Goal: Contribute content: Contribute content

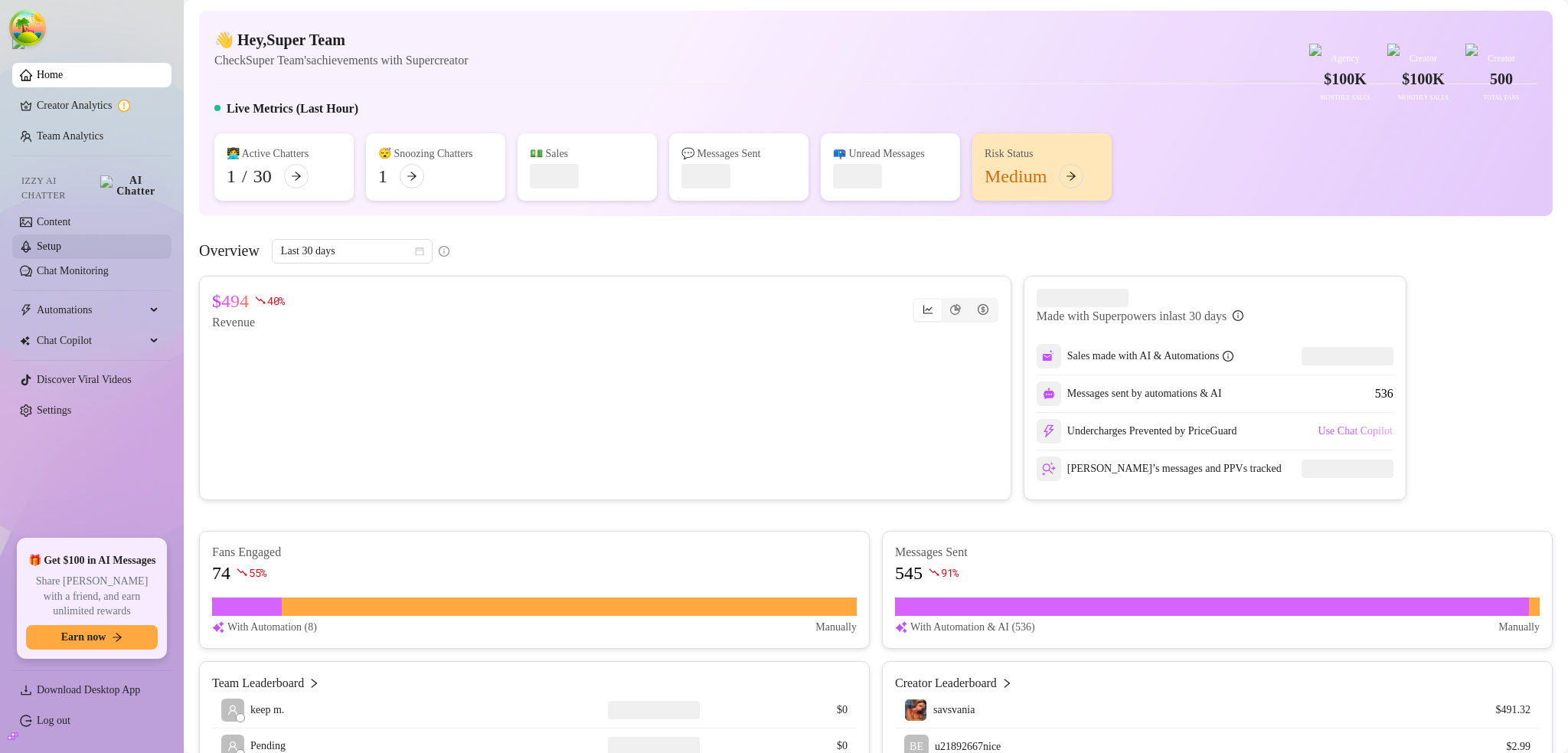
click at [61, 240] on link "Setup" at bounding box center [49, 246] width 25 height 11
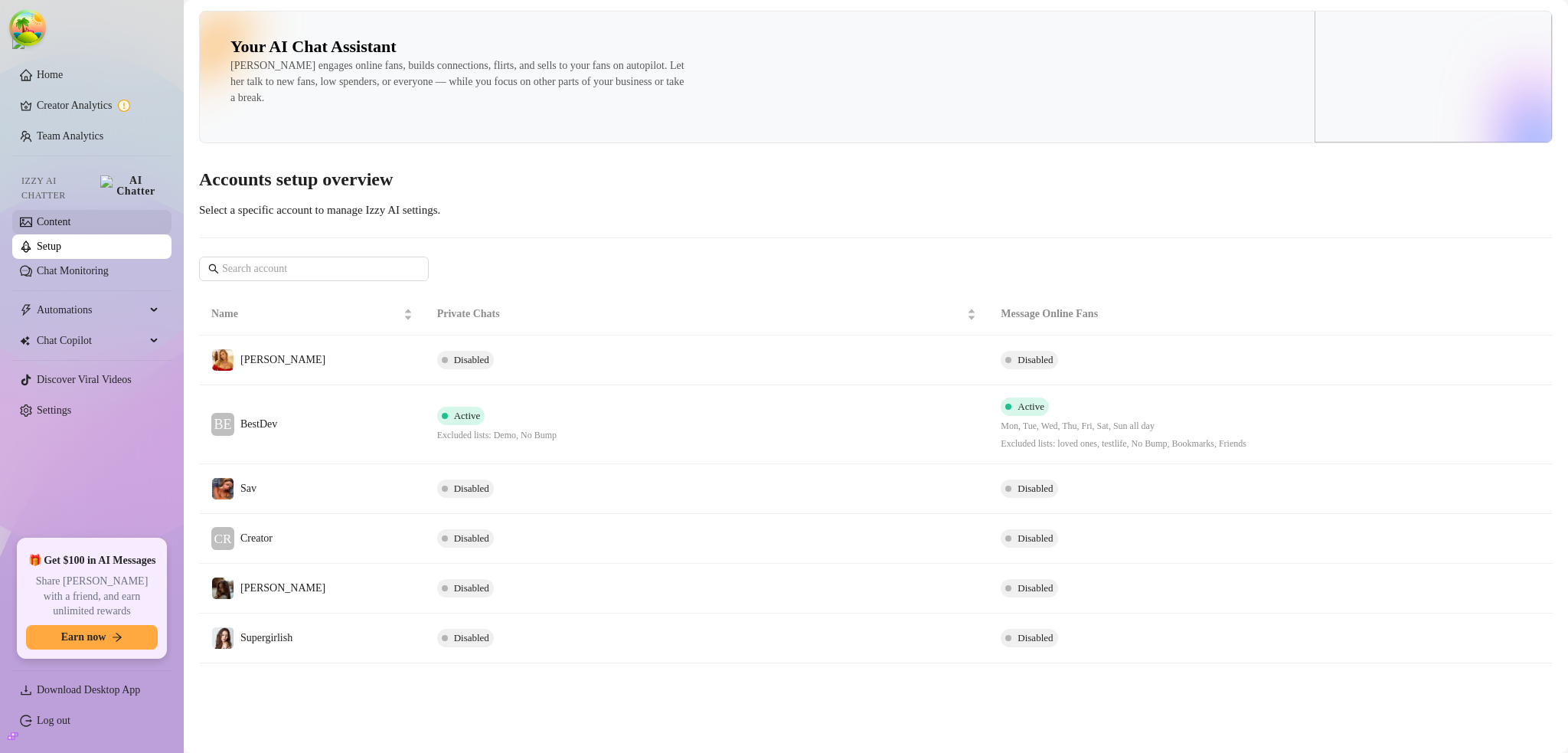
click at [71, 216] on link "Content" at bounding box center [53, 222] width 33 height 11
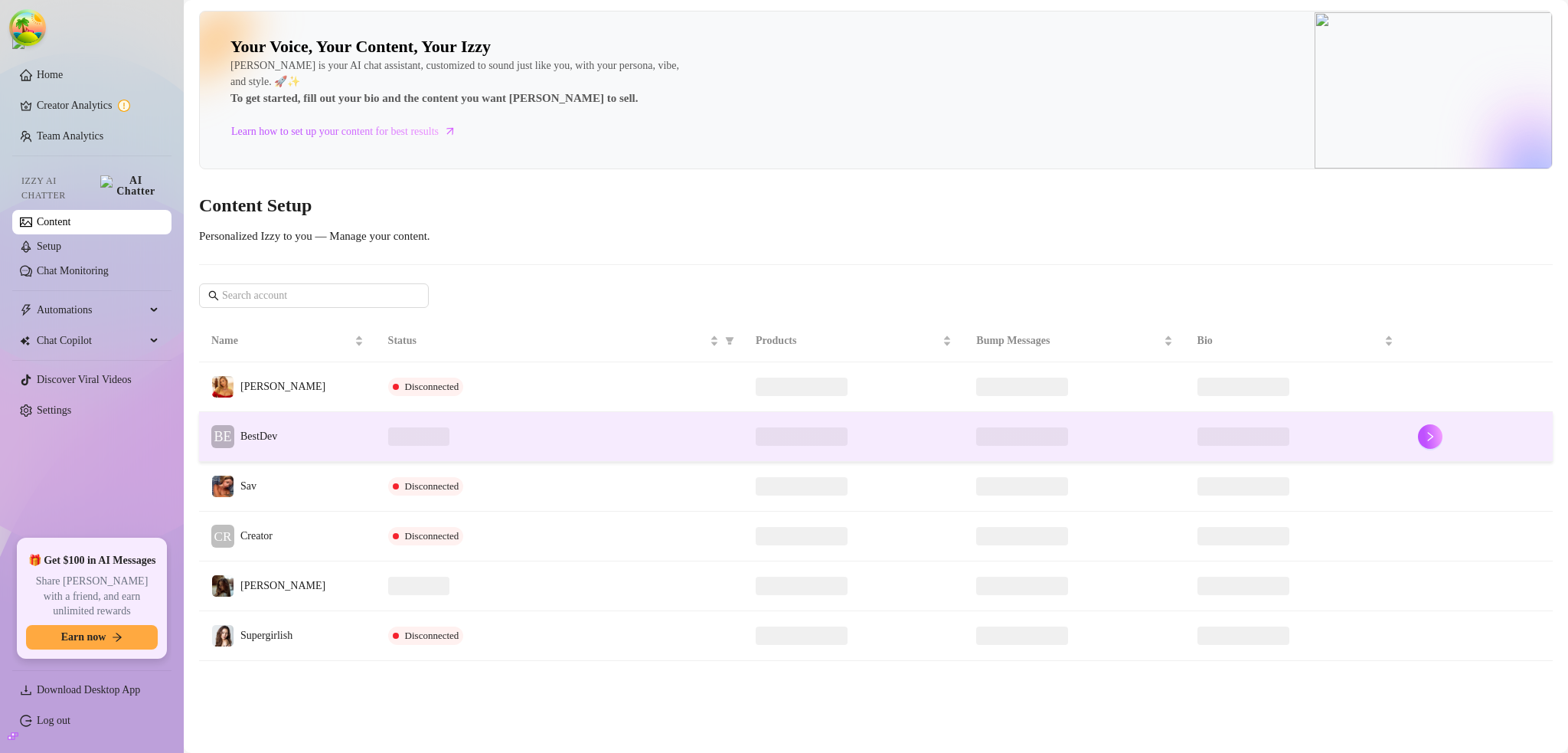
click at [489, 417] on td at bounding box center [560, 436] width 367 height 50
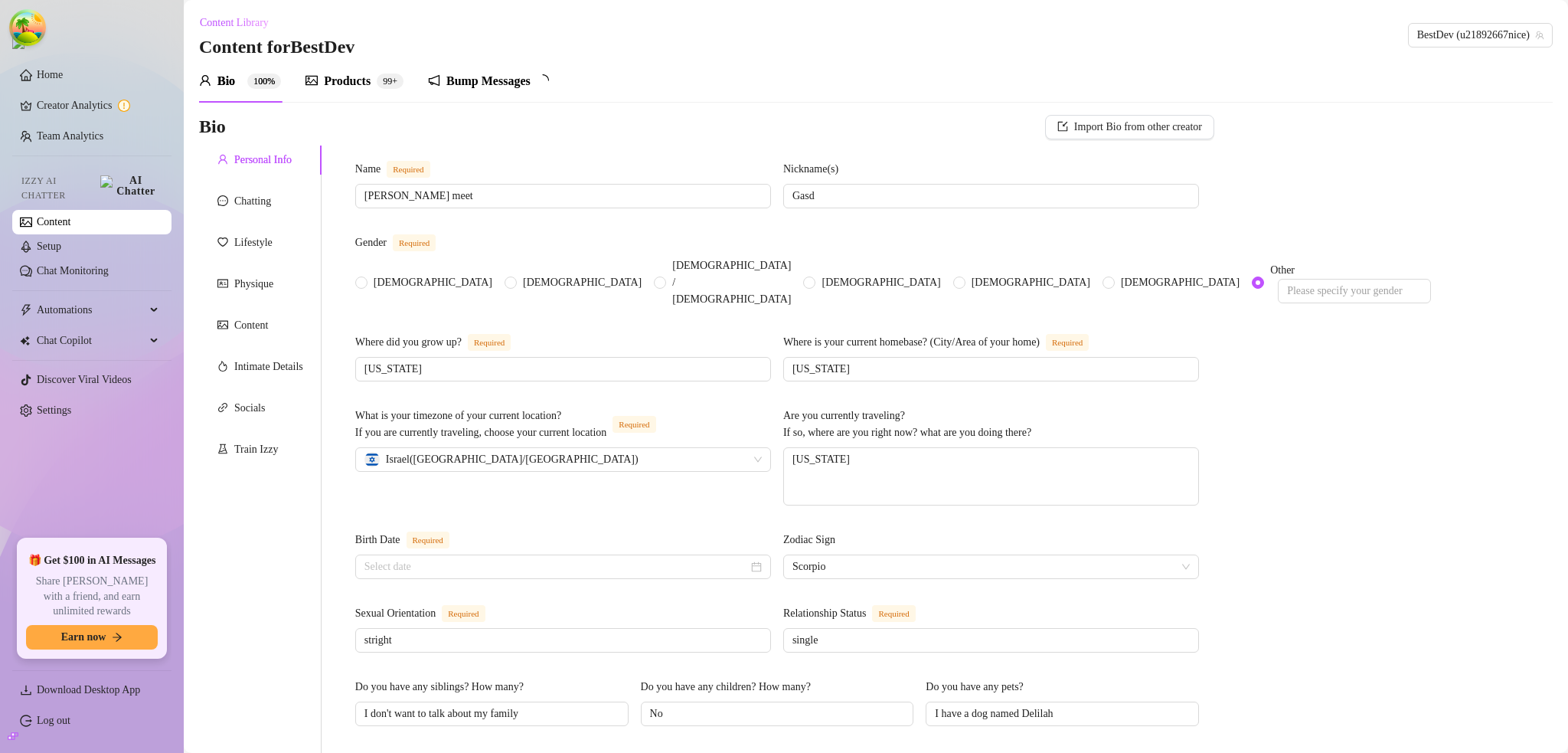
radio input "true"
type input "March 4th, 2001"
click at [531, 84] on div "Bump Messages" at bounding box center [488, 80] width 84 height 18
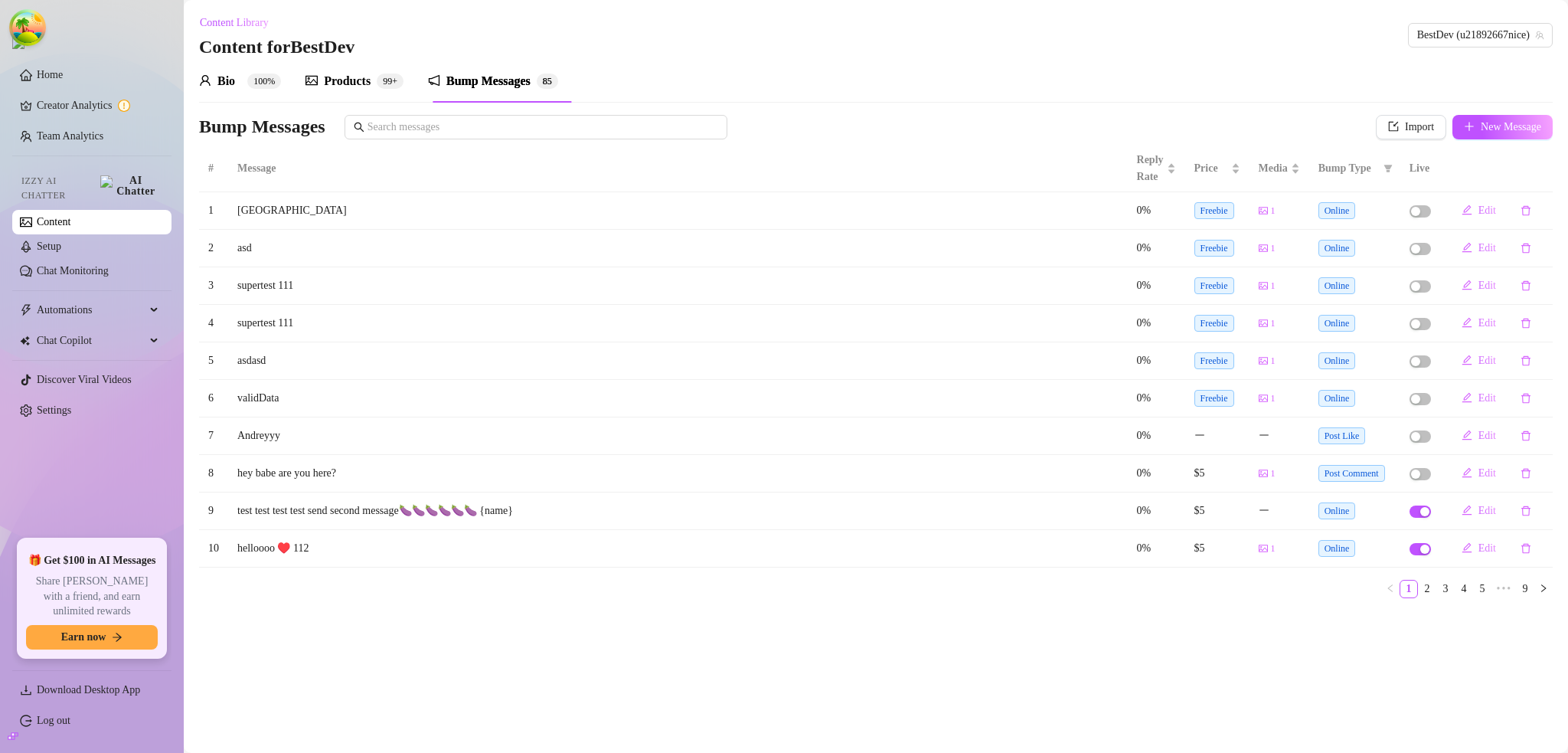
click at [363, 79] on div "Products" at bounding box center [346, 80] width 47 height 18
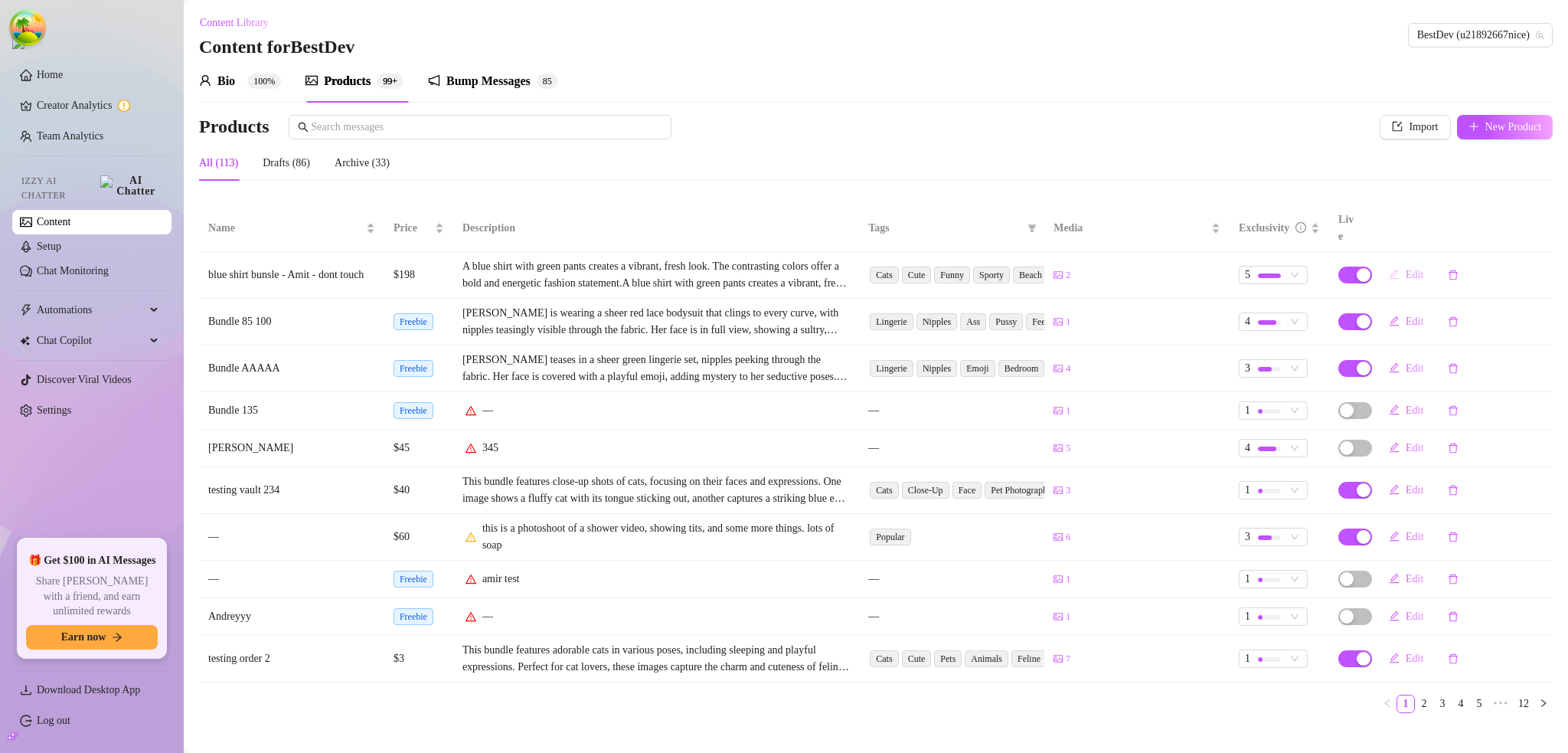
click at [1407, 269] on span "Edit" at bounding box center [1414, 275] width 17 height 12
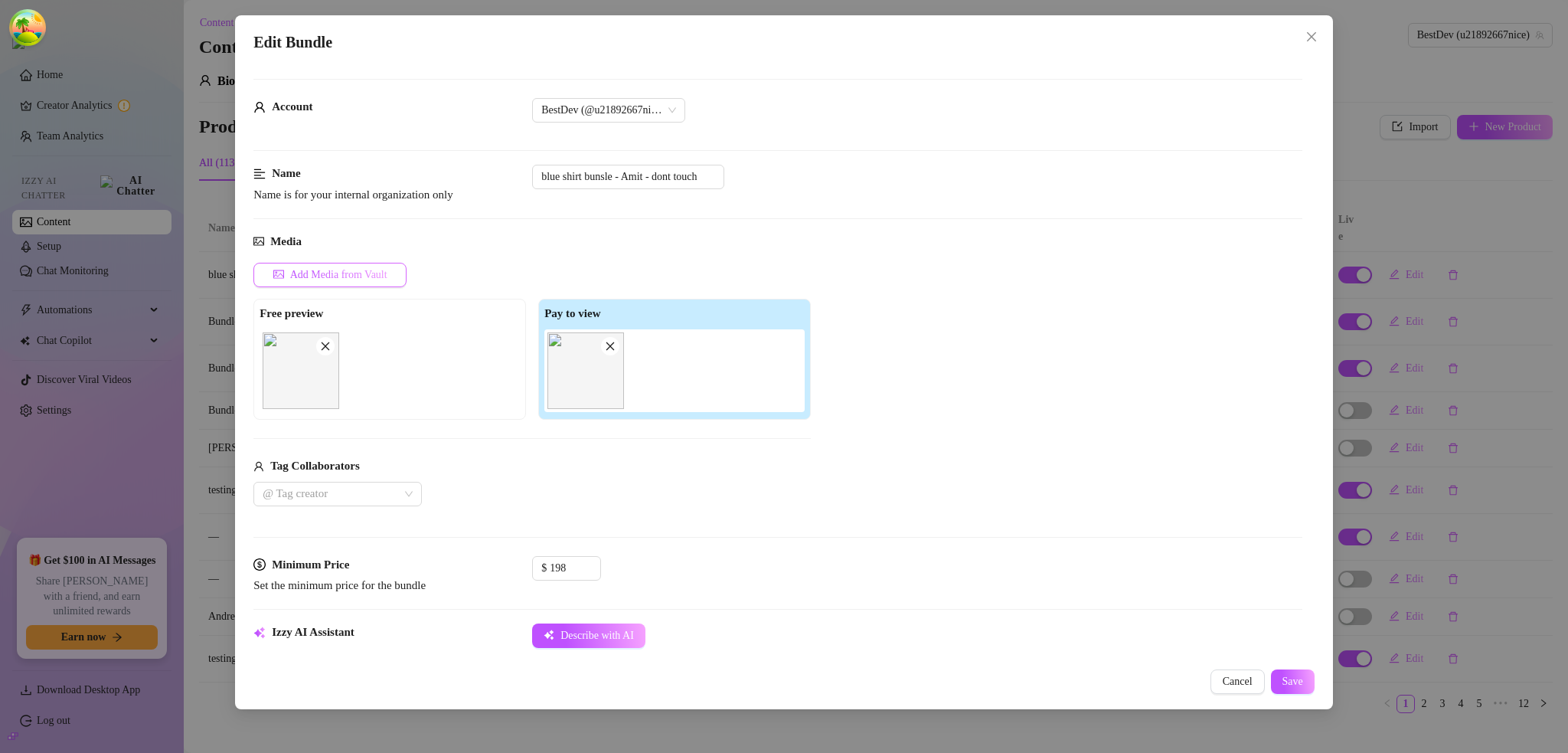
click at [351, 275] on span "Add Media from Vault" at bounding box center [339, 275] width 98 height 12
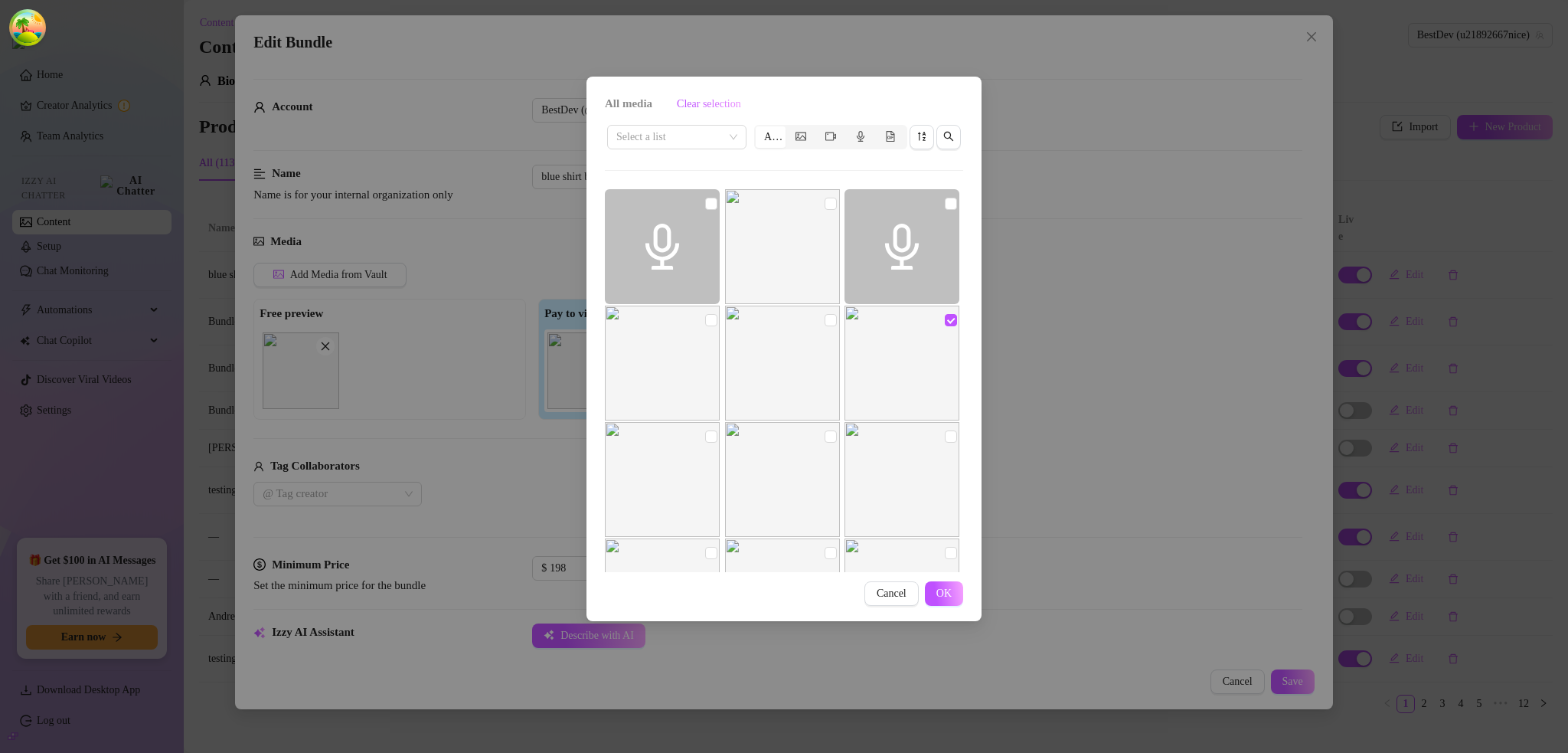
click at [1188, 362] on div "All media Clear selection Select a list All Cancel OK" at bounding box center [784, 376] width 1568 height 753
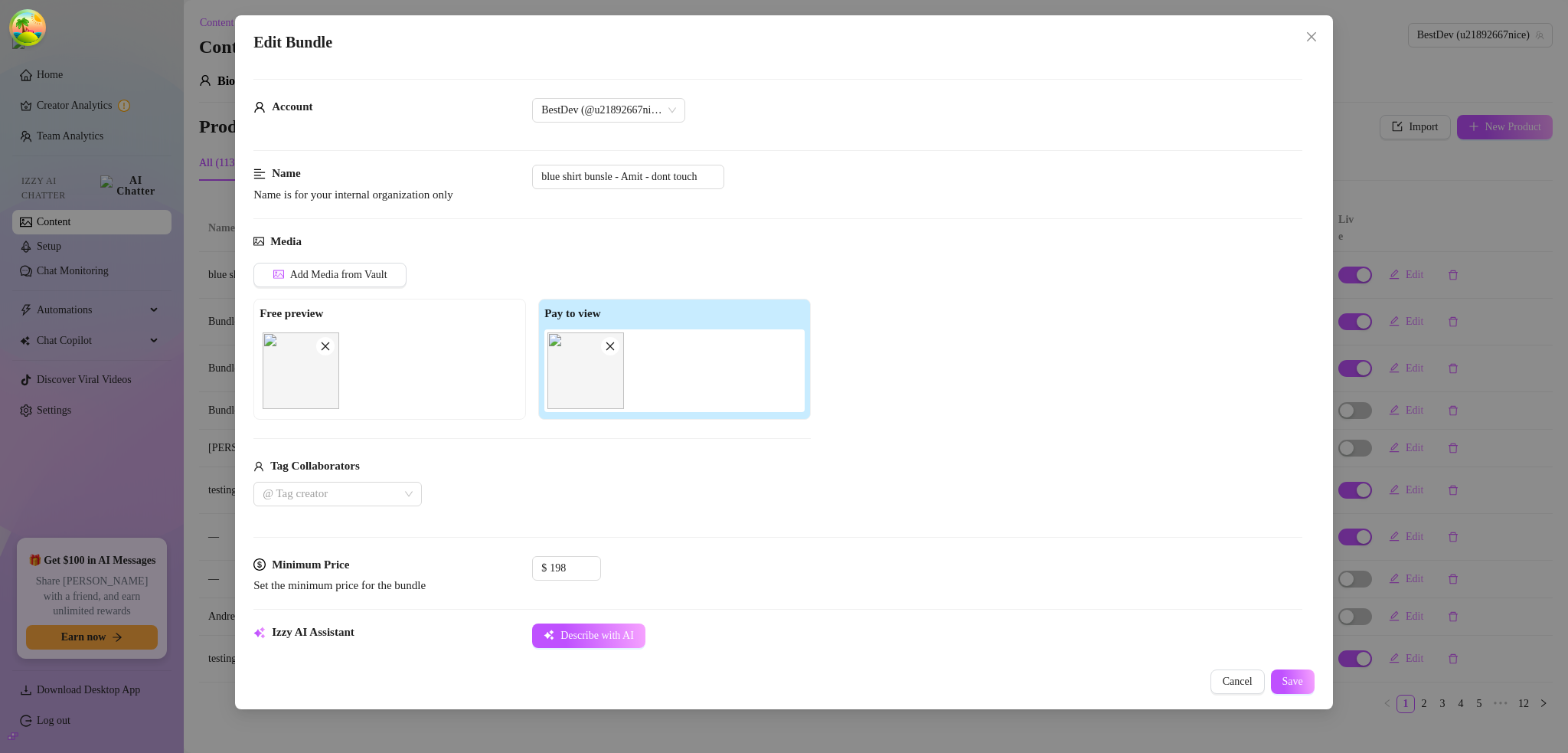
click at [596, 376] on img at bounding box center [585, 370] width 77 height 77
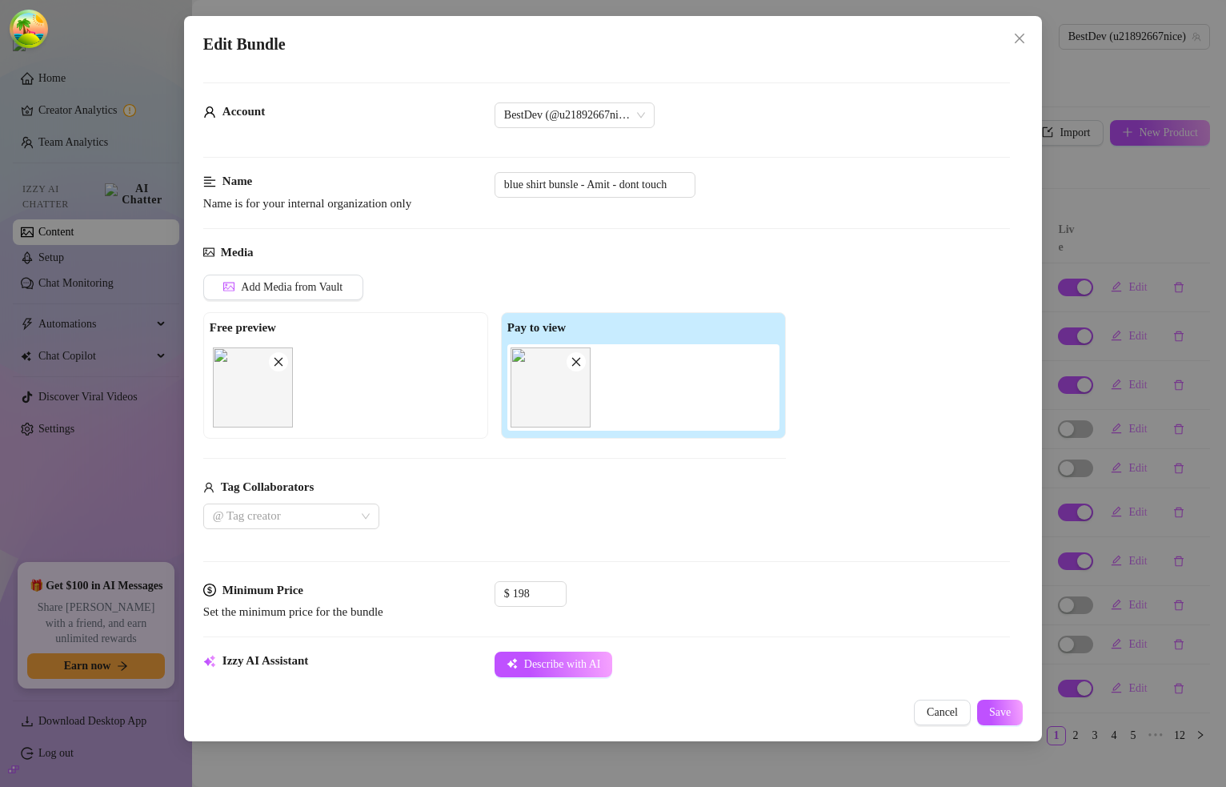
type textarea "A blue shirt with green pants creates a vibrant, fresh look. The contrasting co…"
click at [314, 290] on span "Add Media from Vault" at bounding box center [292, 287] width 102 height 13
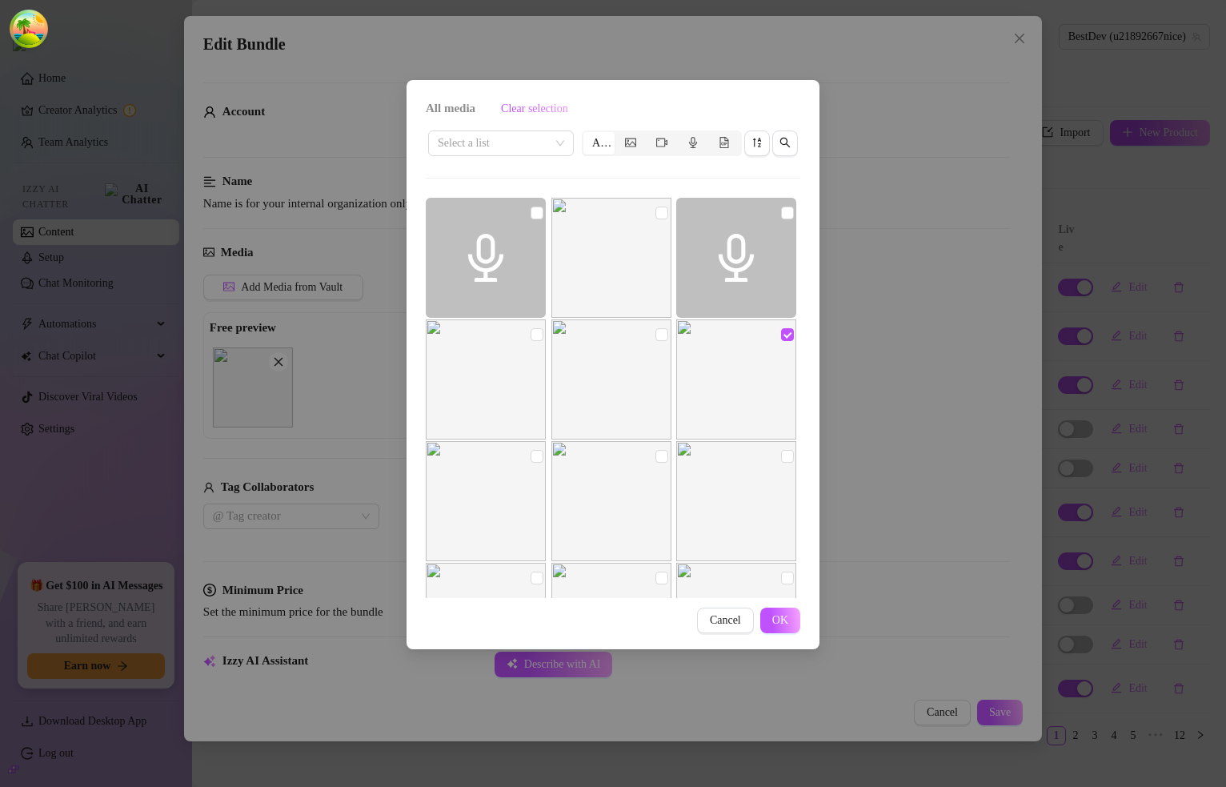
click at [919, 298] on div "All media Clear selection Select a list All Cancel OK" at bounding box center [613, 393] width 1226 height 787
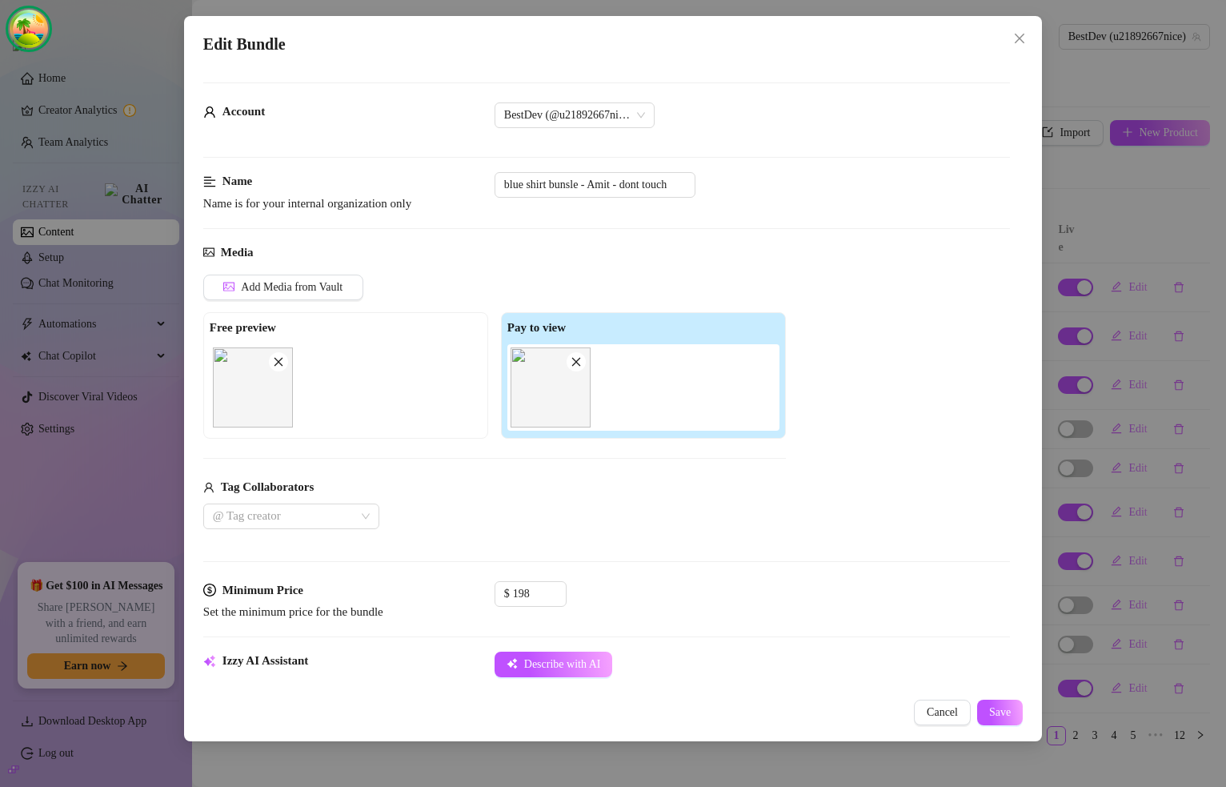
click at [30, 34] on ellipse "Open Tanstack query devtools" at bounding box center [28, 49] width 27 height 32
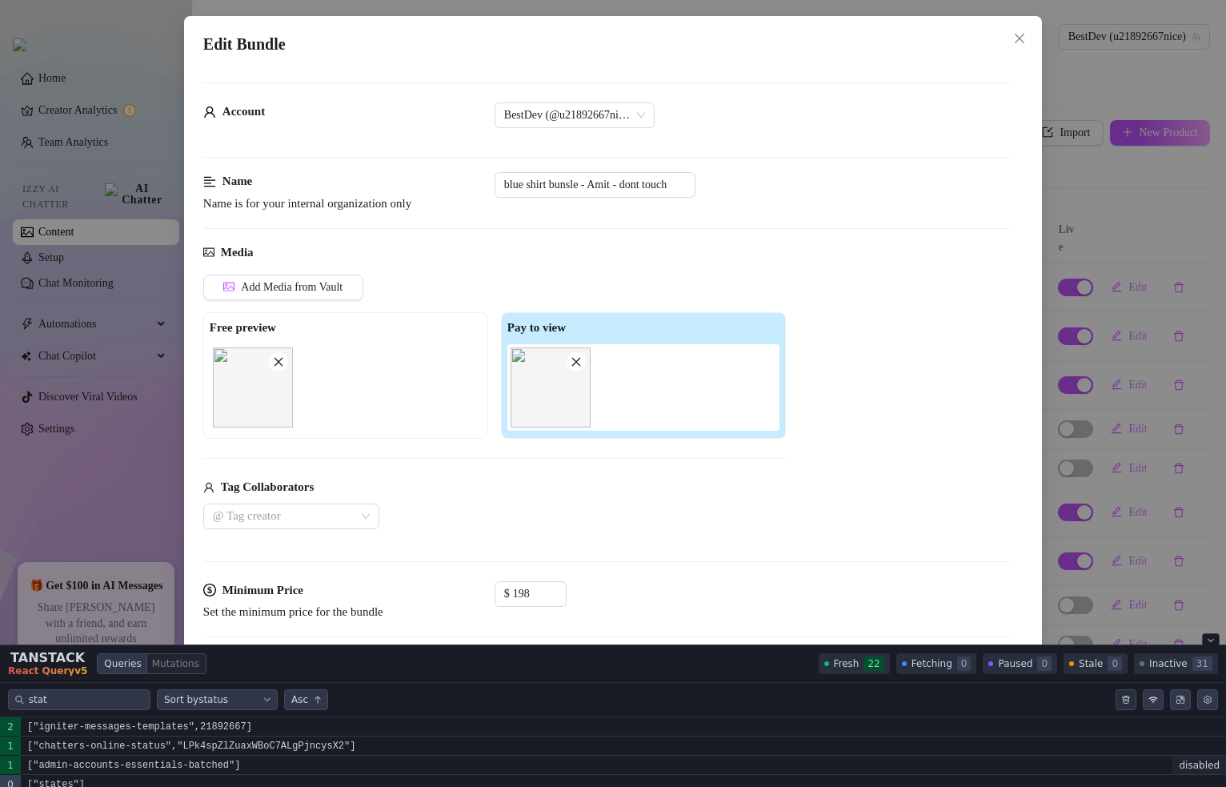
click at [1127, 701] on icon "Clear query cache" at bounding box center [1126, 700] width 10 height 10
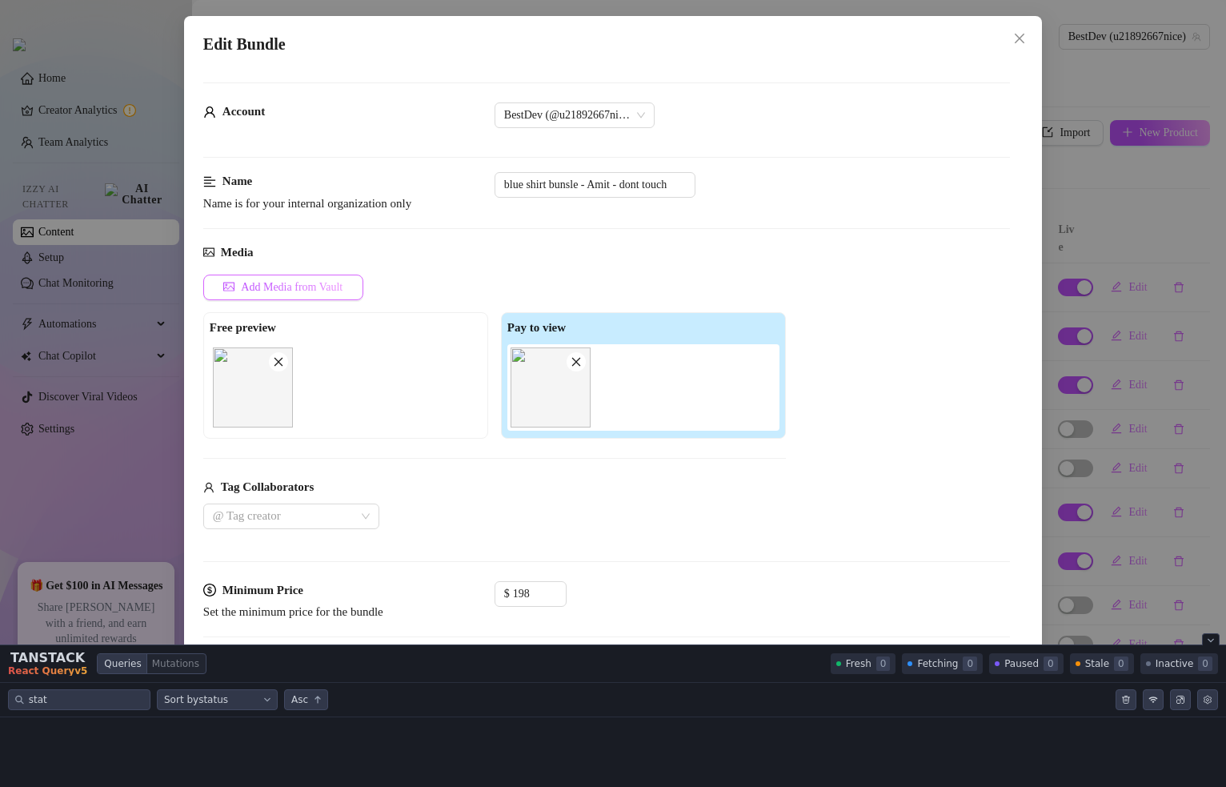
click at [320, 284] on span "Add Media from Vault" at bounding box center [292, 287] width 102 height 13
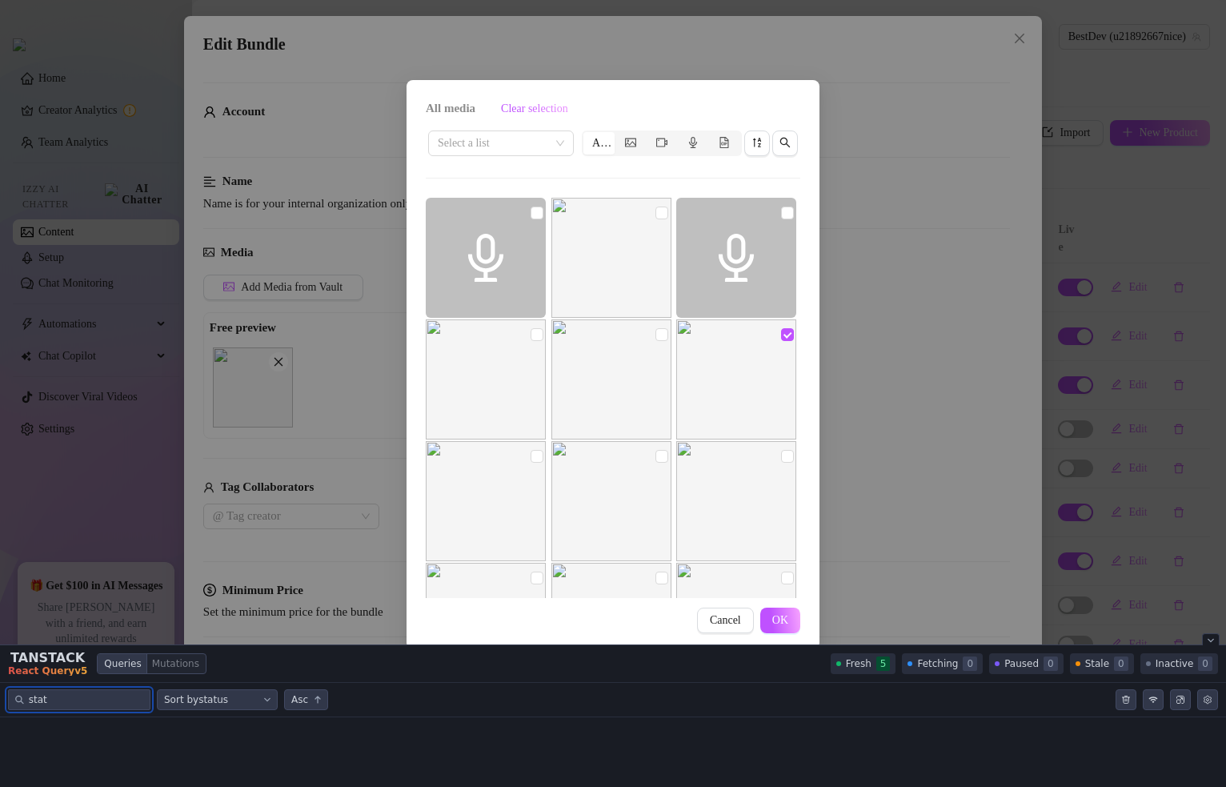
click at [78, 701] on input "stat" at bounding box center [86, 699] width 114 height 16
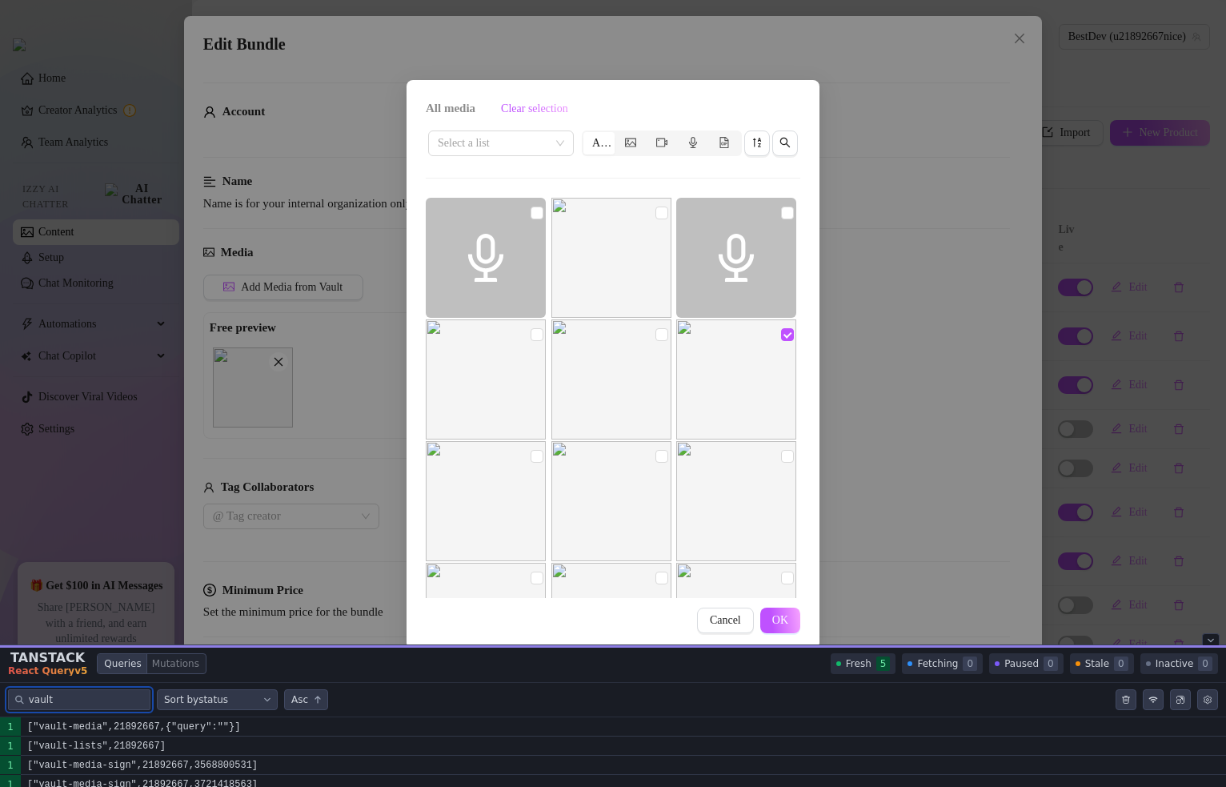
type input "vault"
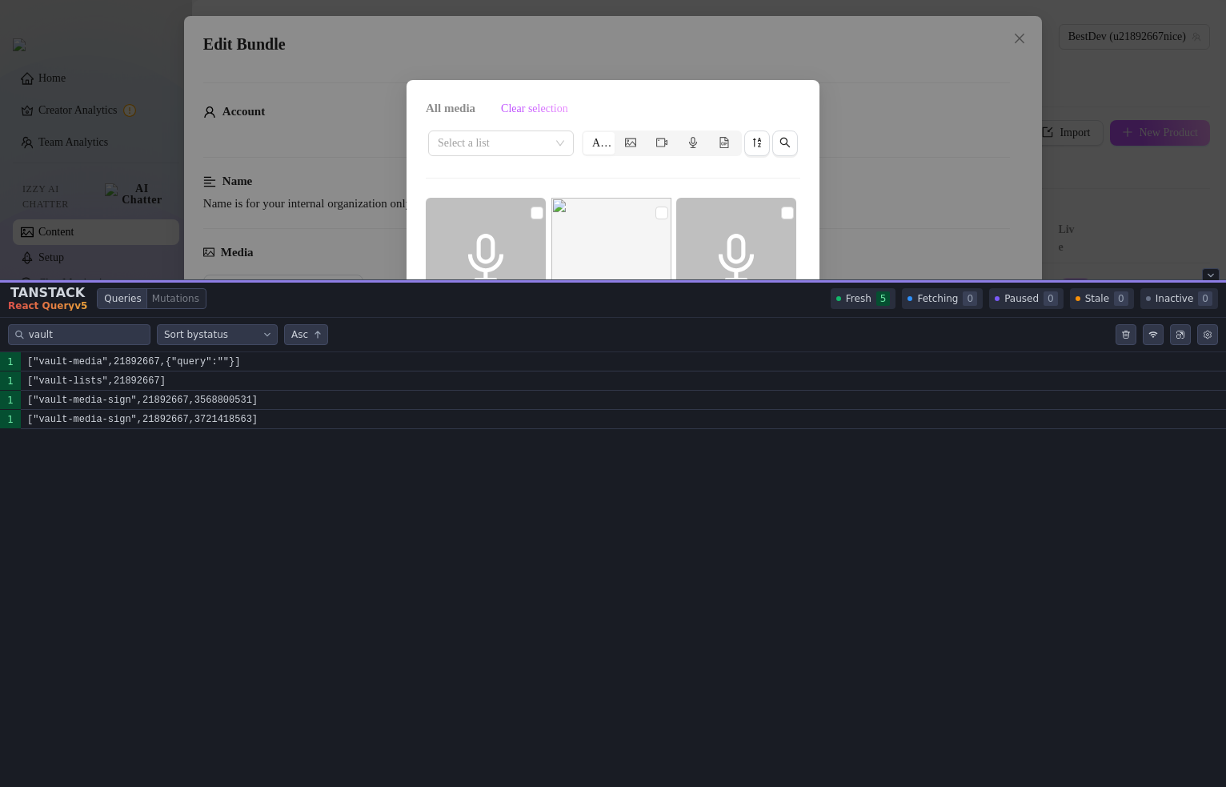
drag, startPoint x: 886, startPoint y: 645, endPoint x: 903, endPoint y: 278, distance: 367.7
click at [903, 280] on div "Tanstack query devtools" at bounding box center [613, 281] width 1226 height 2
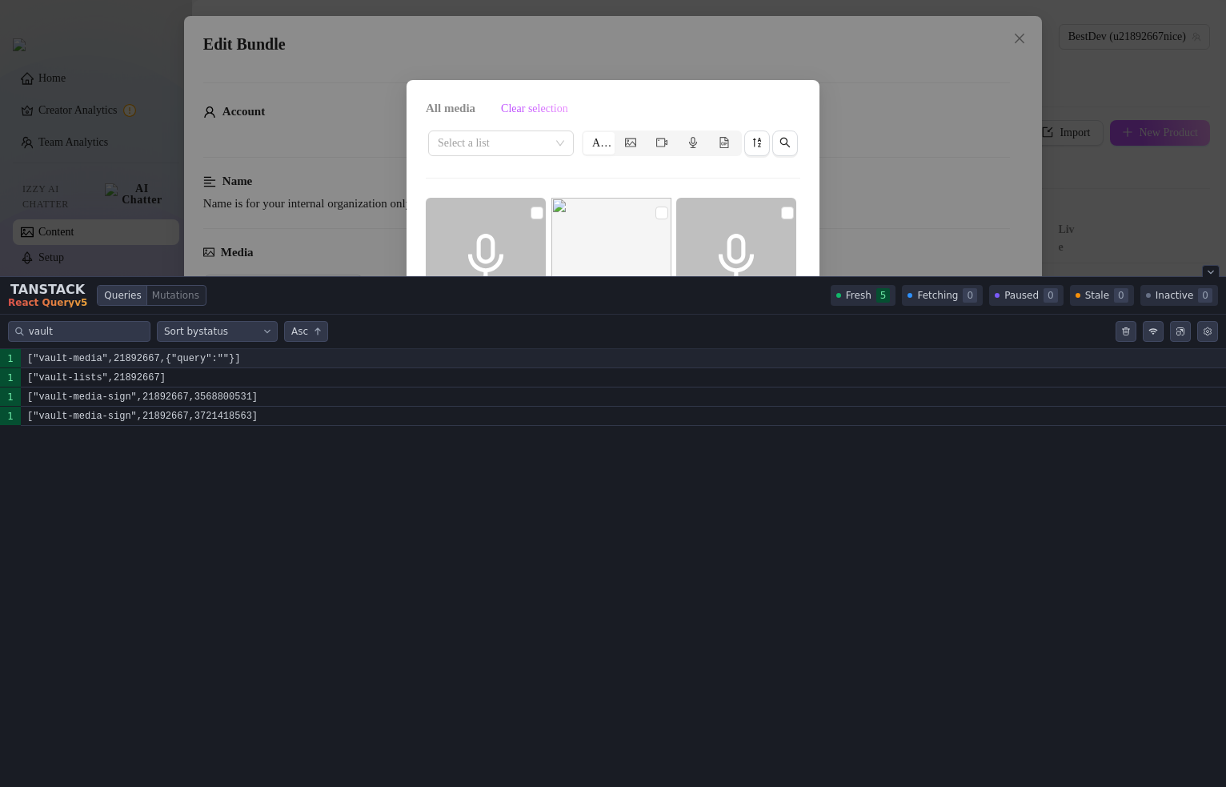
click at [227, 351] on code "["vault-media",21892667,{"query":""}]" at bounding box center [623, 358] width 1205 height 19
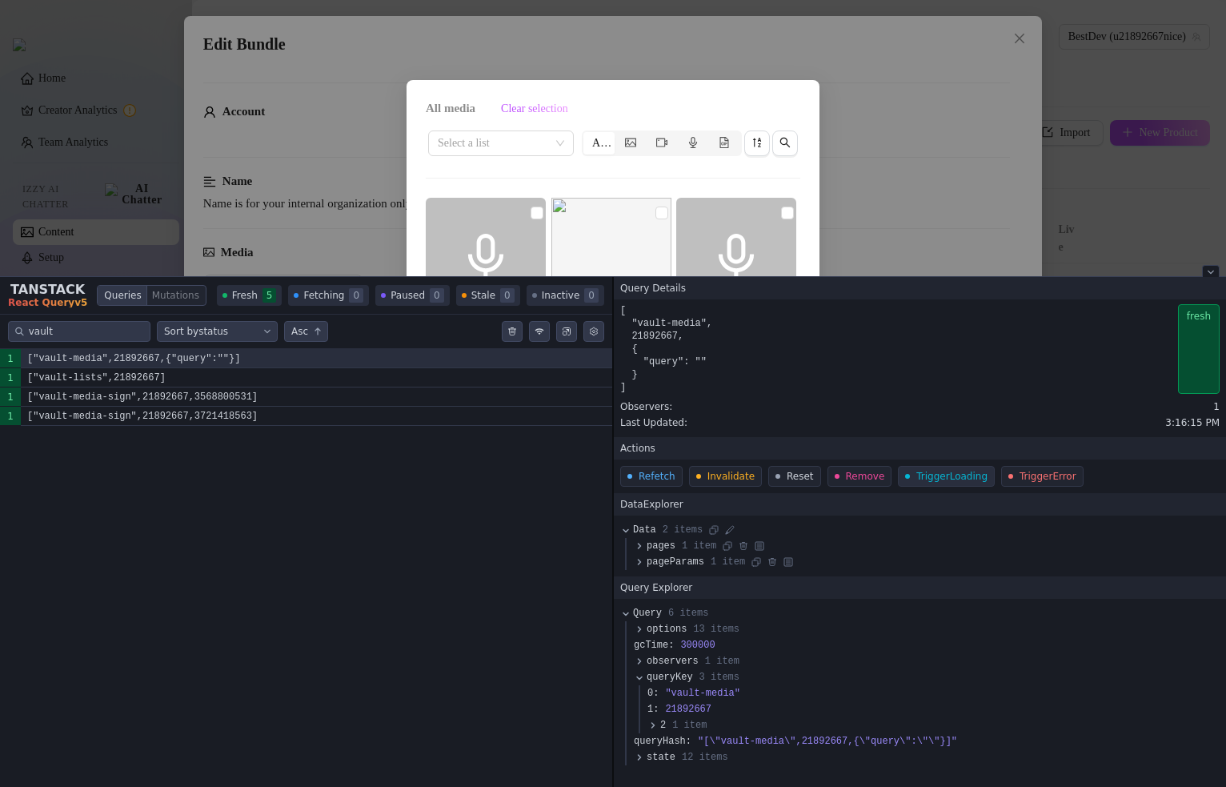
click at [925, 481] on button "Trigger Loading" at bounding box center [946, 476] width 97 height 21
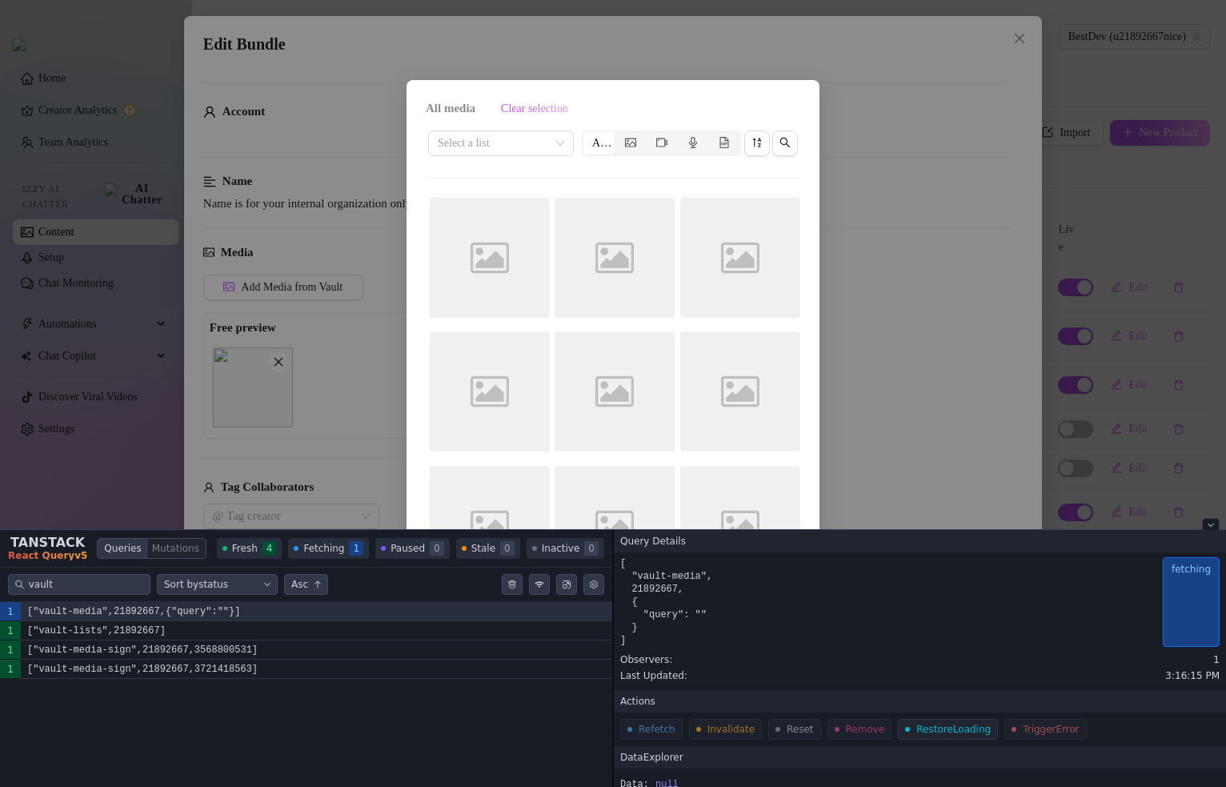
drag, startPoint x: 812, startPoint y: 281, endPoint x: 813, endPoint y: 531, distance: 250.5
click at [813, 531] on div "Tanstack query devtools" at bounding box center [613, 531] width 1226 height 2
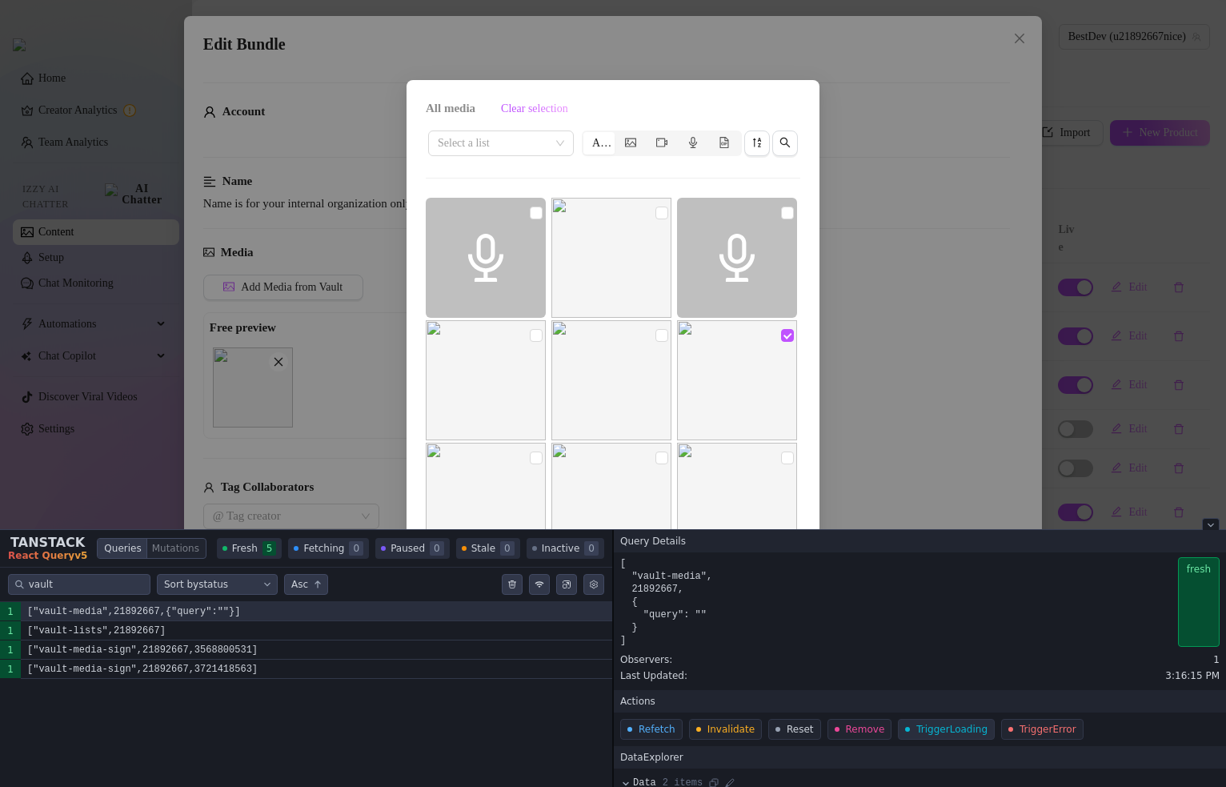
click at [931, 735] on button "Trigger Loading" at bounding box center [946, 729] width 97 height 21
click at [926, 735] on button "Trigger Loading" at bounding box center [946, 729] width 97 height 21
click at [903, 736] on button "Trigger Loading" at bounding box center [946, 729] width 97 height 21
click at [903, 732] on button "Trigger Loading" at bounding box center [946, 729] width 97 height 21
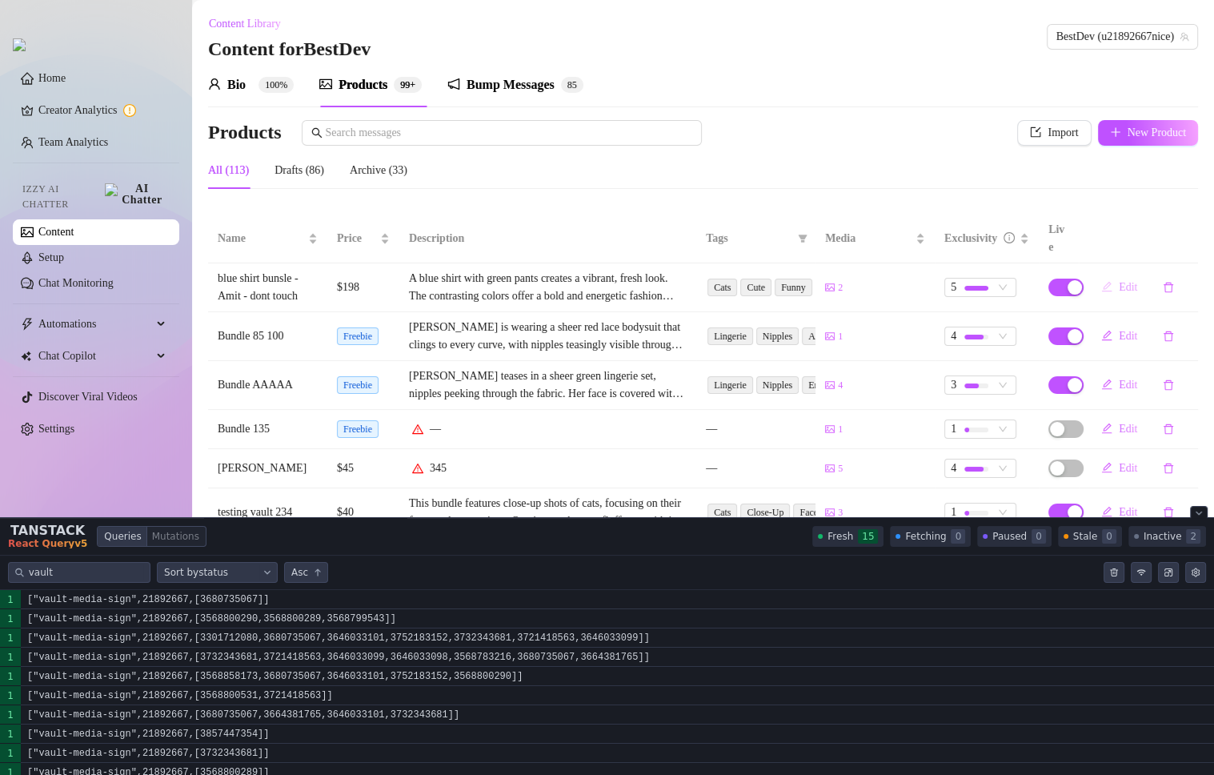
click at [1130, 281] on span "Edit" at bounding box center [1128, 287] width 18 height 13
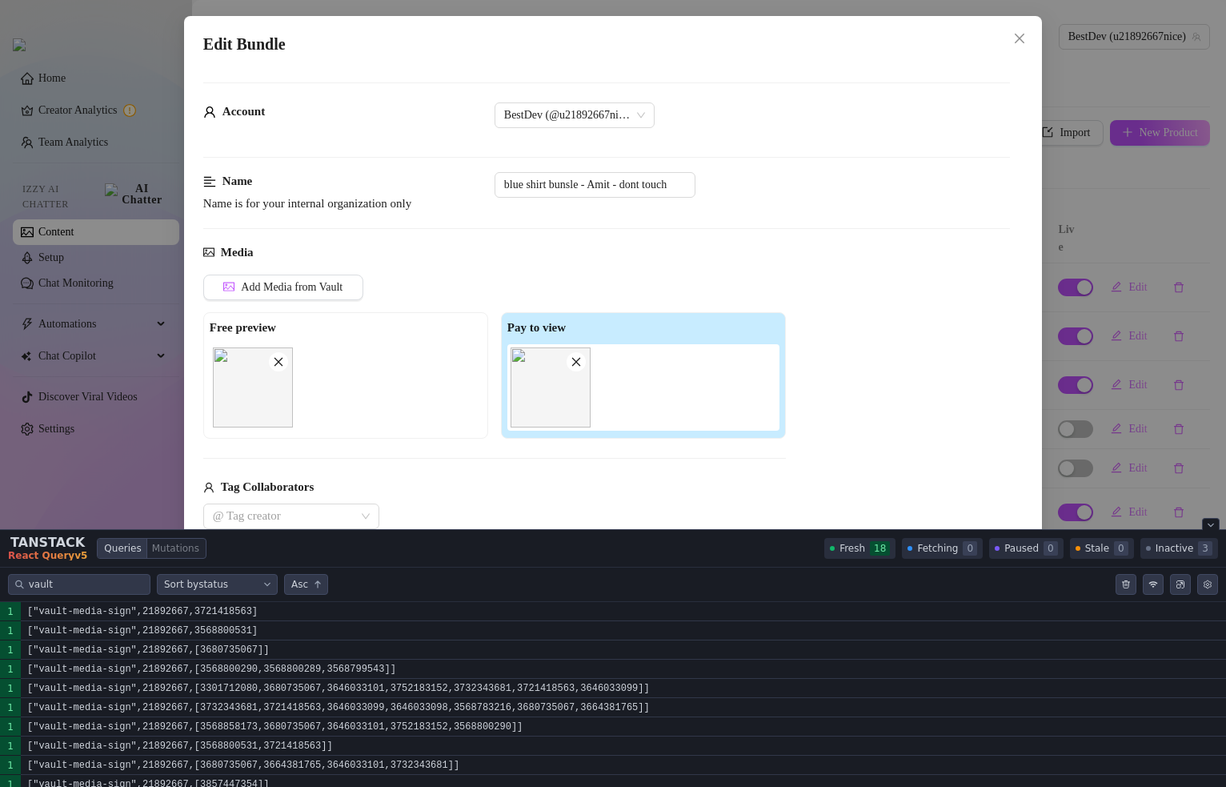
drag, startPoint x: 301, startPoint y: 285, endPoint x: 720, endPoint y: 313, distance: 420.2
click at [301, 285] on span "Add Media from Vault" at bounding box center [292, 287] width 102 height 13
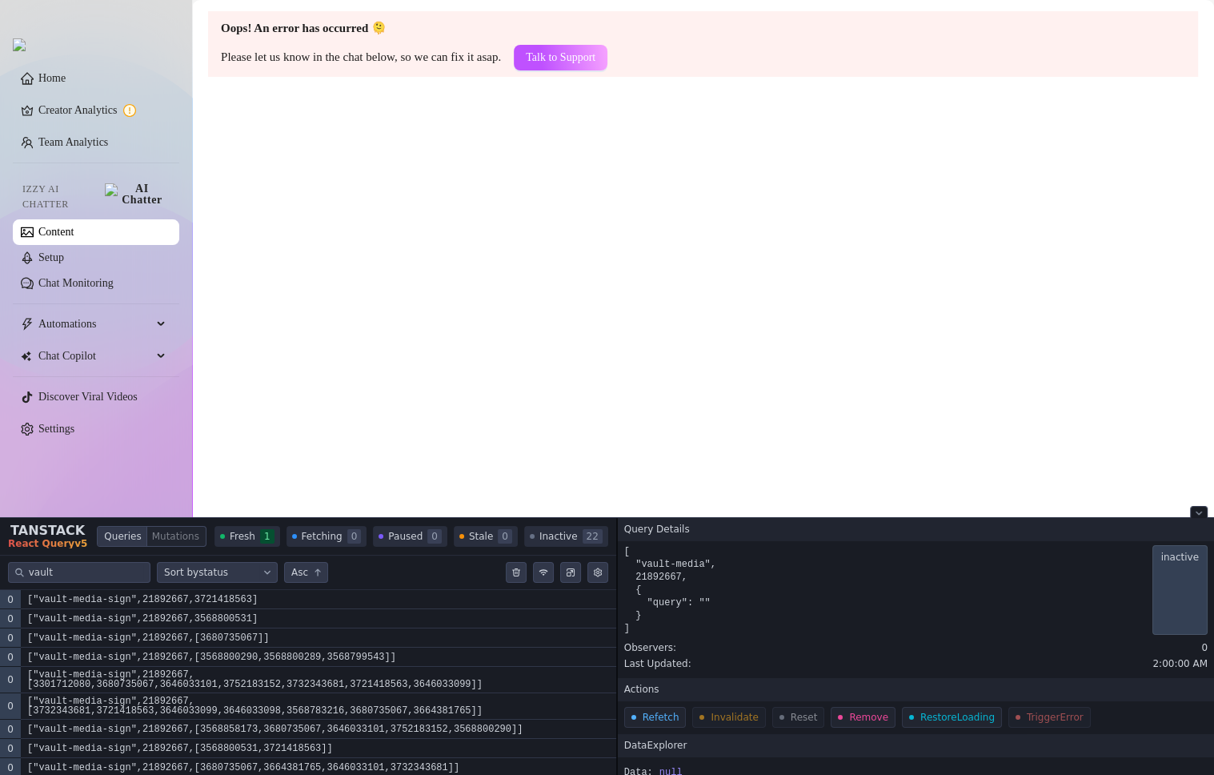
drag, startPoint x: 805, startPoint y: 236, endPoint x: 1207, endPoint y: 239, distance: 402.5
click at [807, 236] on main "Oops! An error has occurred 🫠 Please let us know in the chat below, so we can f…" at bounding box center [703, 387] width 1022 height 775
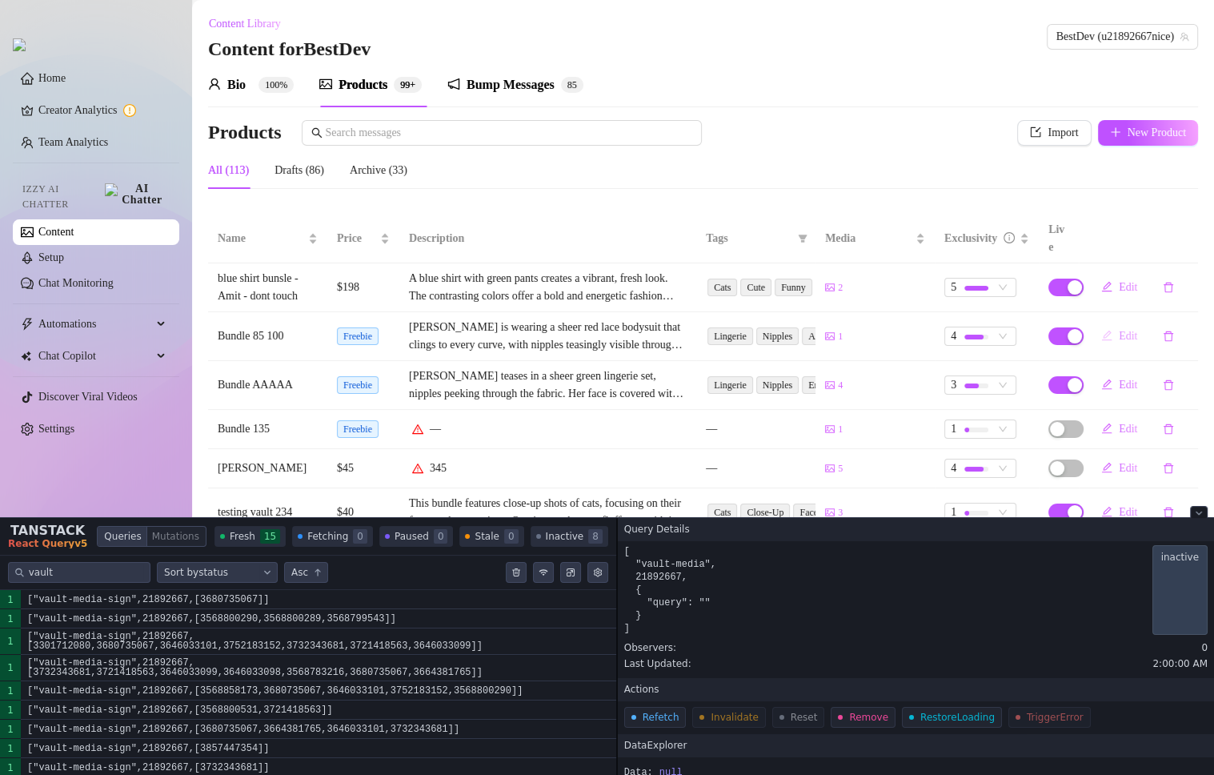
click at [1124, 323] on button "Edit" at bounding box center [1119, 336] width 62 height 26
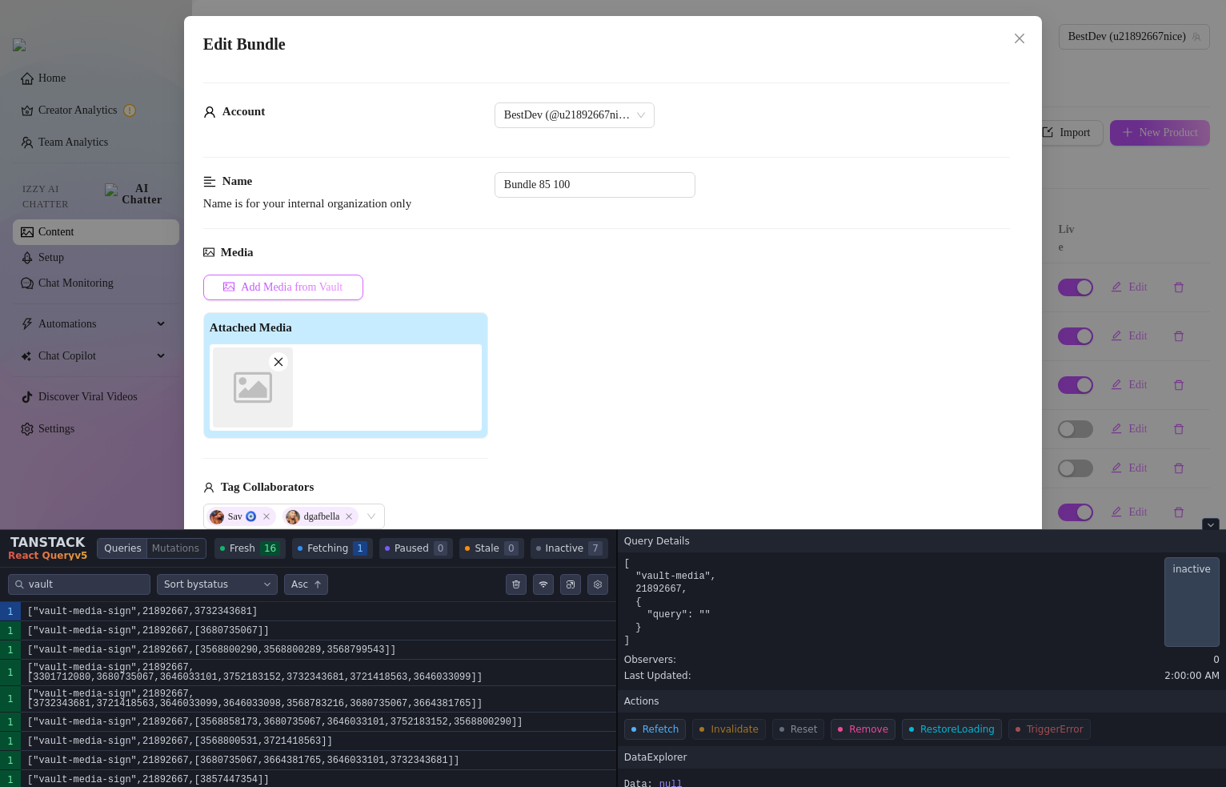
click at [280, 276] on button "Add Media from Vault" at bounding box center [283, 287] width 160 height 26
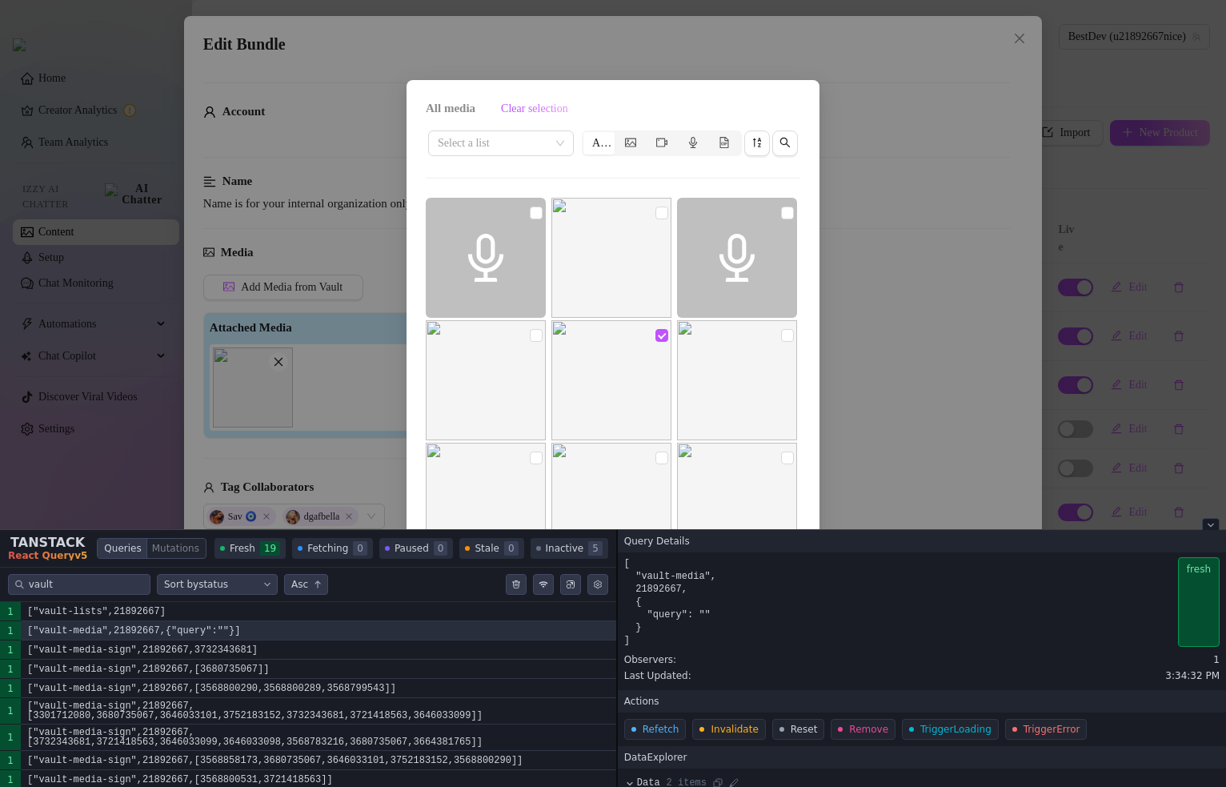
click at [890, 317] on div "All media Clear selection Select a list All Cancel OK" at bounding box center [613, 393] width 1226 height 787
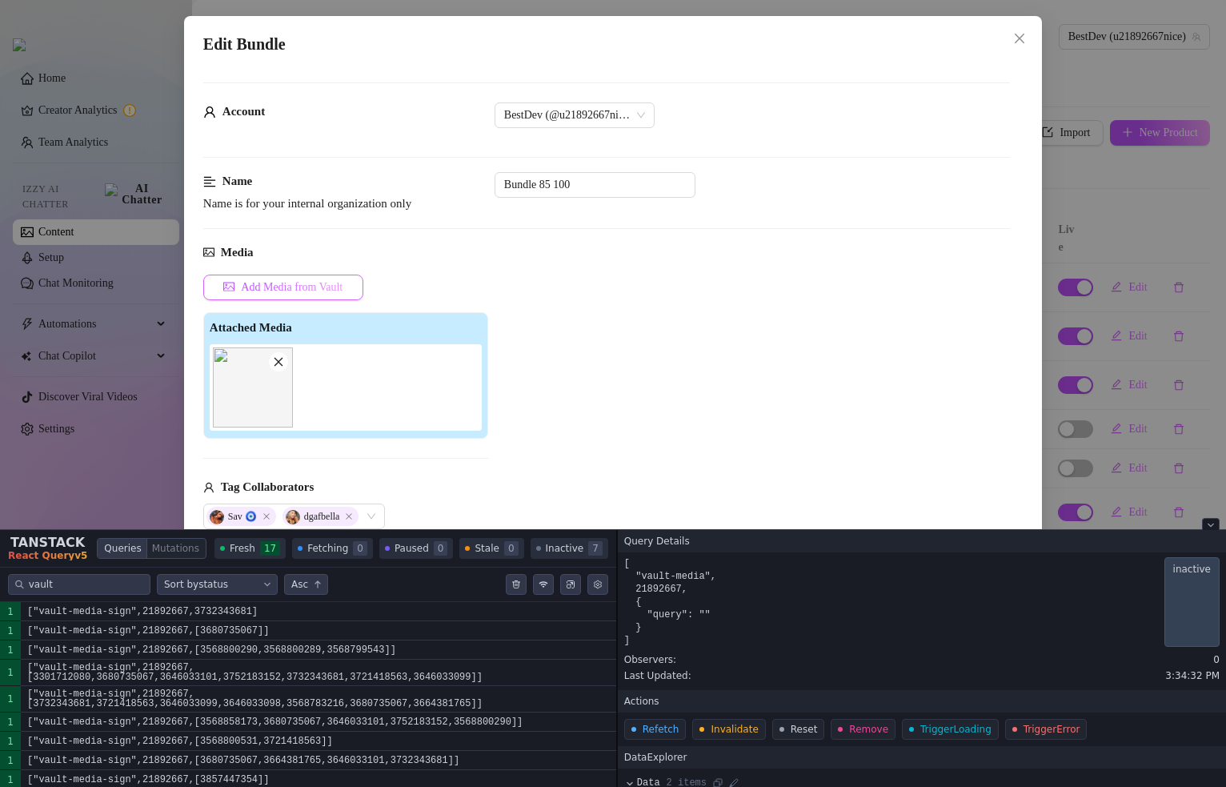
click at [338, 288] on span "Add Media from Vault" at bounding box center [292, 287] width 102 height 13
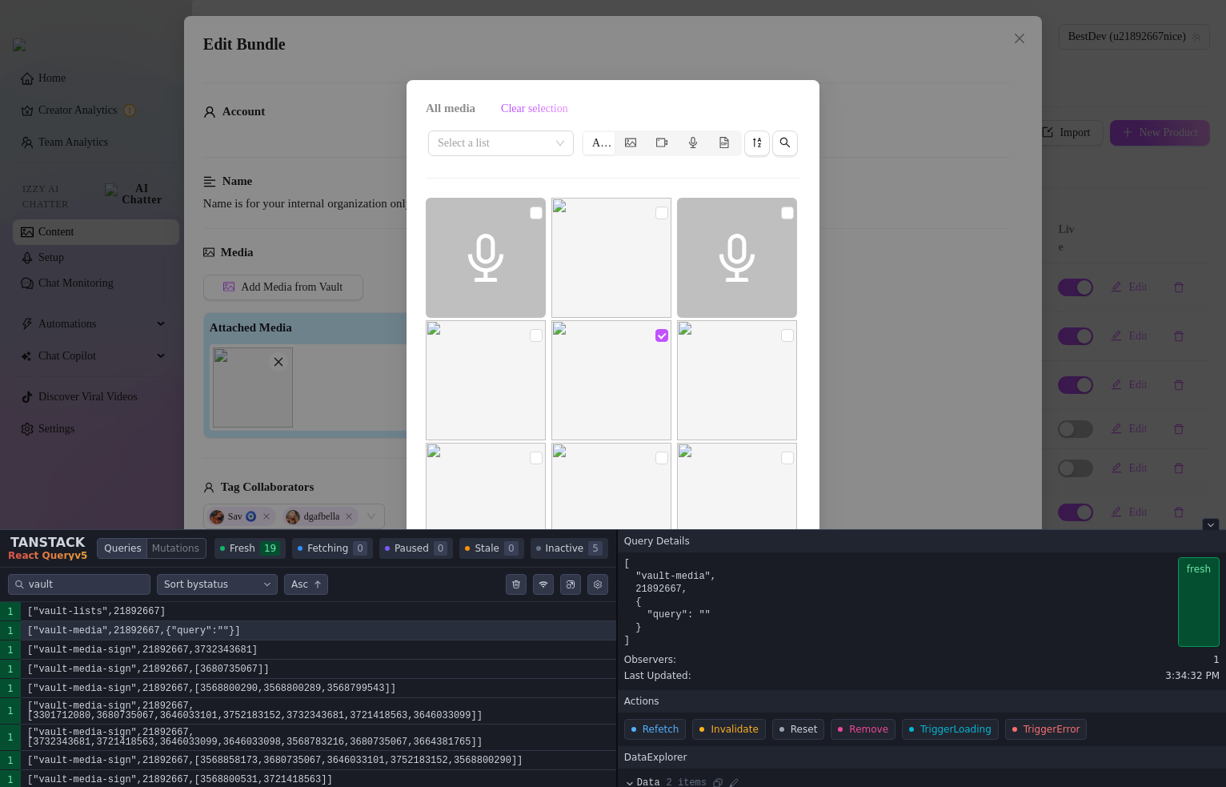
click at [516, 587] on icon "Clear query cache" at bounding box center [516, 584] width 10 height 10
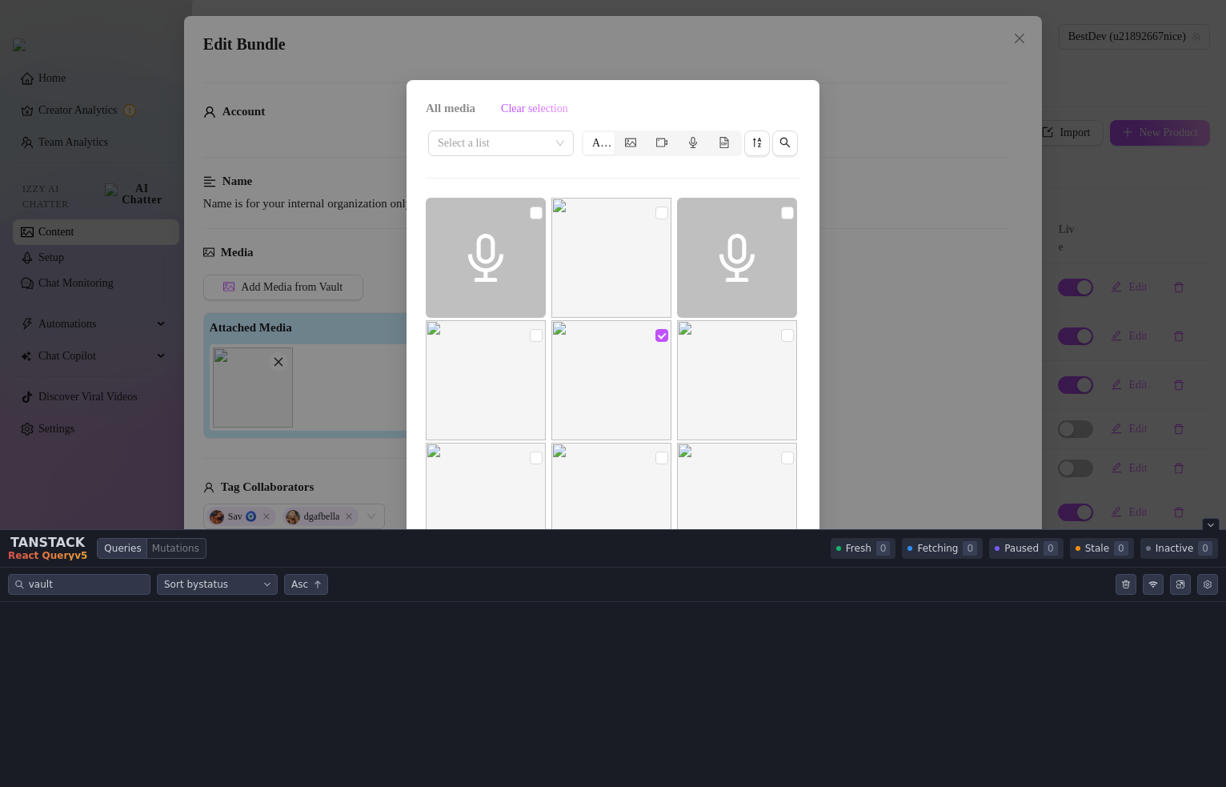
click at [951, 358] on div "All media Clear selection Select a list All Cancel OK" at bounding box center [613, 393] width 1226 height 787
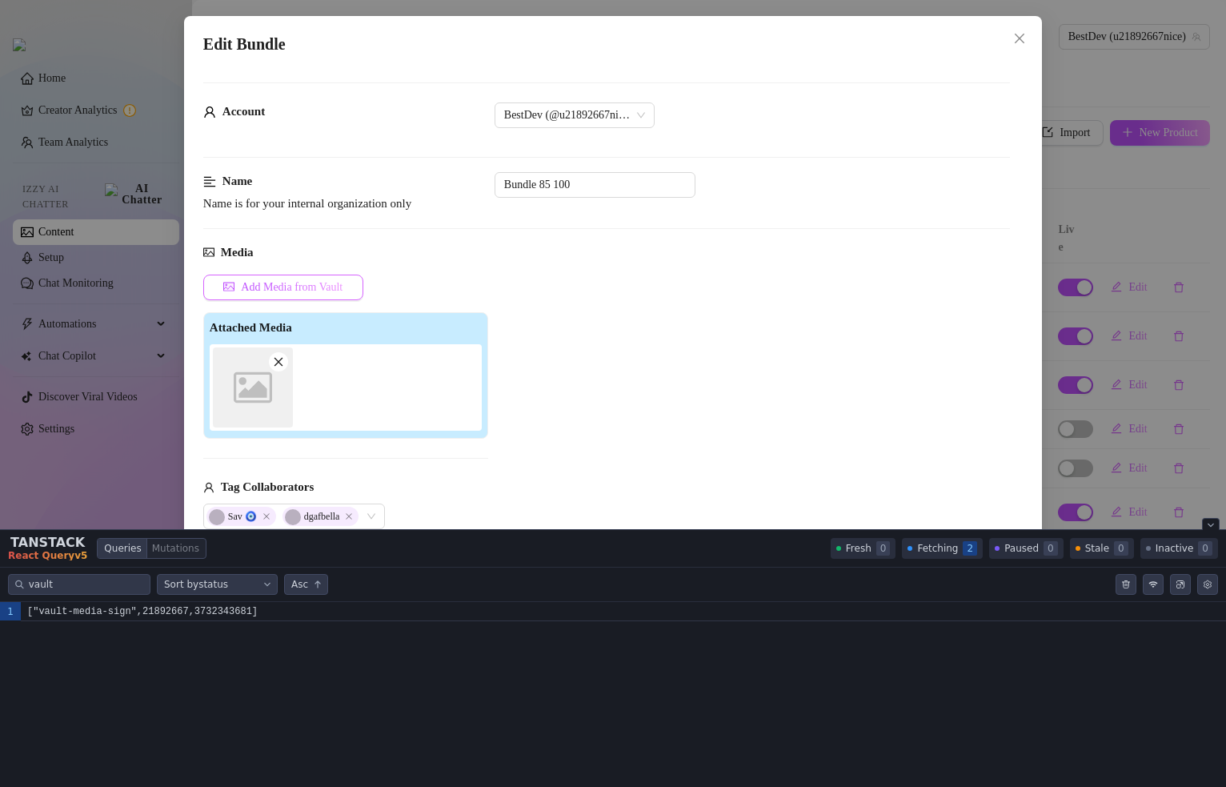
click at [280, 290] on span "Add Media from Vault" at bounding box center [292, 287] width 102 height 13
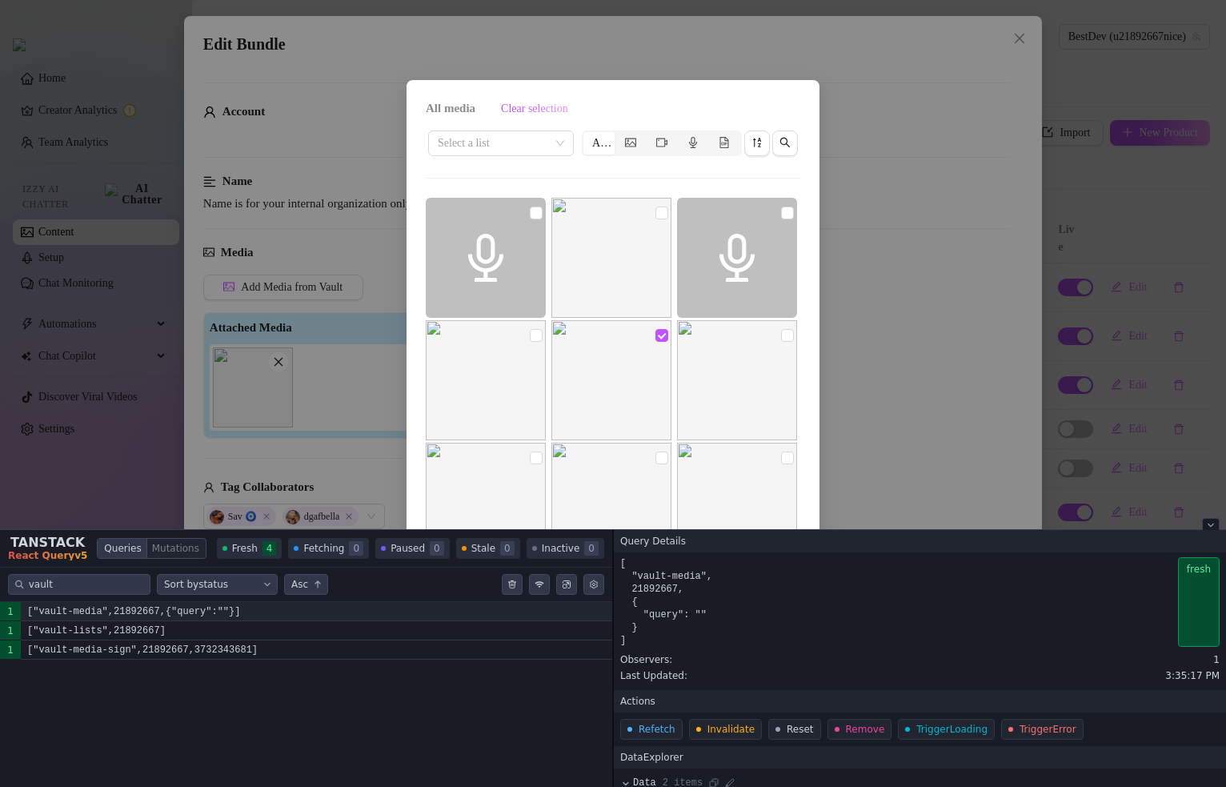
click at [320, 617] on code "["vault-media",21892667,{"query":""}]" at bounding box center [316, 611] width 591 height 19
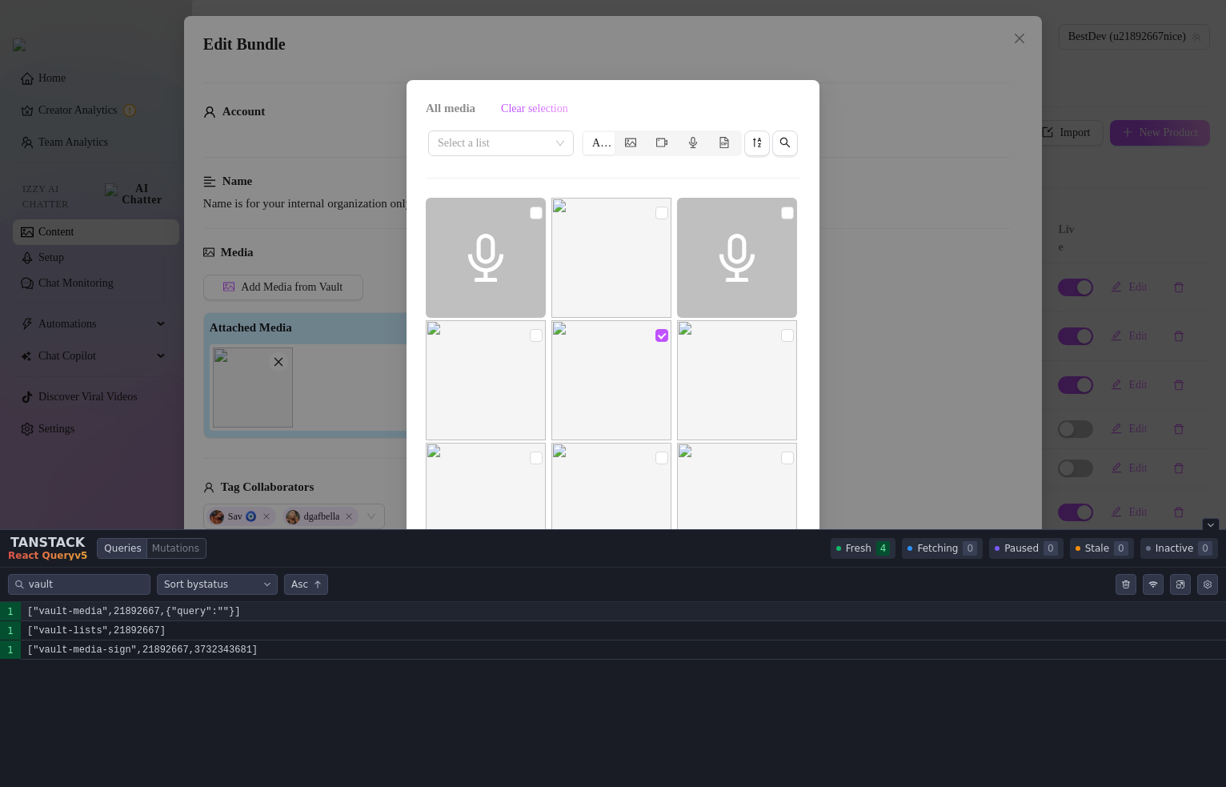
click at [327, 604] on code "["vault-media",21892667,{"query":""}]" at bounding box center [623, 611] width 1205 height 19
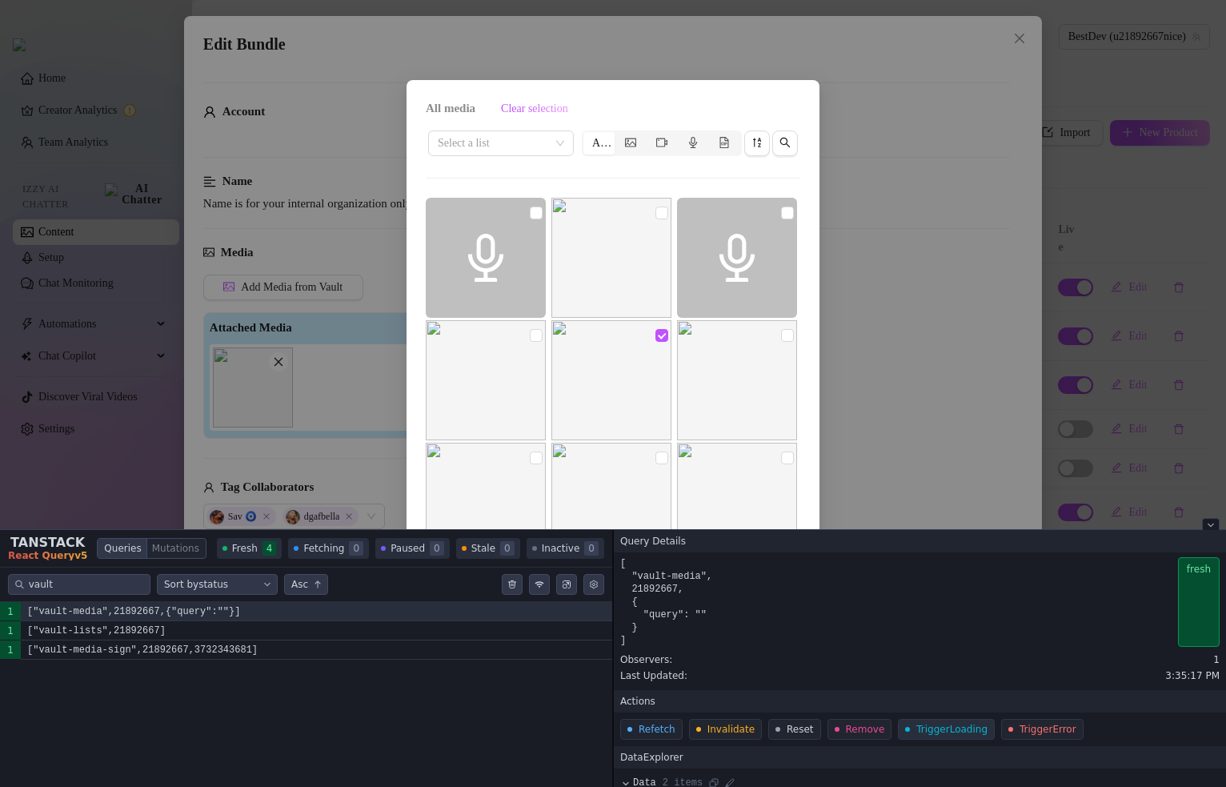
click at [928, 735] on button "Trigger Loading" at bounding box center [946, 729] width 97 height 21
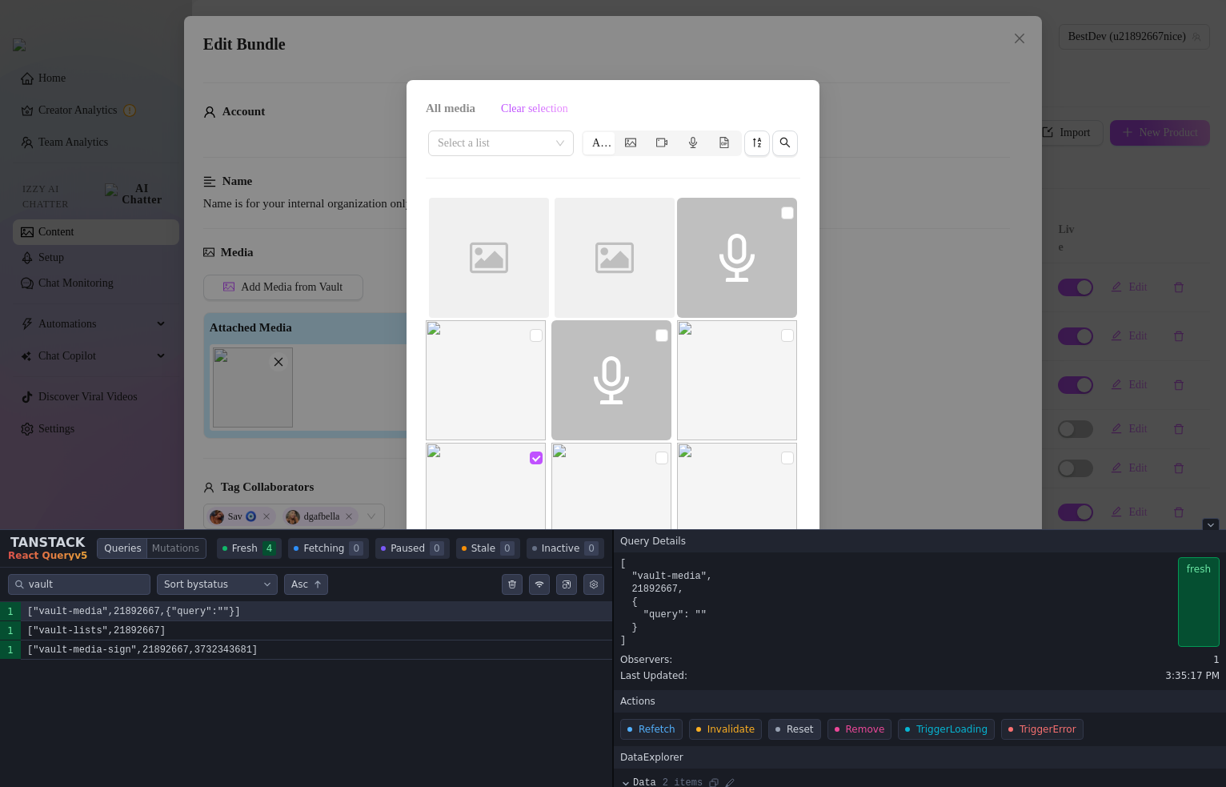
click at [790, 729] on button "Reset" at bounding box center [794, 729] width 53 height 21
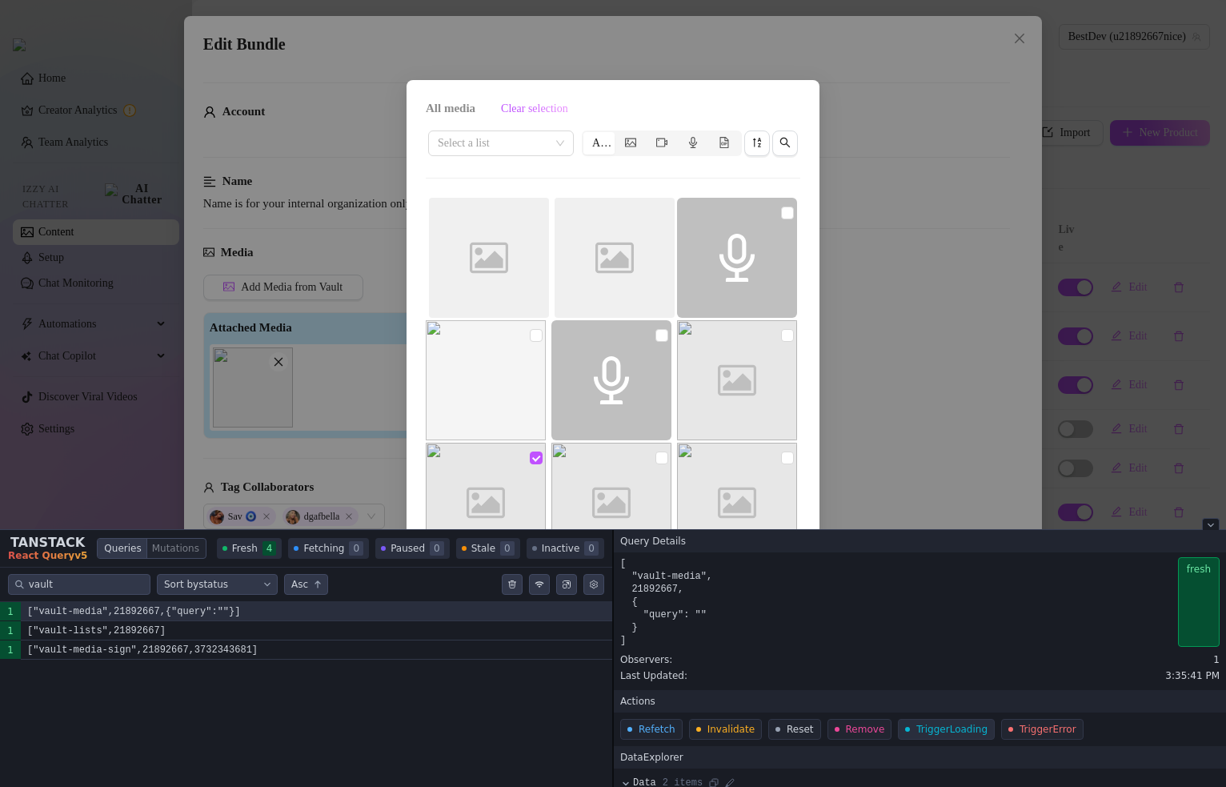
click at [916, 732] on button "Trigger Loading" at bounding box center [946, 729] width 97 height 21
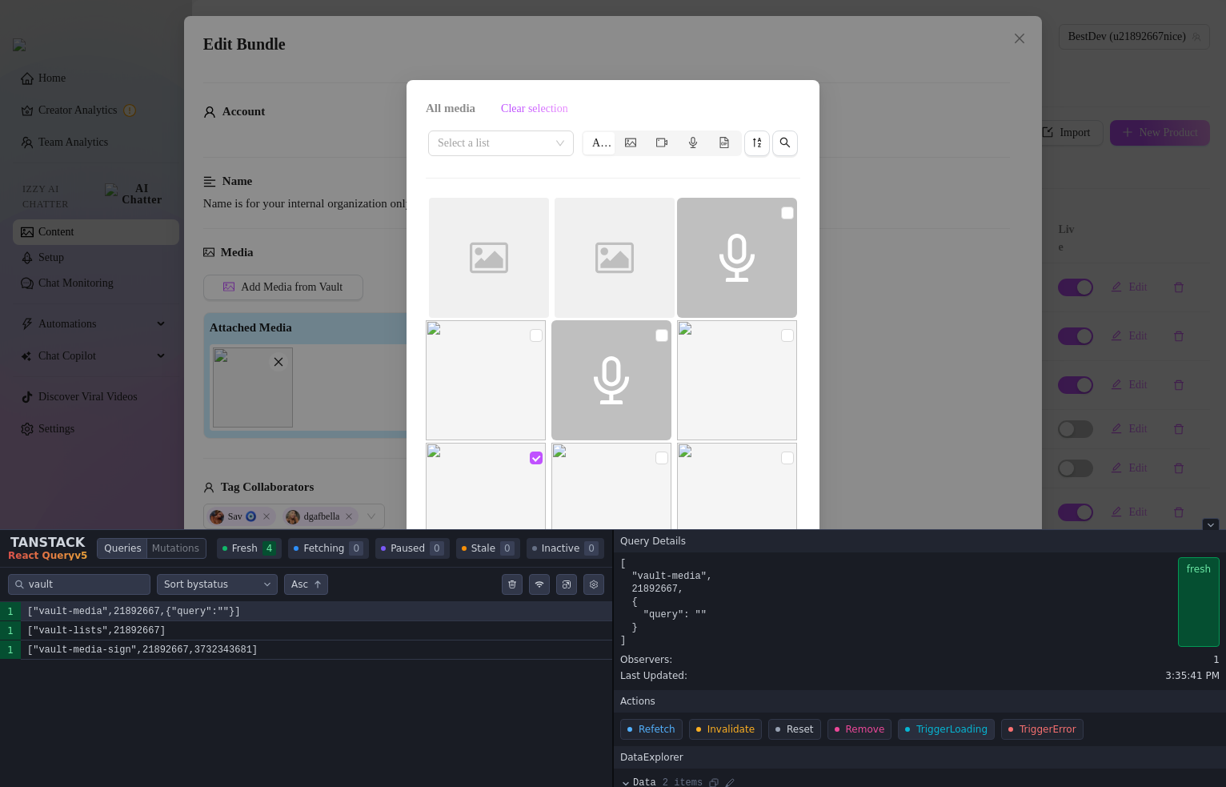
click at [903, 734] on button "Trigger Loading" at bounding box center [946, 729] width 97 height 21
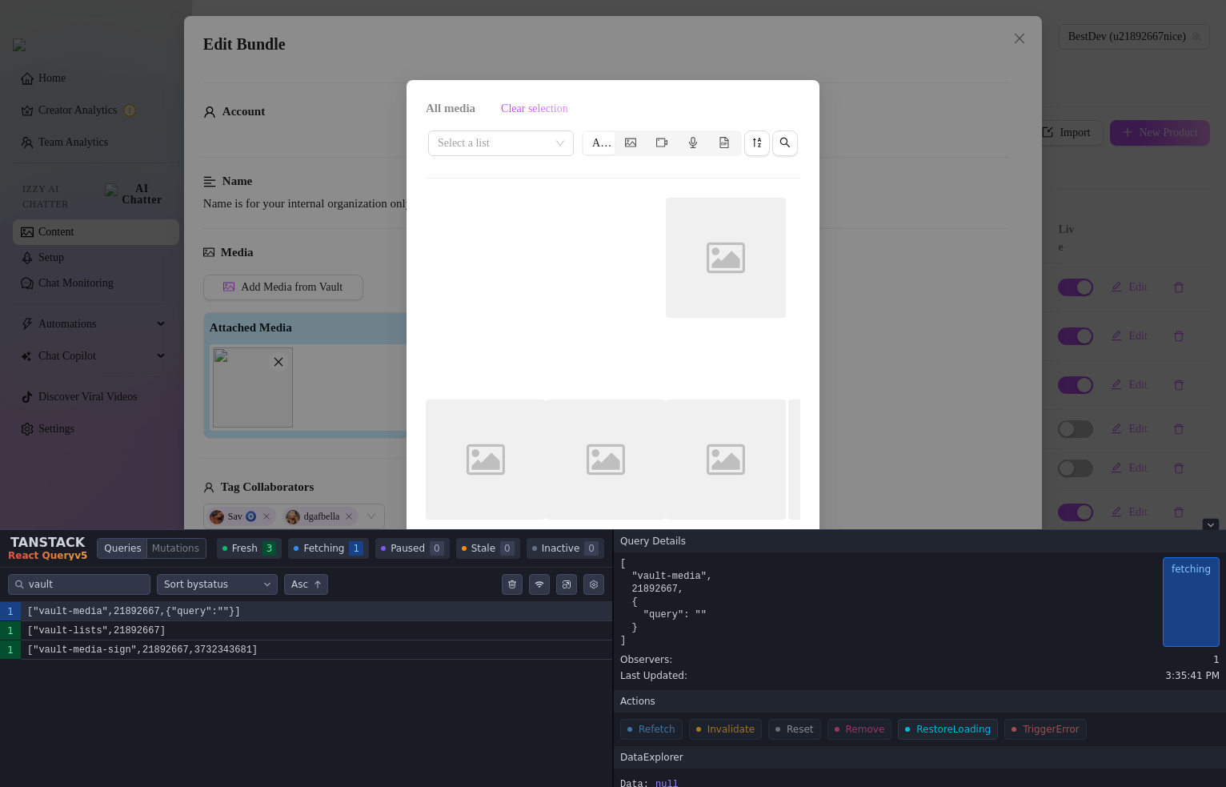
click at [884, 366] on div "All media Clear selection Select a list All Image placeholder Image placeholder…" at bounding box center [613, 393] width 1226 height 787
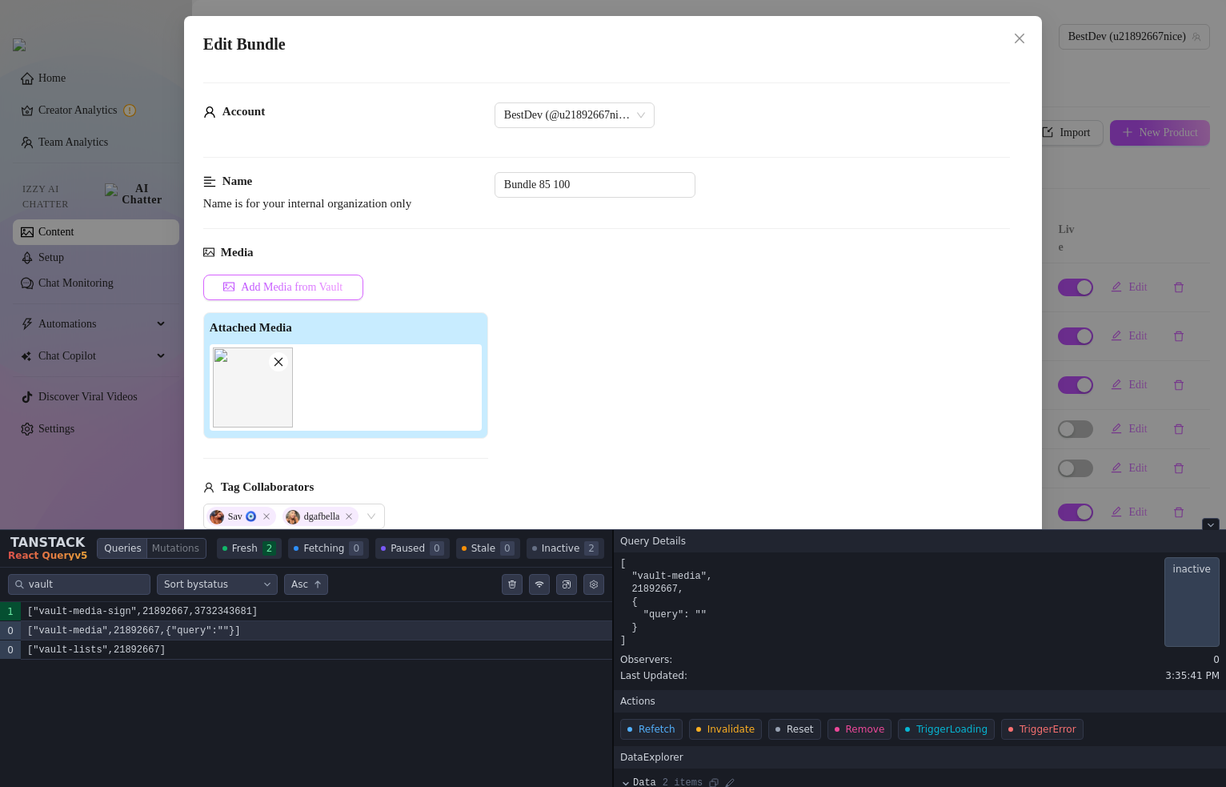
click at [299, 294] on button "Add Media from Vault" at bounding box center [283, 287] width 160 height 26
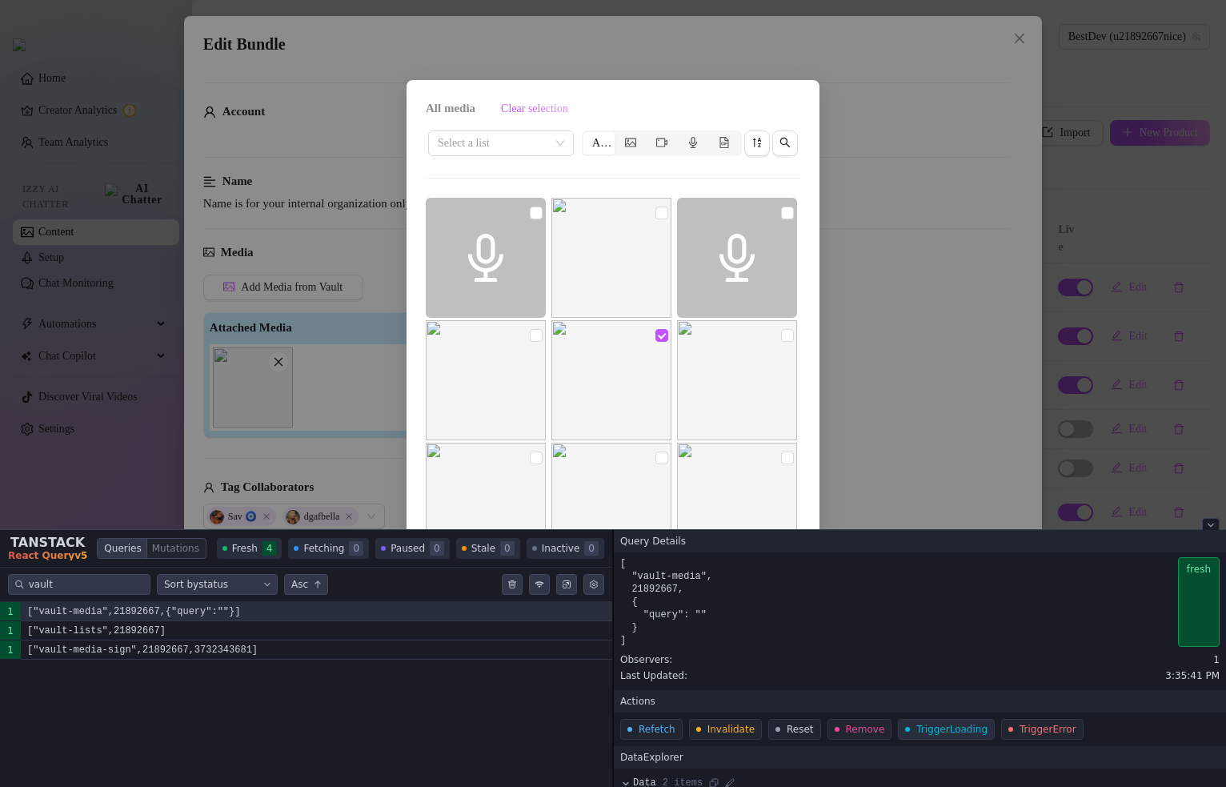
click at [909, 732] on button "Trigger Loading" at bounding box center [946, 729] width 97 height 21
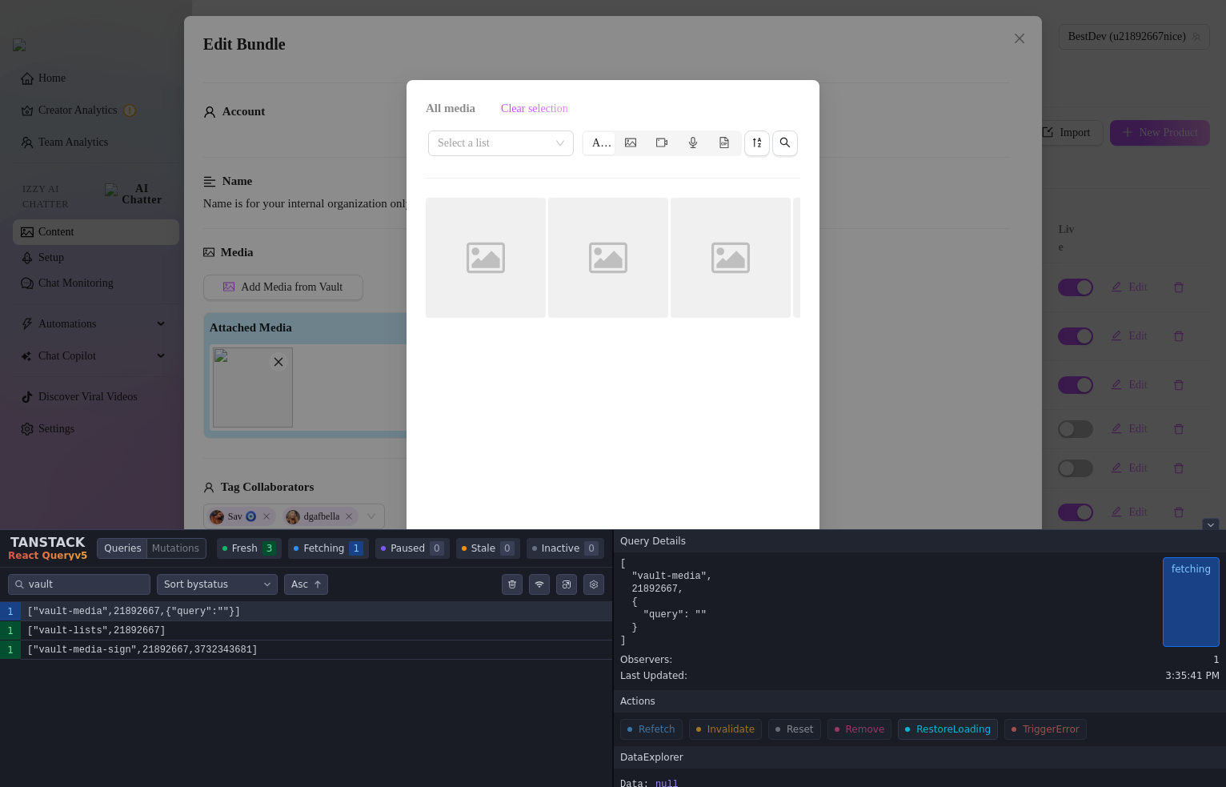
click at [1212, 527] on icon "Close tanstack query devtools" at bounding box center [1210, 525] width 6 height 6
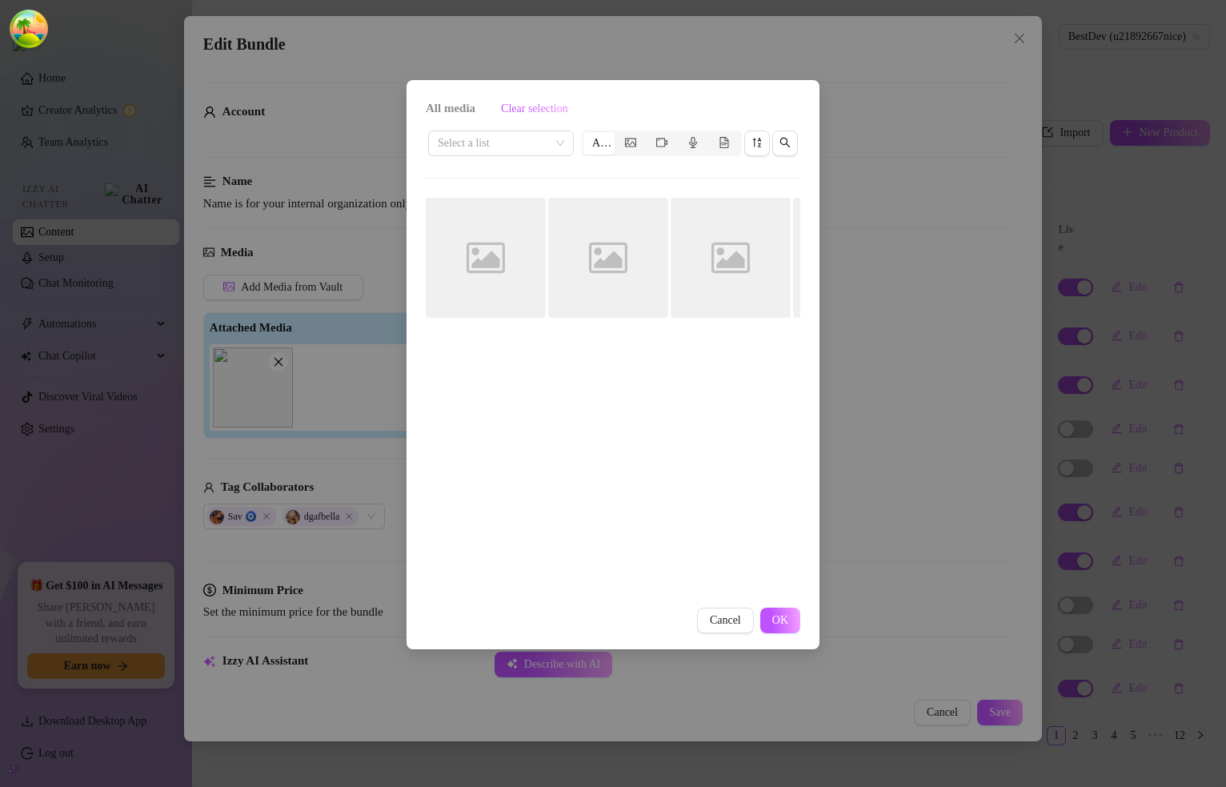
click at [625, 457] on div "Image placeholder" at bounding box center [608, 398] width 120 height 400
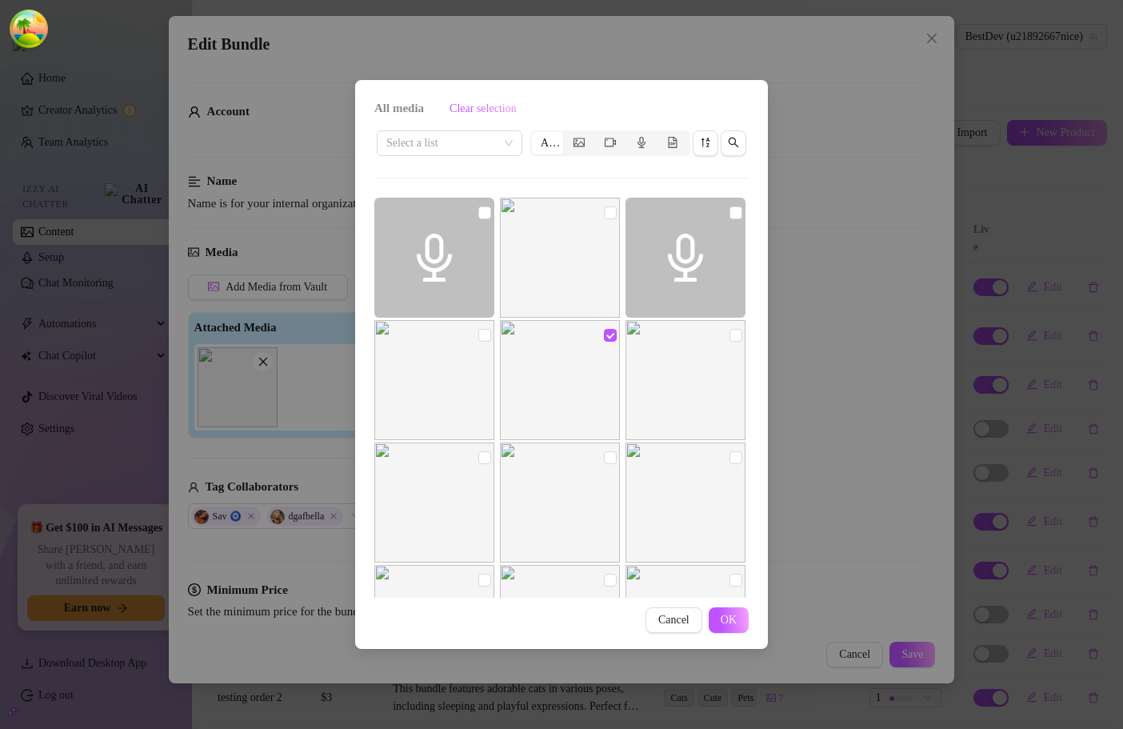
click at [806, 462] on div "All media Clear selection Select a list All Cancel OK" at bounding box center [561, 364] width 1123 height 729
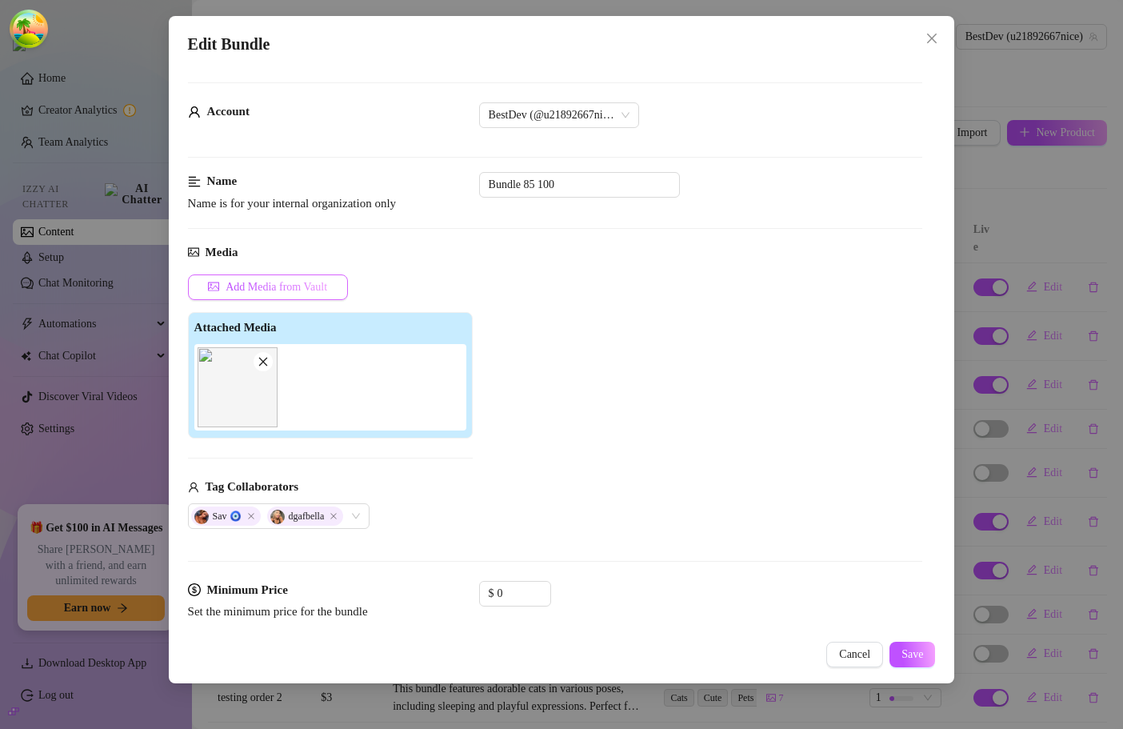
click at [246, 288] on span "Add Media from Vault" at bounding box center [277, 287] width 102 height 13
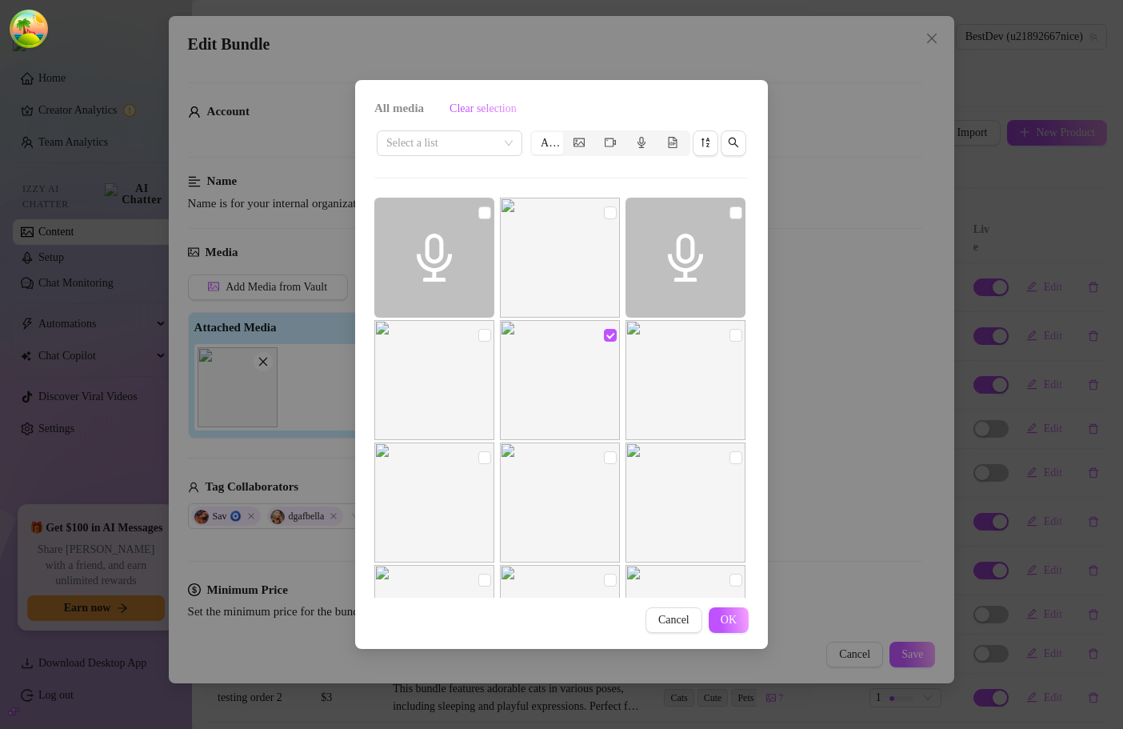
click at [48, 26] on div "All media Clear selection Select a list All Cancel OK" at bounding box center [561, 364] width 1123 height 729
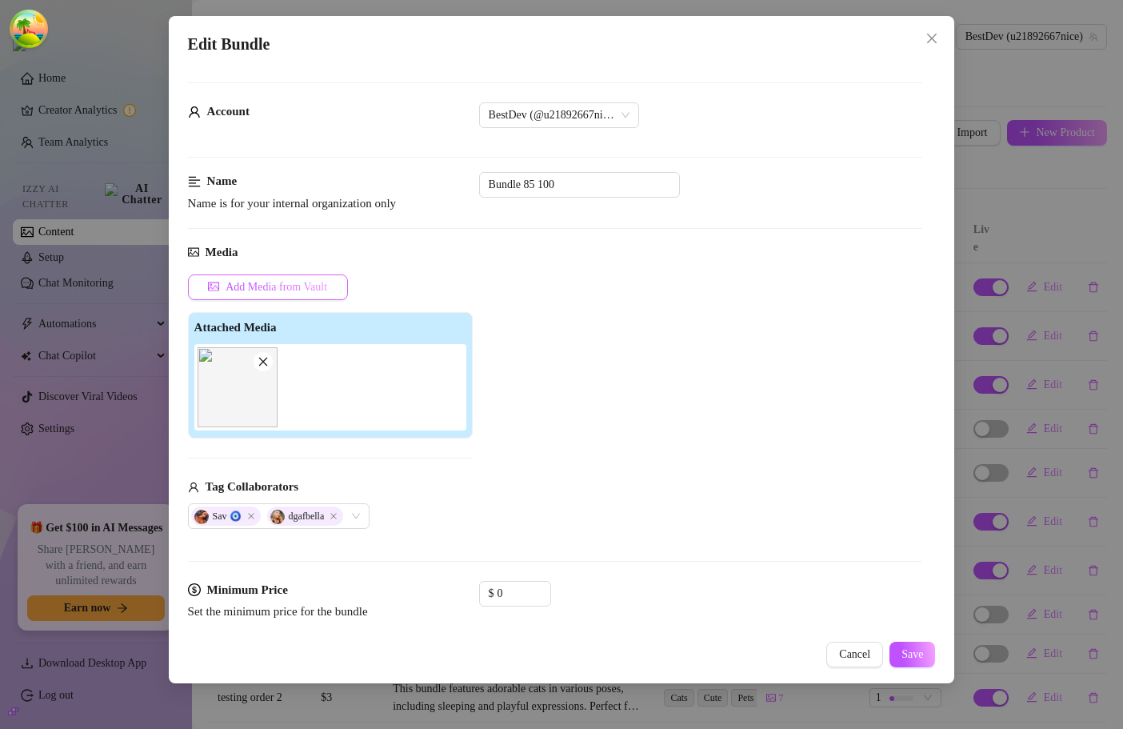
click at [252, 292] on span "Add Media from Vault" at bounding box center [277, 287] width 102 height 13
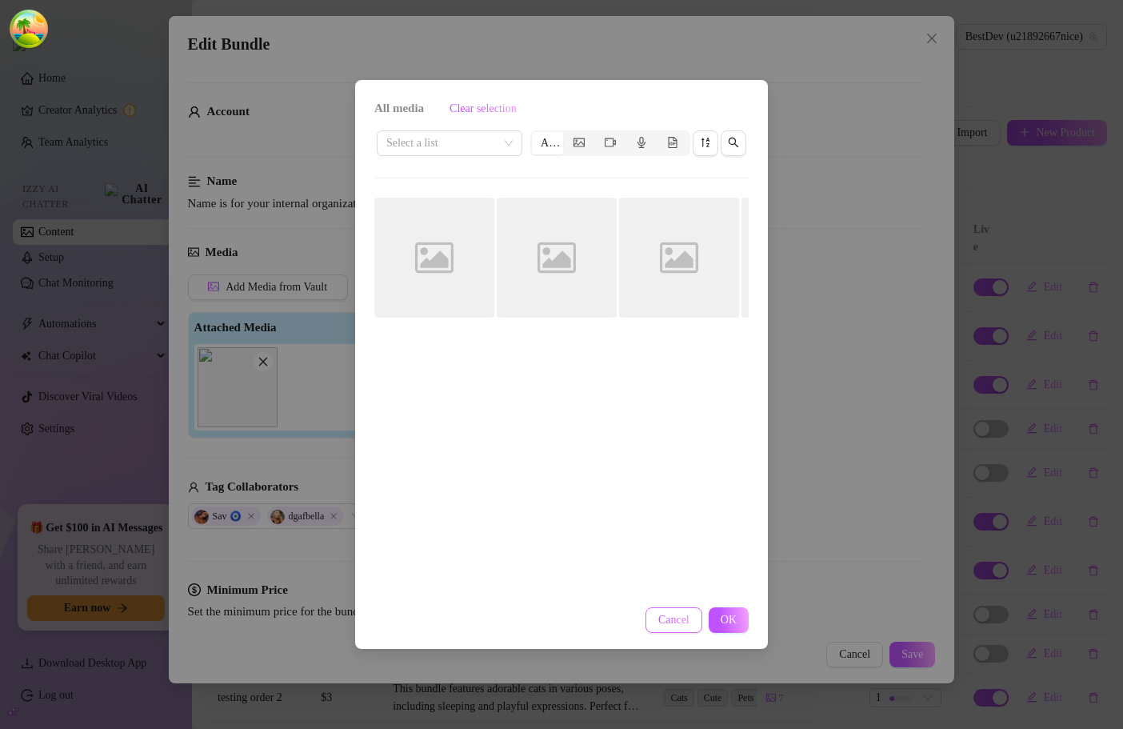
click at [691, 612] on button "Cancel" at bounding box center [674, 620] width 57 height 26
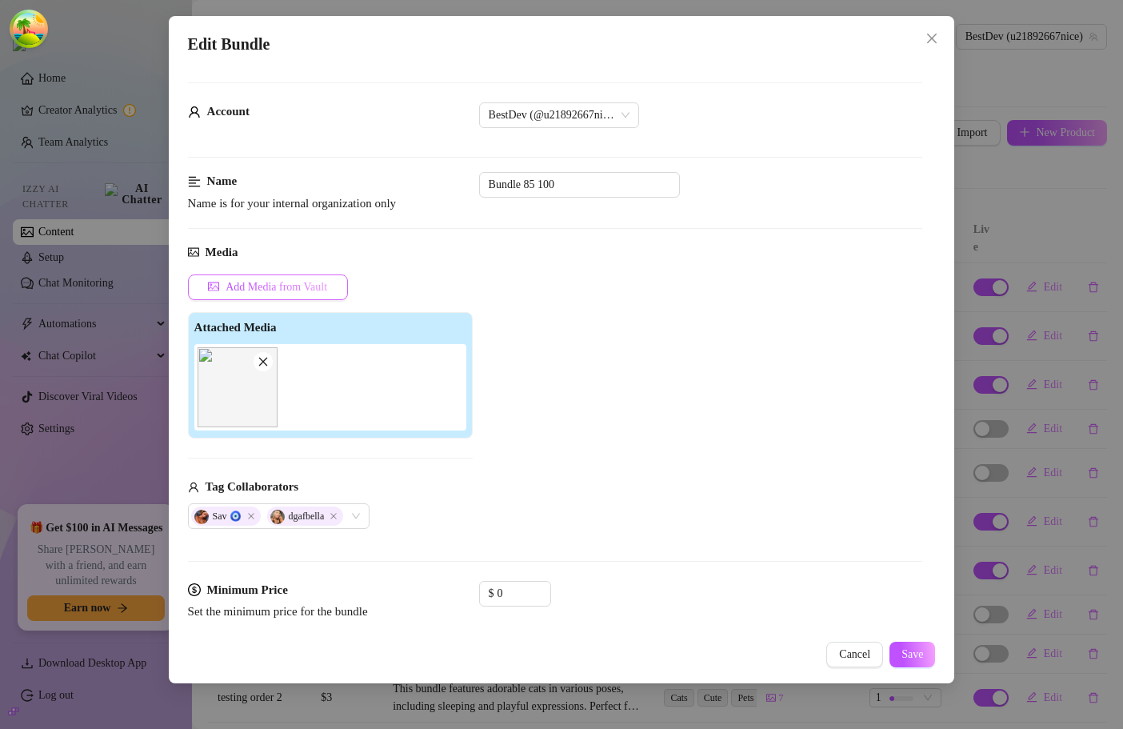
click at [327, 288] on span "Add Media from Vault" at bounding box center [277, 287] width 102 height 13
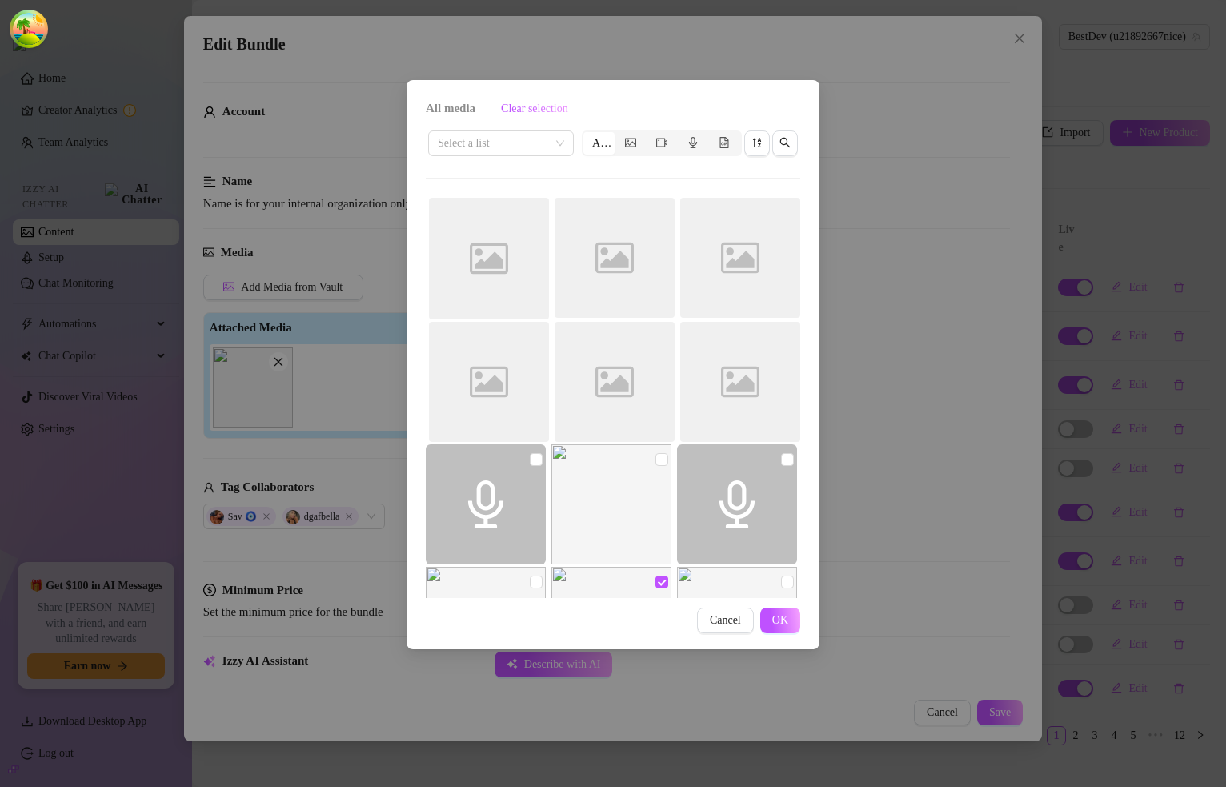
type textarea "[PERSON_NAME] is wearing a sheer red lace bodysuit that clings to every curve, …"
click at [947, 265] on div "All media Clear selection Select a list All Image placeholder Image placeholder…" at bounding box center [613, 393] width 1226 height 787
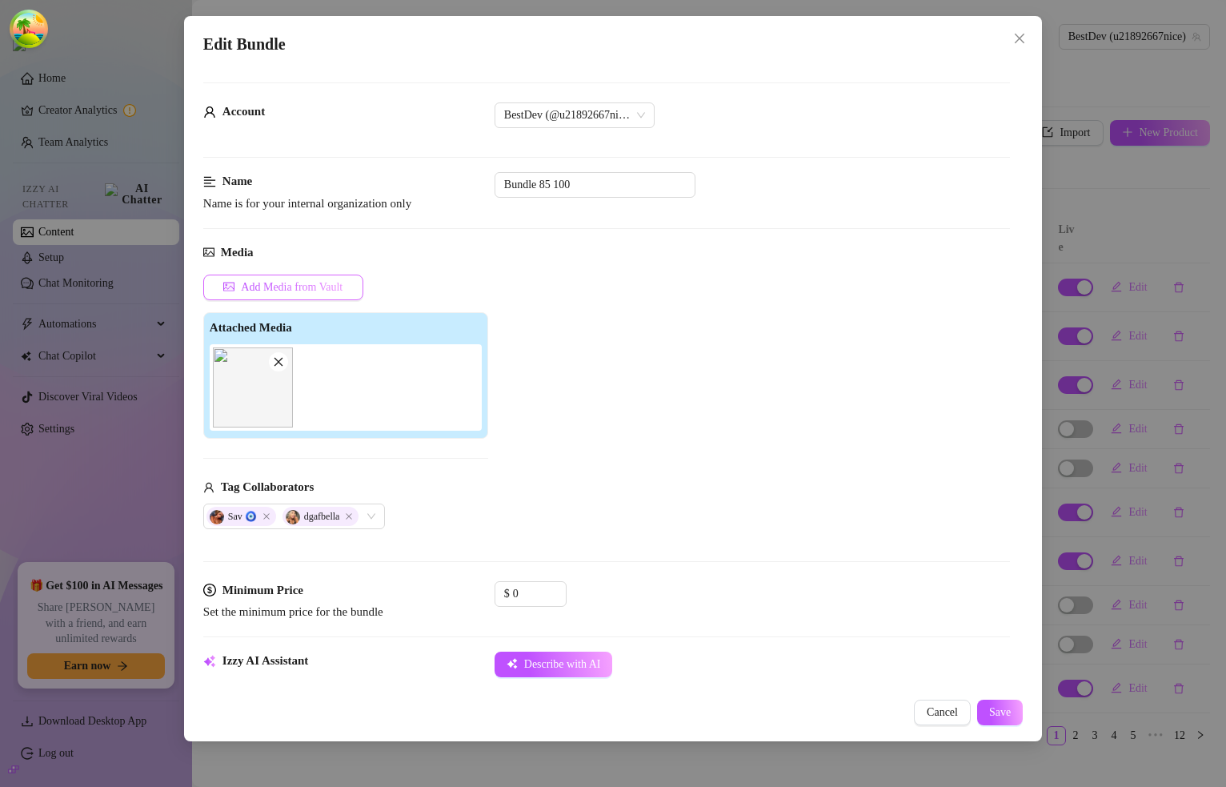
click at [322, 284] on span "Add Media from Vault" at bounding box center [292, 287] width 102 height 13
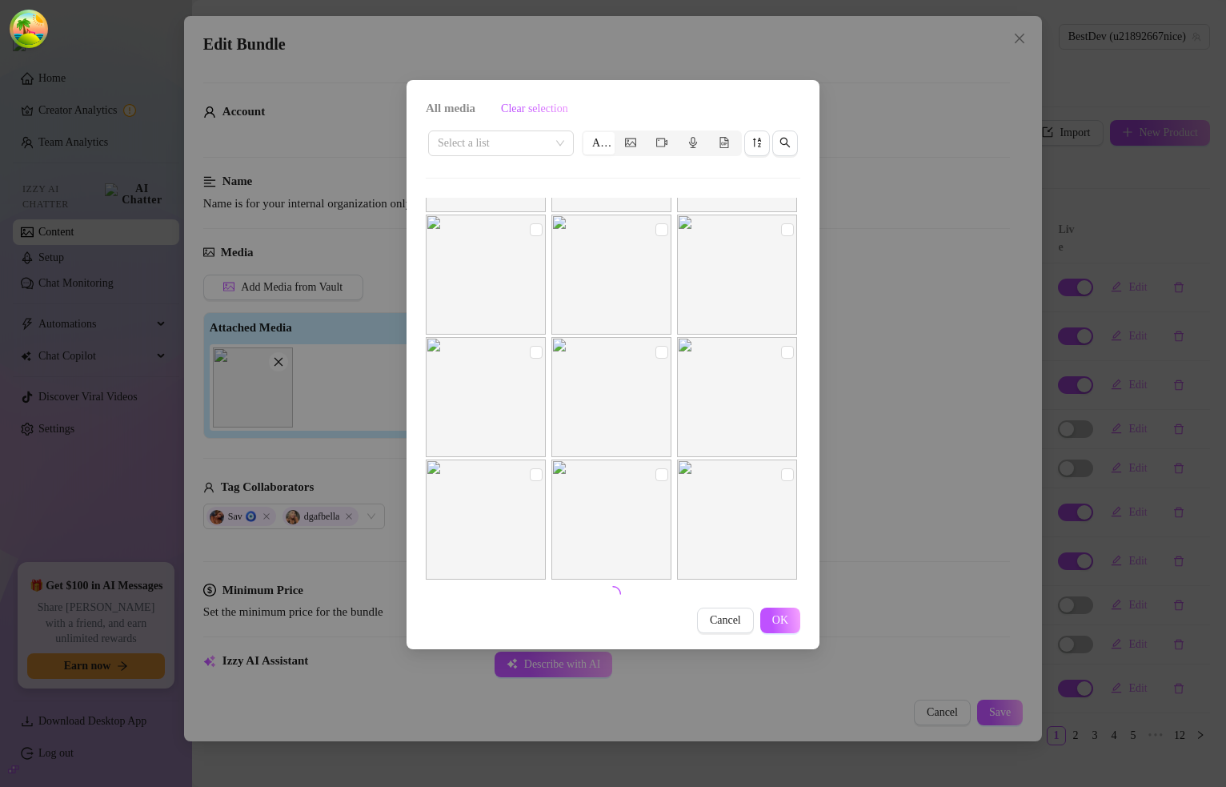
scroll to position [603, 0]
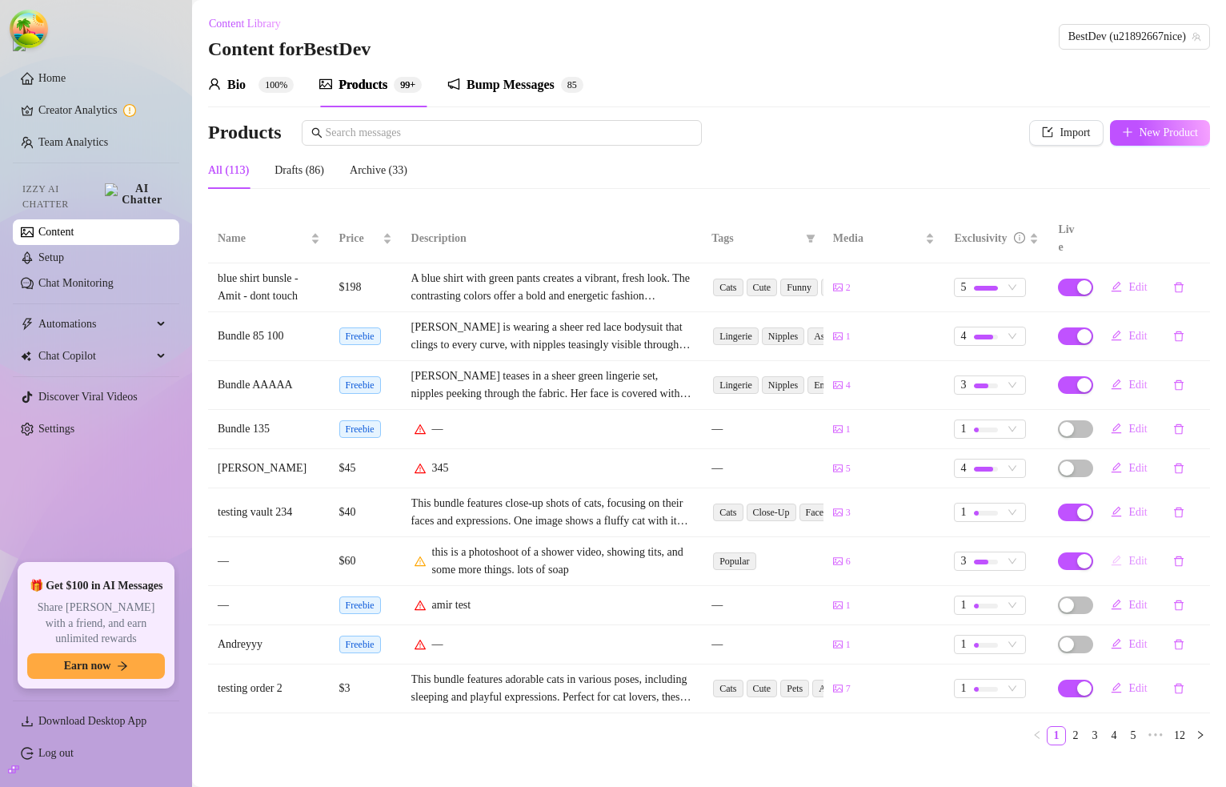
click at [1127, 548] on button "Edit" at bounding box center [1129, 561] width 62 height 26
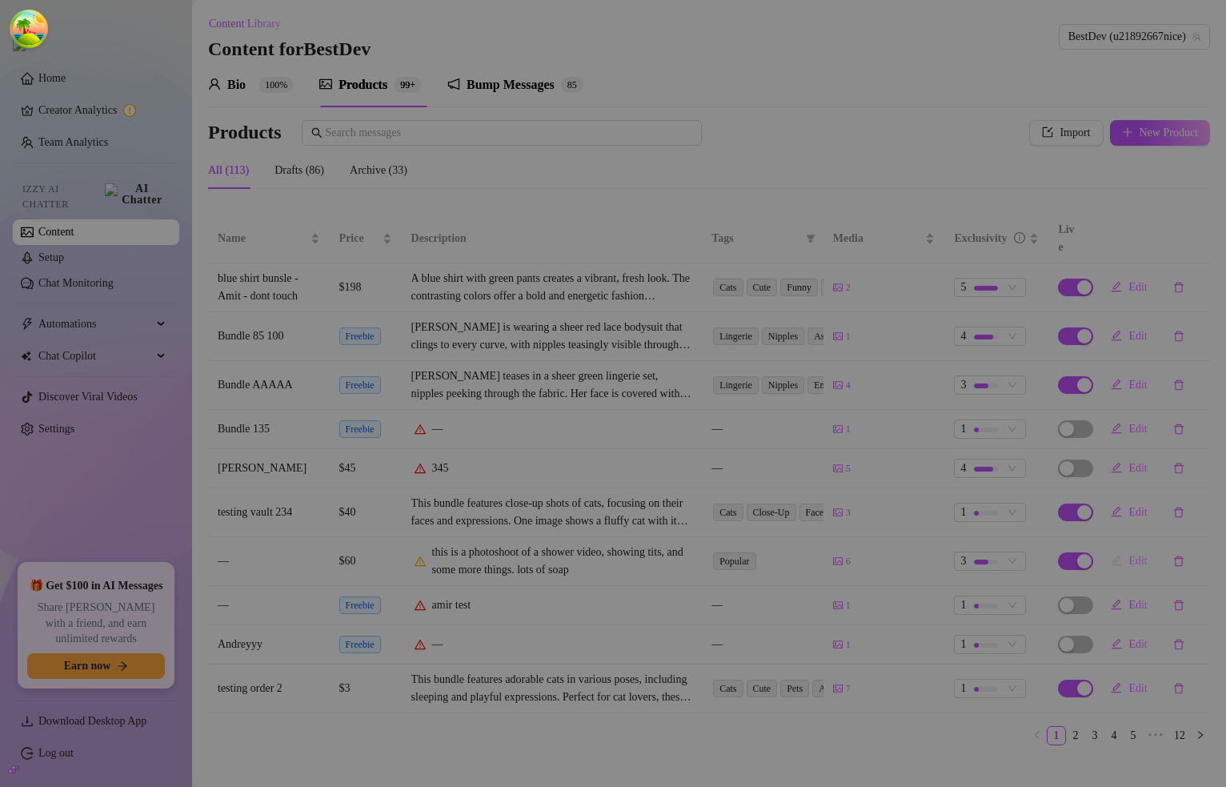
type textarea "Type your message here..."
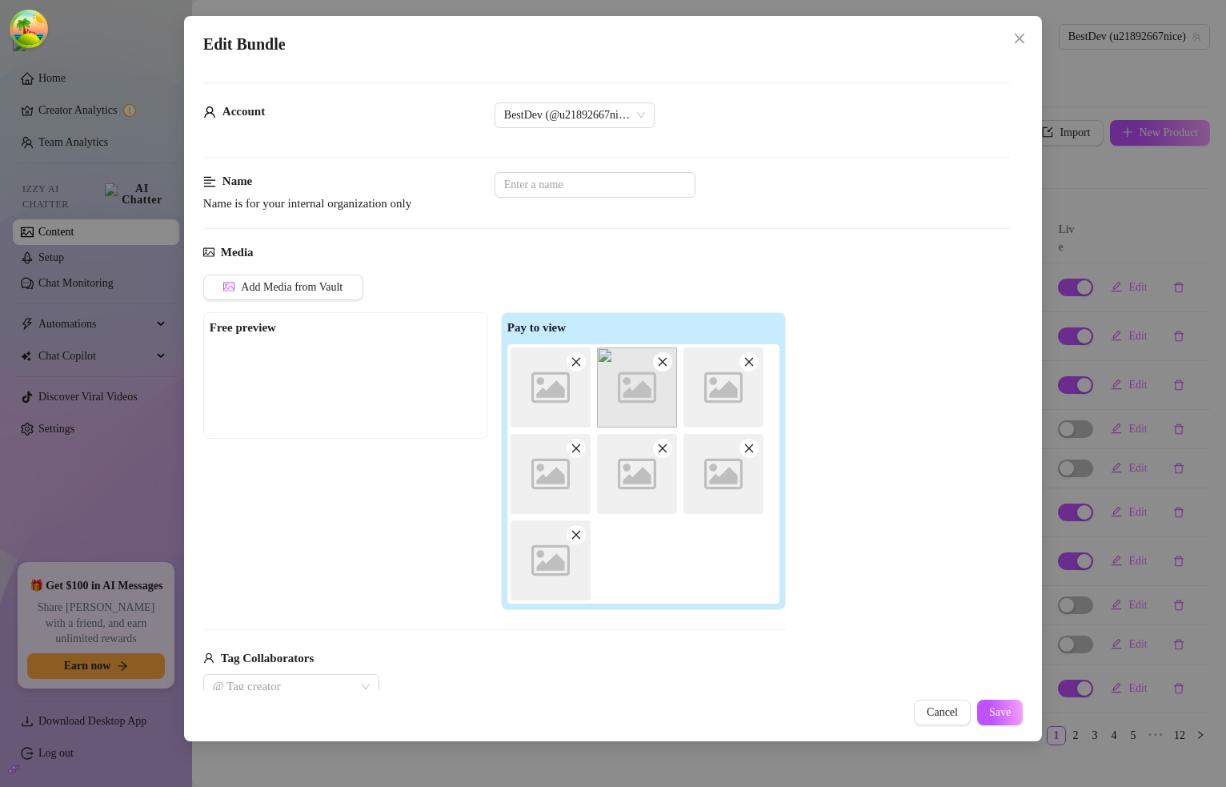
click at [947, 255] on div "Media" at bounding box center [606, 252] width 807 height 19
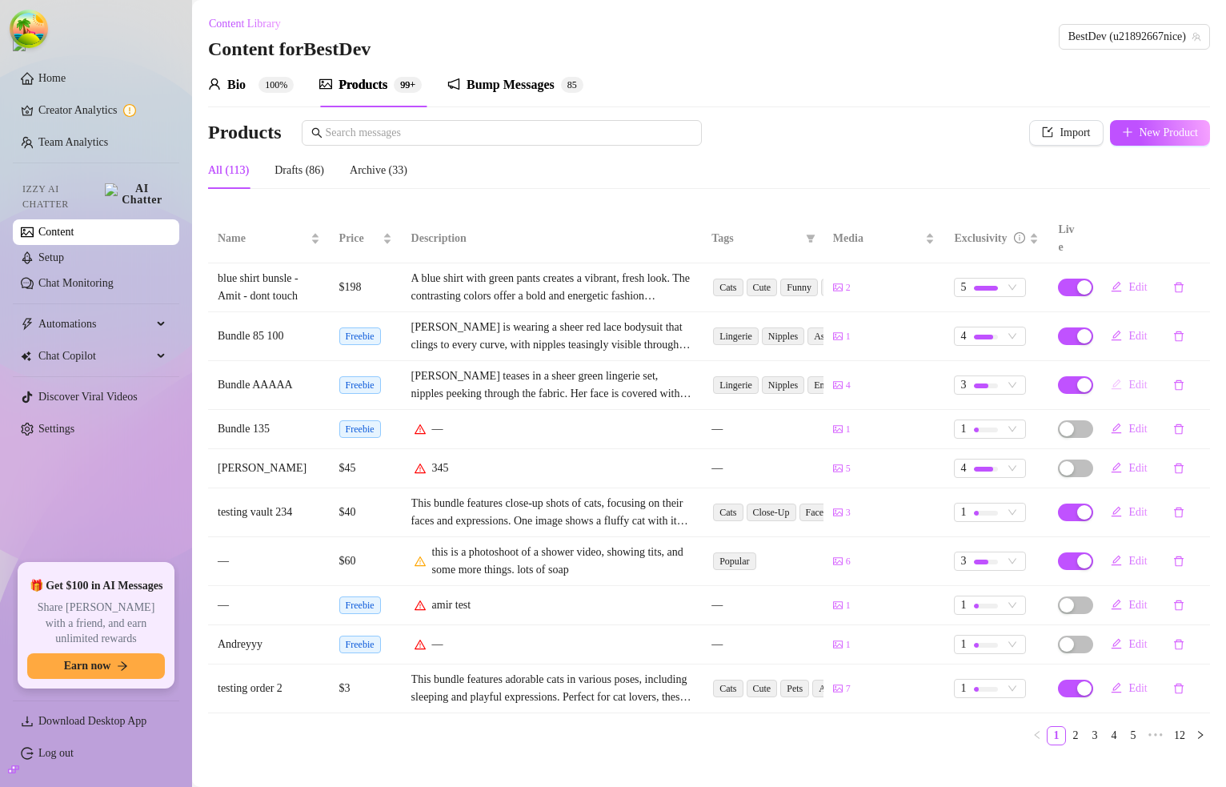
click at [1127, 372] on button "Edit" at bounding box center [1129, 385] width 62 height 26
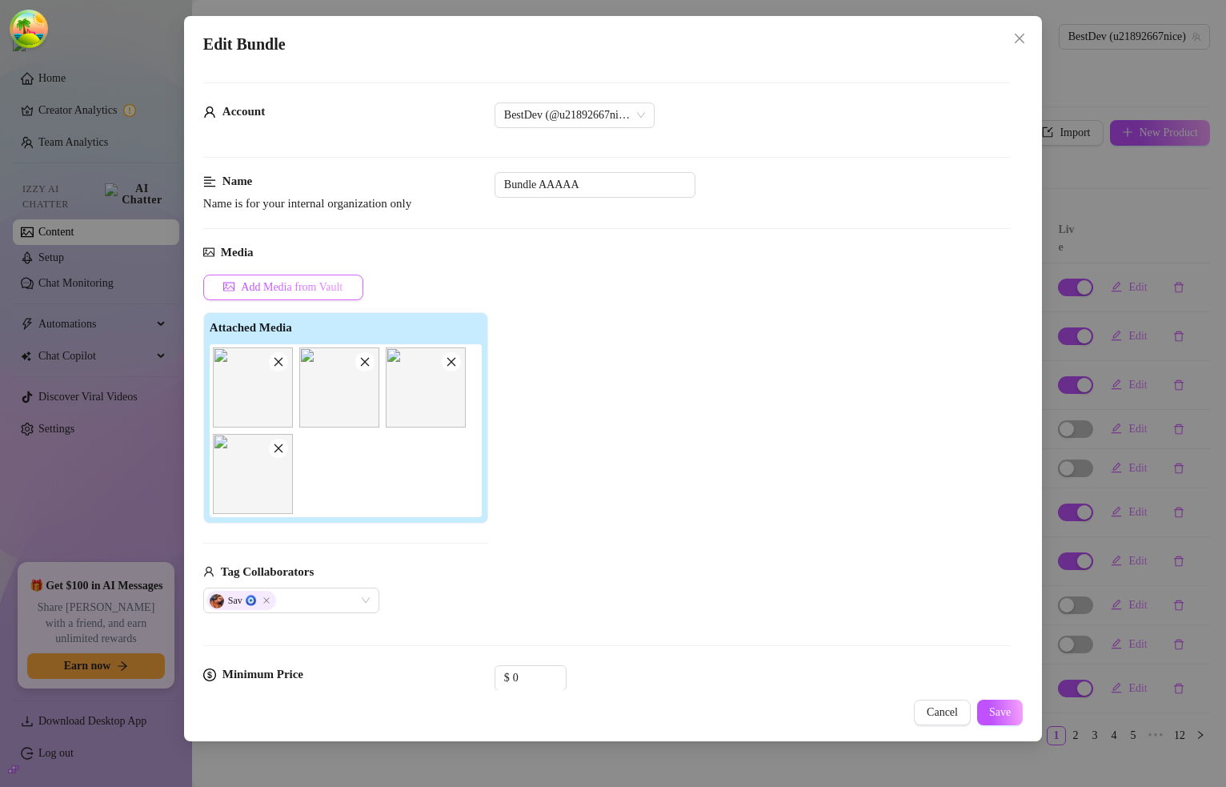
click at [319, 291] on span "Add Media from Vault" at bounding box center [292, 287] width 102 height 13
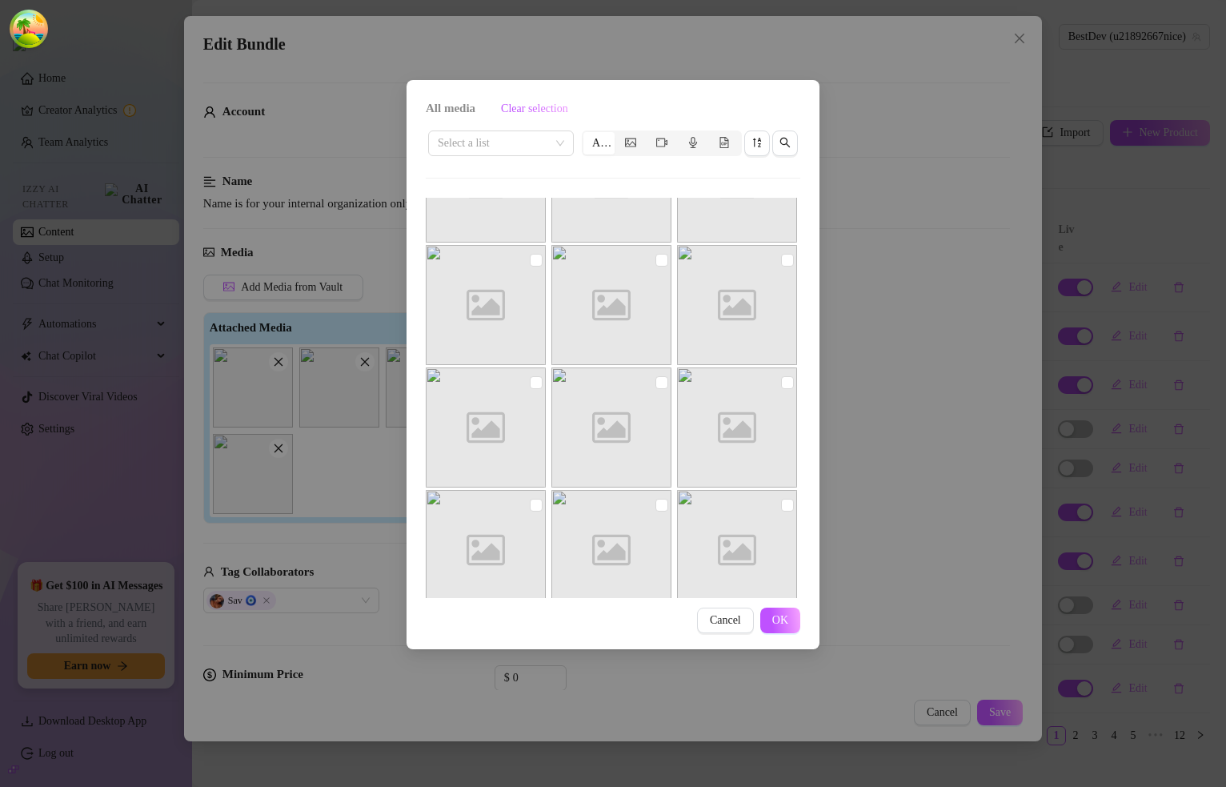
scroll to position [2561, 0]
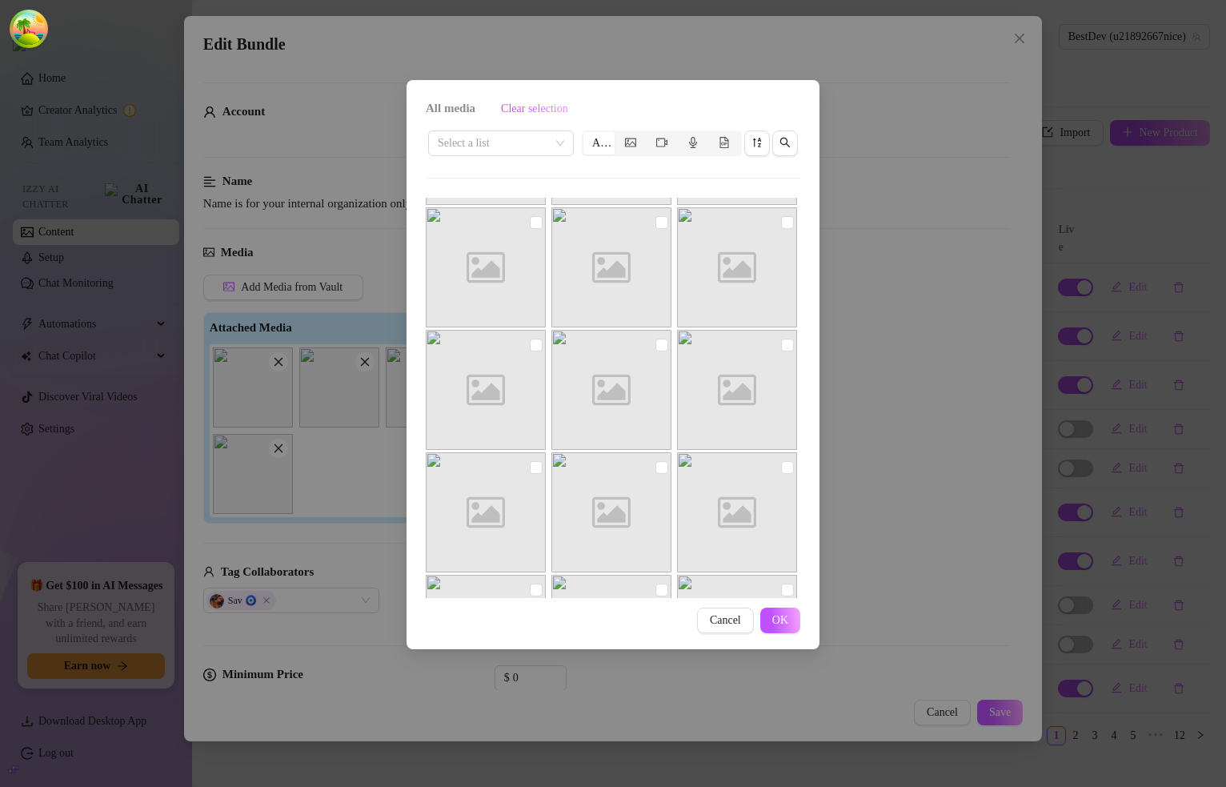
drag, startPoint x: 707, startPoint y: 611, endPoint x: 715, endPoint y: 615, distance: 8.7
click at [707, 611] on button "Cancel" at bounding box center [725, 620] width 57 height 26
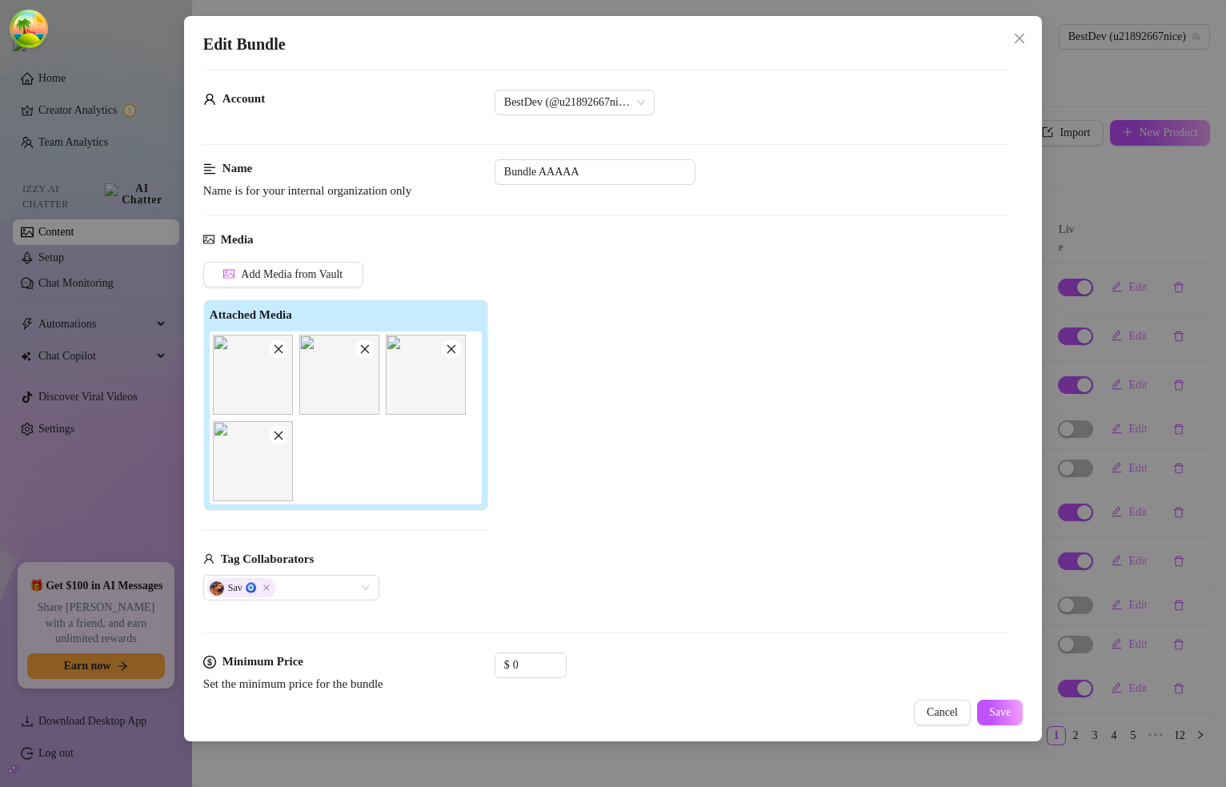
scroll to position [0, 0]
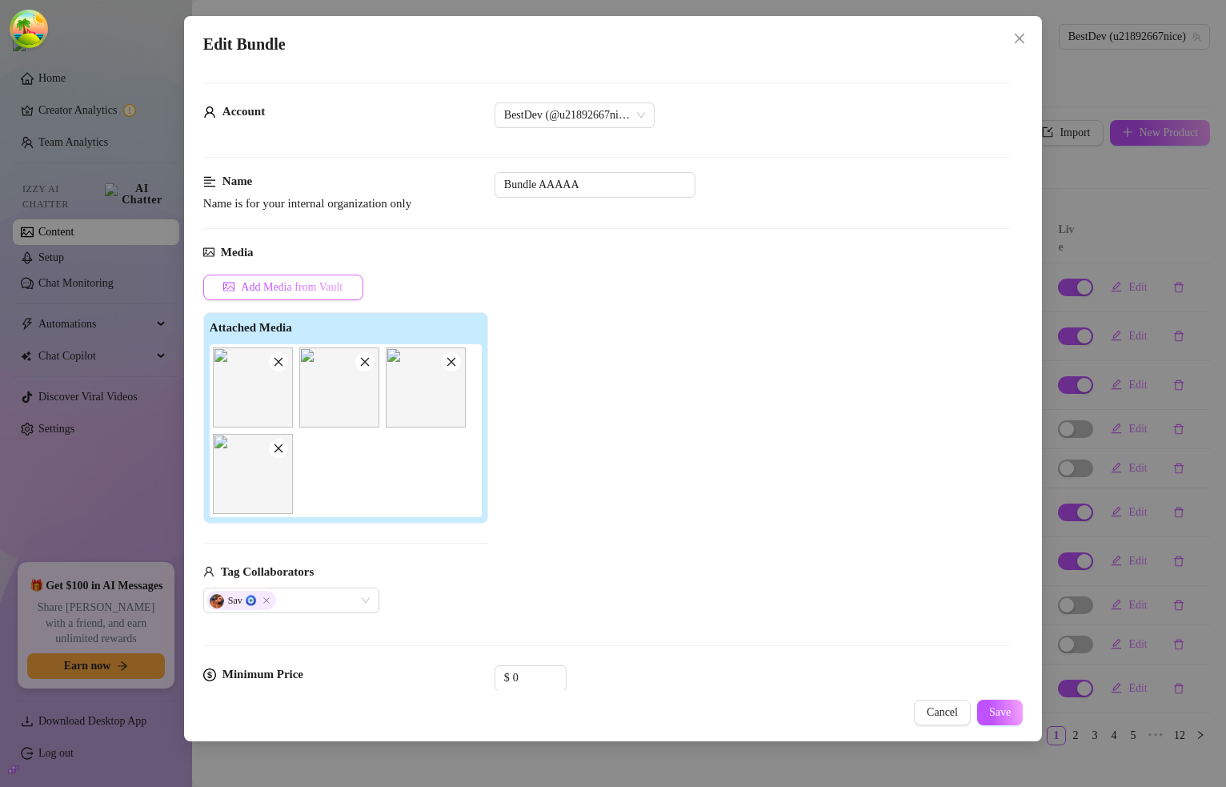
click at [281, 287] on span "Add Media from Vault" at bounding box center [292, 287] width 102 height 13
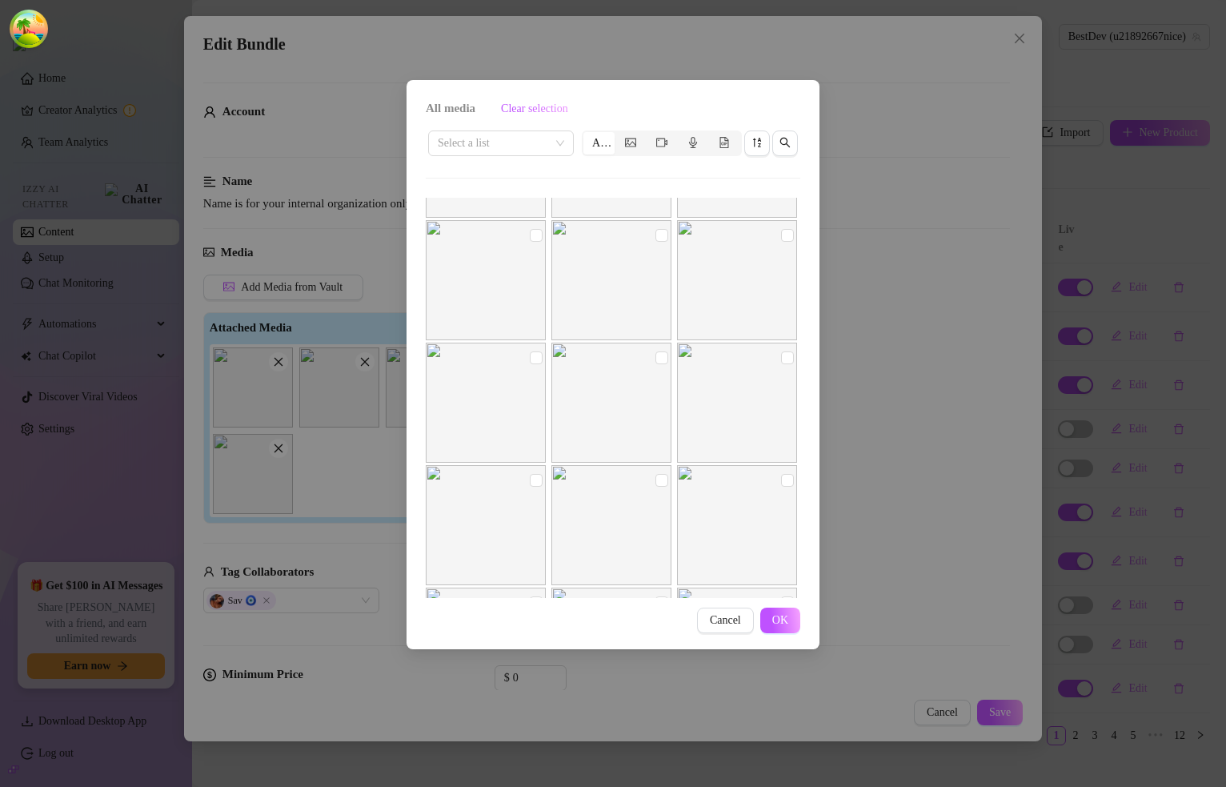
scroll to position [820, 0]
click at [989, 354] on div "All media Clear selection Select a list All Image placeholder Image placeholder…" at bounding box center [613, 393] width 1226 height 787
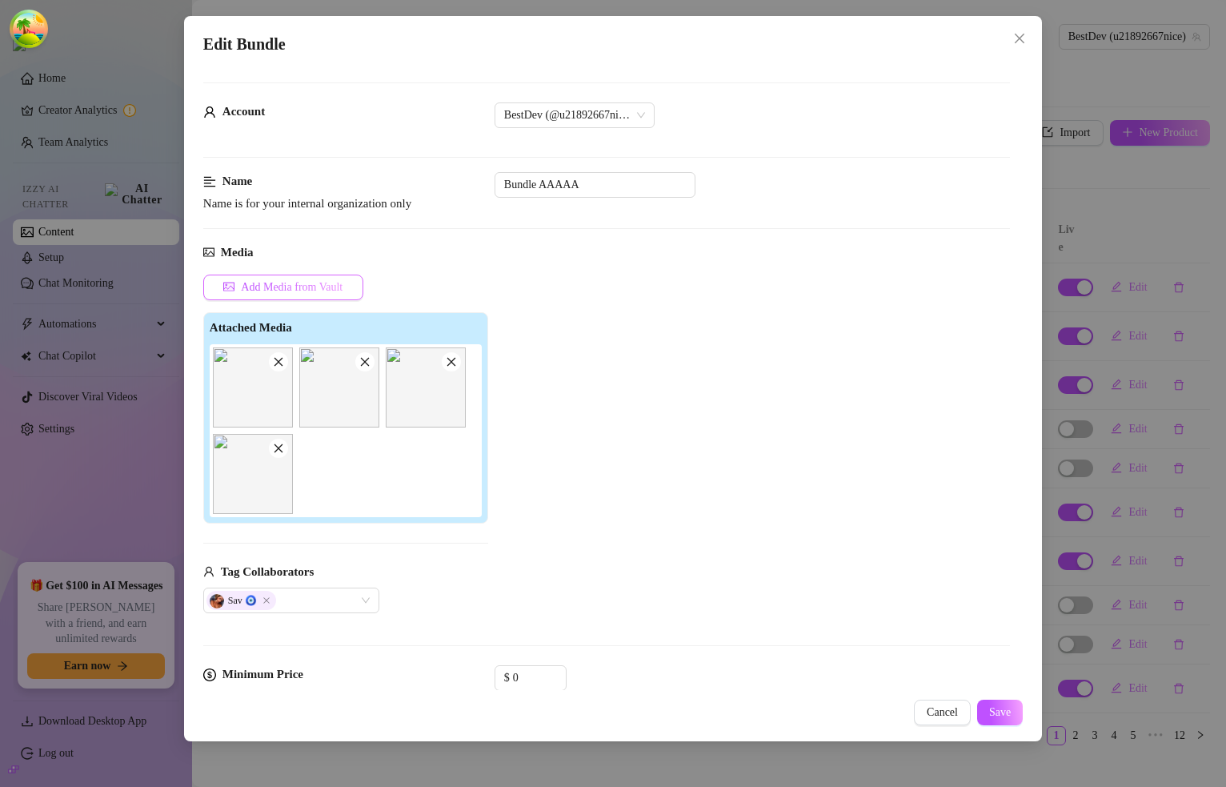
click at [293, 278] on button "Add Media from Vault" at bounding box center [283, 287] width 160 height 26
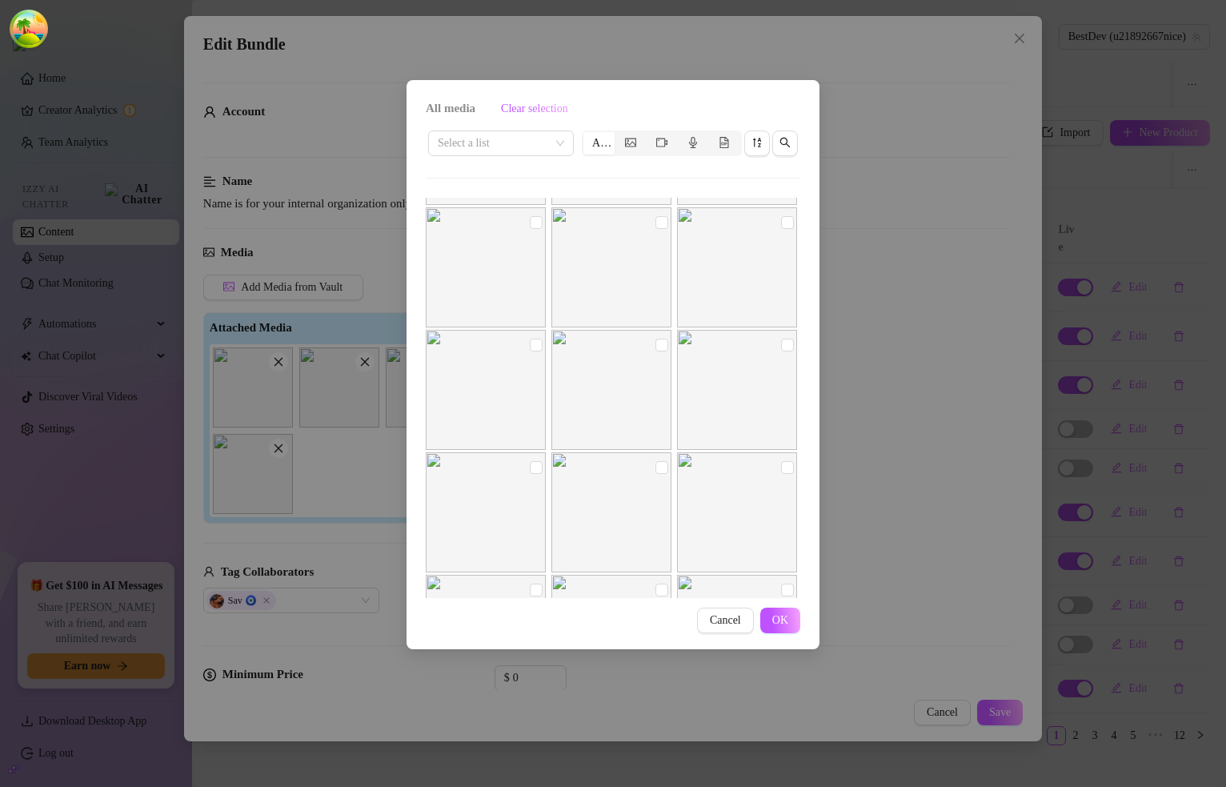
scroll to position [3542, 0]
type textarea "Super Mega Bundle"
click at [823, 150] on div "All media Clear selection Select a list All Image placeholder 00:41 Image place…" at bounding box center [613, 393] width 1226 height 787
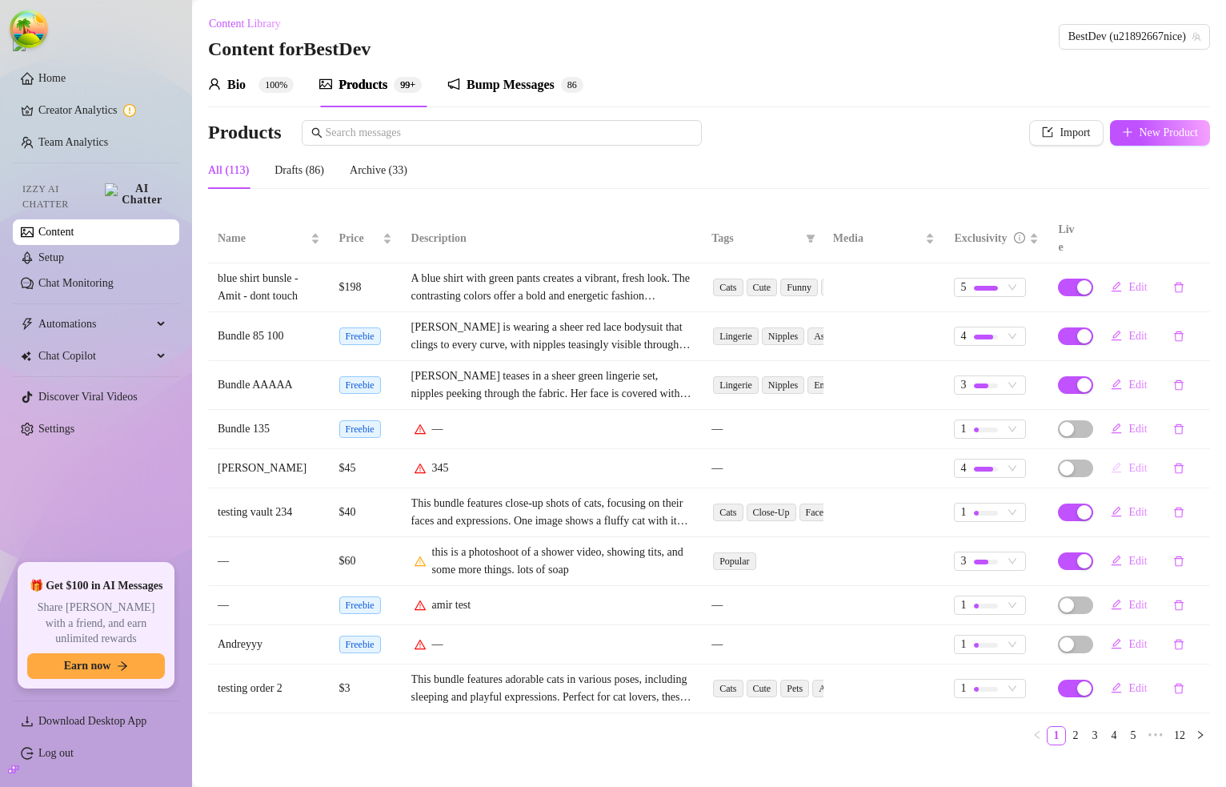
click at [1147, 462] on span "Edit" at bounding box center [1137, 468] width 18 height 13
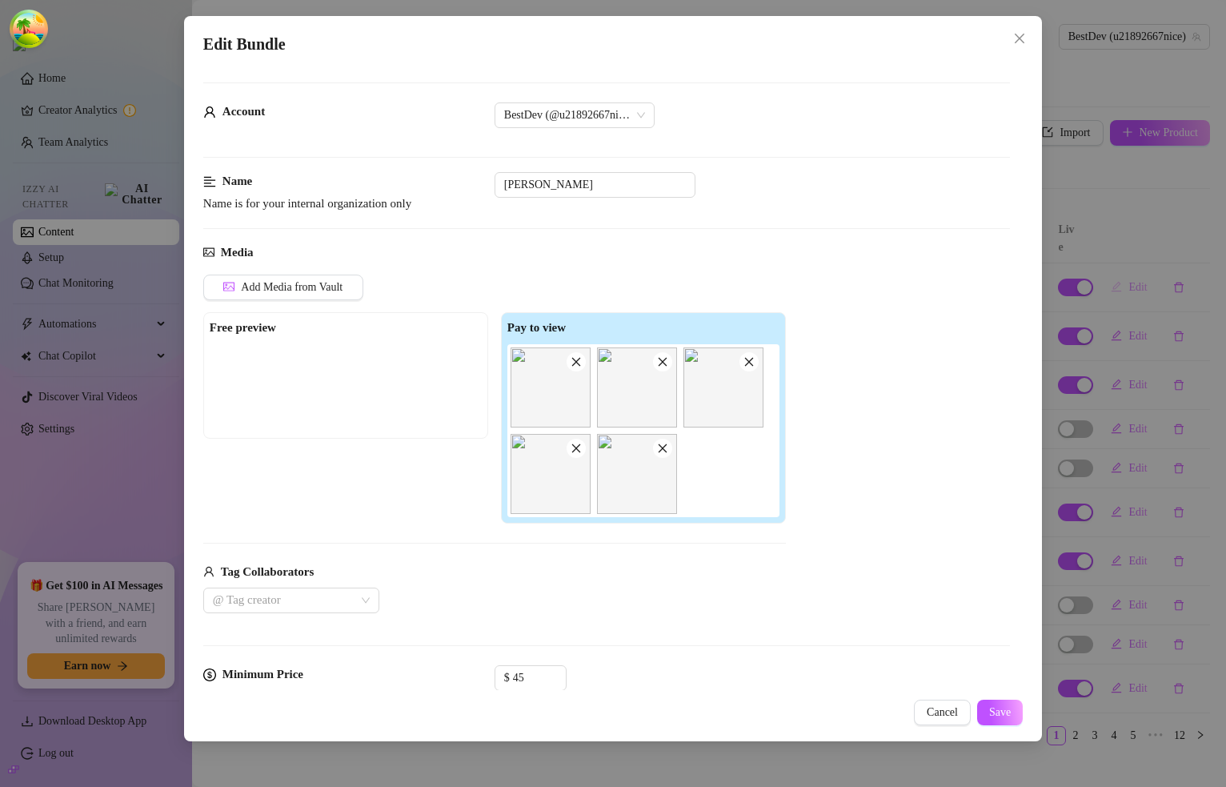
click at [1100, 258] on div "Edit Bundle Account BestDev (@u21892667nice) Name Name is for your internal org…" at bounding box center [613, 393] width 1226 height 787
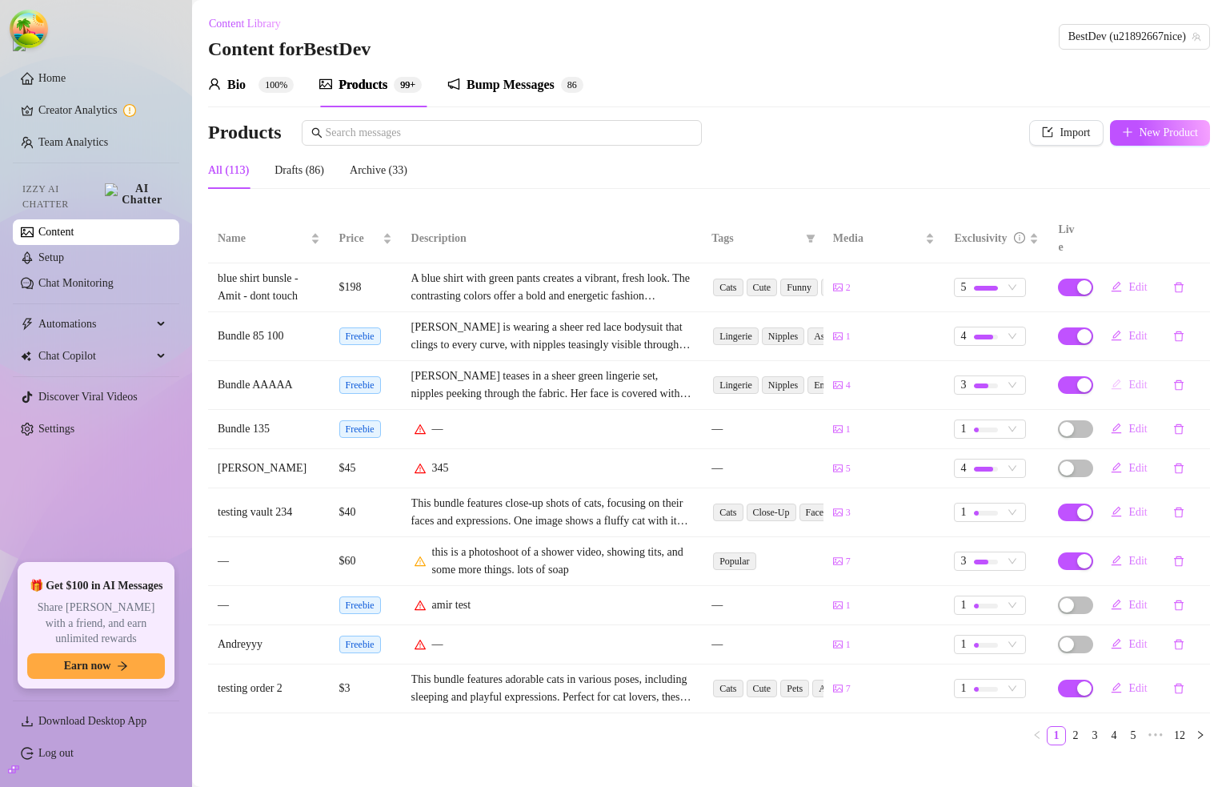
click at [1127, 372] on button "Edit" at bounding box center [1129, 385] width 62 height 26
type textarea "Super Mega Bundle"
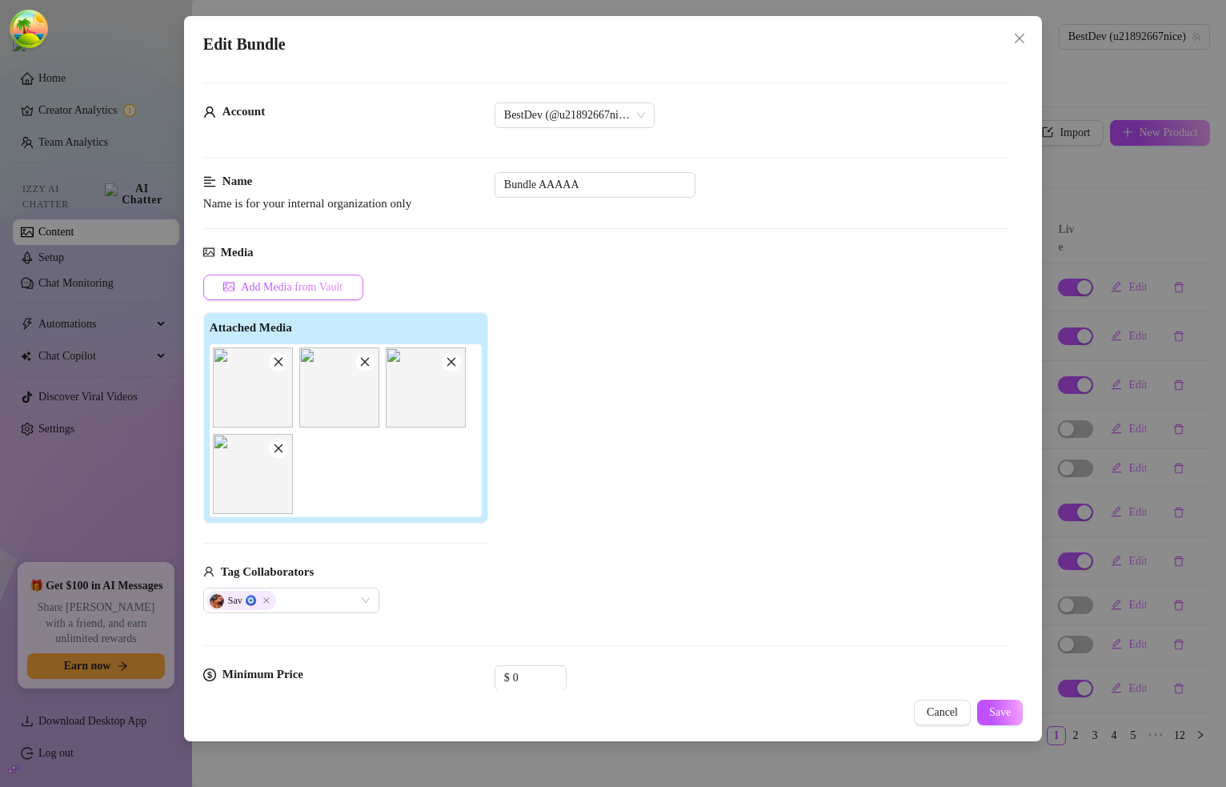
click at [294, 298] on button "Add Media from Vault" at bounding box center [283, 287] width 160 height 26
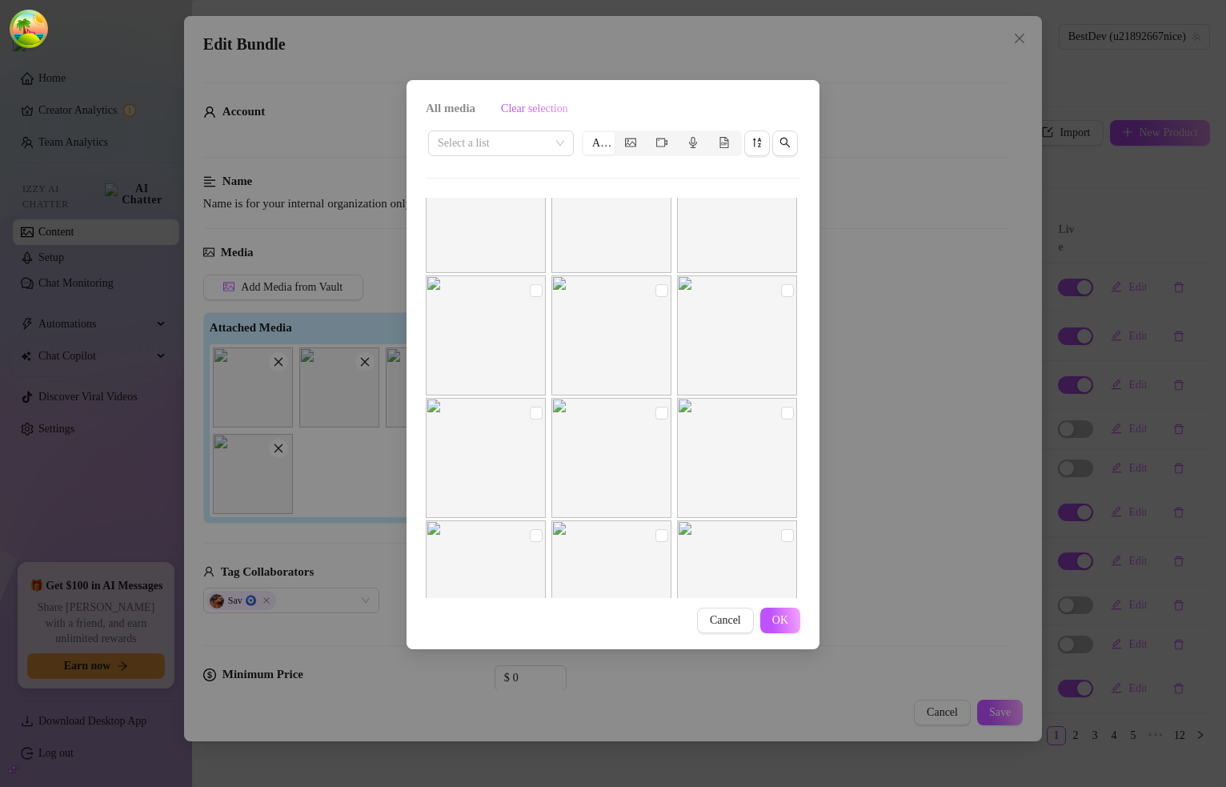
scroll to position [603, 0]
click at [922, 506] on div "All media Clear selection Select a list All Cancel OK" at bounding box center [613, 393] width 1226 height 787
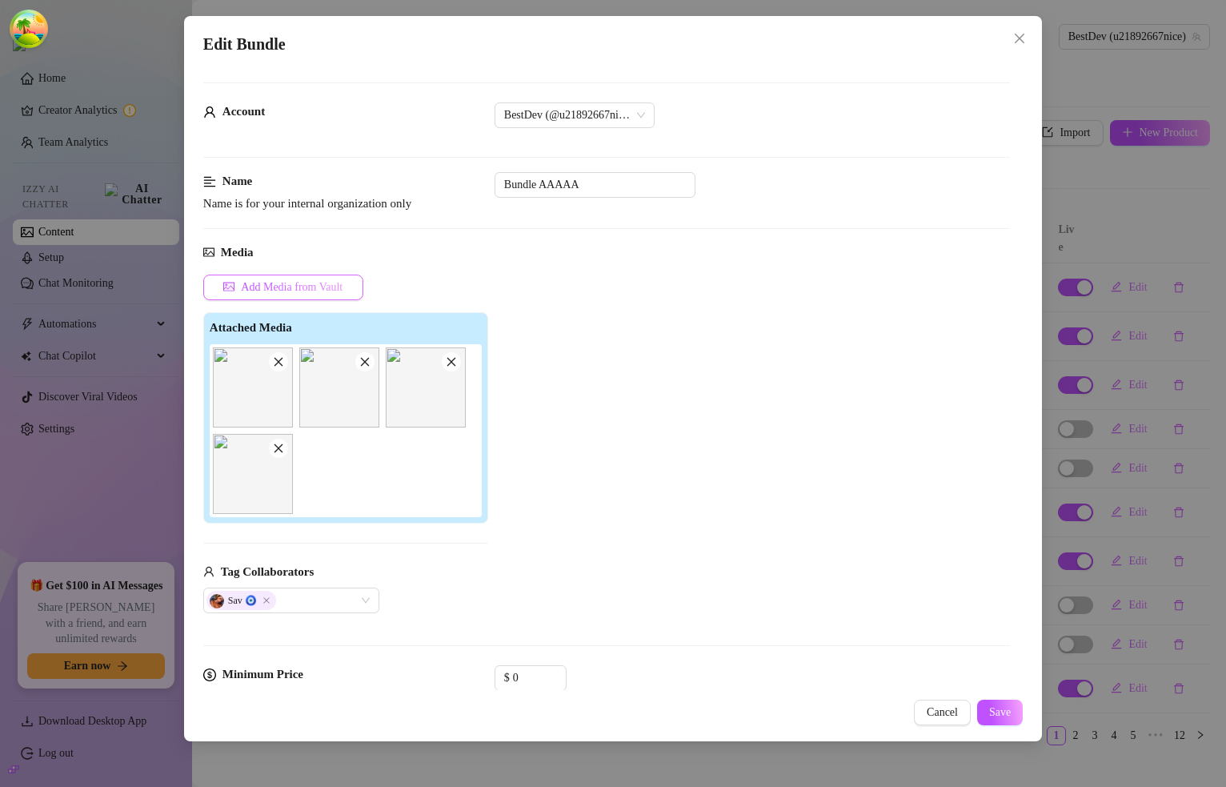
click at [354, 276] on button "Add Media from Vault" at bounding box center [283, 287] width 160 height 26
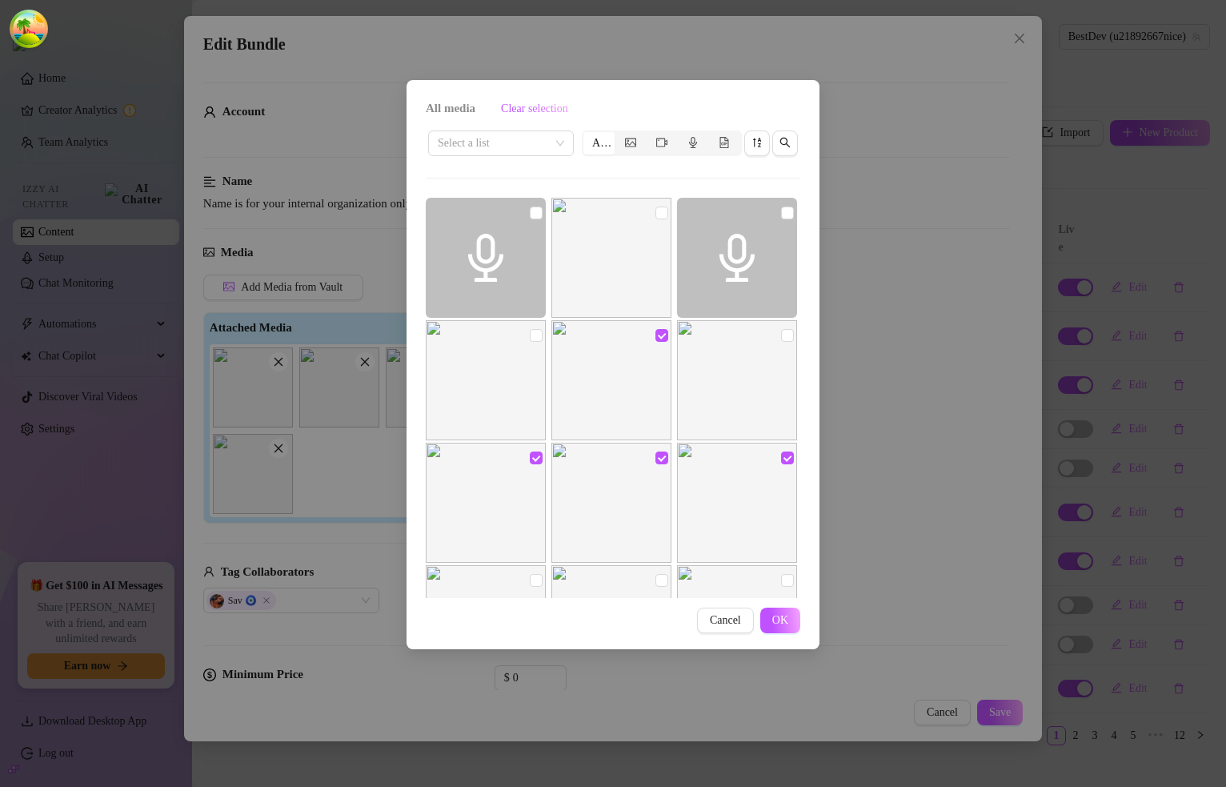
click at [884, 298] on div "All media Clear selection Select a list All Cancel OK" at bounding box center [613, 393] width 1226 height 787
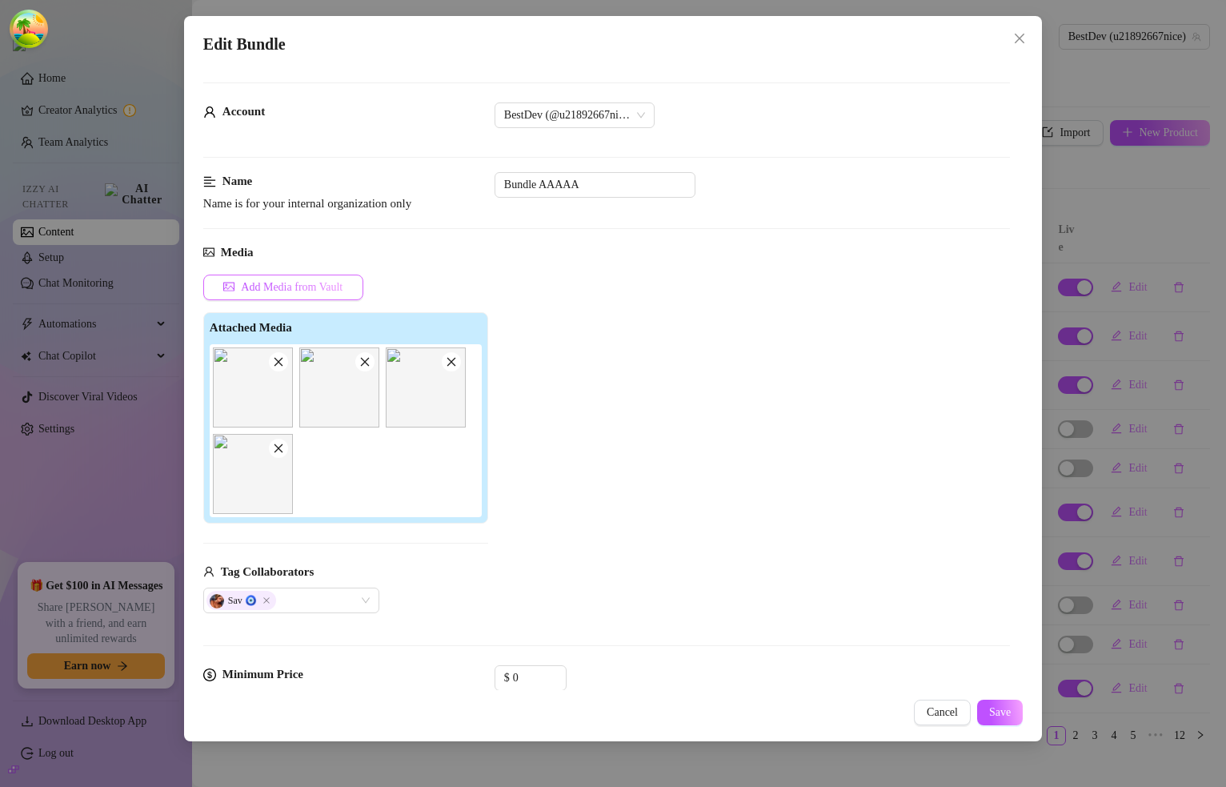
click at [306, 290] on span "Add Media from Vault" at bounding box center [292, 287] width 102 height 13
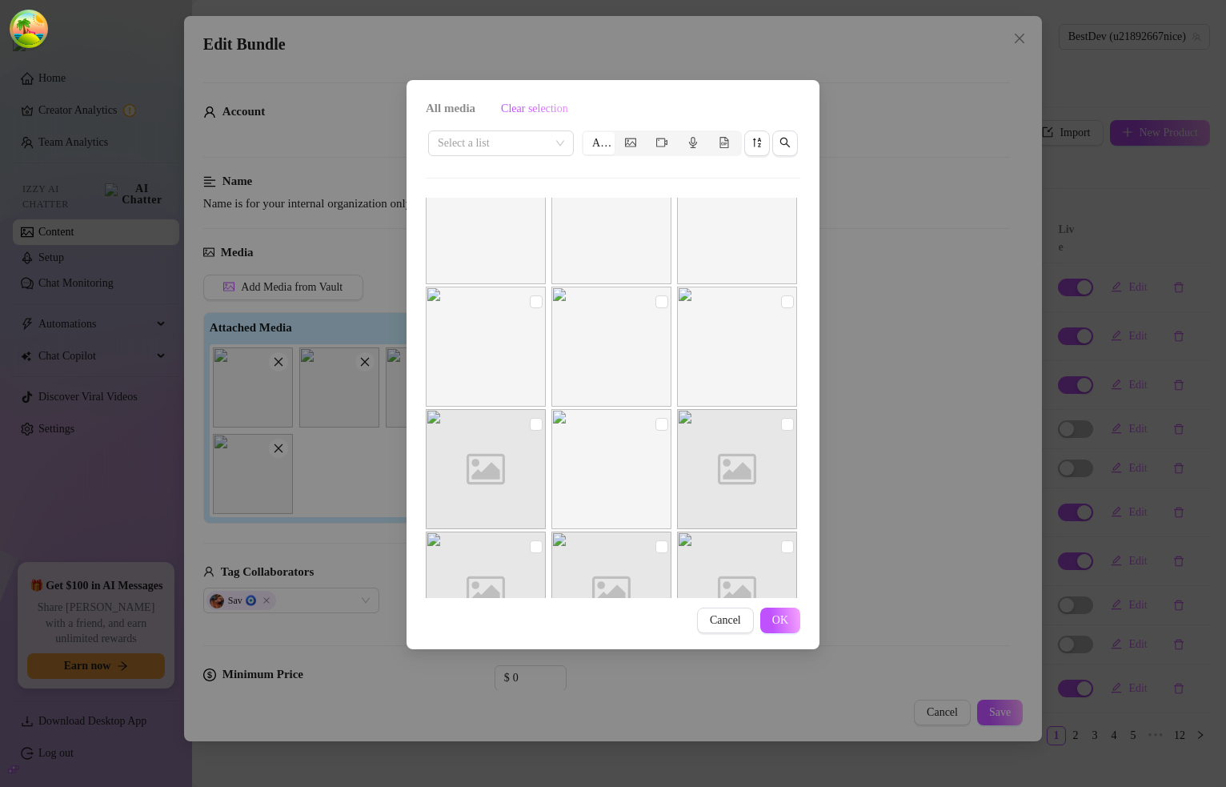
scroll to position [763, 0]
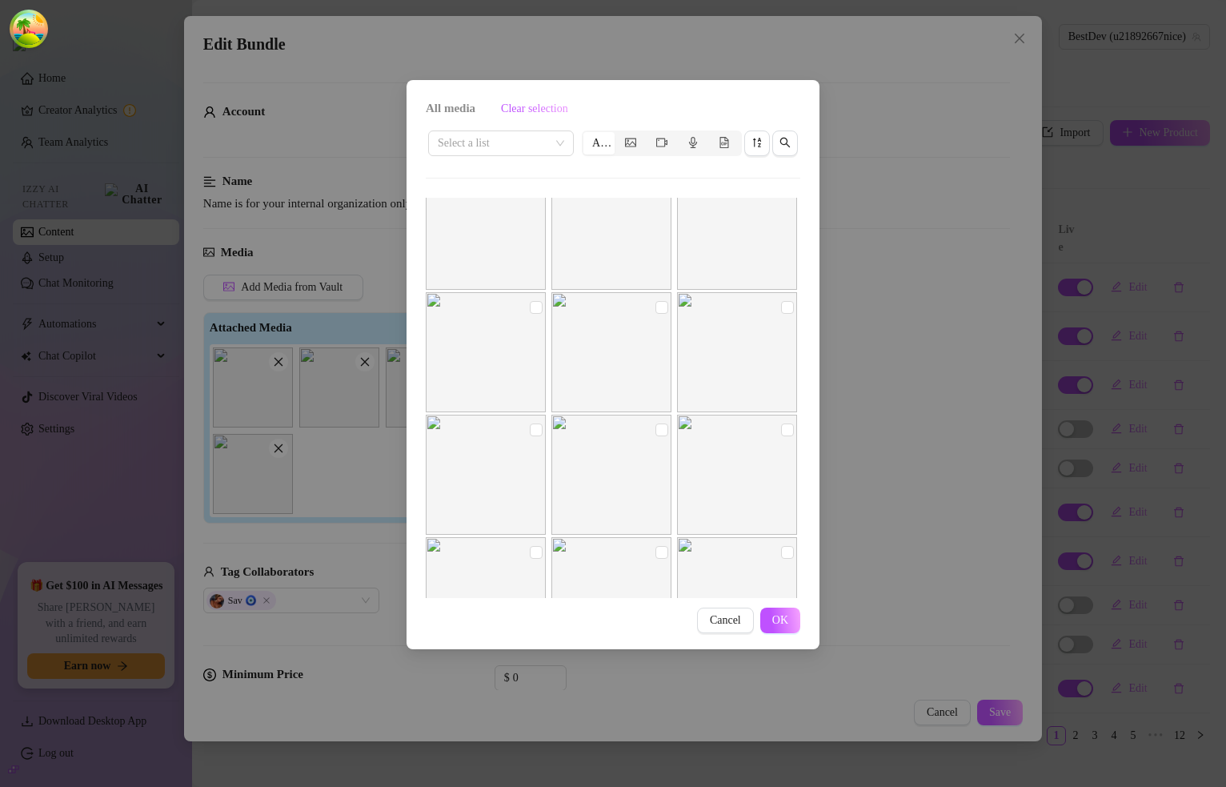
click at [887, 341] on div "All media Clear selection Select a list All Cancel OK" at bounding box center [613, 393] width 1226 height 787
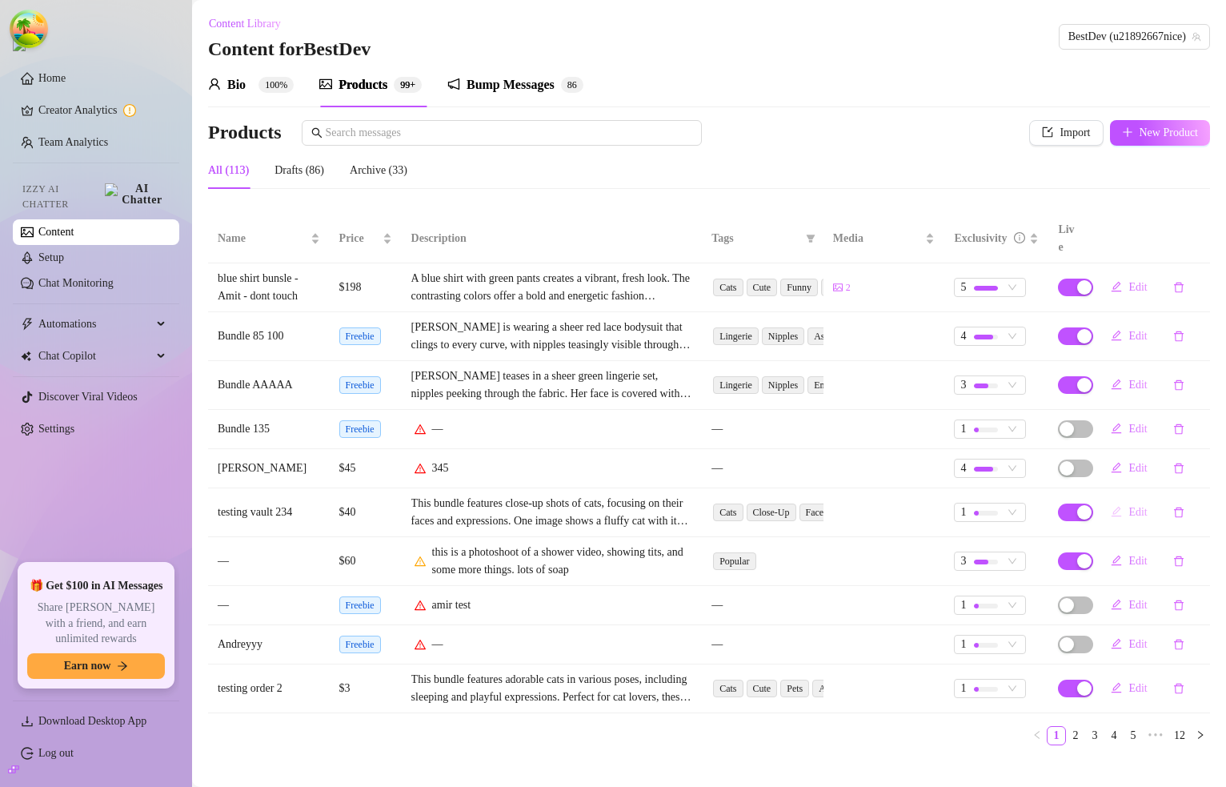
click at [1127, 499] on button "Edit" at bounding box center [1129, 512] width 62 height 26
type textarea "do you like dis? it was made especially for you😘😇😈"
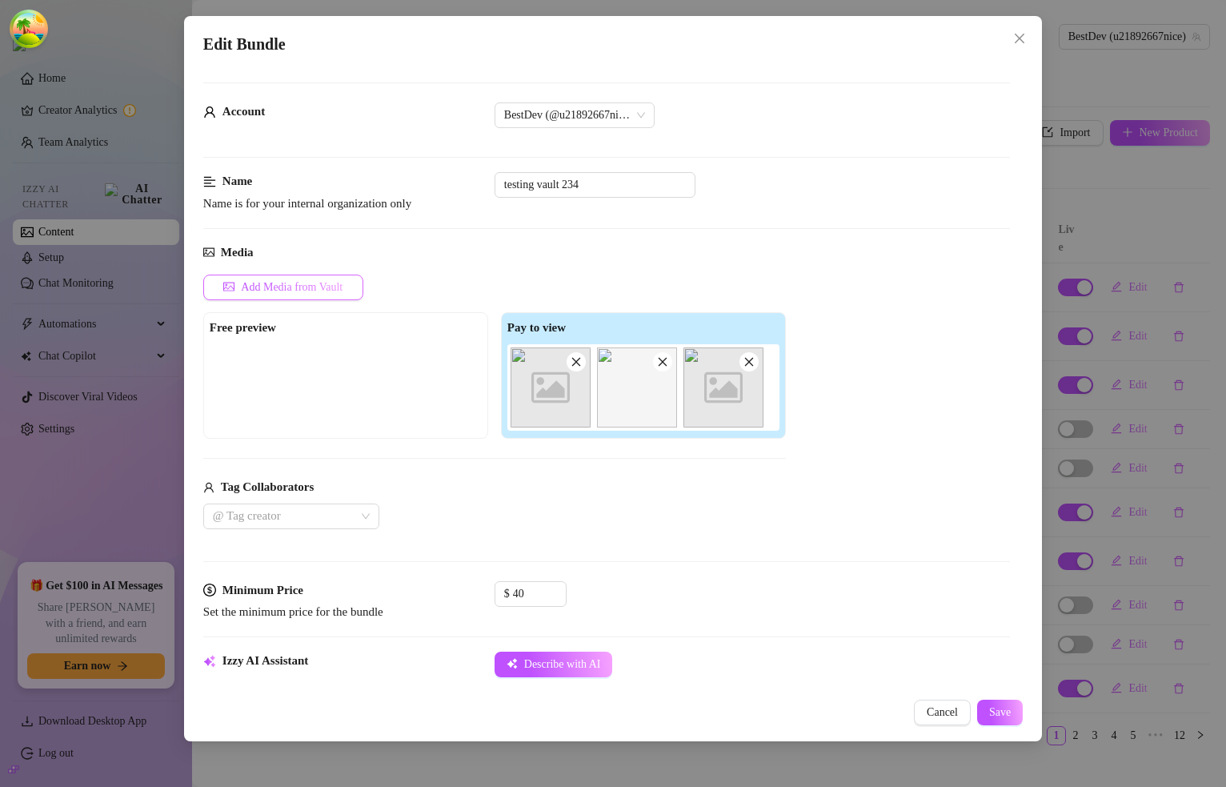
click at [283, 287] on span "Add Media from Vault" at bounding box center [292, 287] width 102 height 13
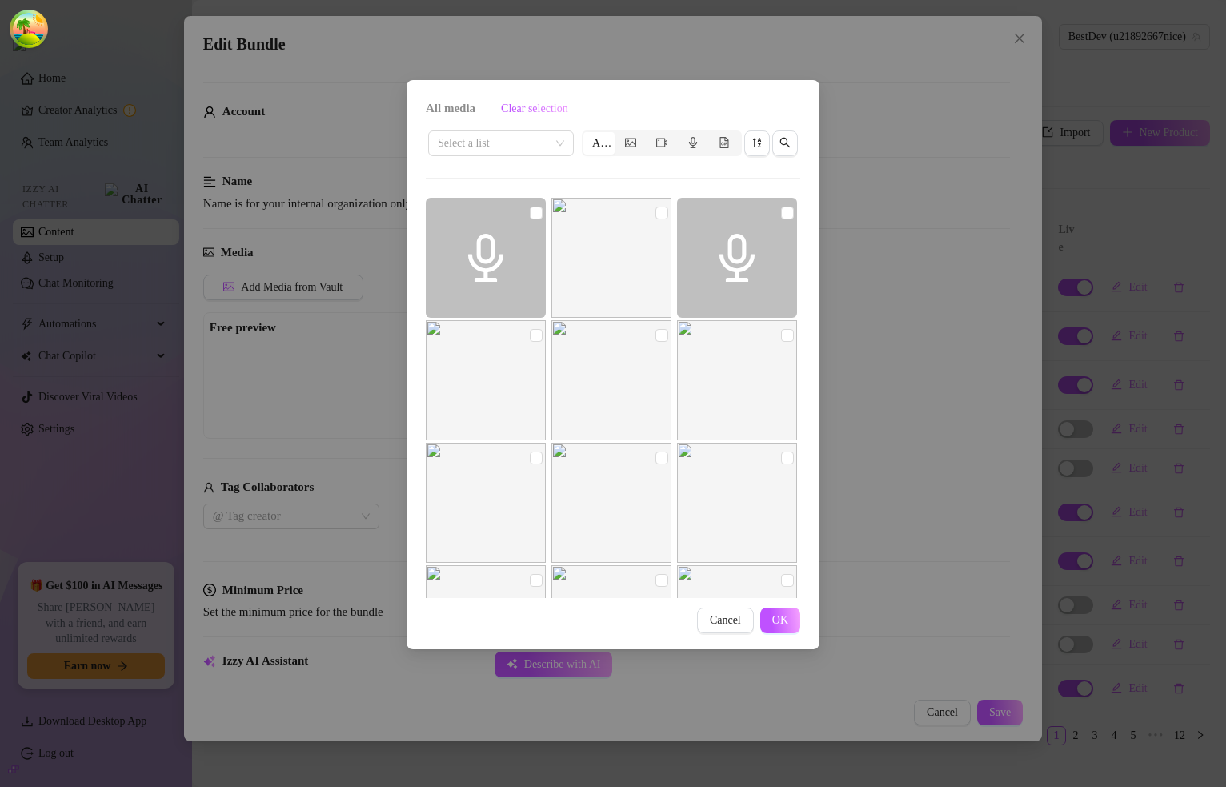
click at [765, 485] on img at bounding box center [737, 502] width 120 height 120
click at [899, 486] on div "All media Clear selection Select a list All Cancel OK" at bounding box center [613, 393] width 1226 height 787
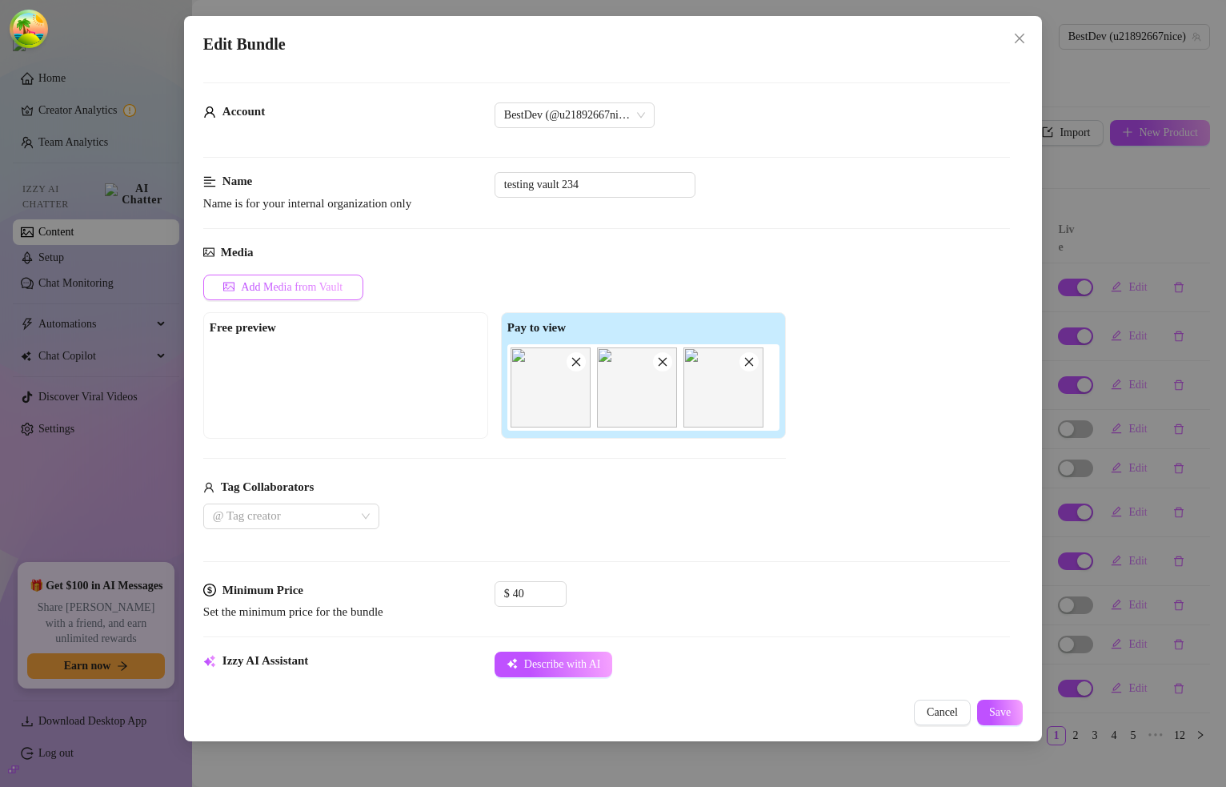
click at [304, 290] on span "Add Media from Vault" at bounding box center [292, 287] width 102 height 13
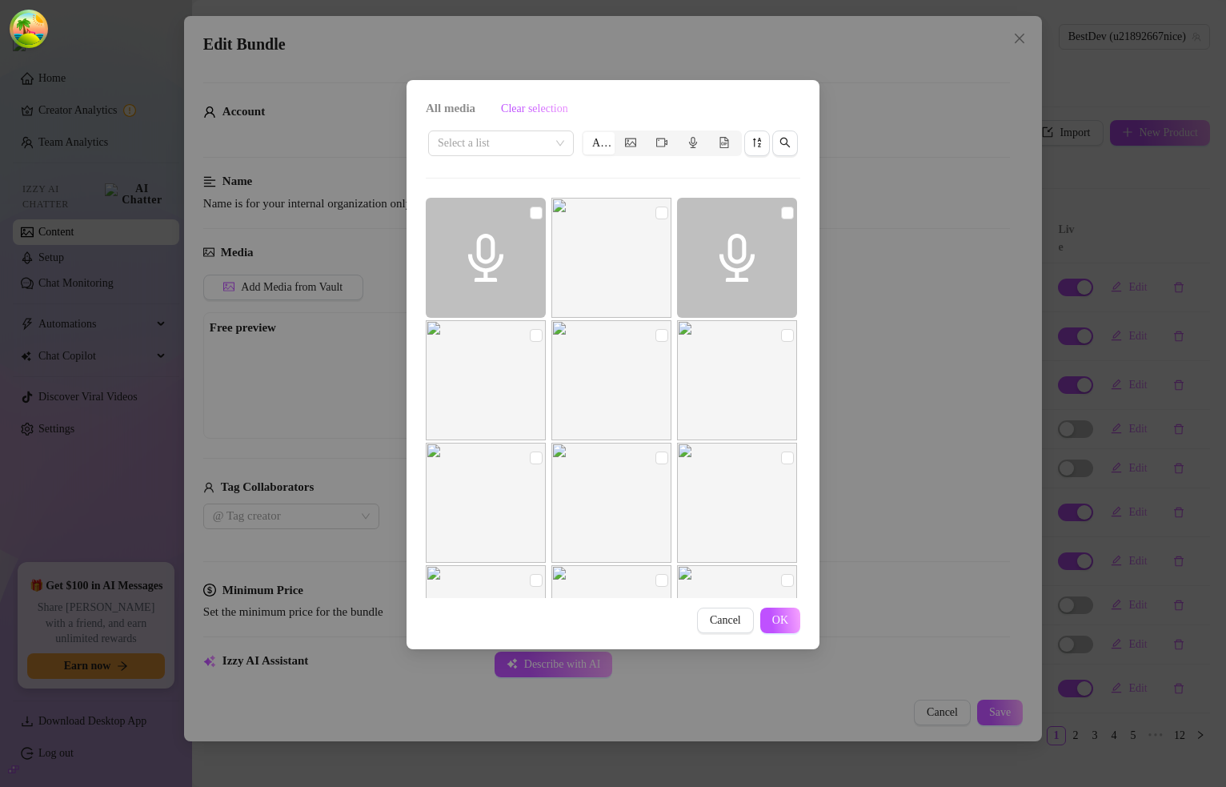
click at [906, 253] on div "All media Clear selection Select a list All Cancel OK" at bounding box center [613, 393] width 1226 height 787
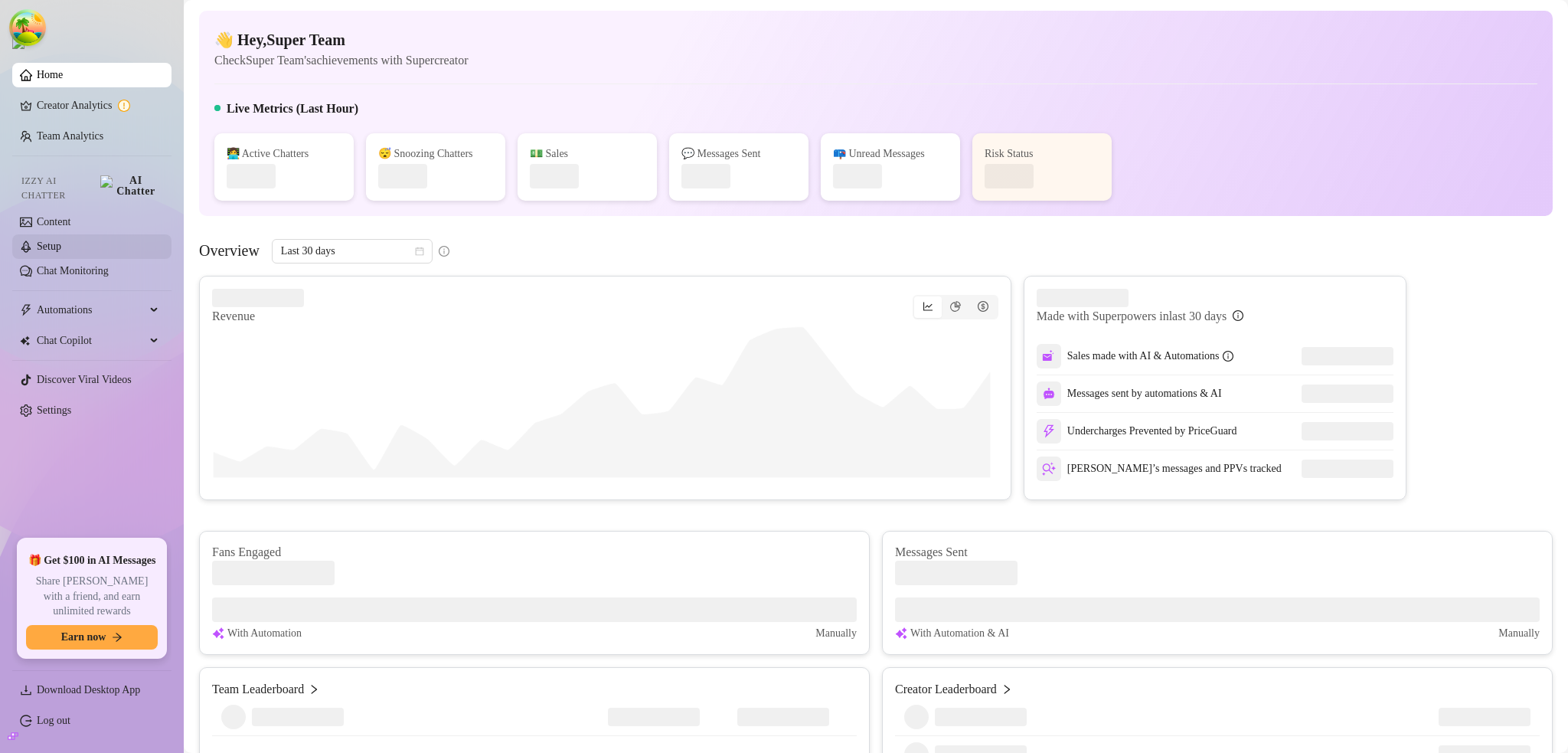
click at [52, 240] on link "Setup" at bounding box center [49, 246] width 25 height 11
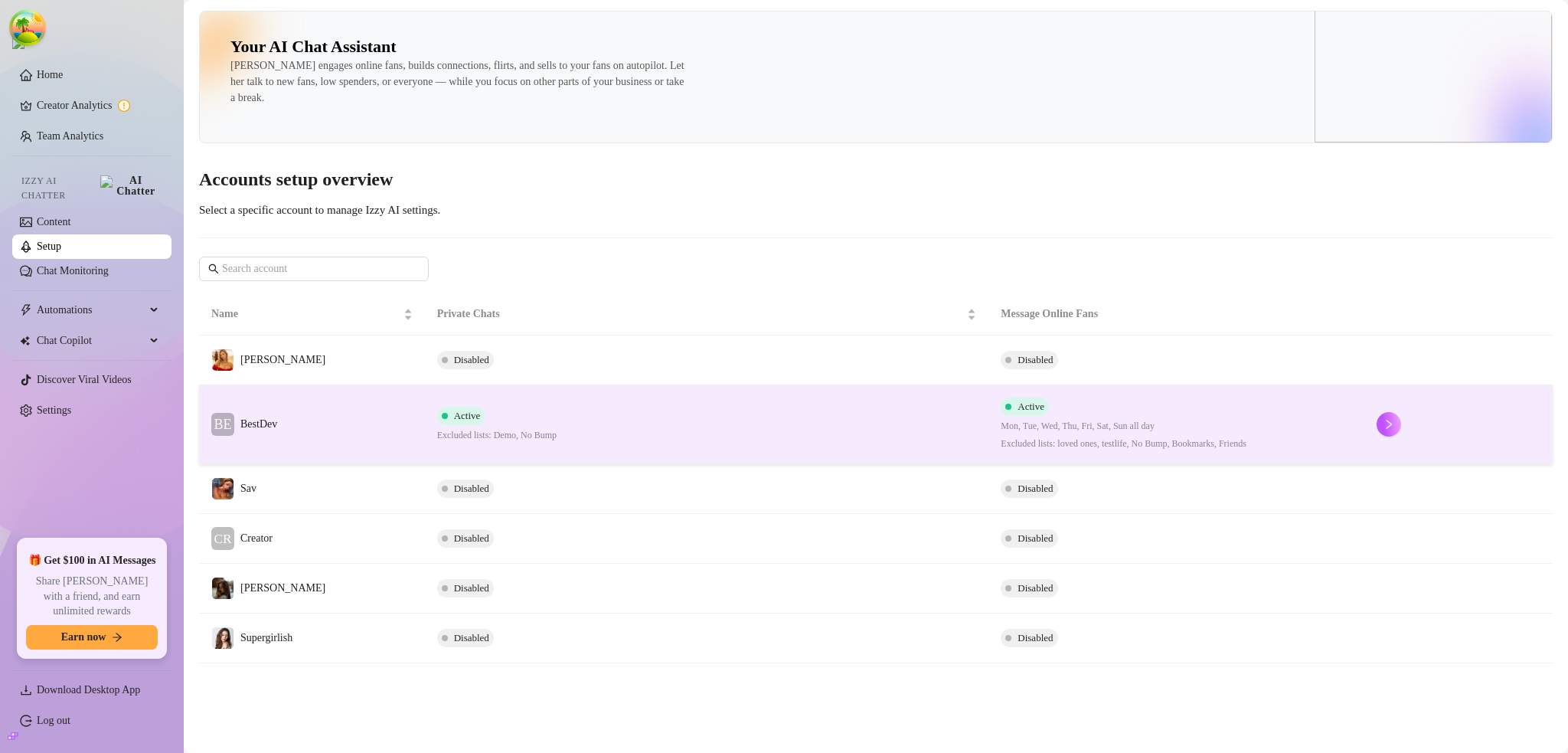
click at [376, 404] on td "BE BestDev" at bounding box center [312, 424] width 226 height 78
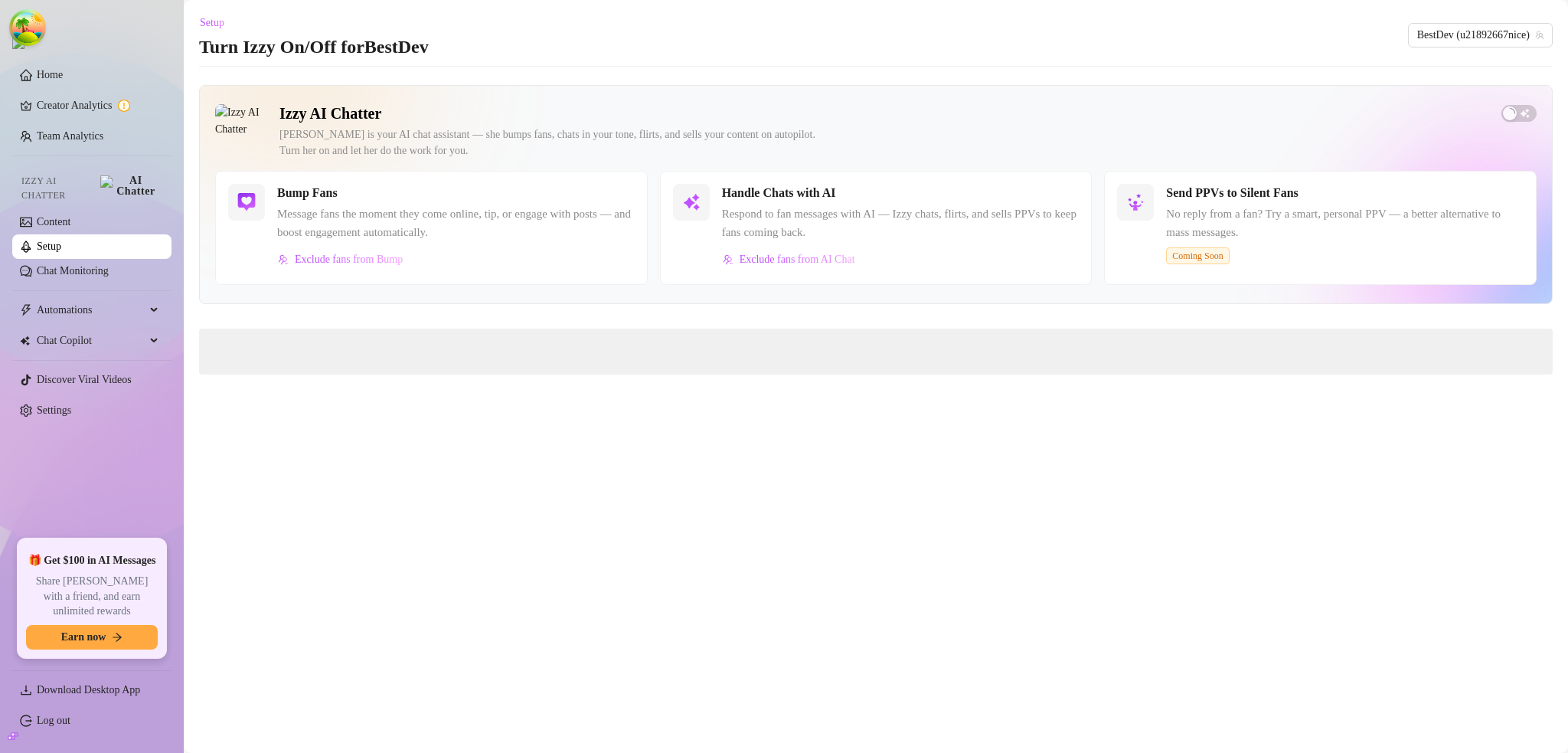
click at [61, 240] on link "Setup" at bounding box center [49, 246] width 25 height 11
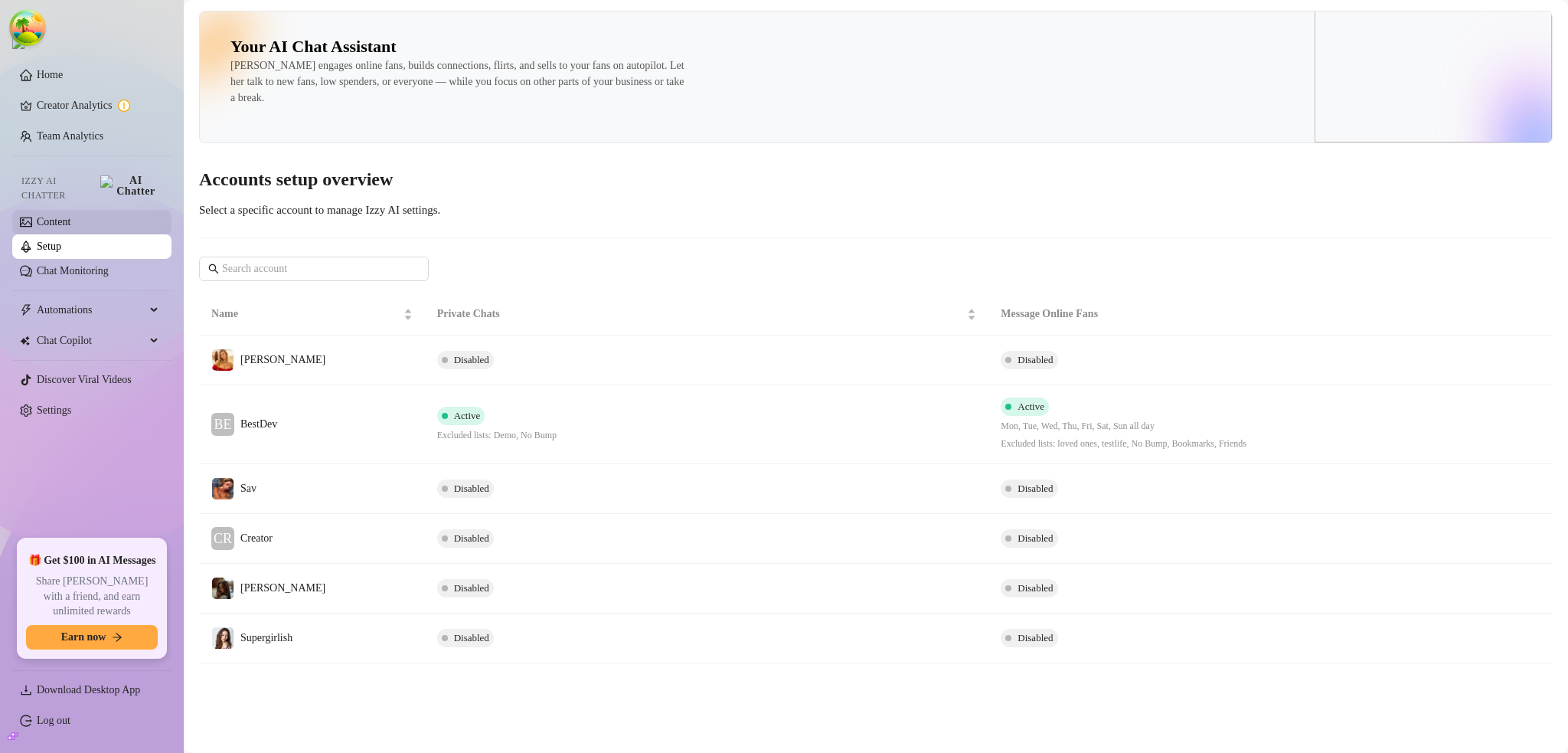
click at [71, 216] on link "Content" at bounding box center [53, 222] width 33 height 11
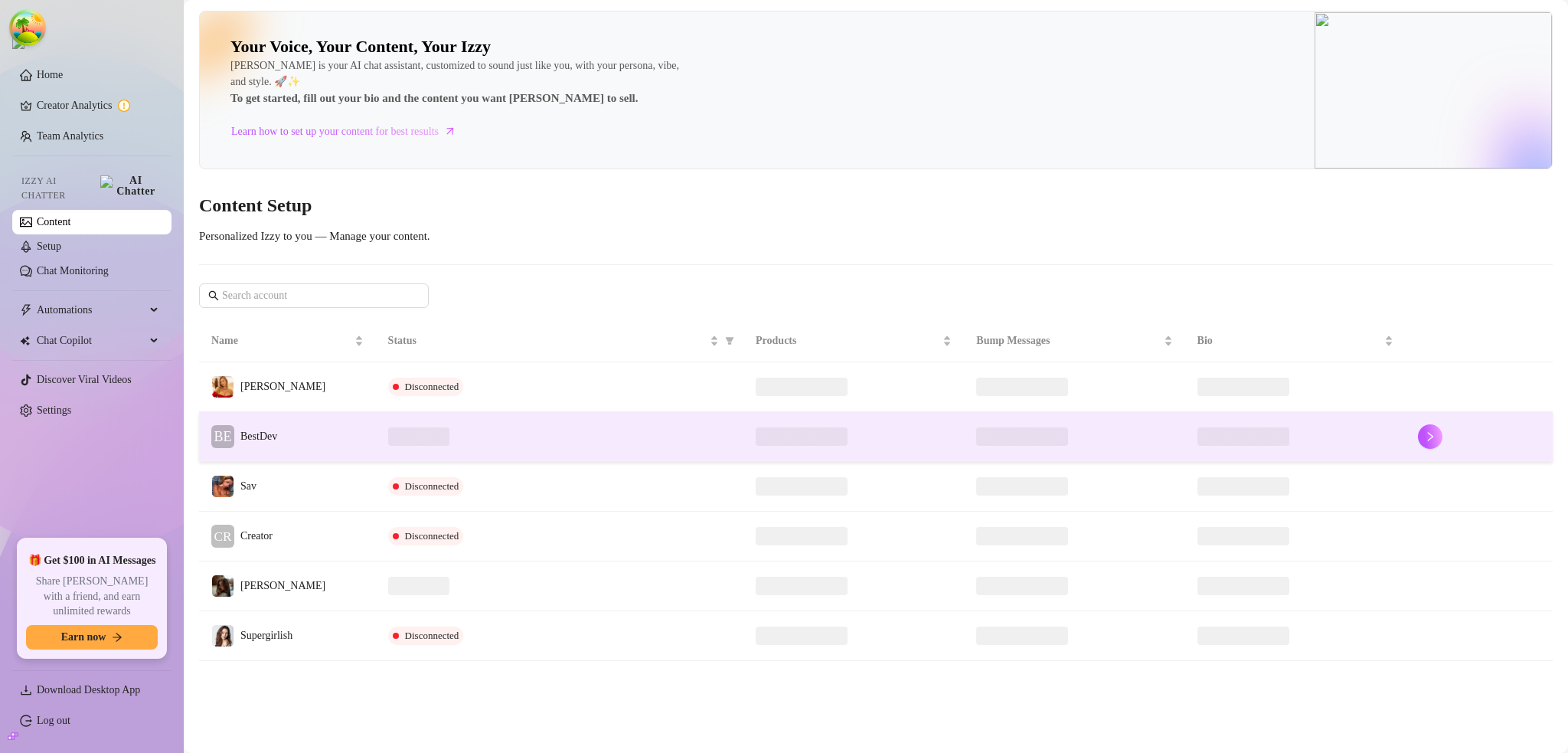
click at [549, 438] on div at bounding box center [560, 435] width 342 height 18
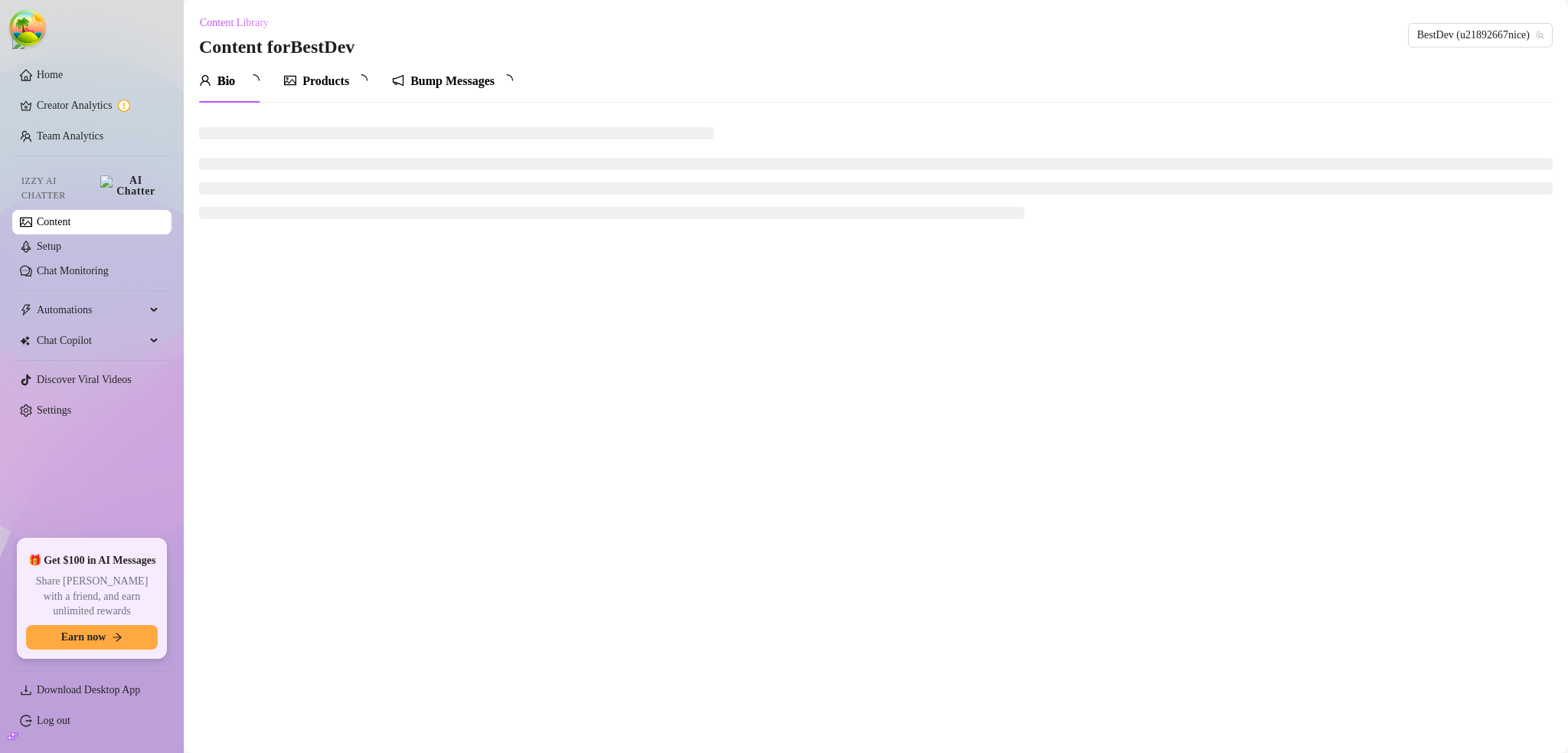
click at [341, 79] on div "Products" at bounding box center [325, 80] width 47 height 18
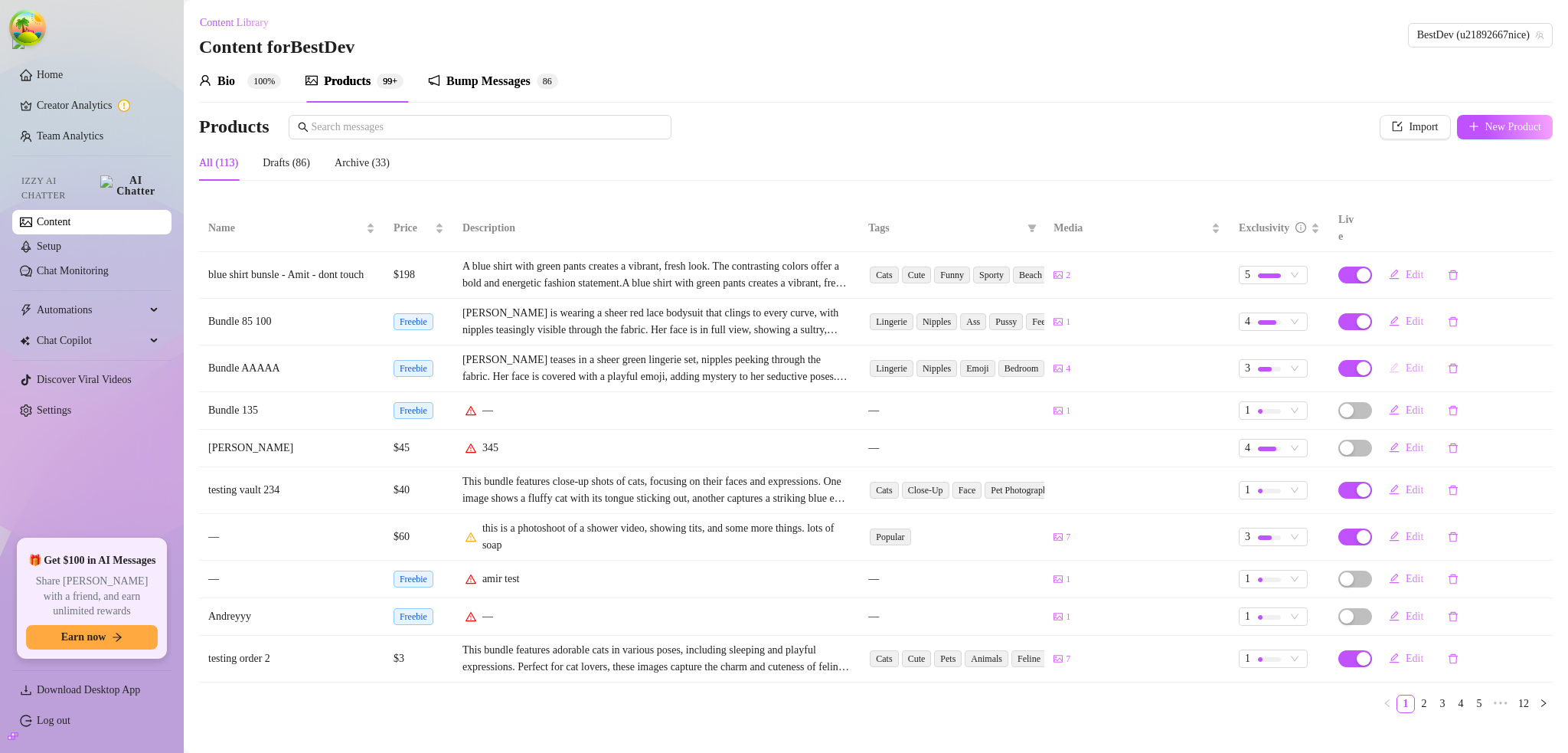
click at [1394, 362] on icon "edit" at bounding box center [1393, 366] width 11 height 11
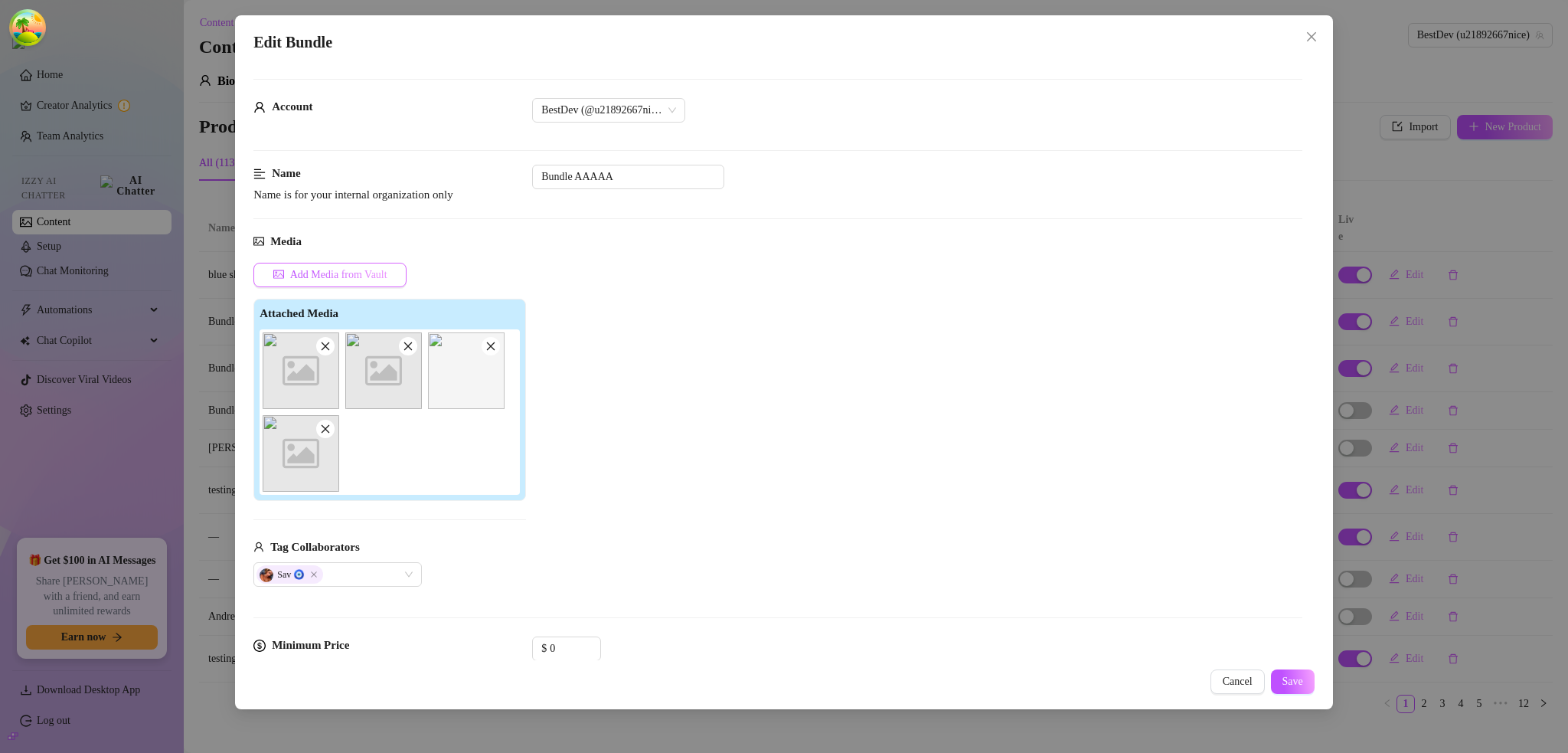
click at [369, 272] on span "Add Media from Vault" at bounding box center [339, 275] width 98 height 12
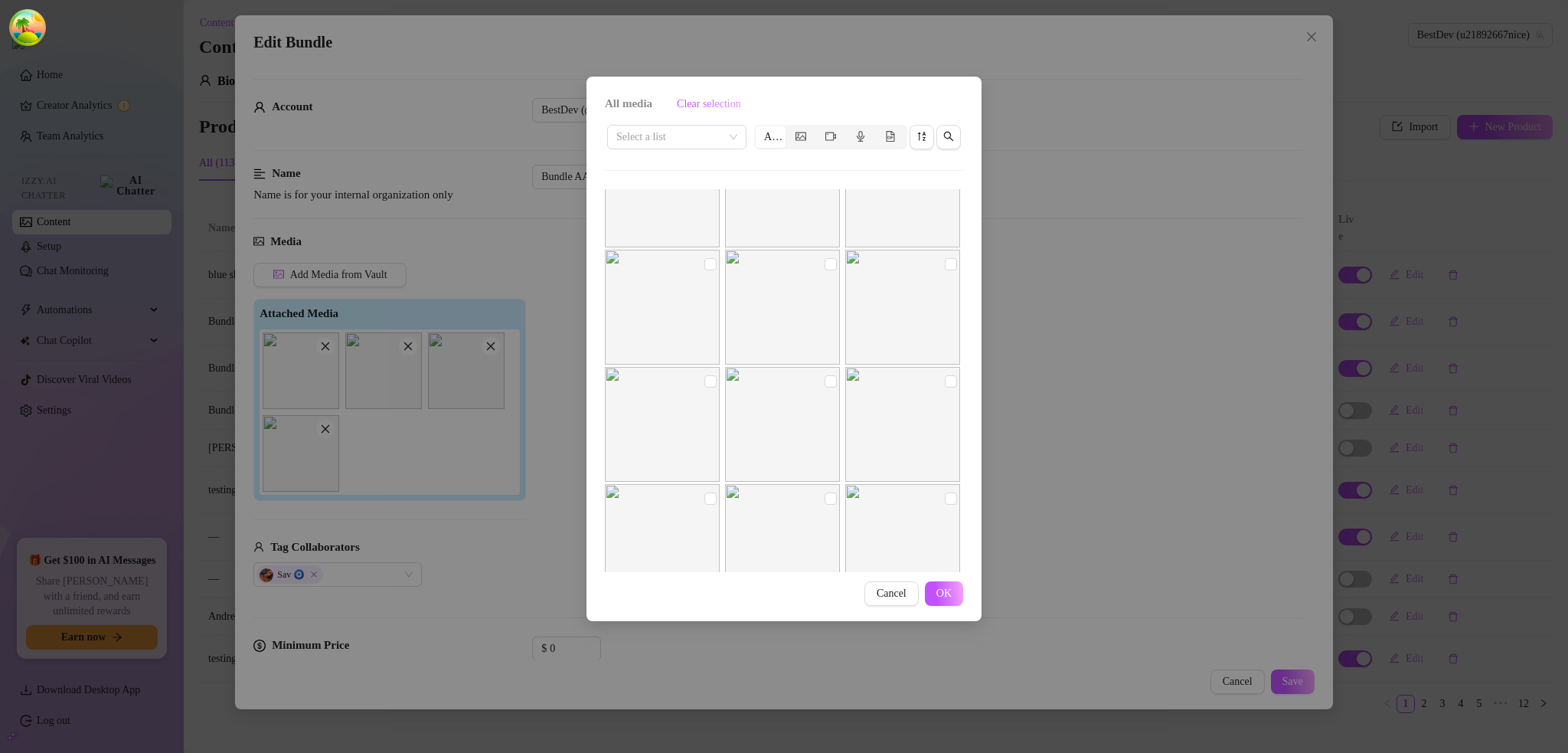
scroll to position [500, 0]
click at [906, 592] on span "Cancel" at bounding box center [891, 593] width 30 height 12
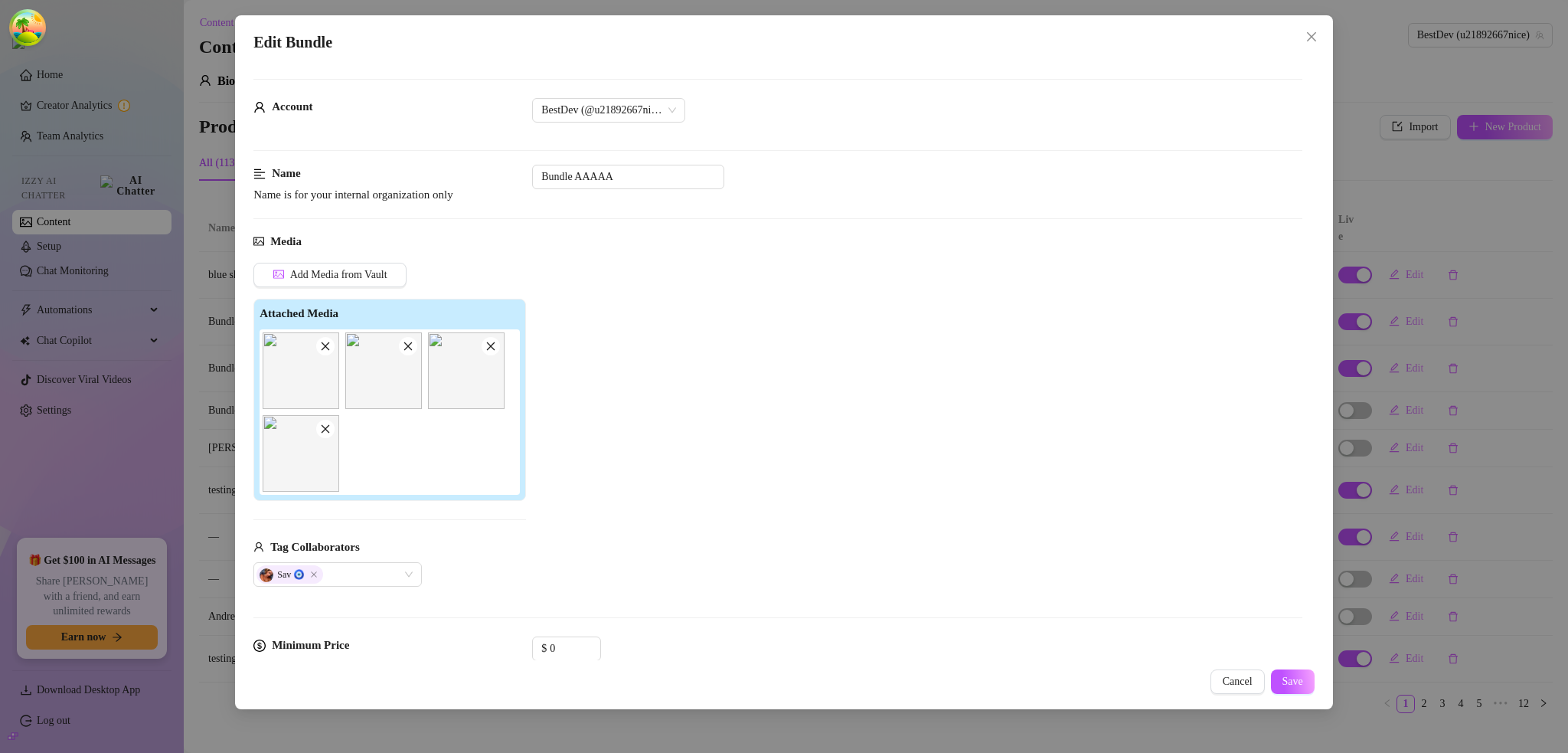
click at [377, 288] on div "Add Media from Vault" at bounding box center [389, 280] width 273 height 36
click at [374, 275] on span "Add Media from Vault" at bounding box center [339, 275] width 98 height 12
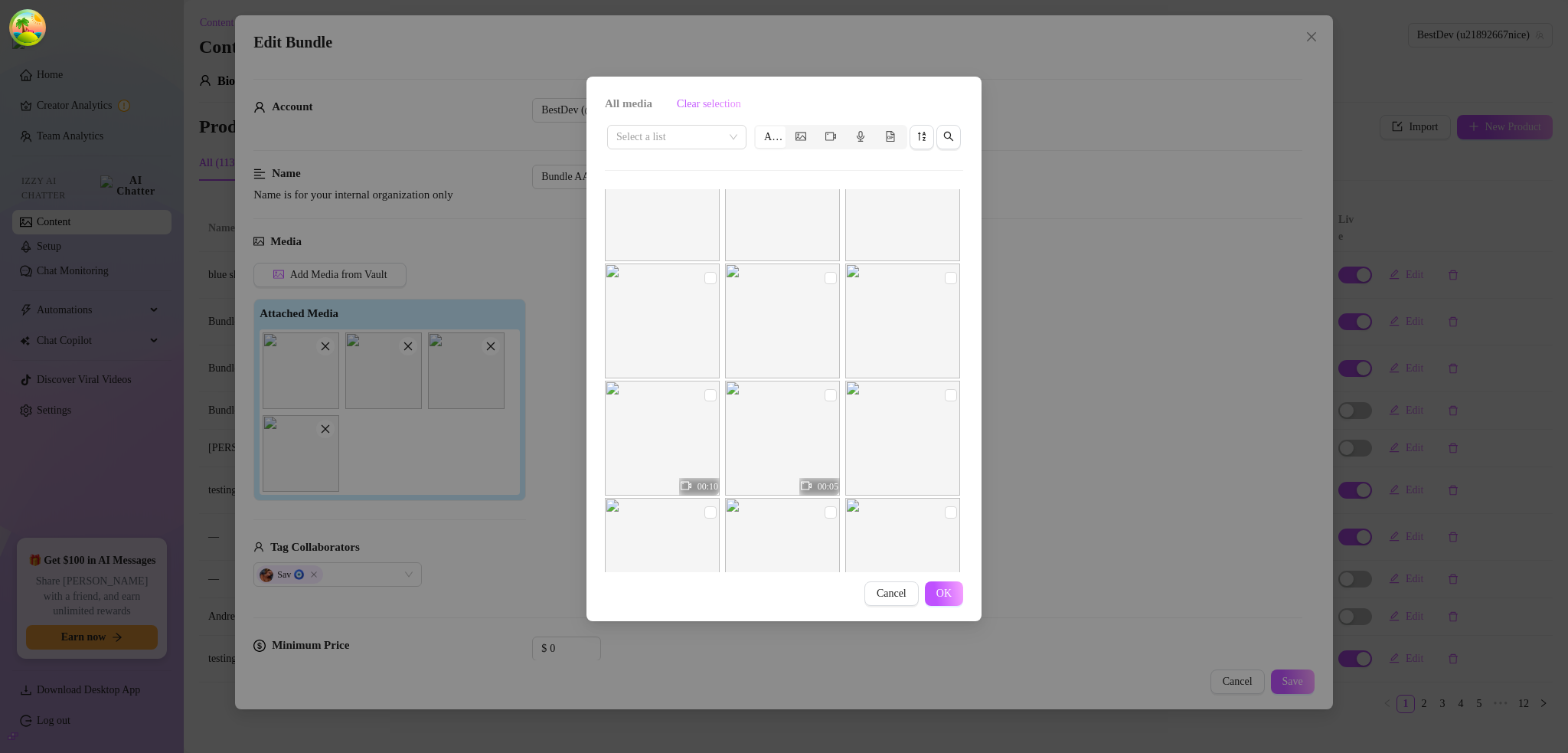
scroll to position [5645, 0]
click at [810, 343] on img at bounding box center [783, 342] width 115 height 115
checkbox input "true"
click at [684, 340] on img at bounding box center [662, 342] width 115 height 115
checkbox input "true"
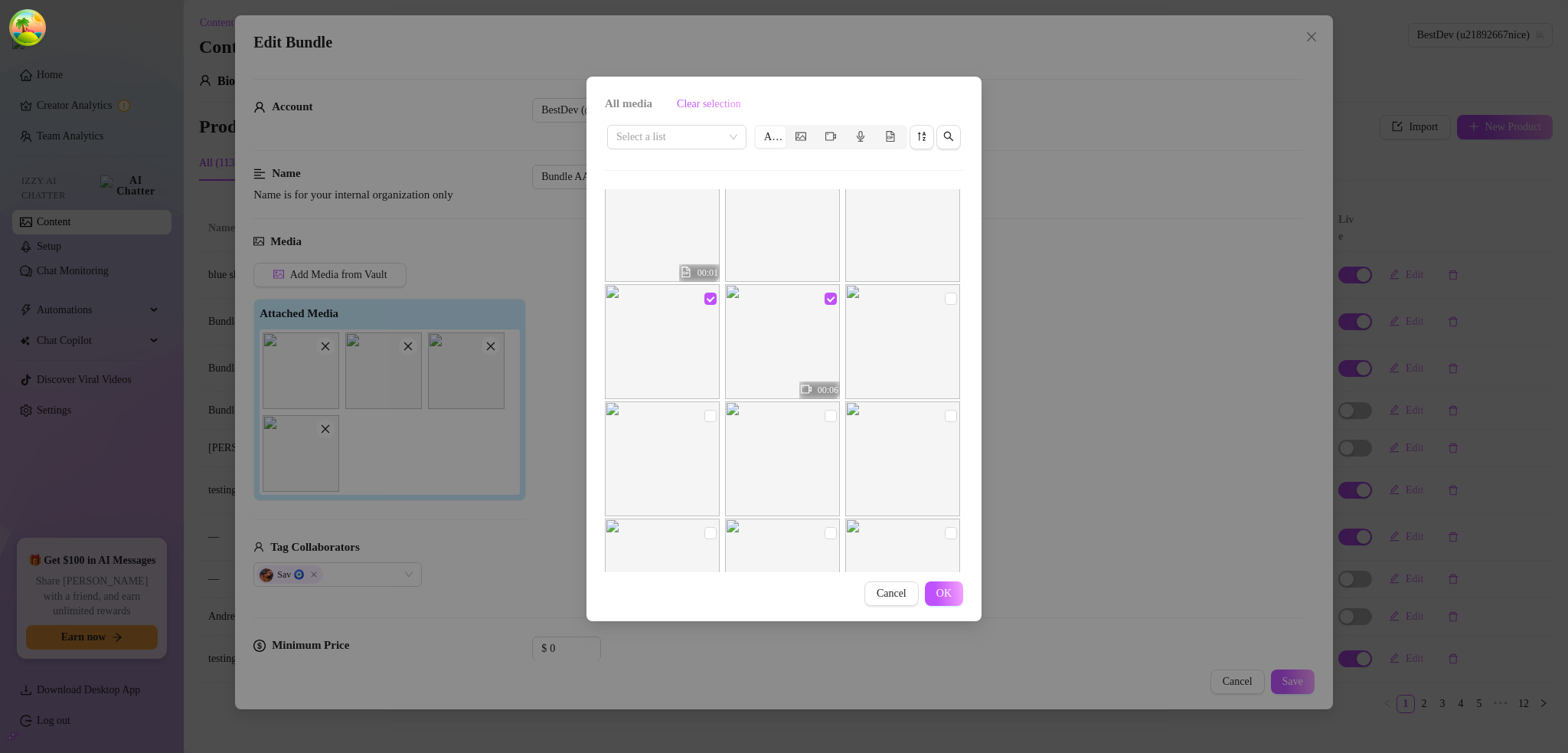
click at [927, 332] on img at bounding box center [902, 342] width 115 height 115
checkbox input "true"
click at [928, 239] on img at bounding box center [902, 224] width 115 height 115
checkbox input "true"
click at [799, 230] on img at bounding box center [783, 224] width 115 height 115
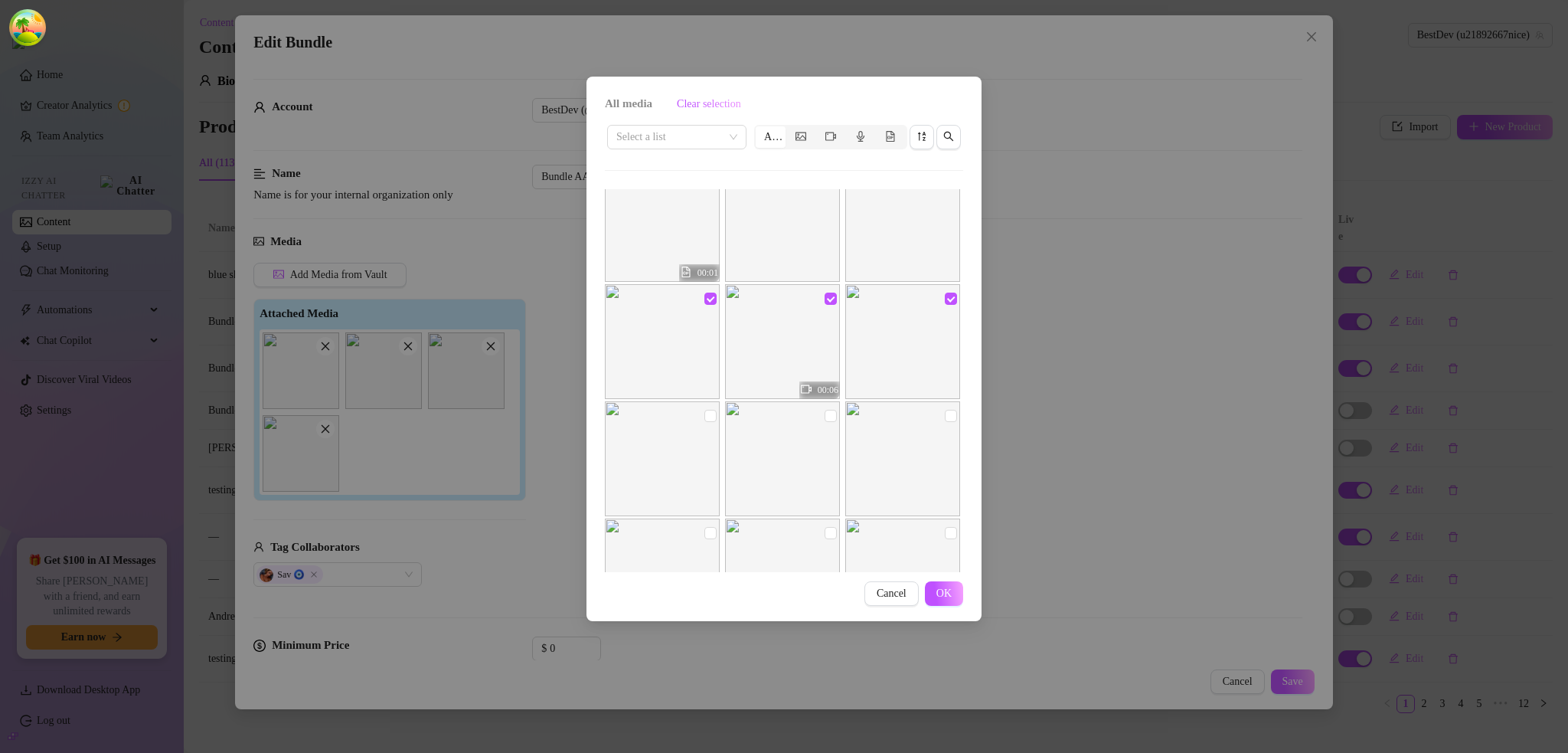
checkbox input "true"
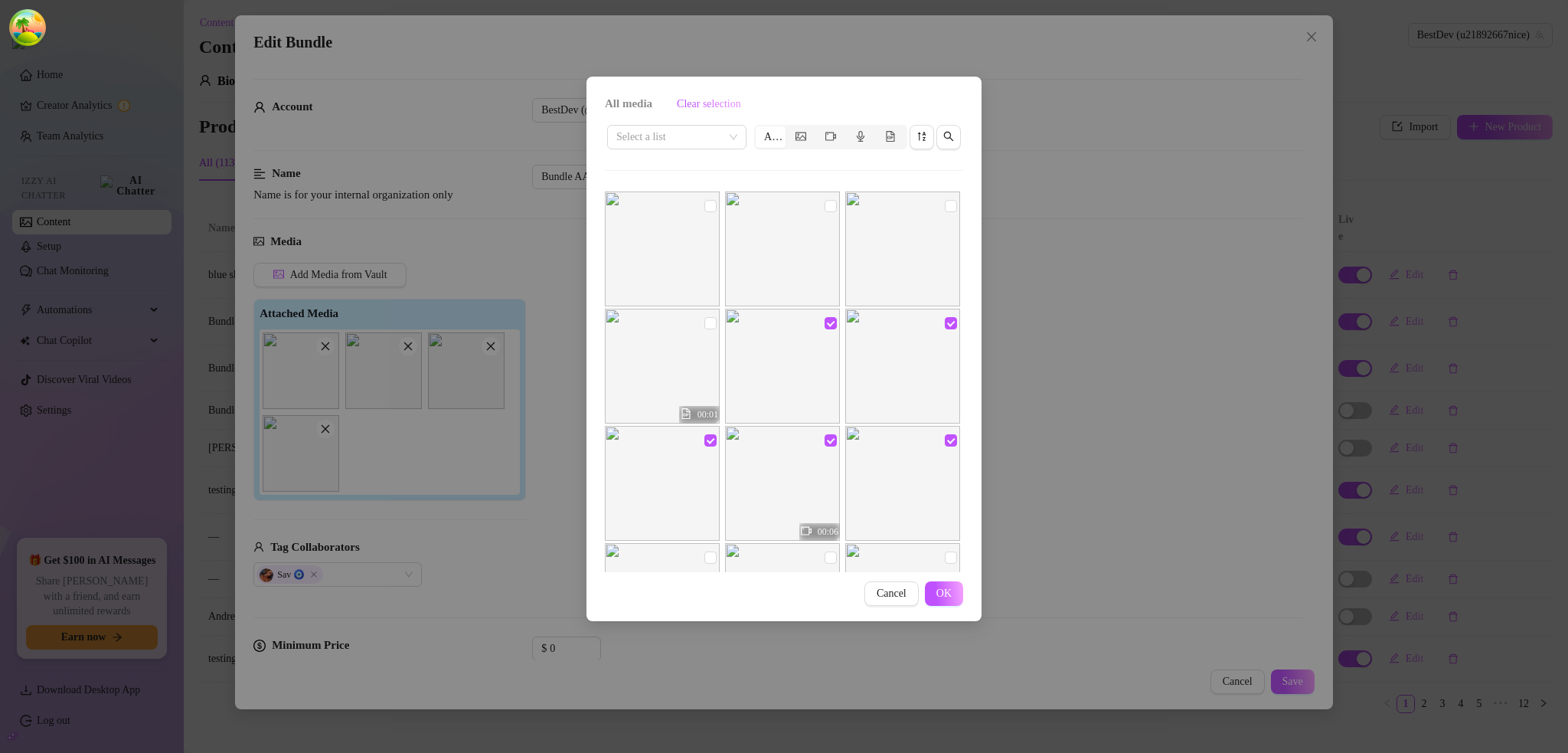
scroll to position [5492, 0]
click at [887, 414] on img at bounding box center [902, 377] width 115 height 115
checkbox input "false"
click at [766, 389] on img at bounding box center [783, 377] width 115 height 115
checkbox input "false"
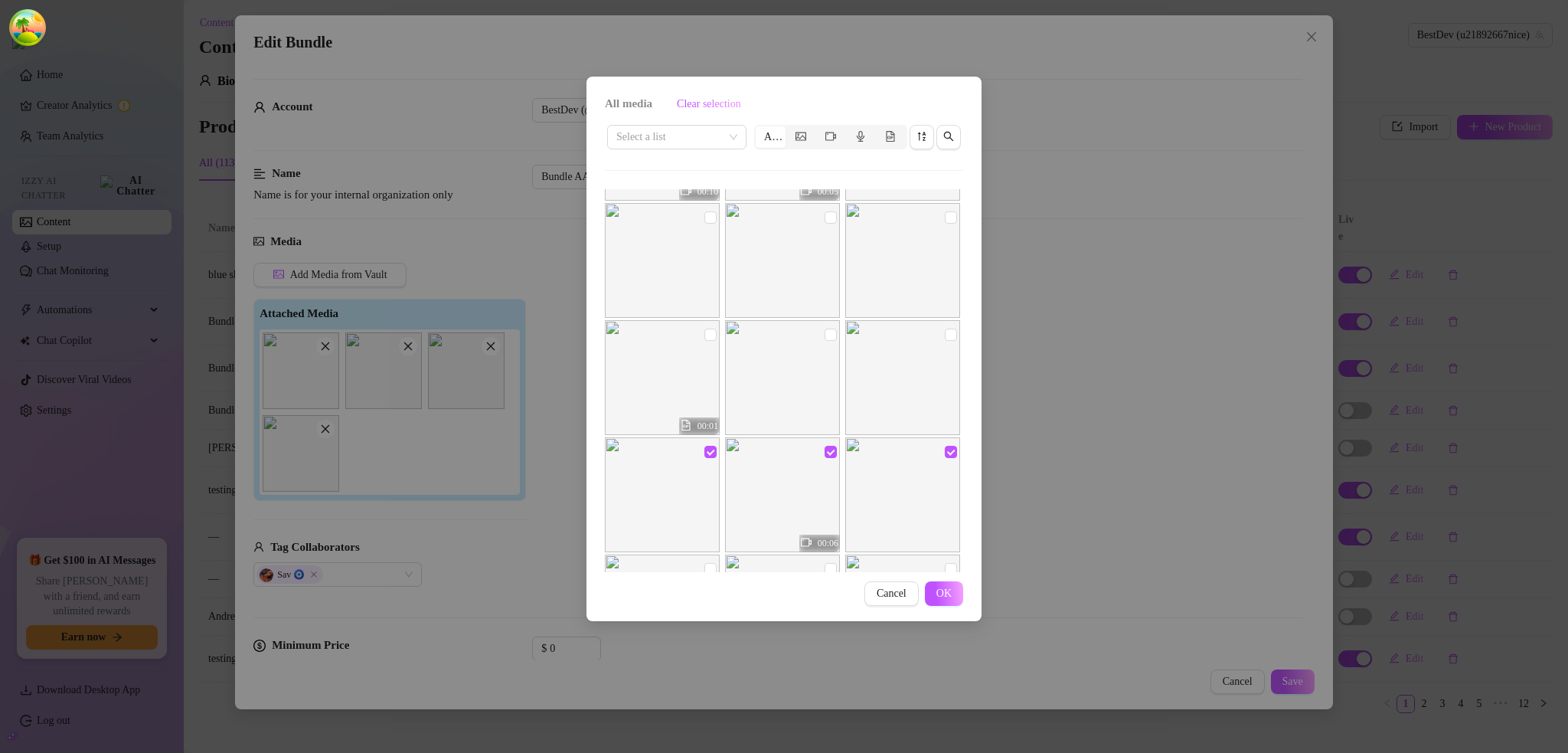
click at [800, 470] on img at bounding box center [783, 495] width 115 height 115
checkbox input "false"
click at [870, 480] on img at bounding box center [902, 495] width 115 height 115
checkbox input "false"
click at [793, 493] on img at bounding box center [783, 495] width 115 height 115
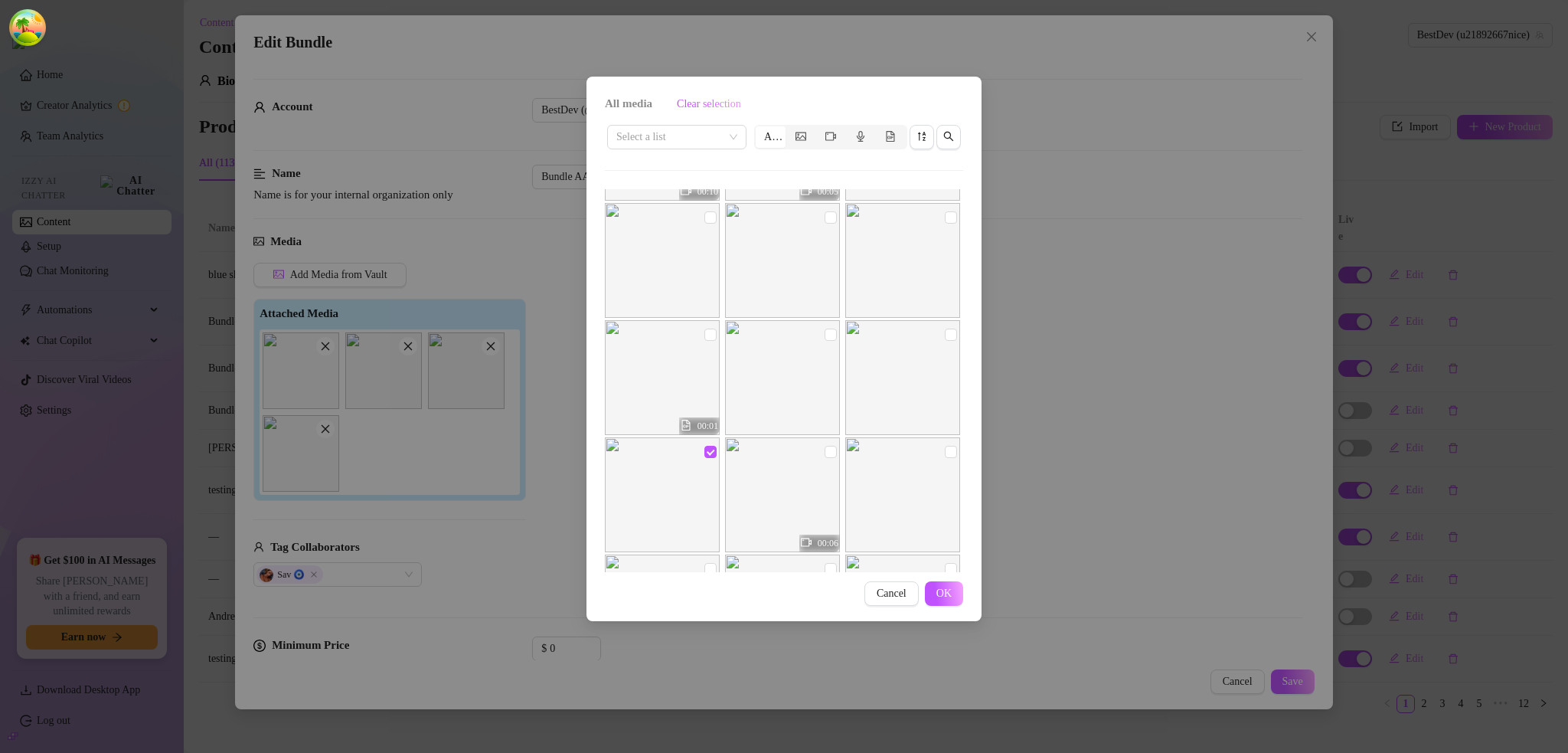
checkbox input "true"
click at [917, 488] on img at bounding box center [902, 495] width 115 height 115
checkbox input "true"
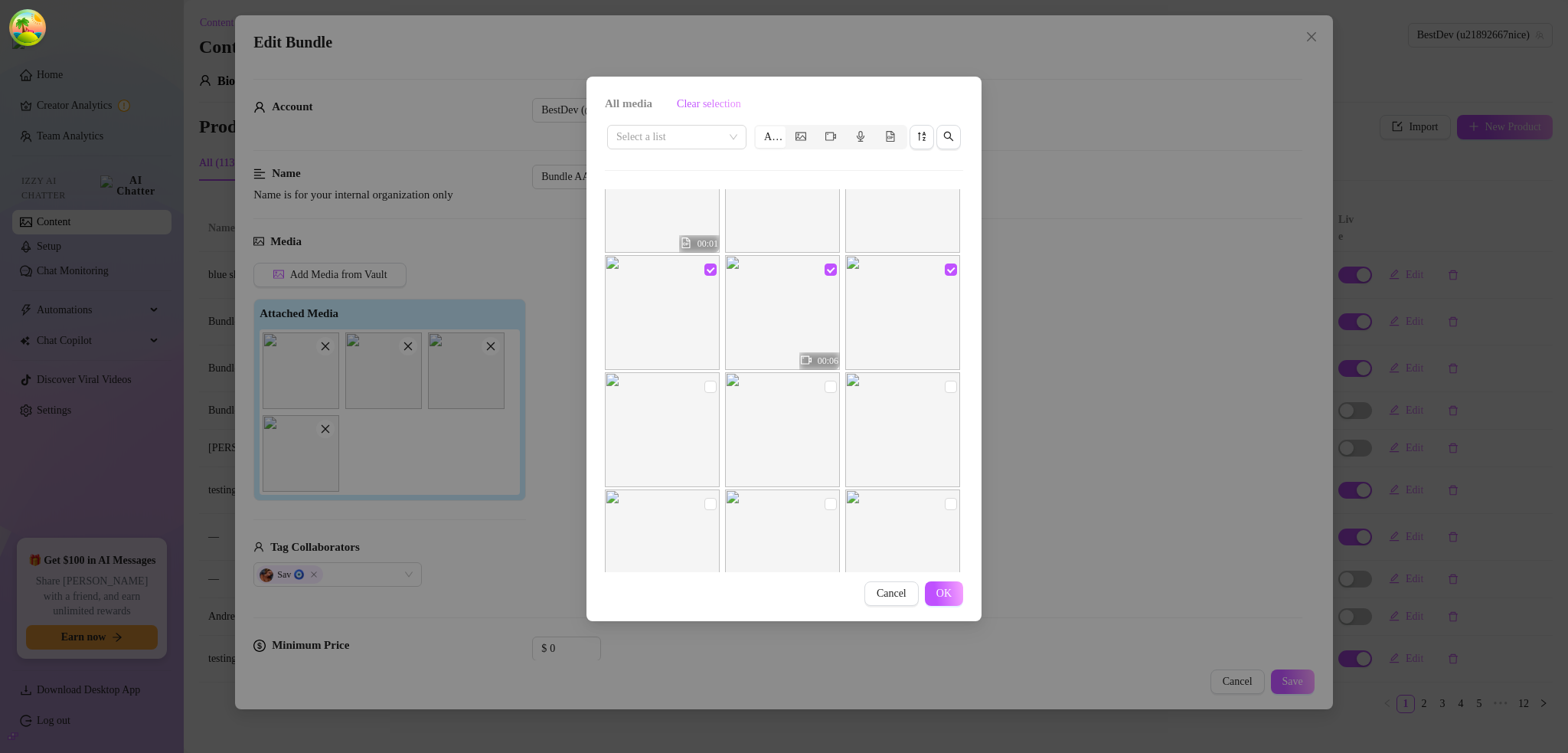
scroll to position [6028, 0]
click at [877, 388] on img at bounding box center [902, 427] width 115 height 115
checkbox input "true"
click at [775, 406] on img at bounding box center [783, 427] width 115 height 115
checkbox input "true"
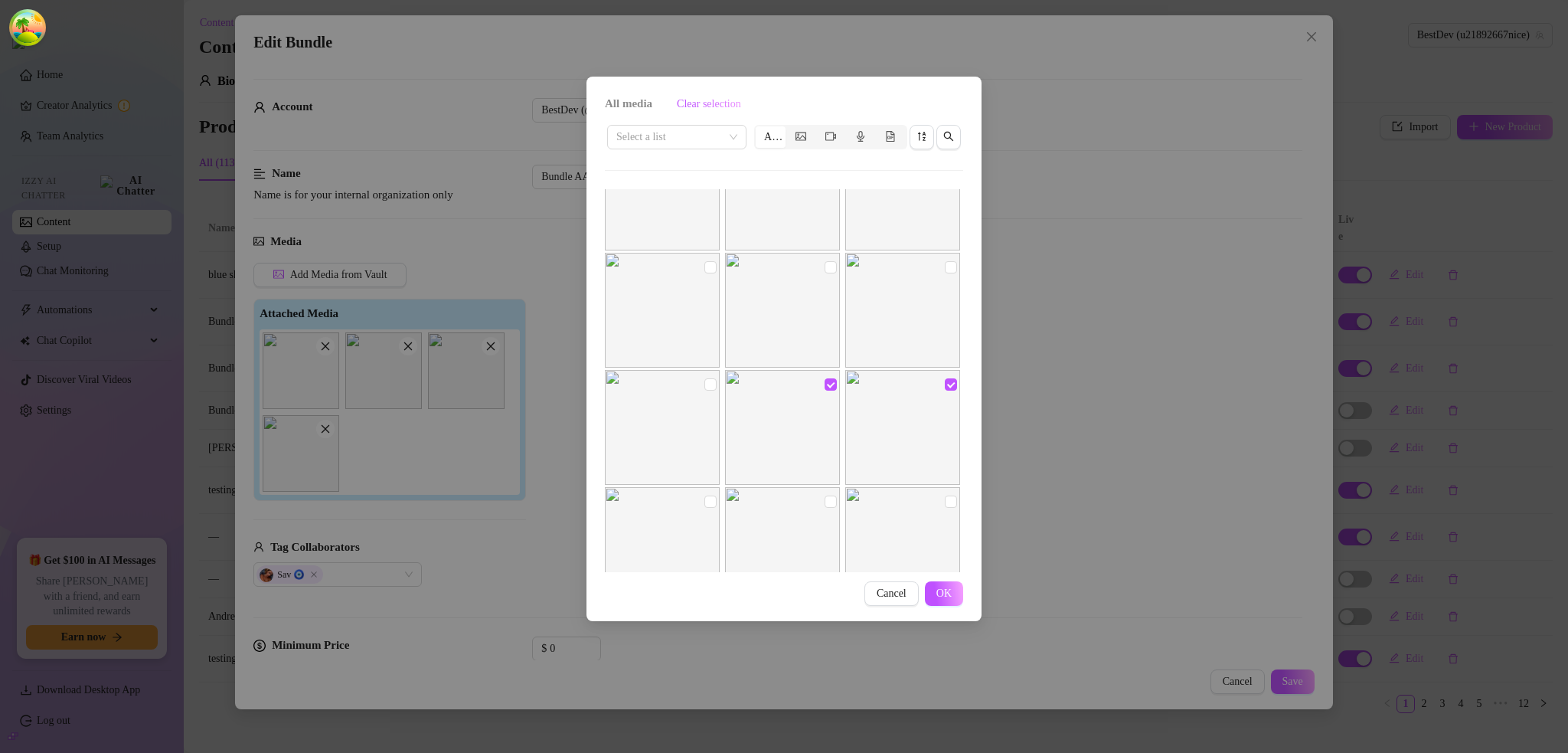
click at [774, 321] on img at bounding box center [783, 310] width 115 height 115
checkbox input "true"
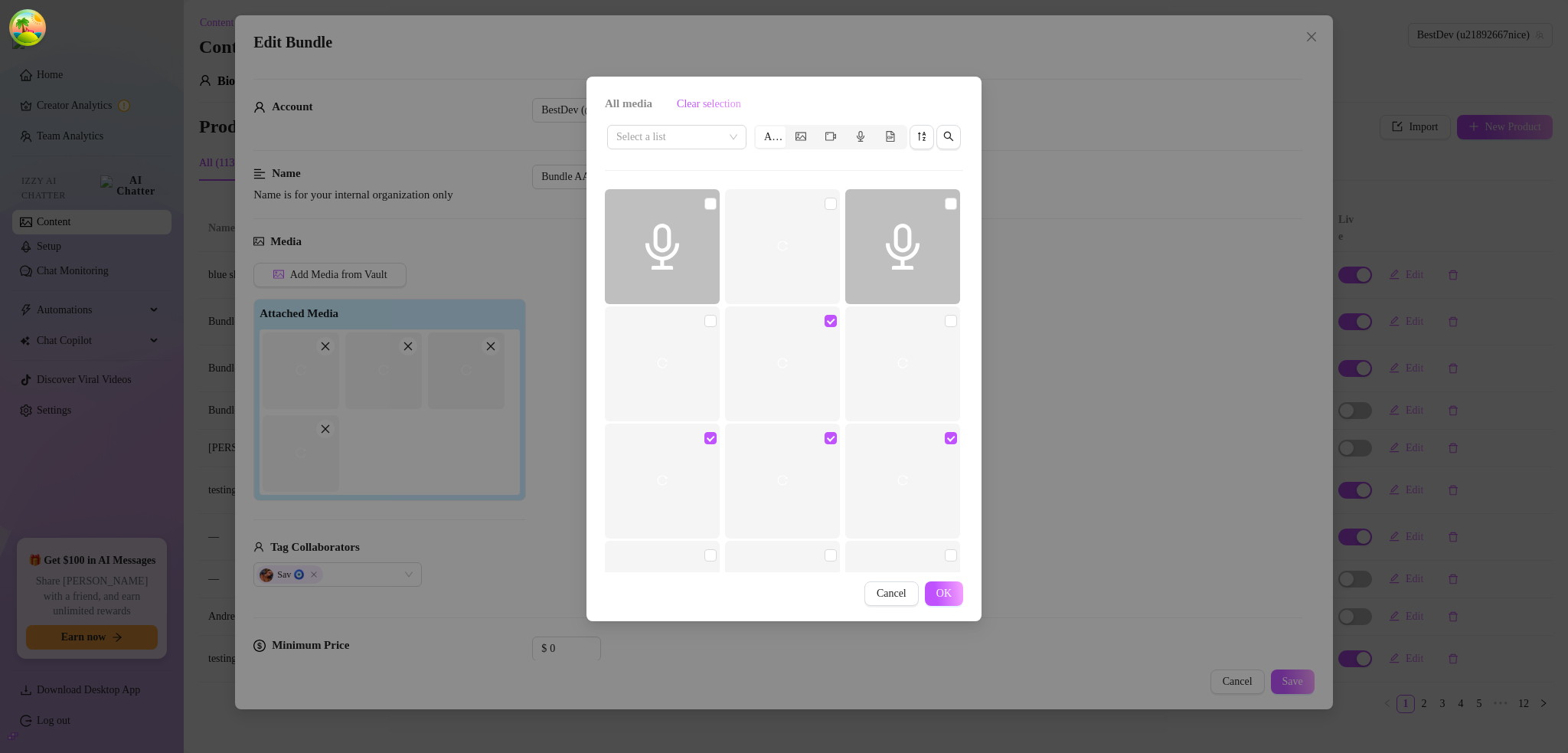
drag, startPoint x: 1212, startPoint y: 266, endPoint x: 943, endPoint y: 300, distance: 271.1
click at [1212, 266] on div "All media Clear selection Select a list All 00:41 01:22 00:42 00:09 00:10 00:05…" at bounding box center [784, 376] width 1568 height 753
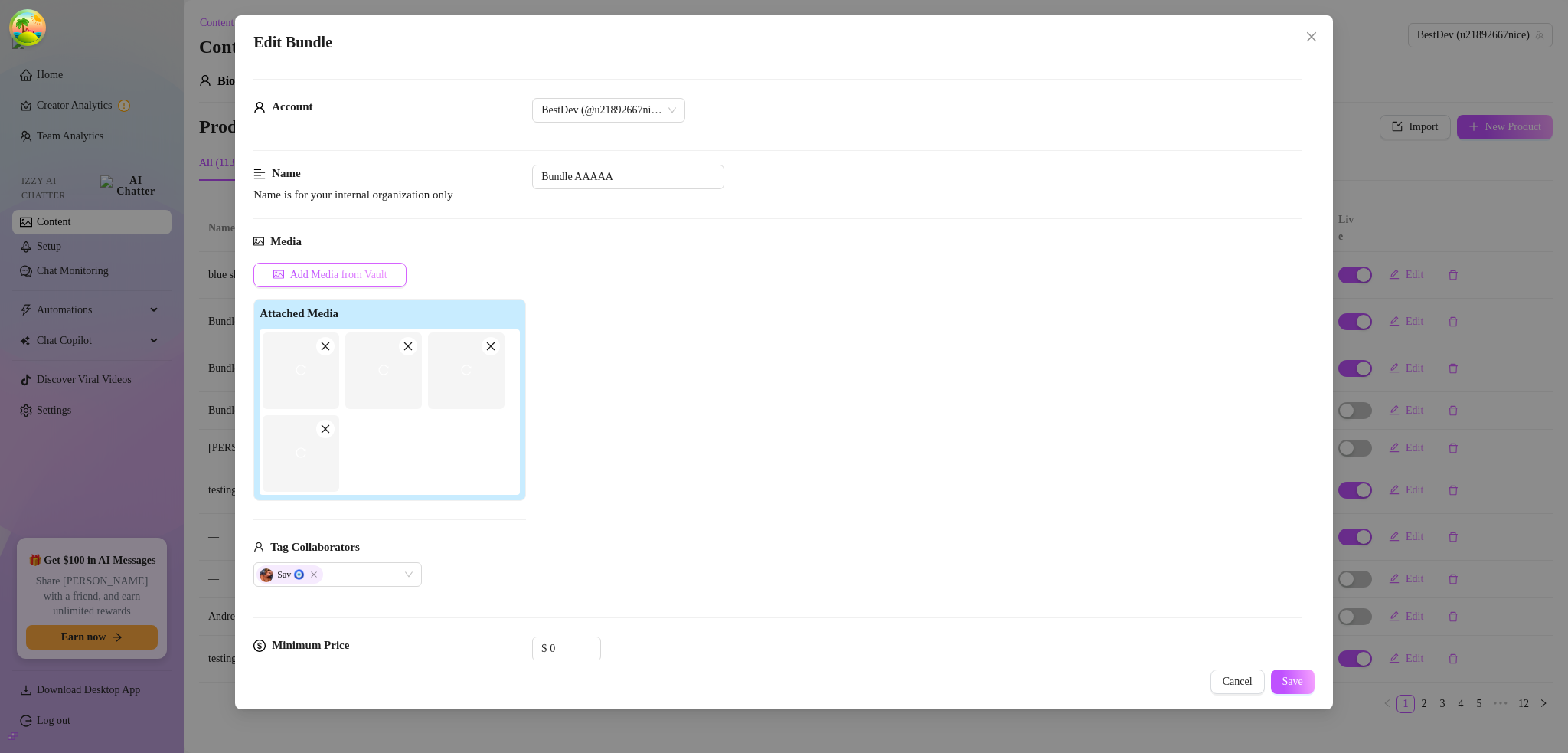
click at [375, 275] on span "Add Media from Vault" at bounding box center [339, 275] width 98 height 12
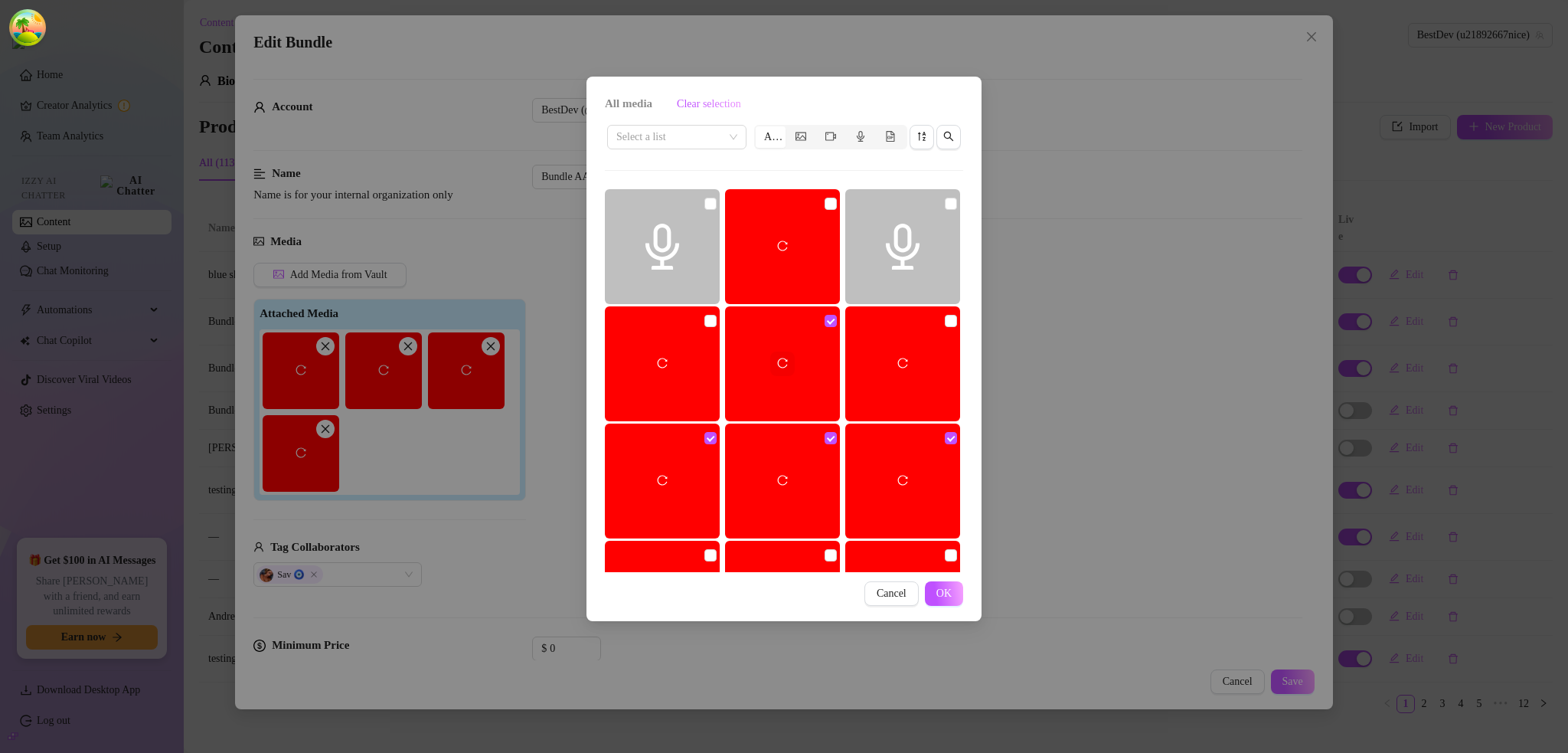
click at [785, 361] on button "button" at bounding box center [783, 364] width 25 height 25
click at [784, 369] on button "button" at bounding box center [783, 364] width 25 height 25
click at [897, 359] on icon "reload" at bounding box center [902, 363] width 11 height 11
click at [779, 363] on icon "reload" at bounding box center [782, 363] width 11 height 11
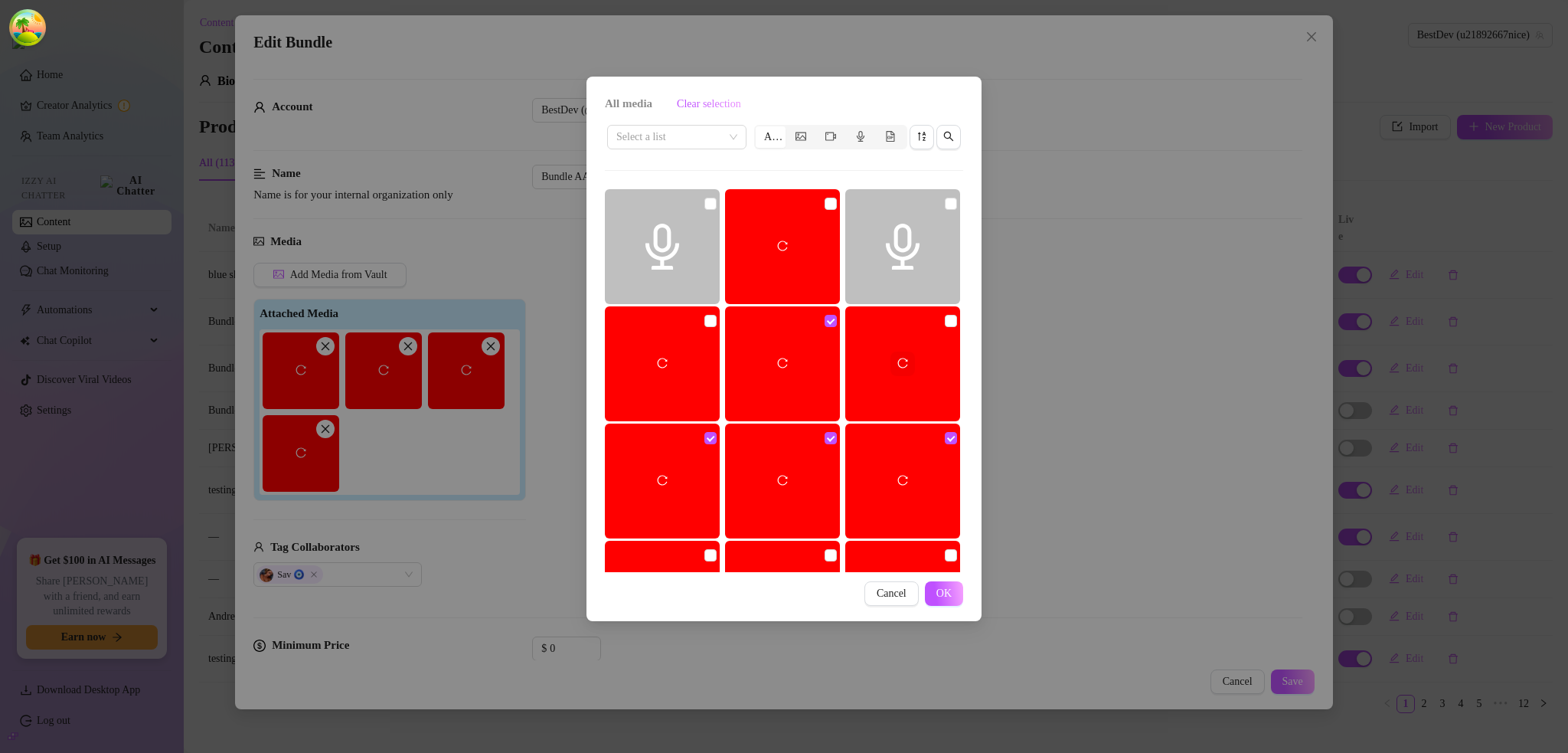
click at [897, 366] on icon "reload" at bounding box center [902, 363] width 11 height 11
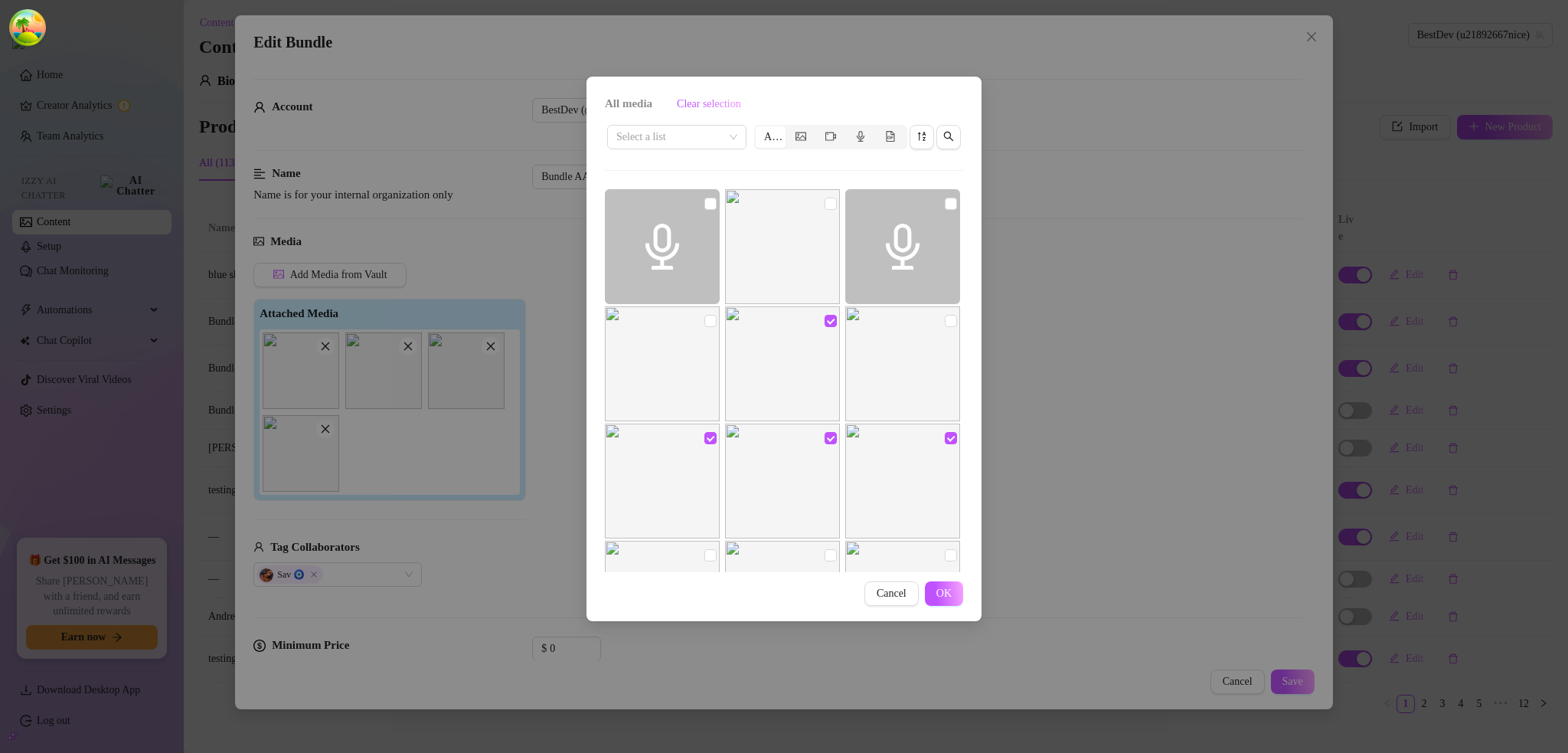
click at [863, 349] on img at bounding box center [902, 364] width 115 height 115
click at [882, 358] on img at bounding box center [902, 364] width 115 height 115
checkbox input "false"
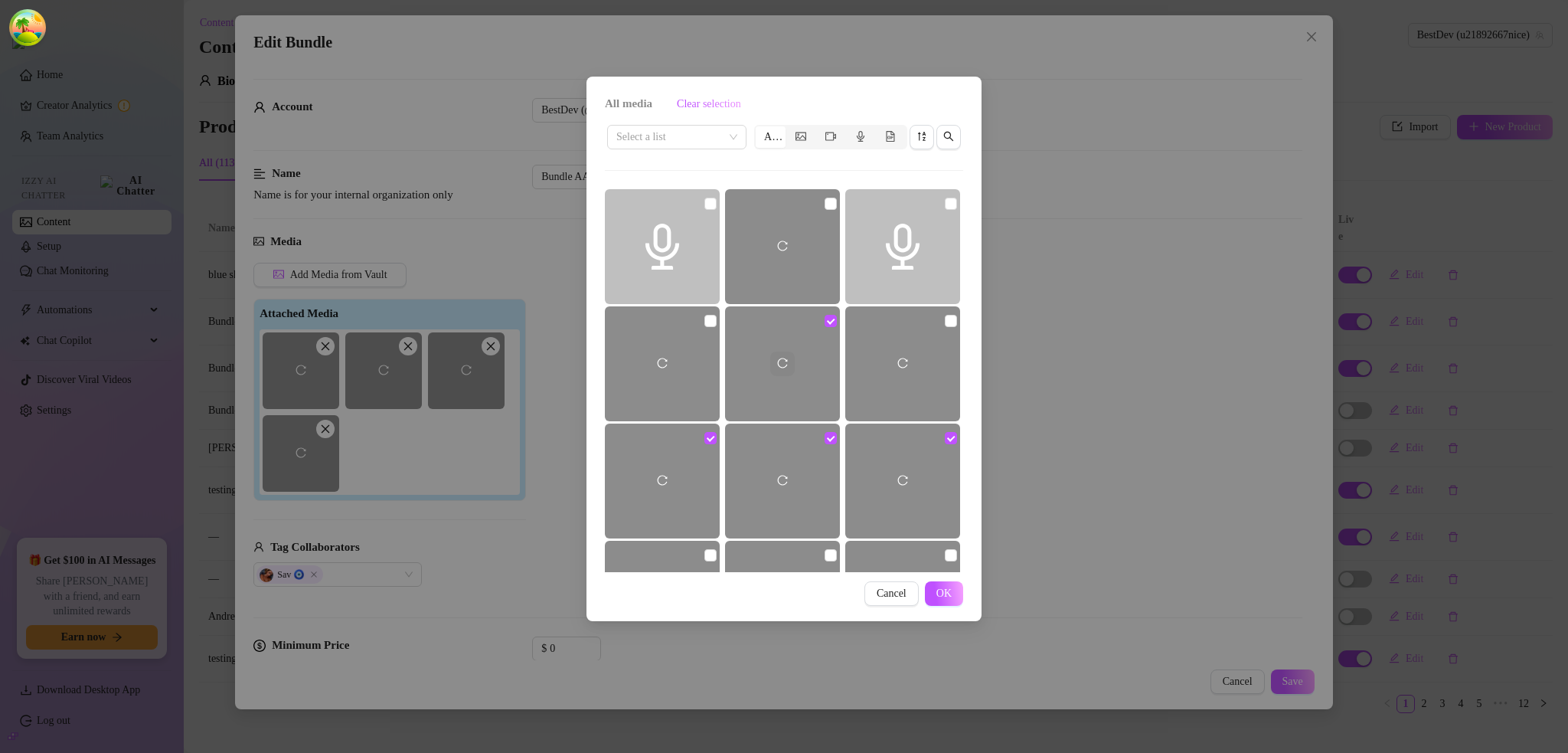
click at [783, 365] on icon "reload" at bounding box center [782, 363] width 11 height 11
click at [778, 364] on icon "reload" at bounding box center [782, 363] width 11 height 11
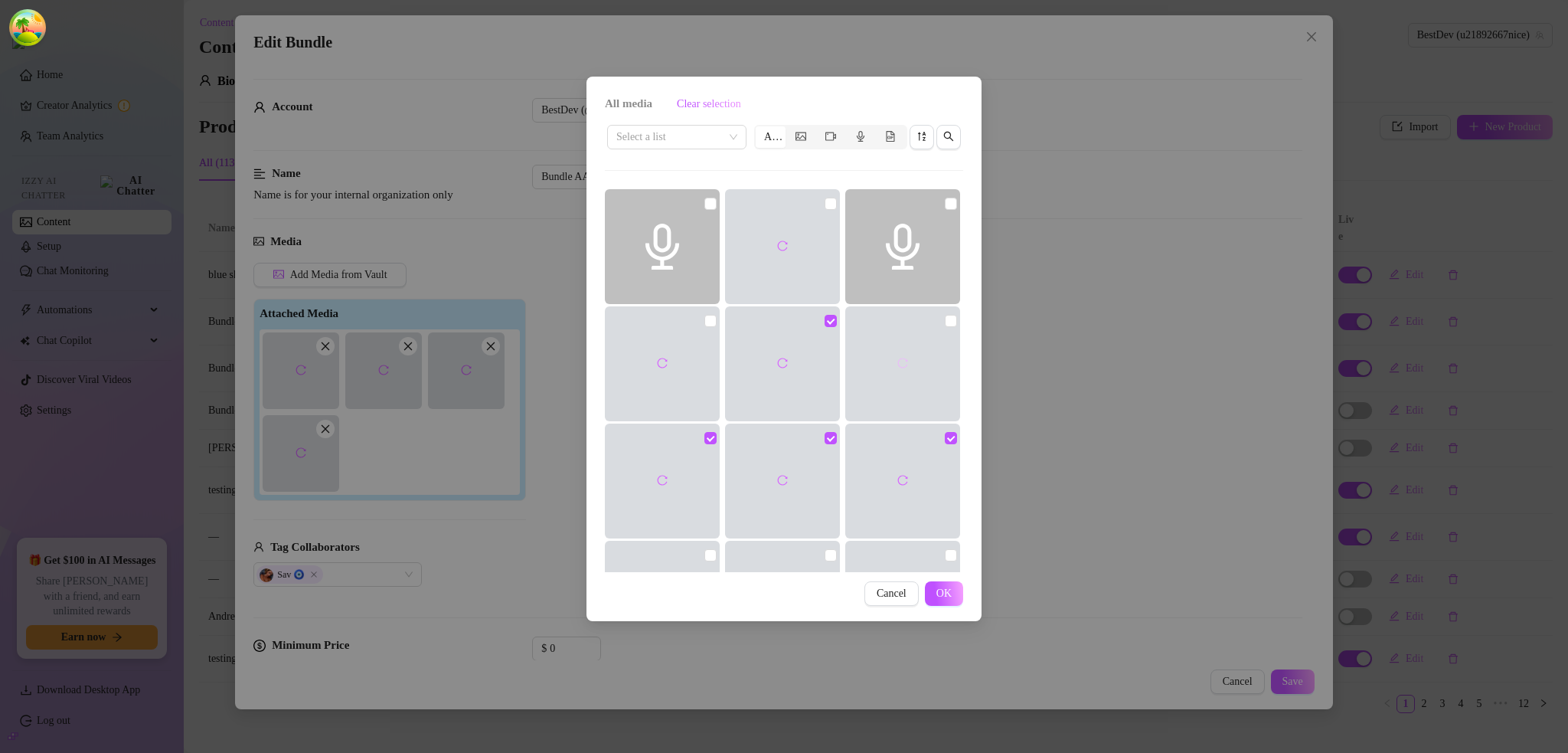
click at [892, 370] on button "button" at bounding box center [903, 364] width 25 height 25
drag, startPoint x: 1192, startPoint y: 332, endPoint x: 977, endPoint y: 334, distance: 215.0
click at [1192, 332] on div "All media Clear selection Select a list All 00:41 01:22 00:42 00:09 00:10 00:05…" at bounding box center [784, 376] width 1568 height 753
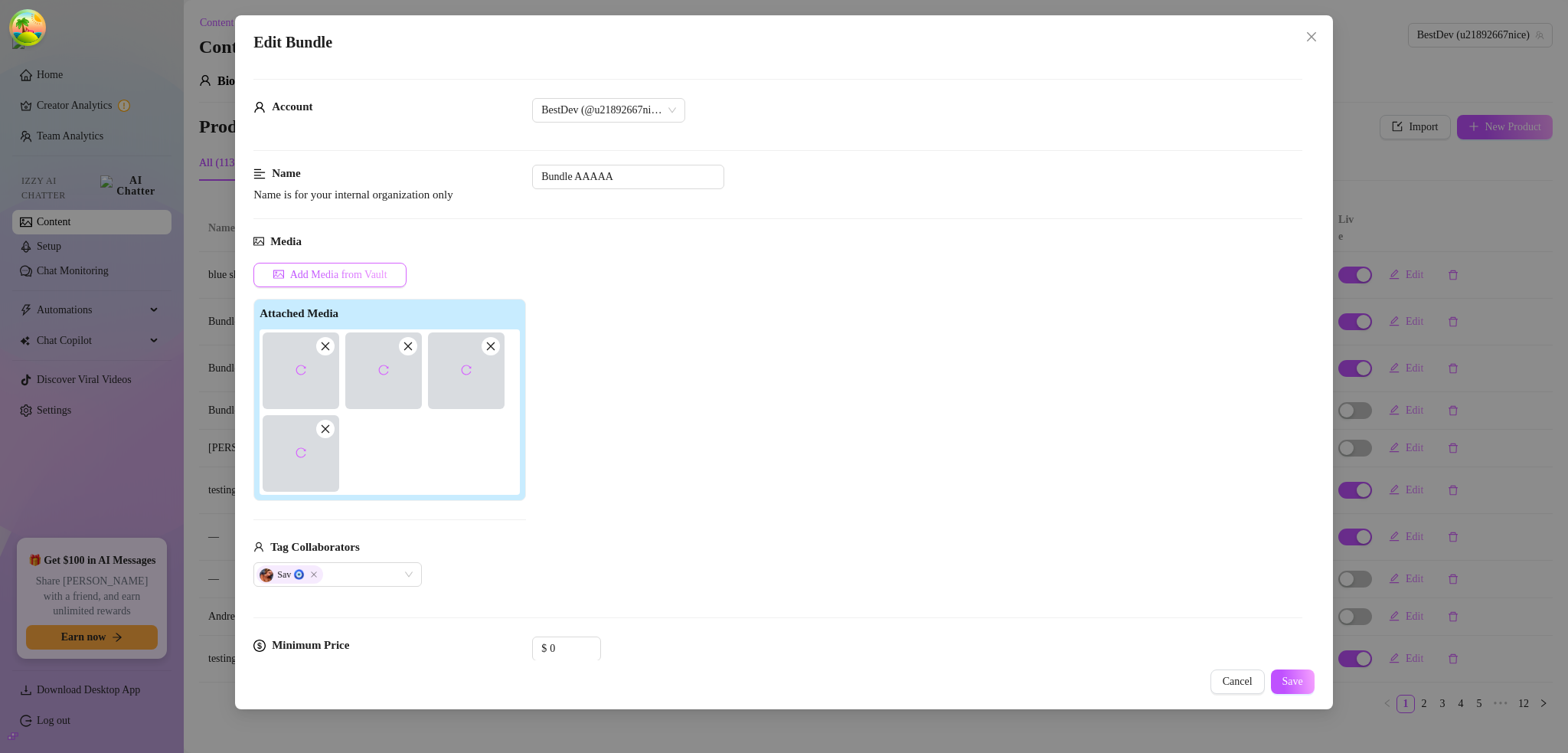
click at [348, 274] on span "Add Media from Vault" at bounding box center [339, 275] width 98 height 12
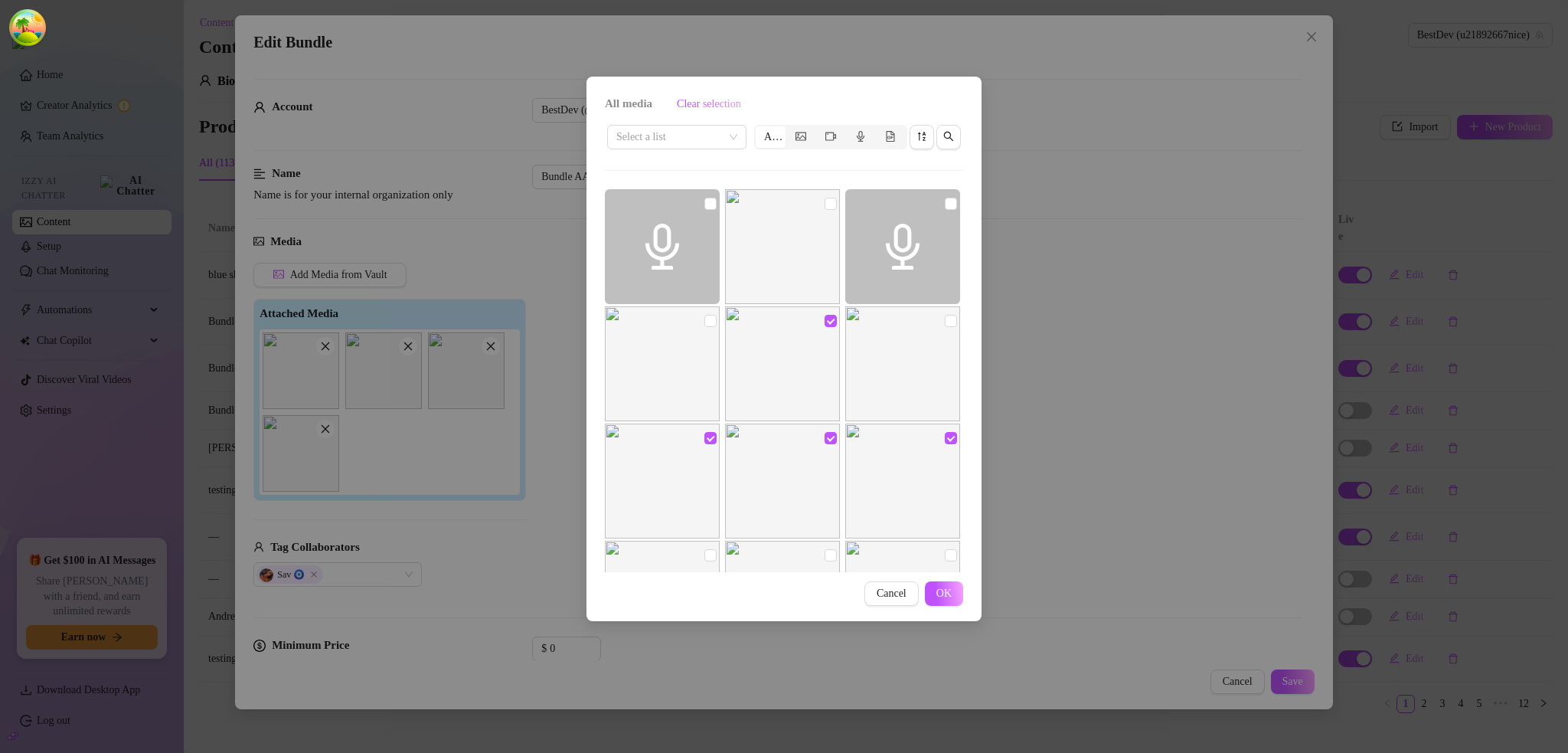
click at [1109, 335] on div "All media Clear selection Select a list All 00:41 01:22 00:42 00:09 00:10 00:05…" at bounding box center [784, 376] width 1568 height 753
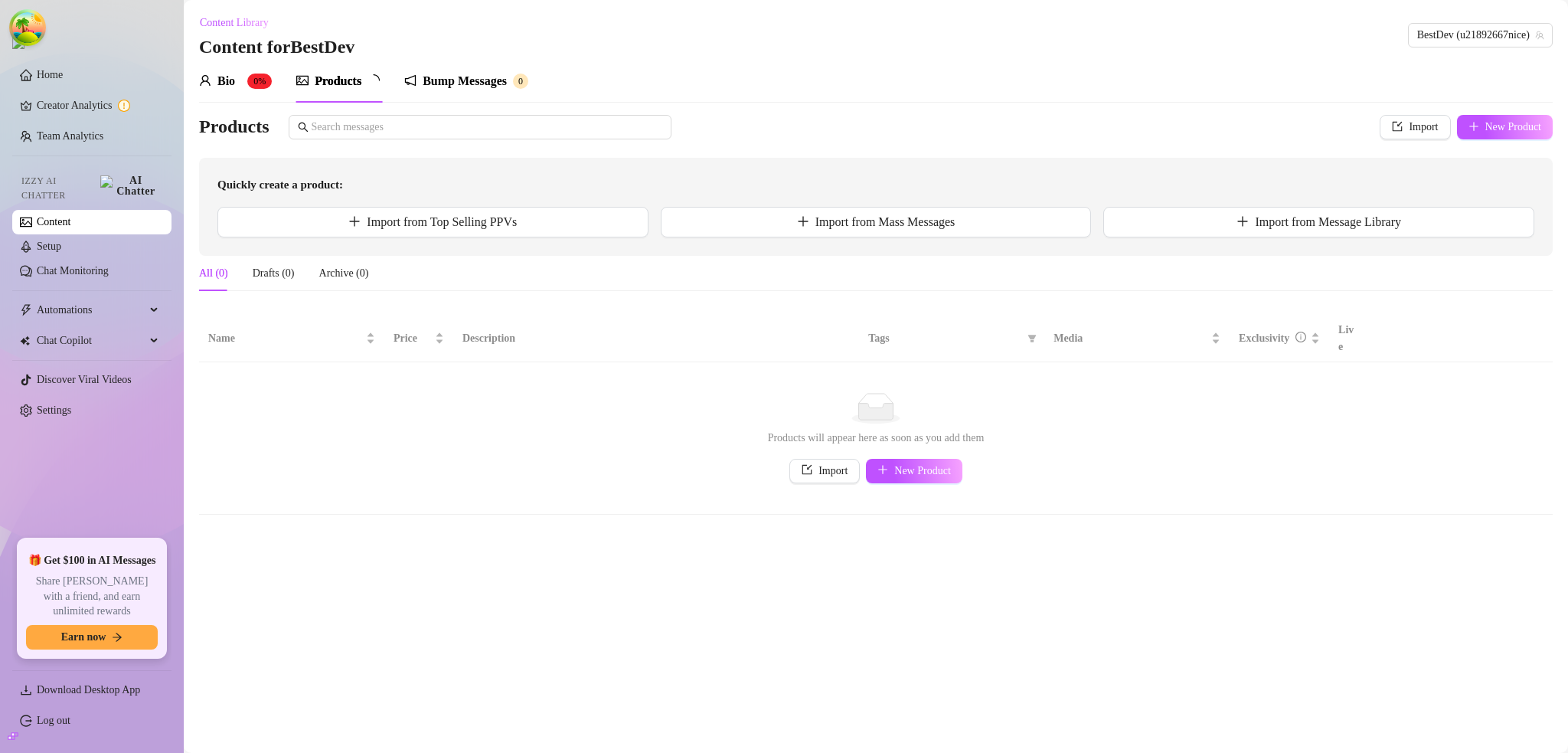
click at [997, 526] on main "Content Library Content for BestDev BestDev (u21892667nice) Bio 0% Products Bum…" at bounding box center [875, 376] width 1384 height 753
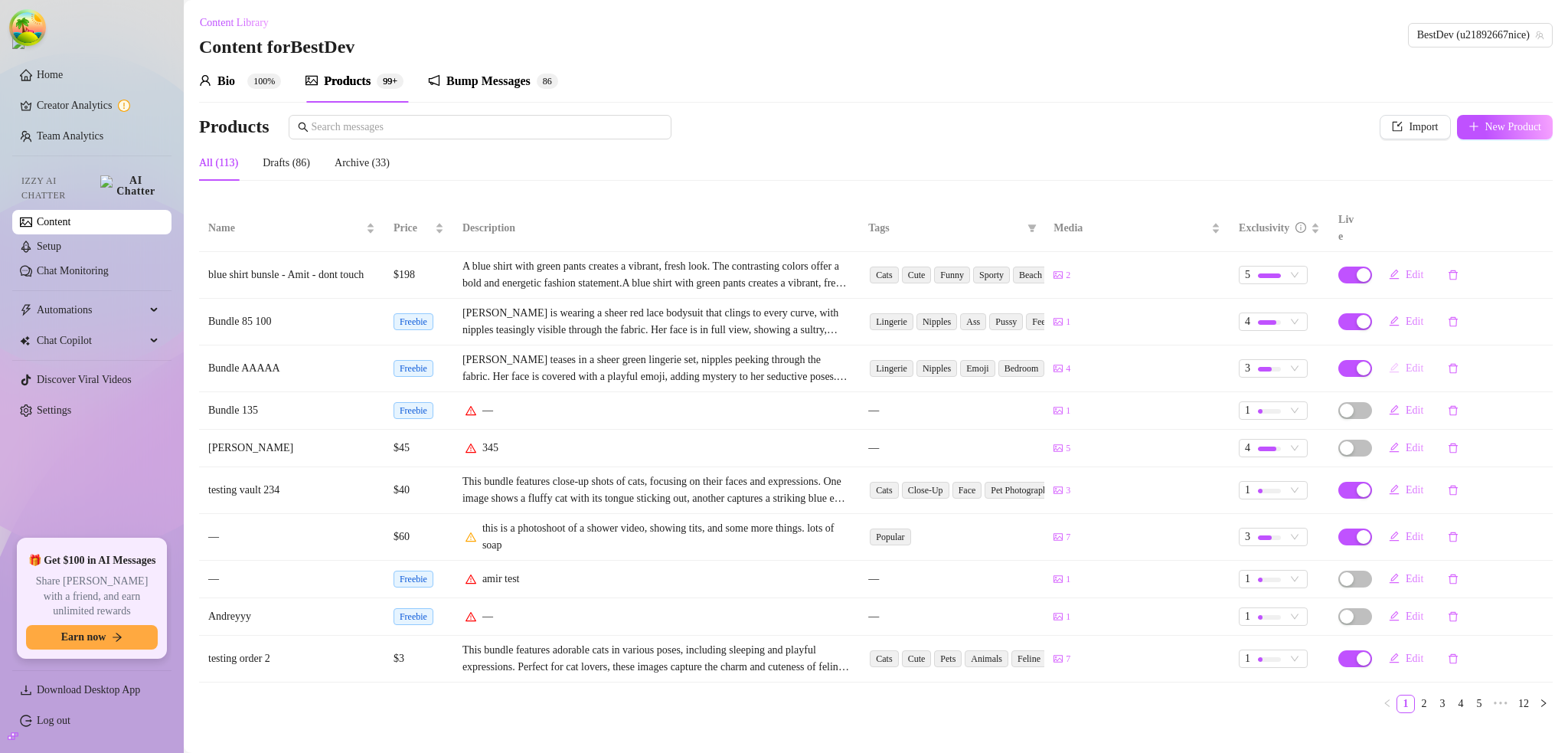
click at [1411, 362] on span "Edit" at bounding box center [1414, 367] width 17 height 12
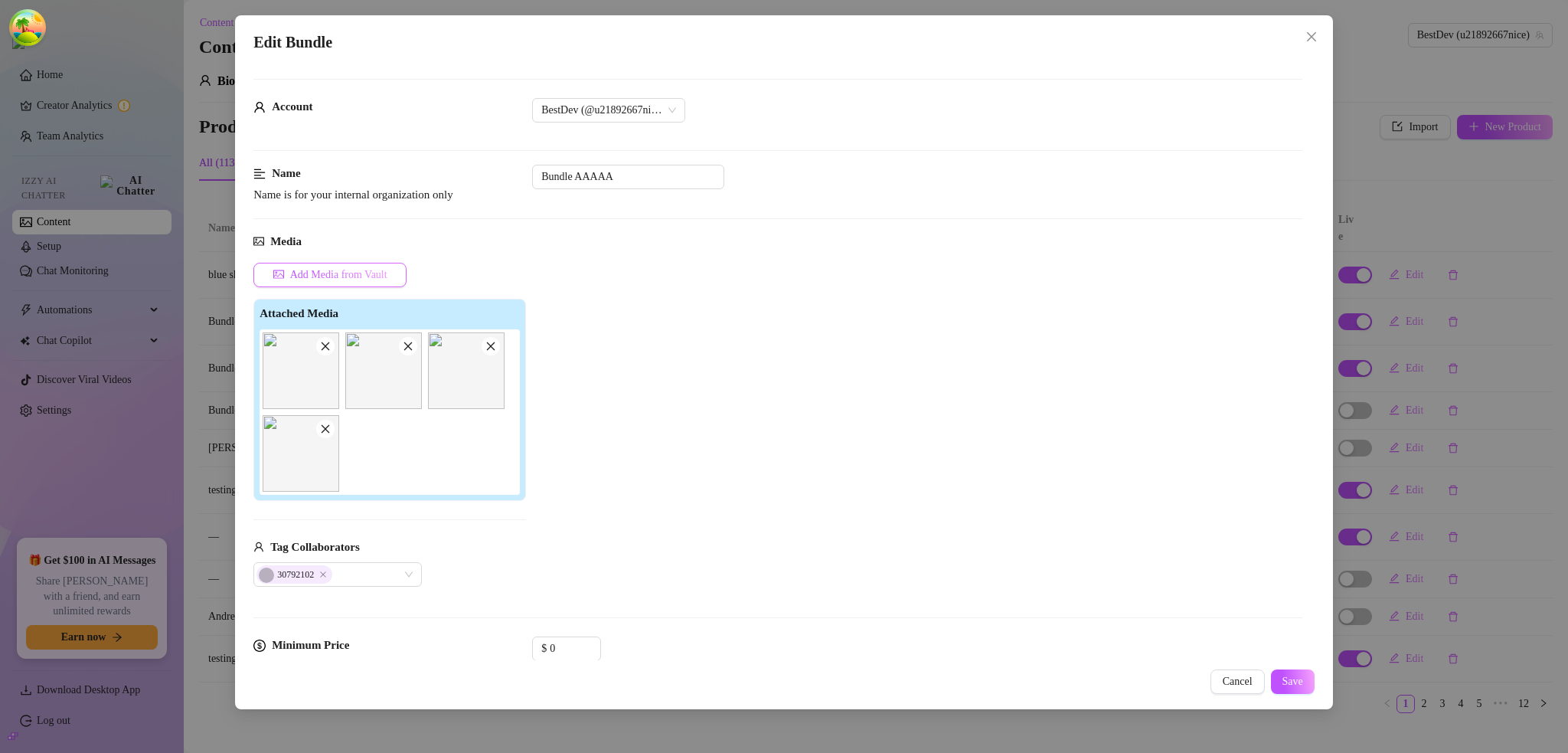
click at [368, 277] on span "Add Media from Vault" at bounding box center [339, 275] width 98 height 12
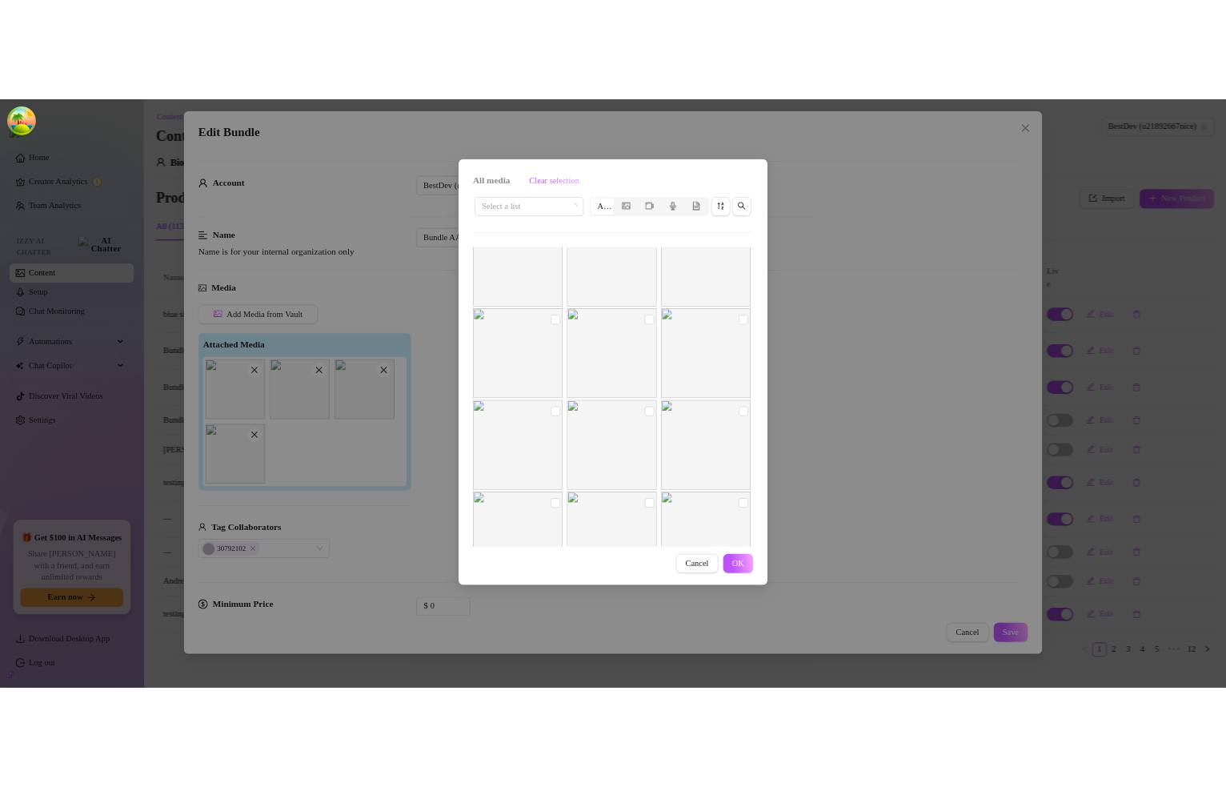
scroll to position [560, 0]
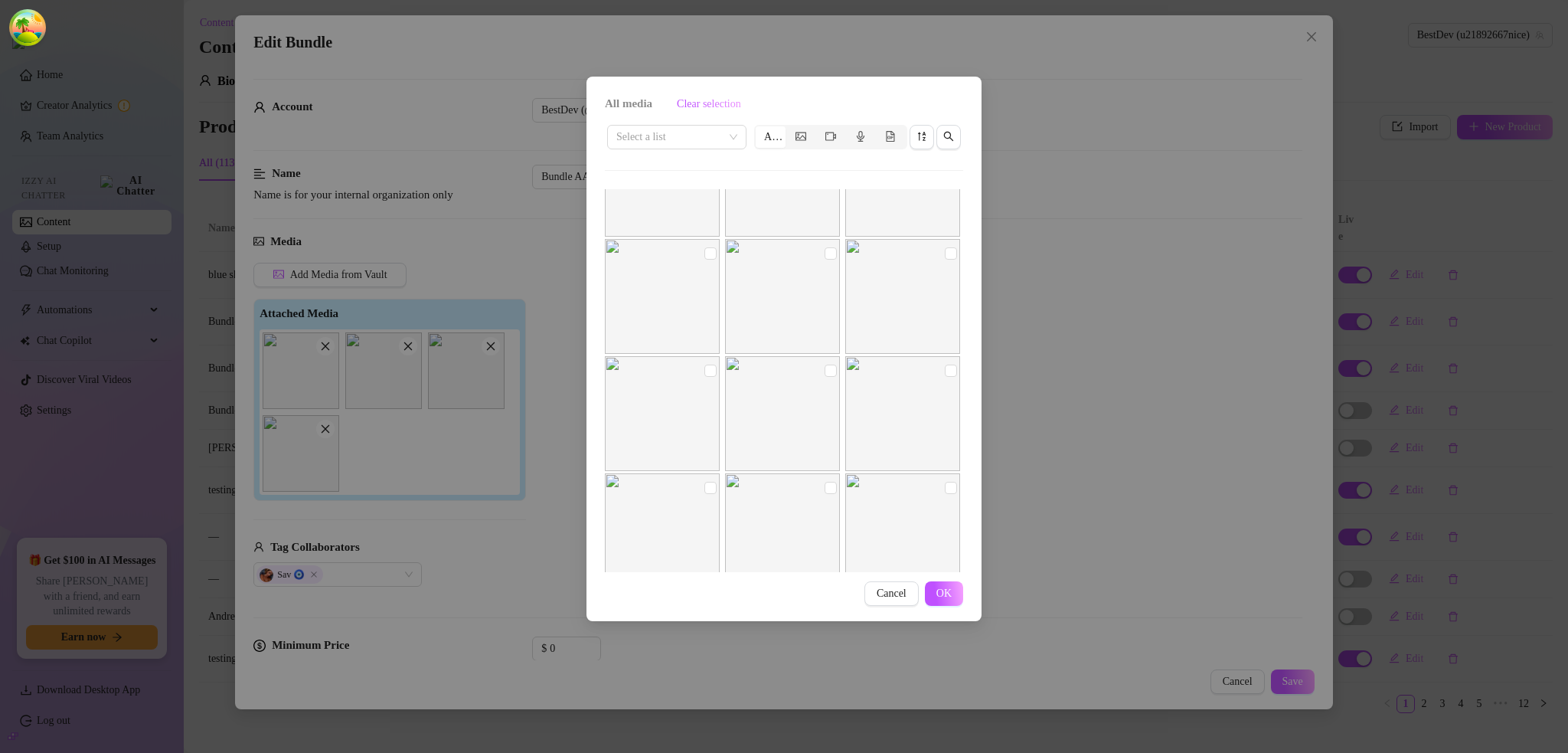
click at [1034, 236] on div "All media Clear selection Select a list All Cancel OK" at bounding box center [784, 376] width 1568 height 753
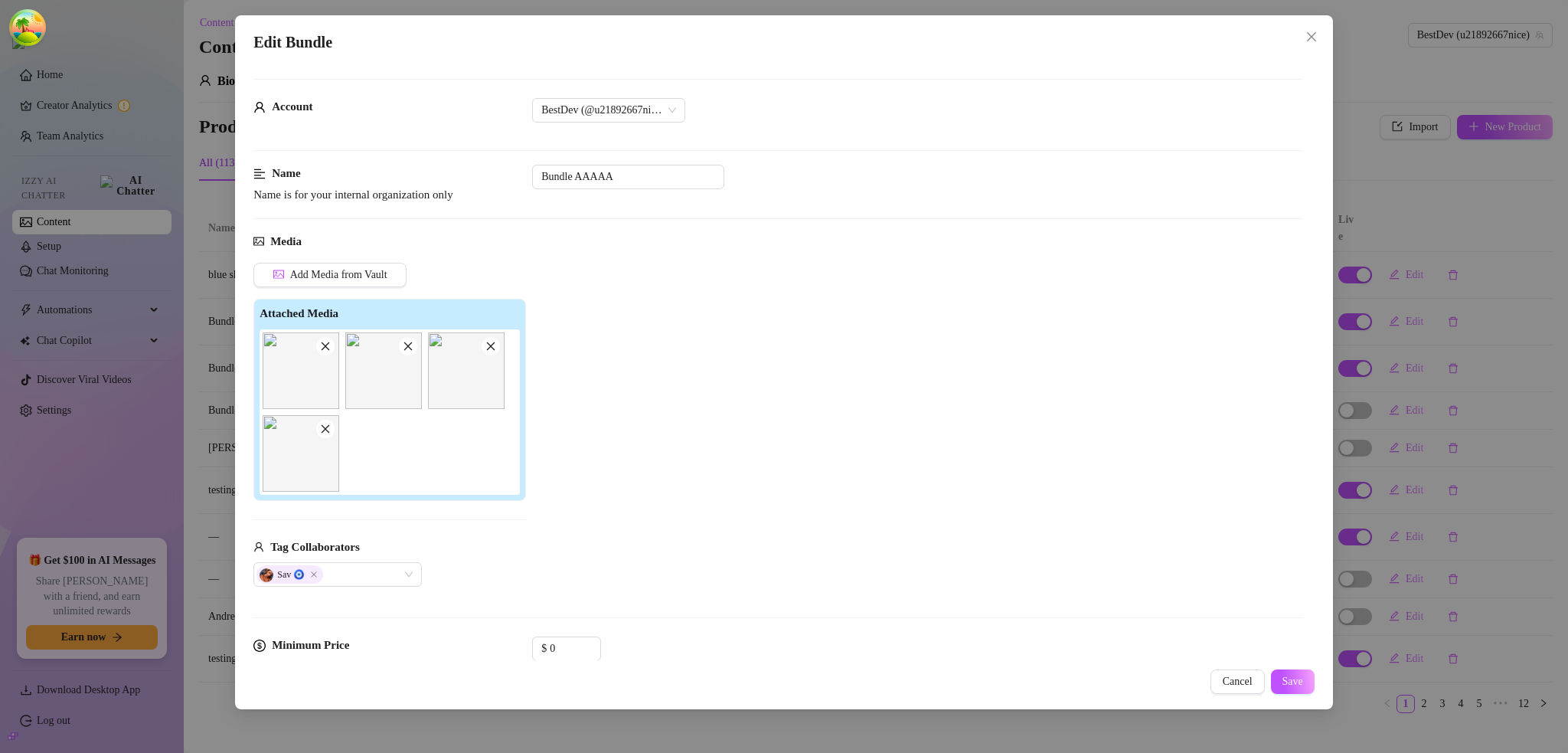
click at [1387, 297] on div "Edit Bundle Account BestDev (@u21892667nice) Name Name is for your internal org…" at bounding box center [784, 376] width 1568 height 753
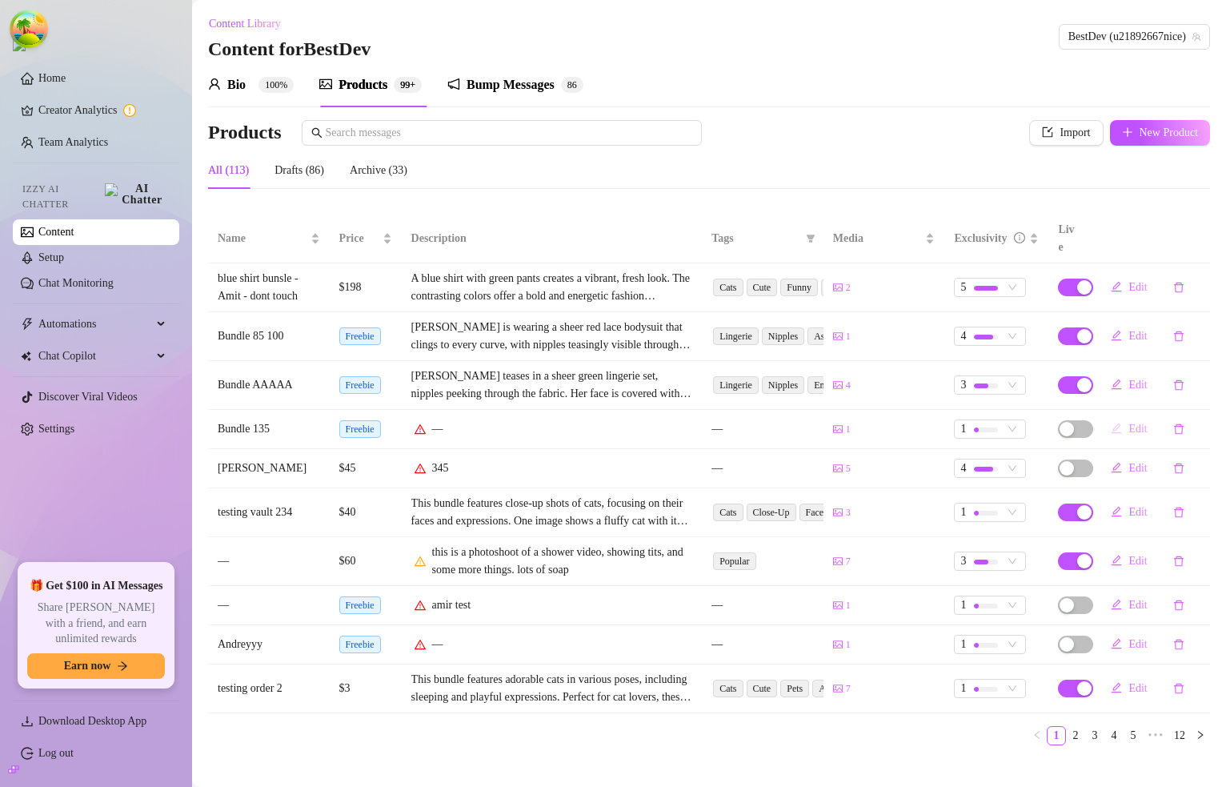
click at [1129, 422] on span "Edit" at bounding box center [1137, 428] width 18 height 13
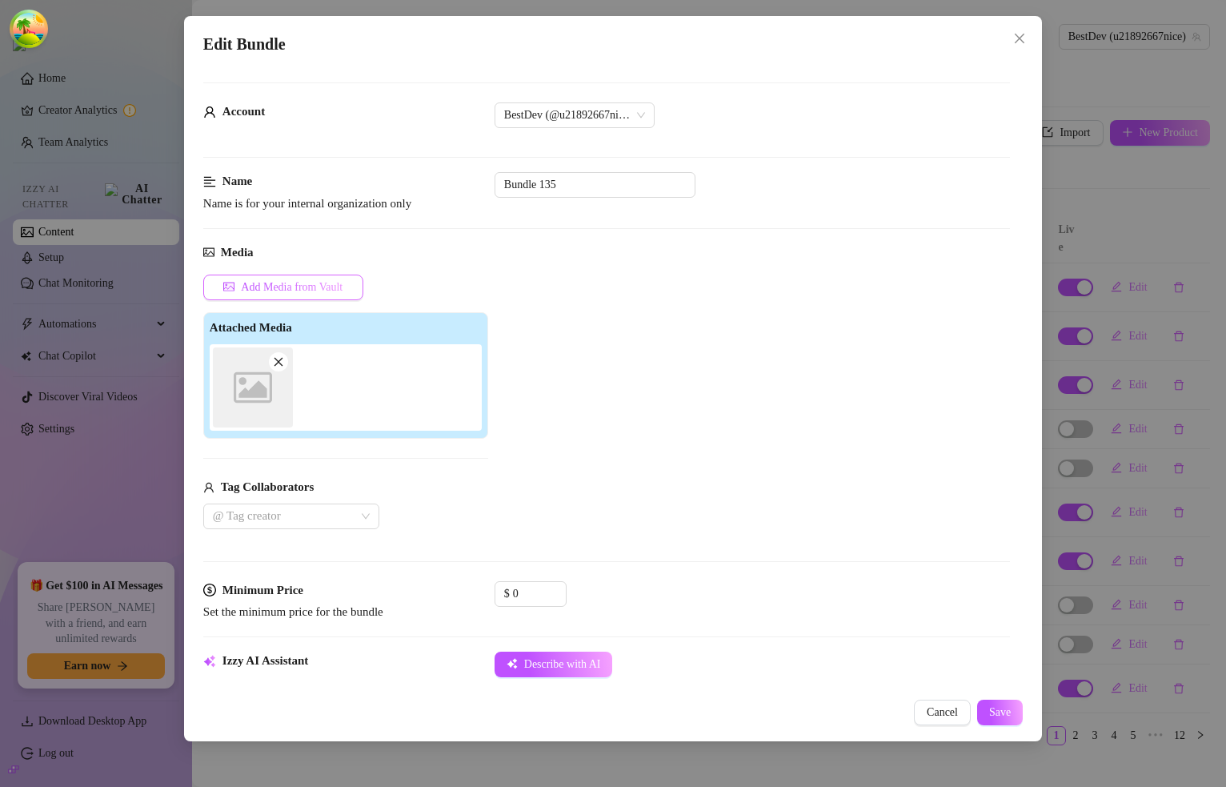
click at [294, 294] on button "Add Media from Vault" at bounding box center [283, 287] width 160 height 26
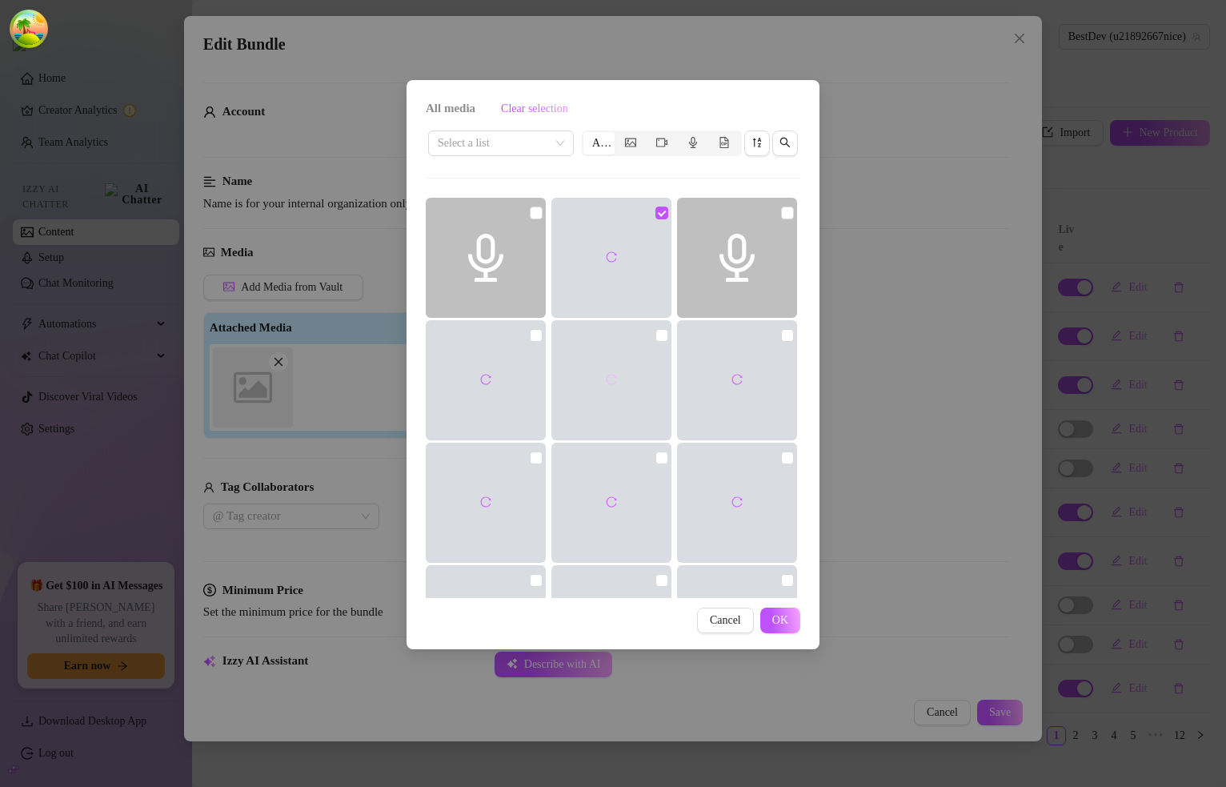
click at [611, 380] on icon "reload" at bounding box center [611, 379] width 11 height 11
click at [724, 618] on span "Cancel" at bounding box center [725, 620] width 31 height 13
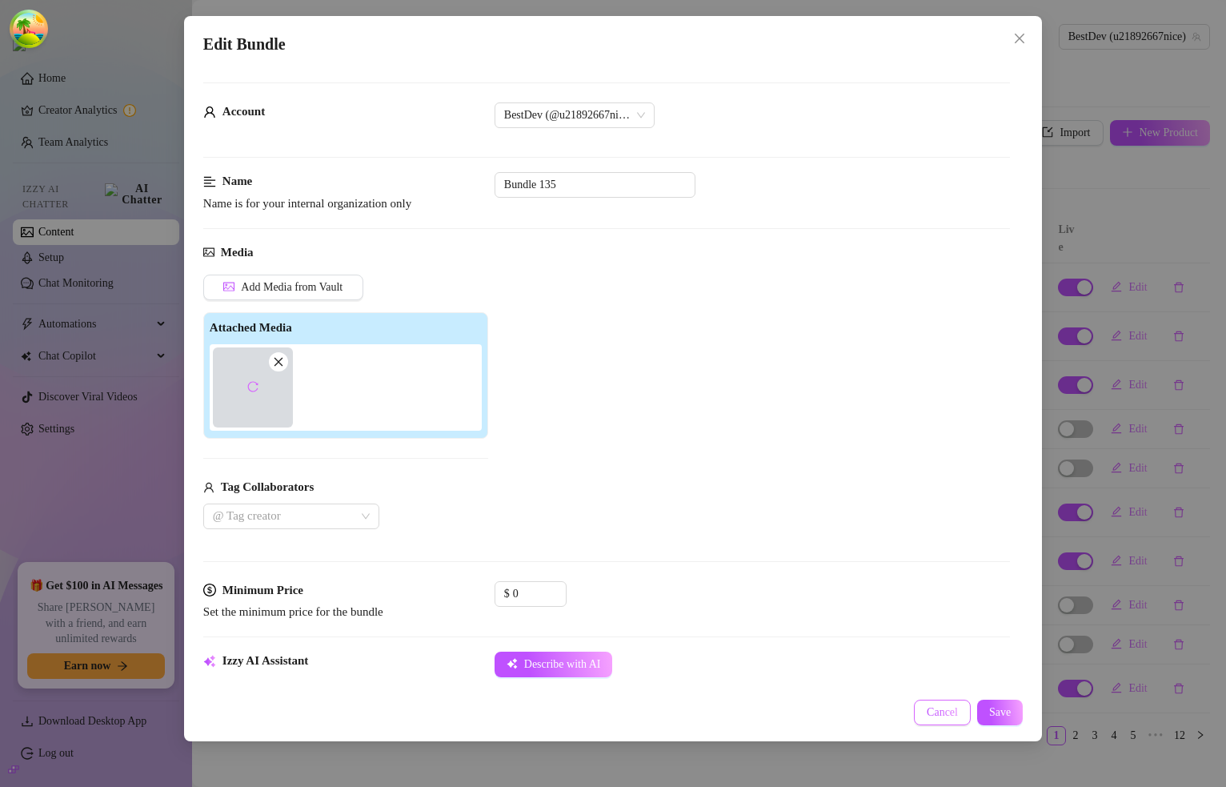
click at [947, 713] on span "Cancel" at bounding box center [942, 712] width 31 height 13
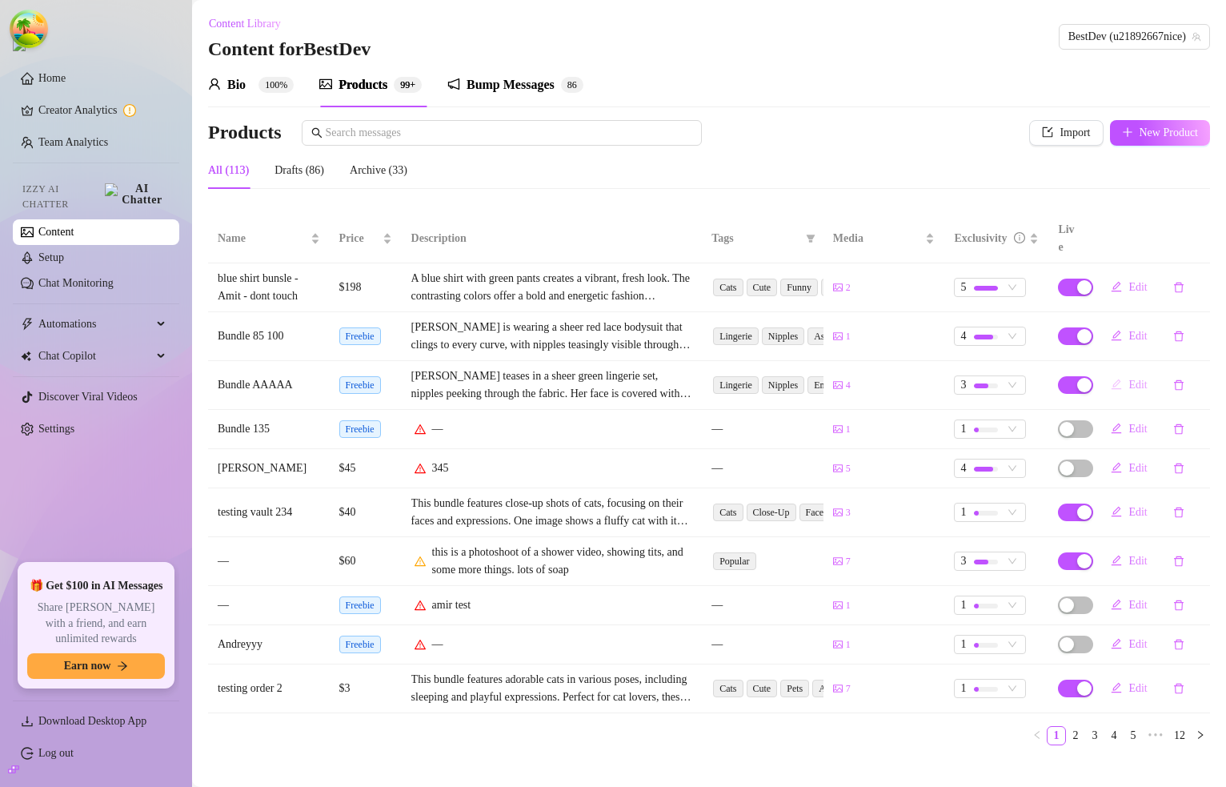
click at [1129, 378] on span "Edit" at bounding box center [1137, 384] width 18 height 13
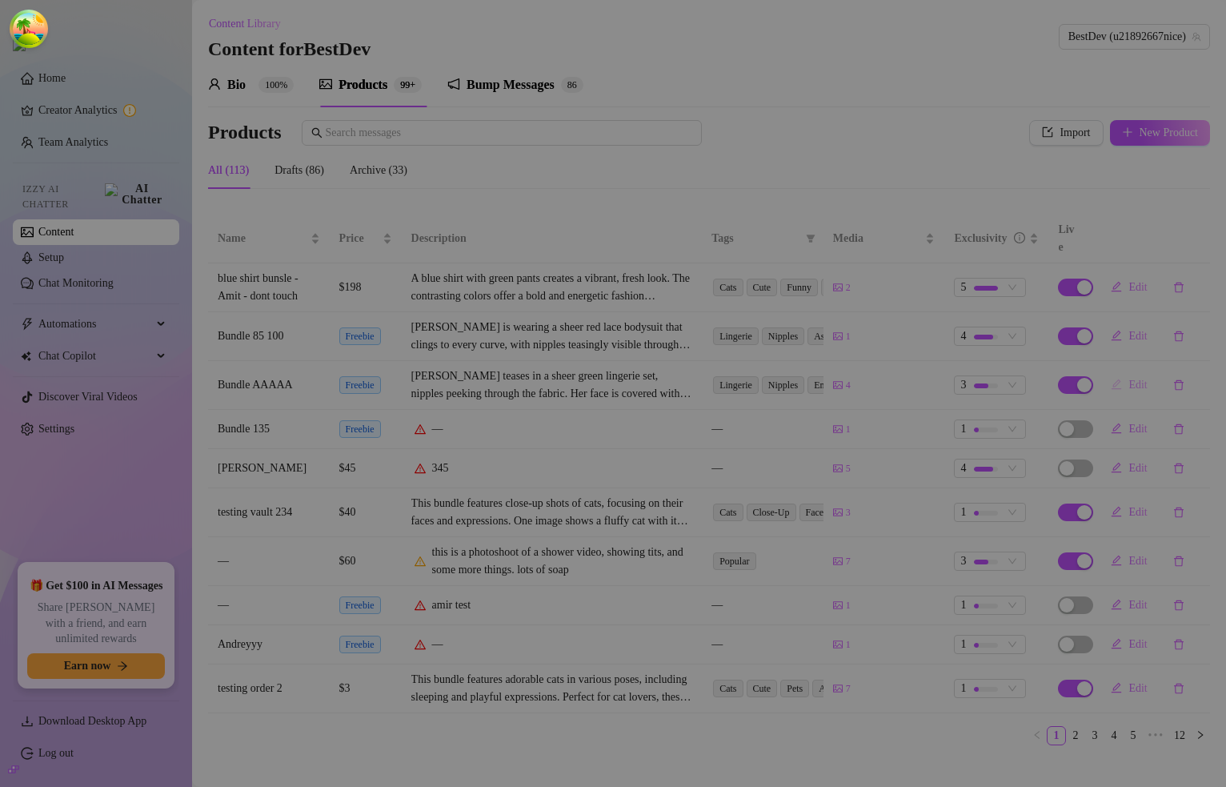
type textarea "Super Mega Bundle"
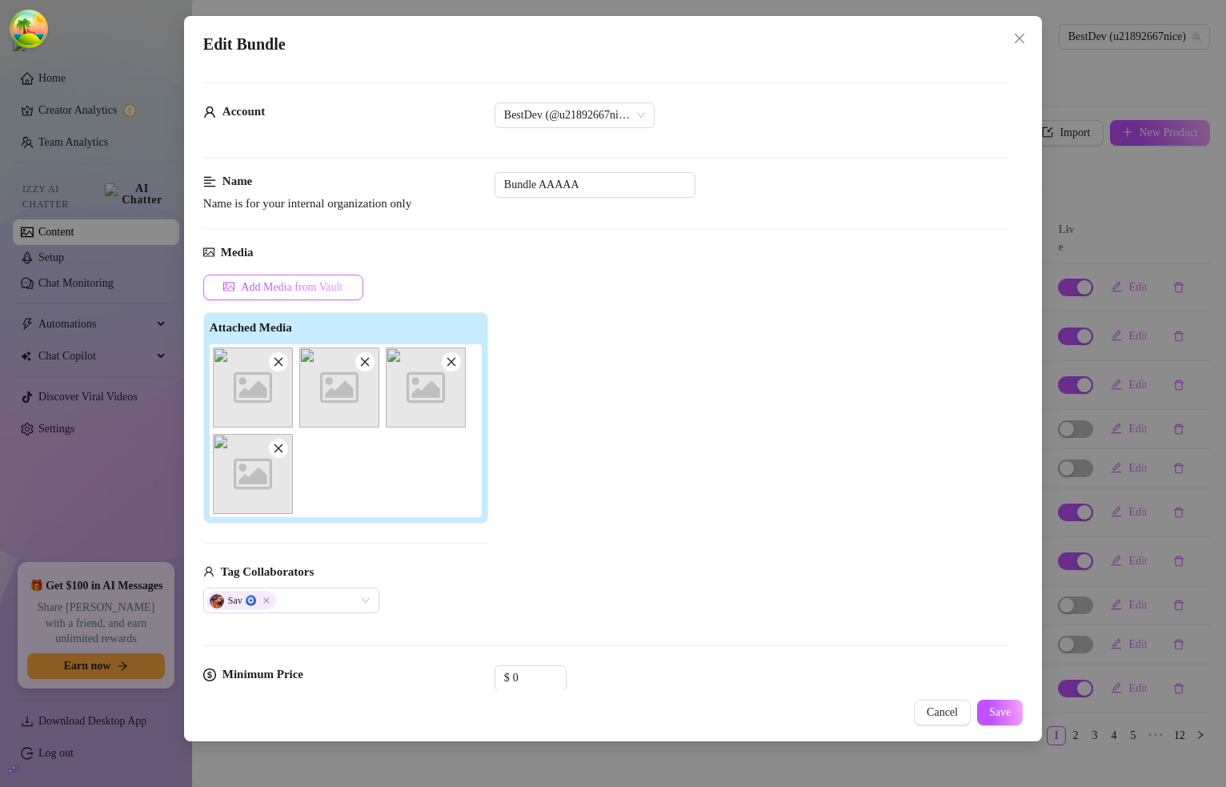
click at [317, 289] on span "Add Media from Vault" at bounding box center [292, 287] width 102 height 13
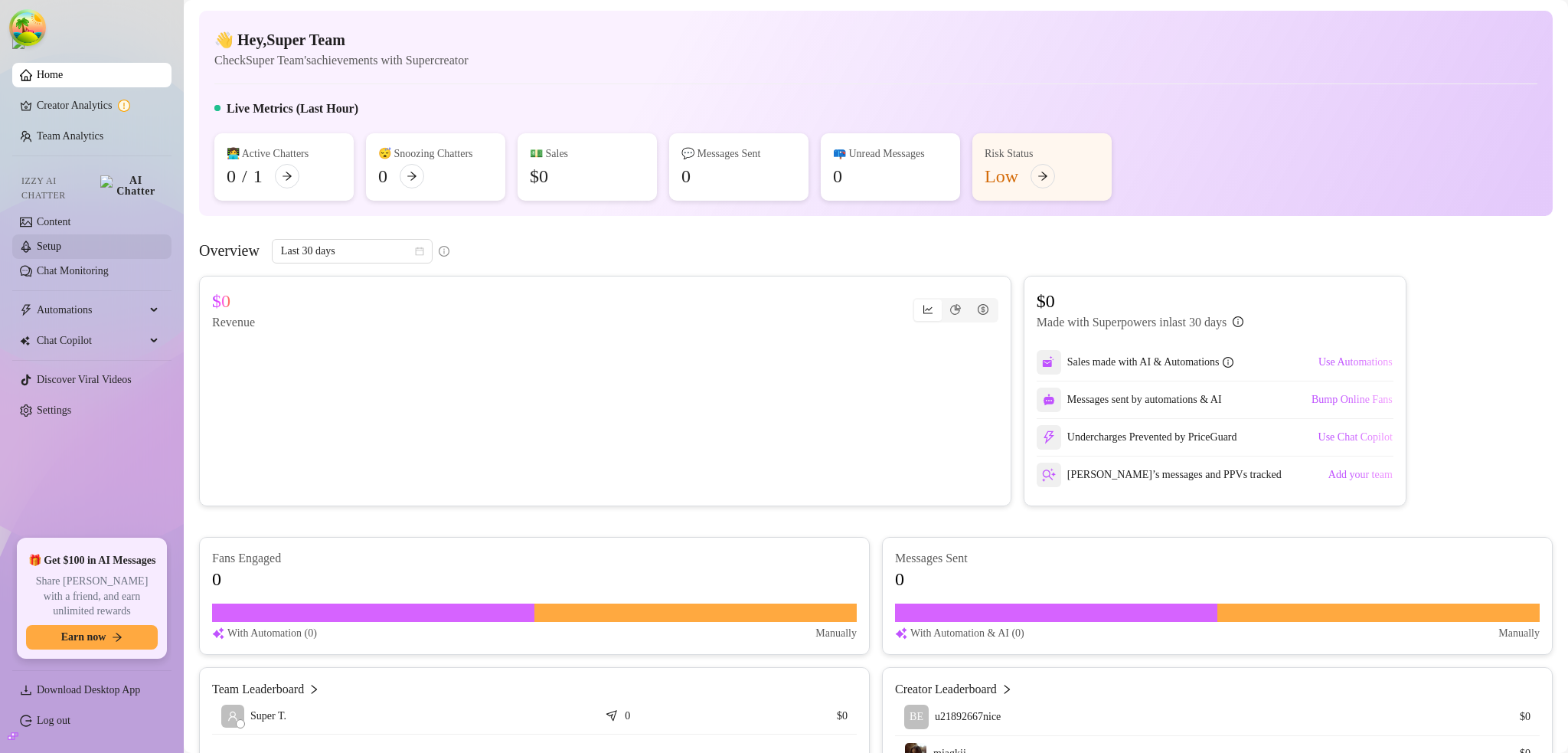
click at [60, 240] on link "Setup" at bounding box center [49, 246] width 25 height 11
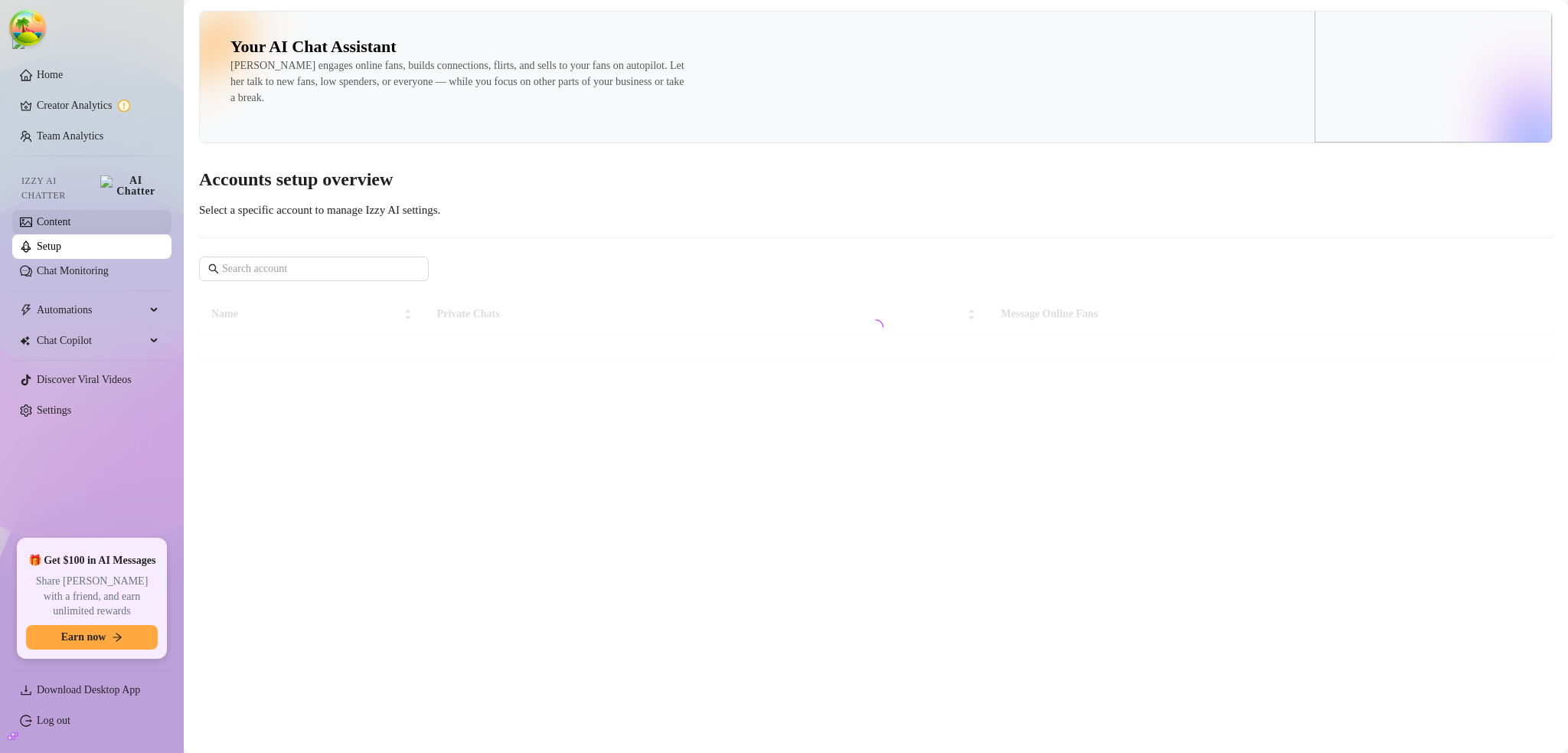
click at [41, 216] on link "Content" at bounding box center [53, 222] width 33 height 11
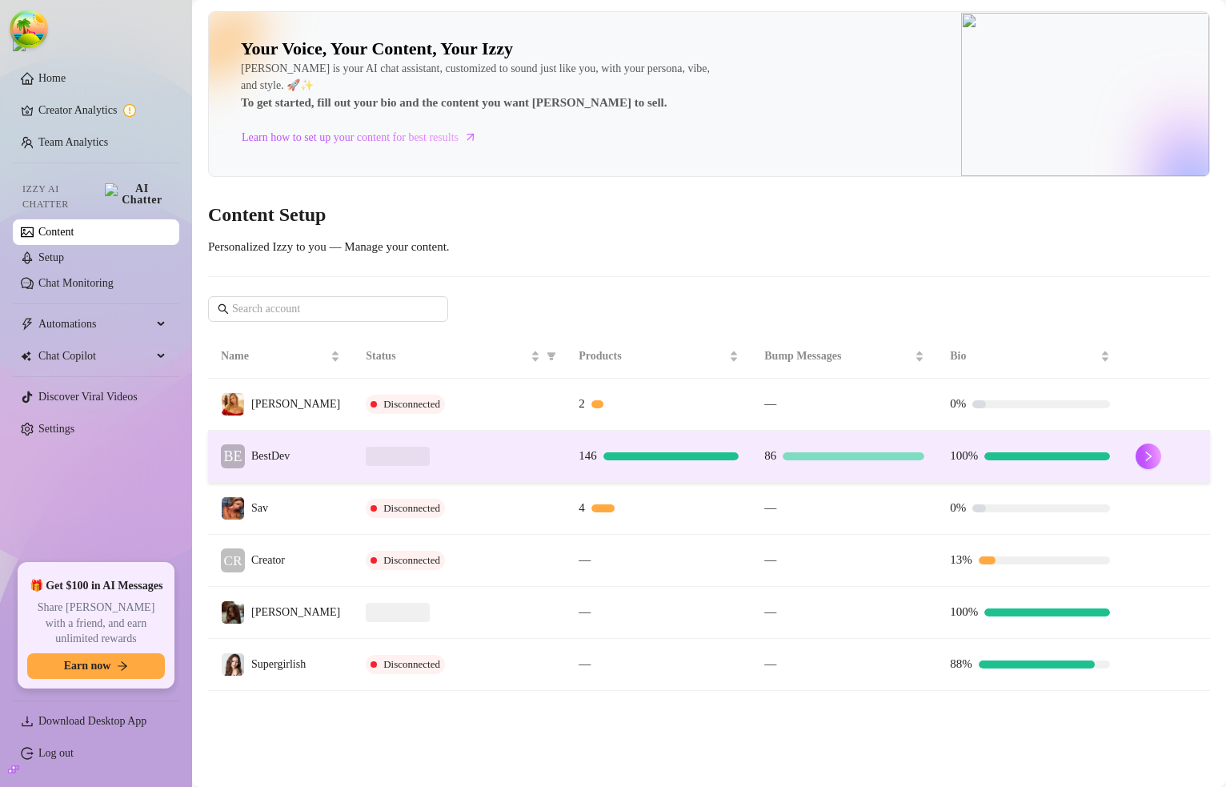
click at [466, 460] on div at bounding box center [459, 455] width 187 height 19
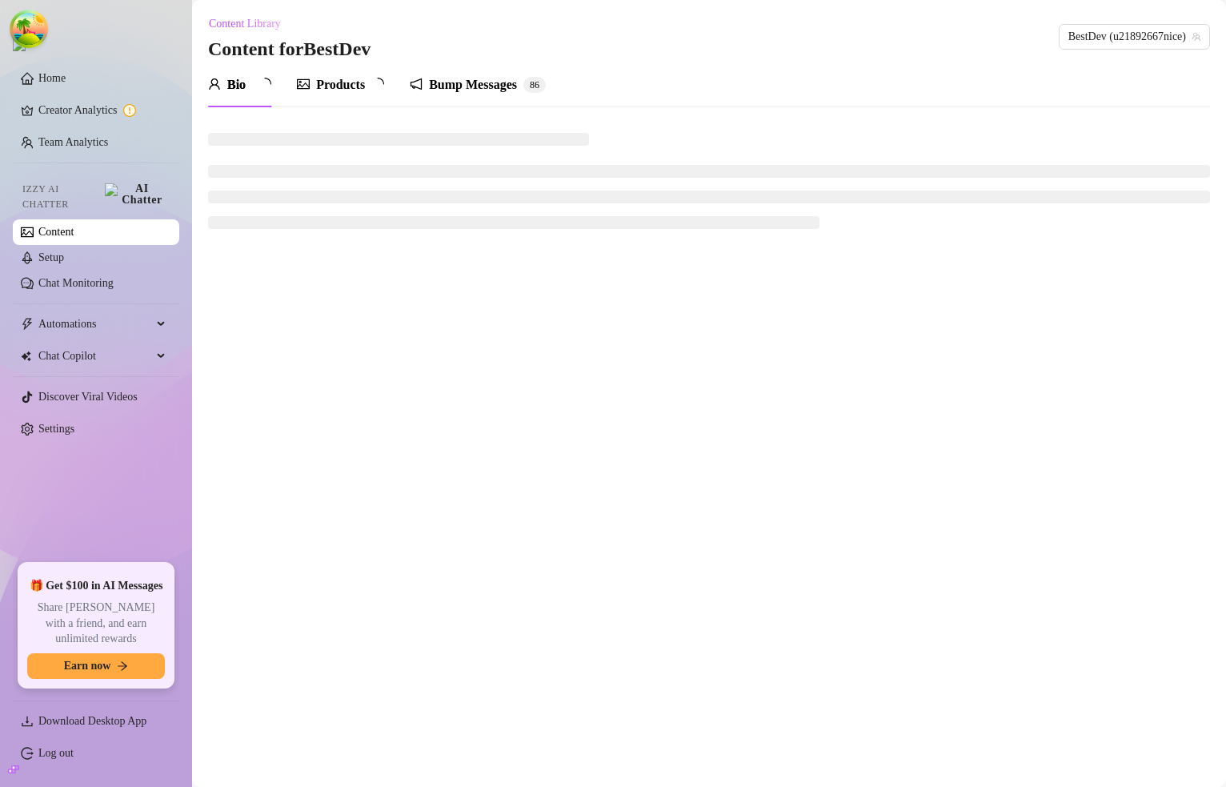
click at [331, 89] on div "Products" at bounding box center [340, 84] width 49 height 19
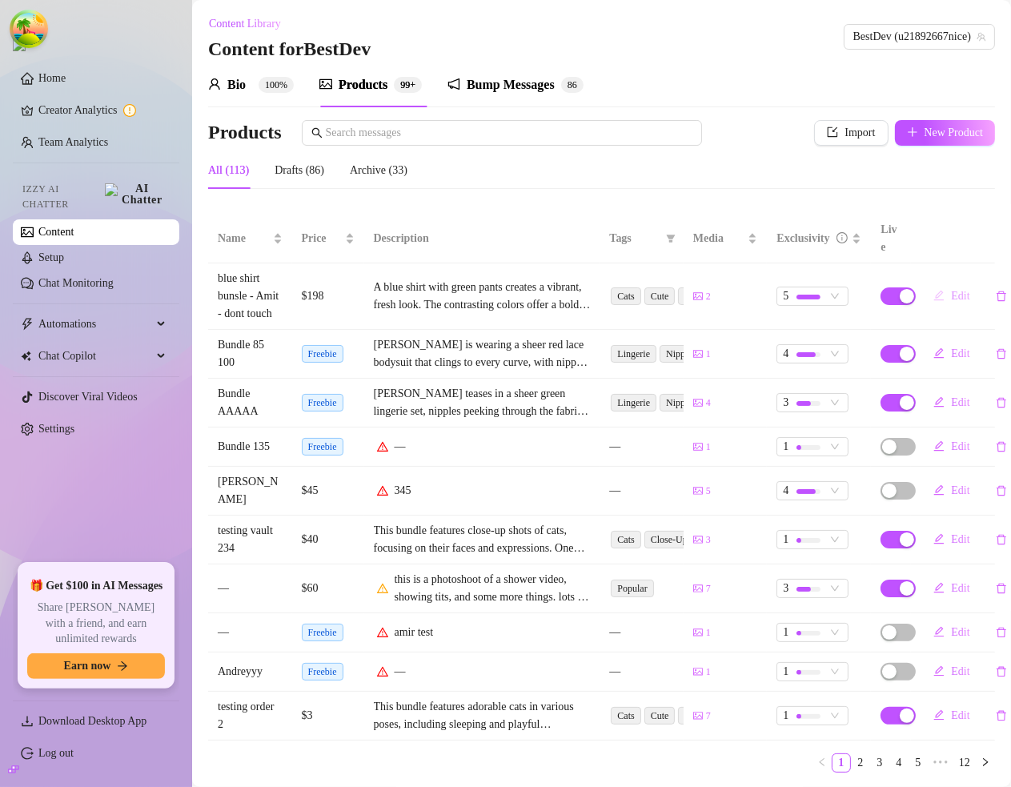
click at [942, 298] on button "Edit" at bounding box center [951, 296] width 62 height 26
type textarea "Hey babe wanna see my blue shirt 100% off?aa"
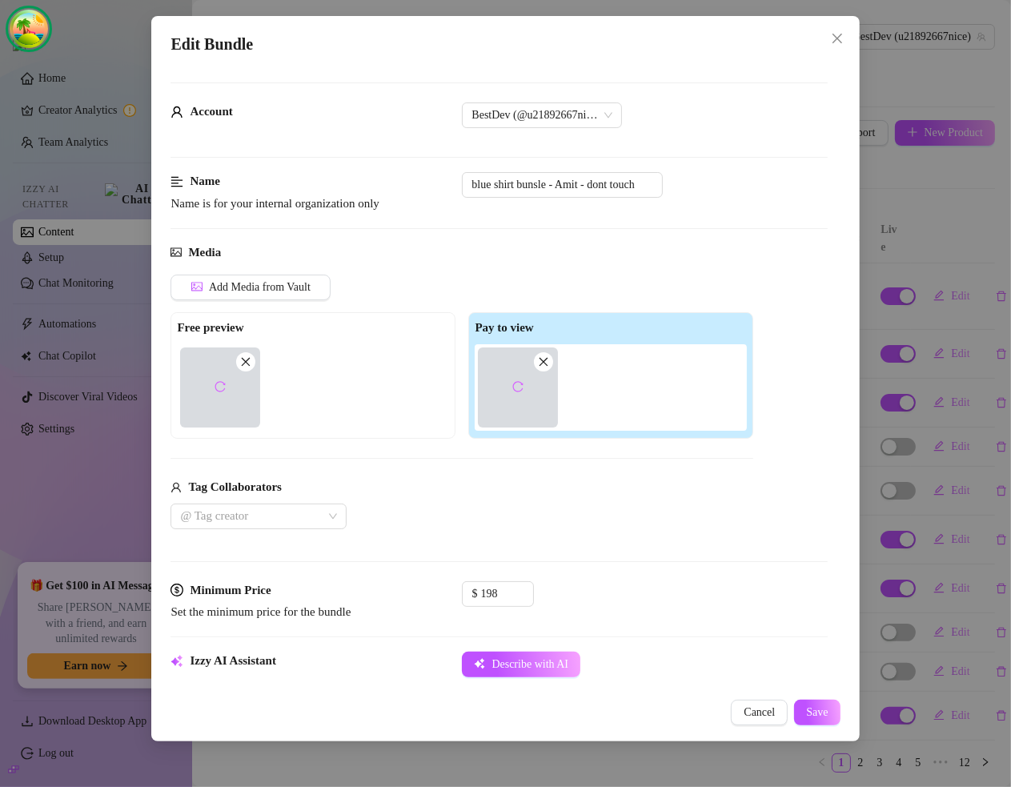
click at [31, 38] on ellipse "Open Tanstack query devtools" at bounding box center [28, 49] width 27 height 32
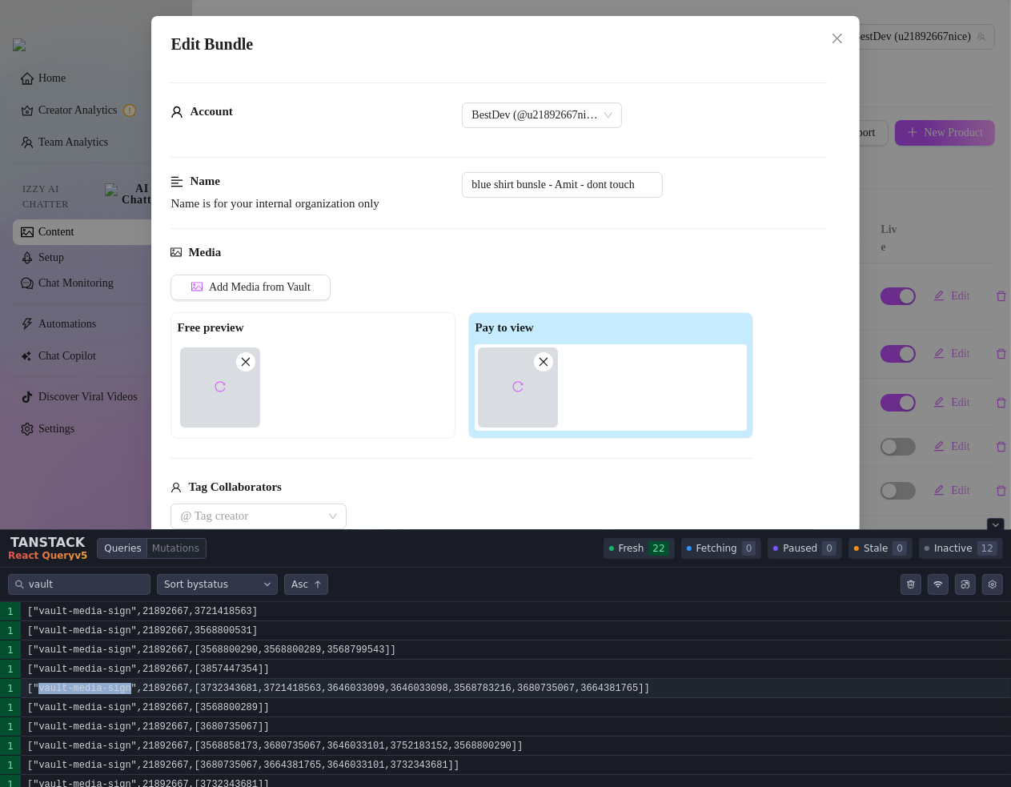
drag, startPoint x: 121, startPoint y: 685, endPoint x: 38, endPoint y: 687, distance: 83.2
click at [38, 687] on code "["vault-media-sign",21892667,[3732343681,3721418563,3646033099,3646033098,35687…" at bounding box center [516, 688] width 990 height 19
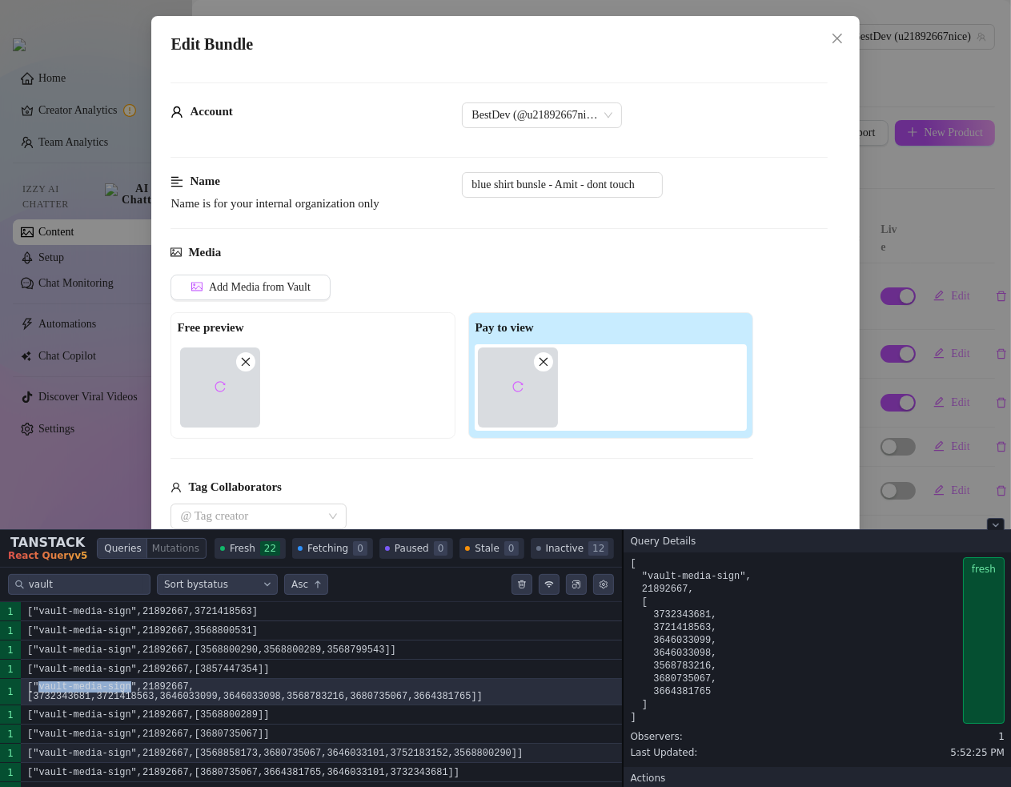
copy code "vault-media-sign"
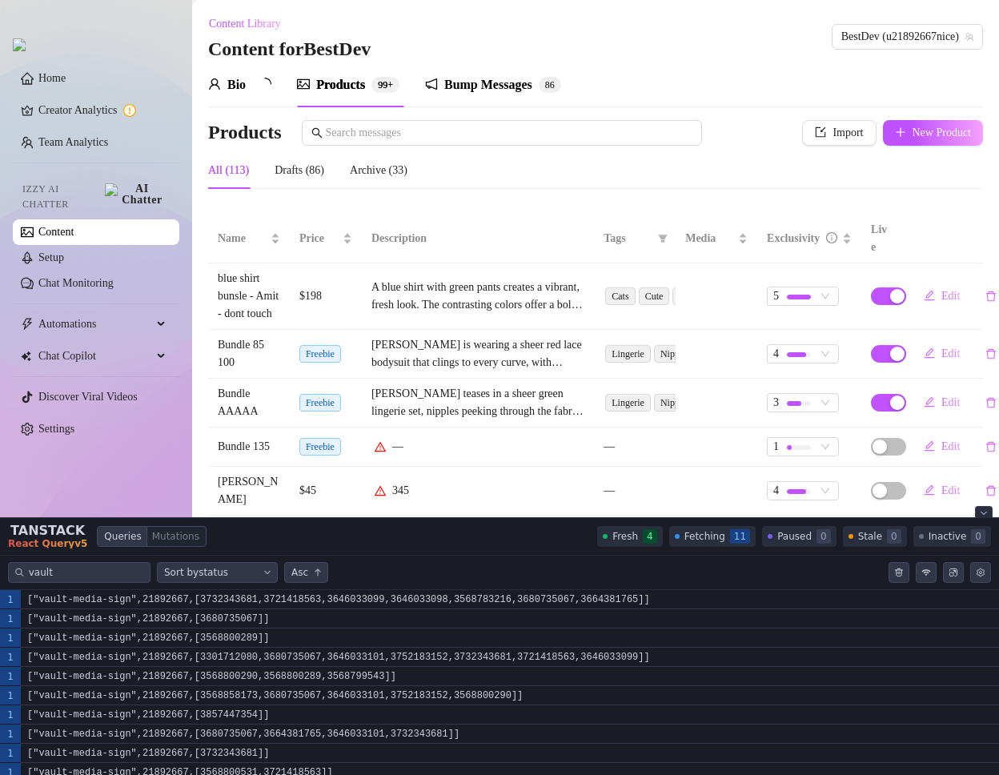
click at [984, 511] on icon "Close tanstack query devtools" at bounding box center [983, 513] width 6 height 6
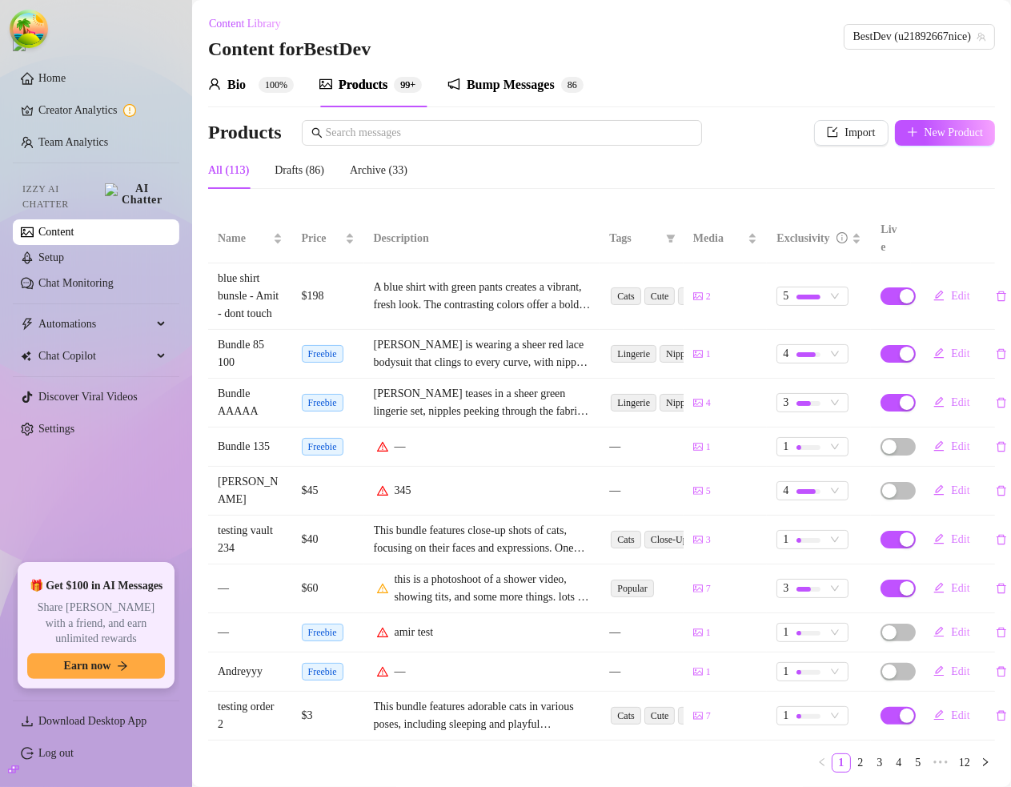
click at [11, 13] on circle at bounding box center [28, 28] width 51 height 51
click at [22, 21] on icon "Open Tanstack query devtools" at bounding box center [20, 22] width 5 height 2
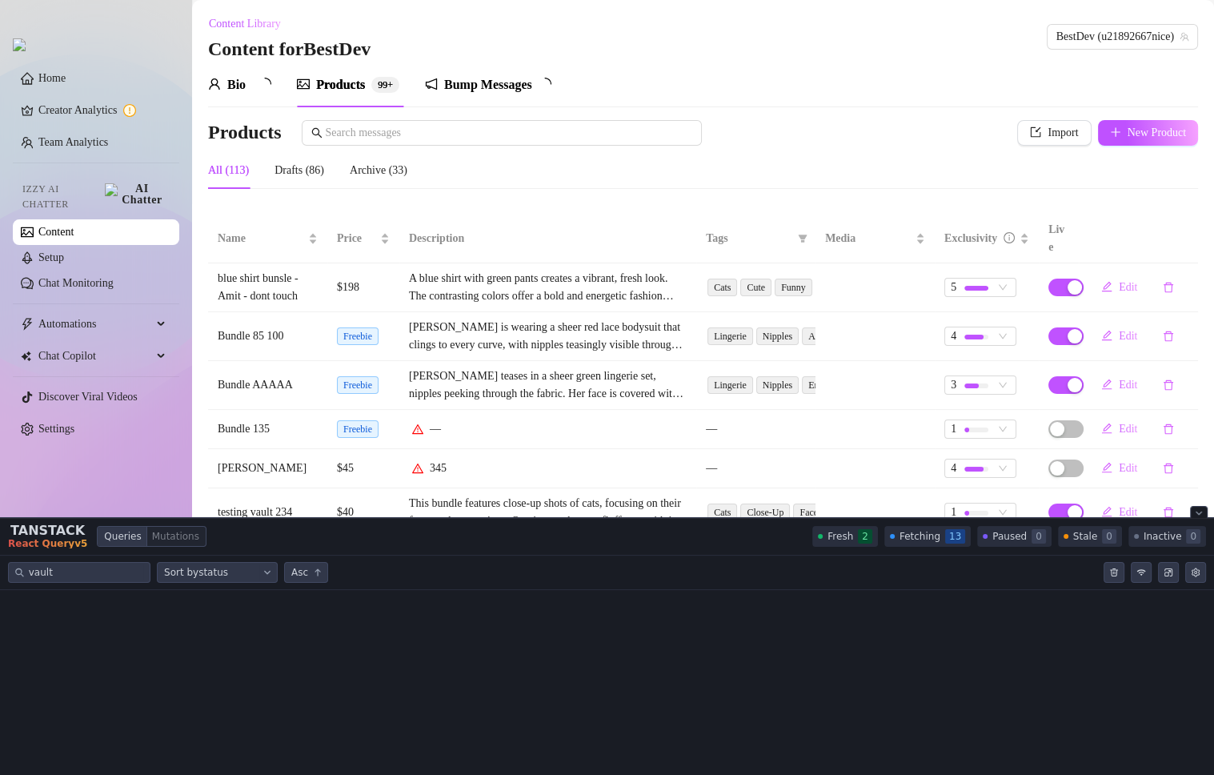
scroll to position [160, 0]
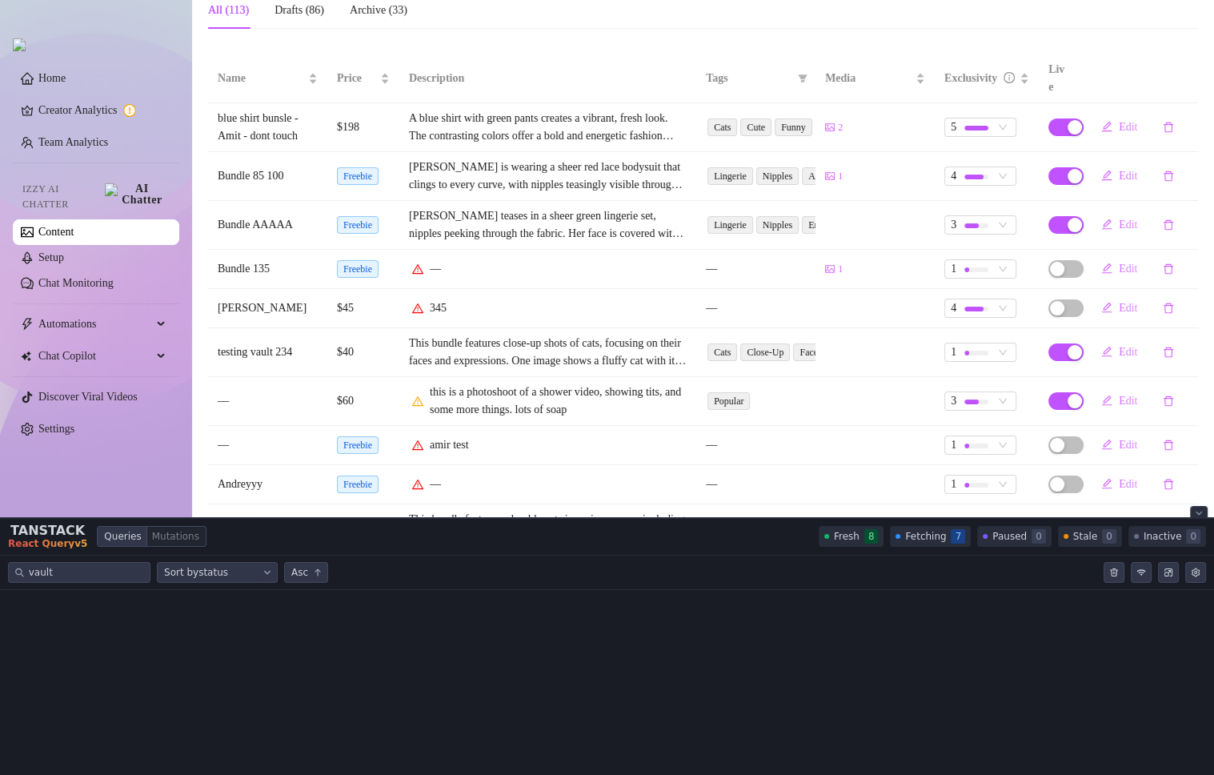
click at [1197, 512] on icon "Close tanstack query devtools" at bounding box center [1198, 512] width 5 height 2
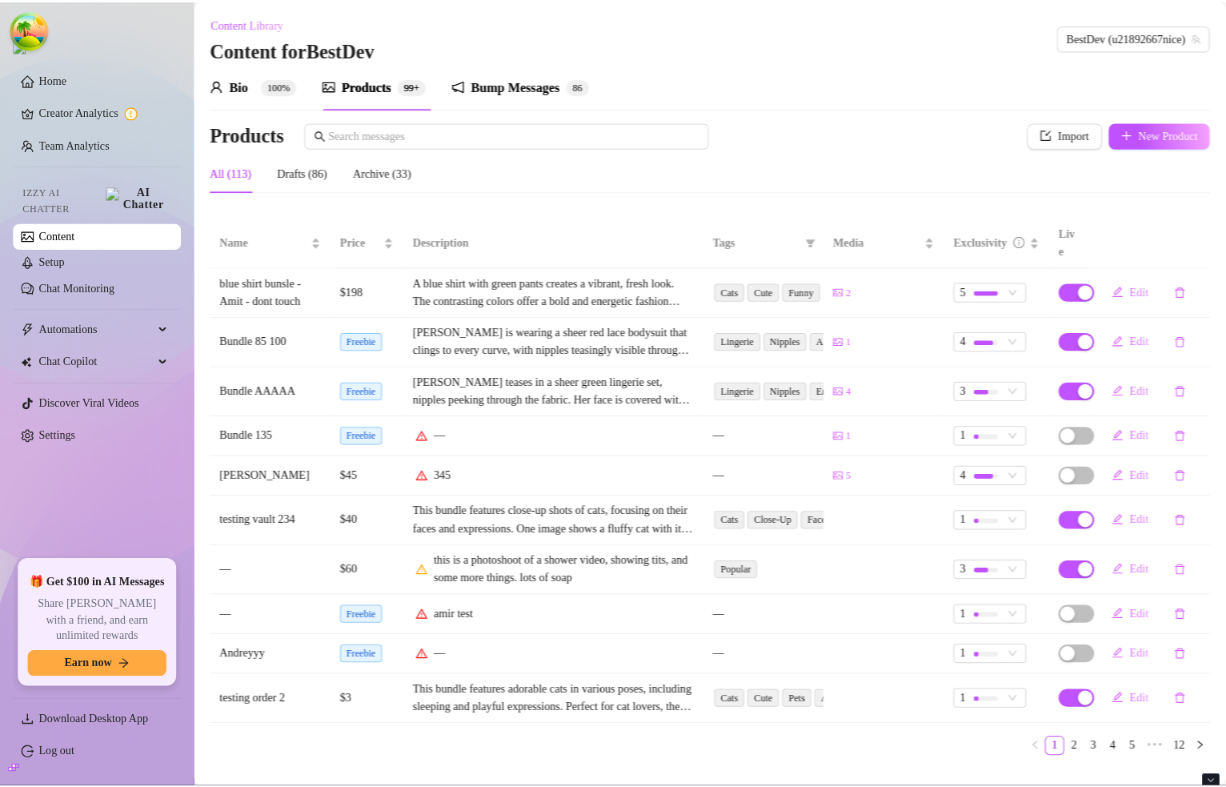
scroll to position [0, 0]
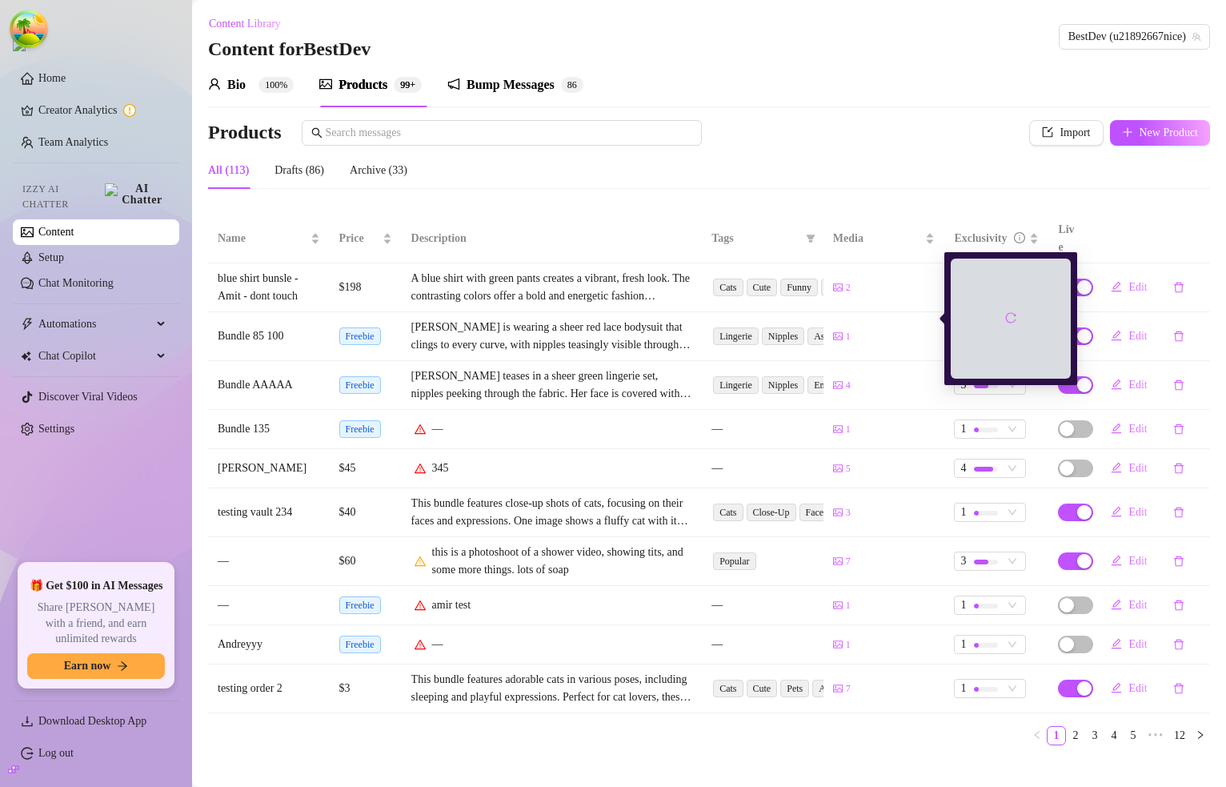
click at [847, 329] on span "1" at bounding box center [848, 336] width 5 height 15
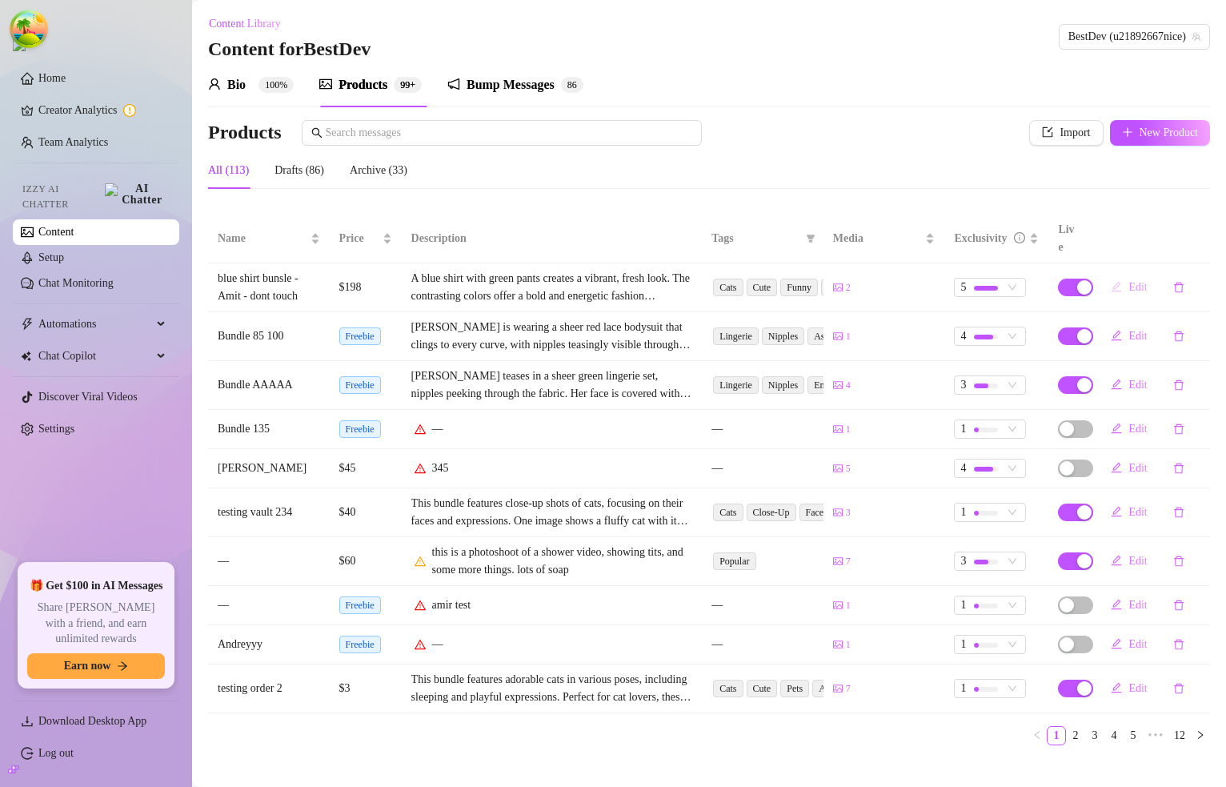
click at [1117, 281] on icon "edit" at bounding box center [1116, 286] width 11 height 11
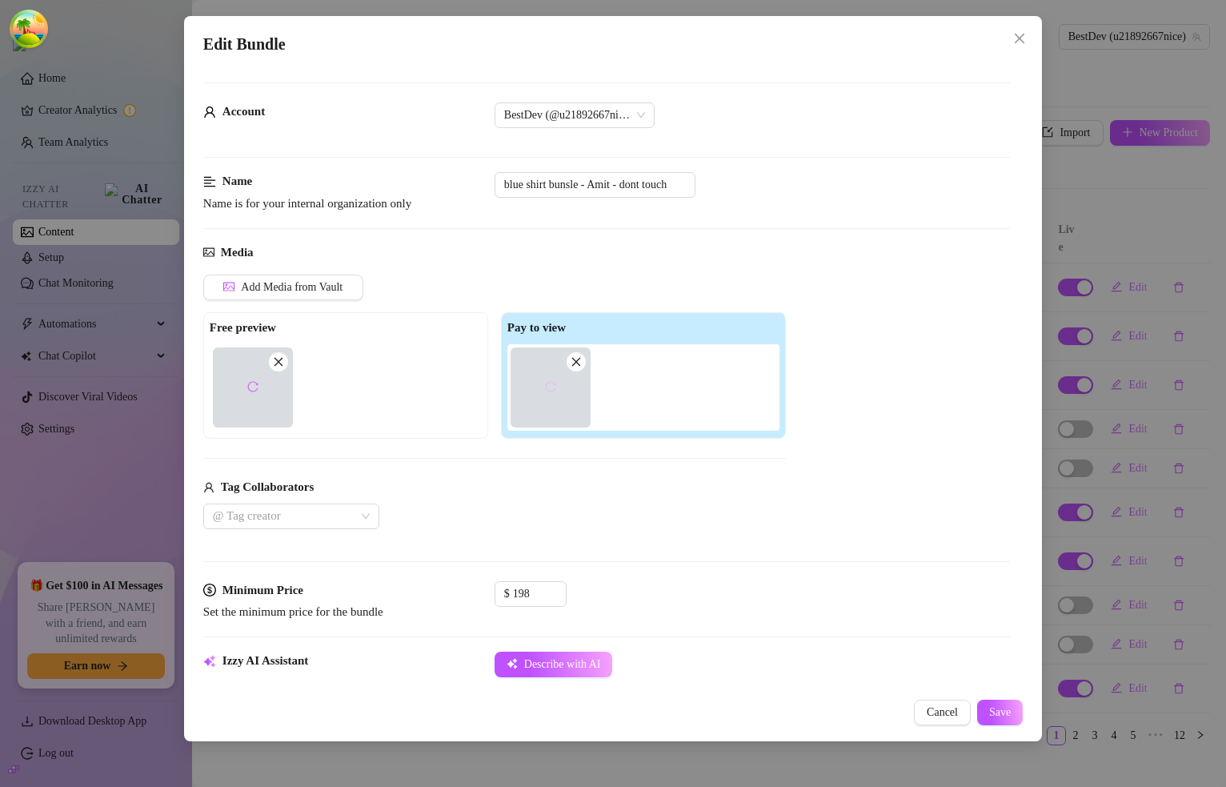
click at [557, 391] on button "button" at bounding box center [551, 387] width 26 height 26
click at [543, 381] on button "button" at bounding box center [551, 387] width 26 height 26
click at [559, 390] on button "button" at bounding box center [551, 387] width 26 height 26
click at [555, 385] on icon "reload" at bounding box center [550, 386] width 11 height 11
click at [551, 390] on icon "reload" at bounding box center [550, 386] width 10 height 10
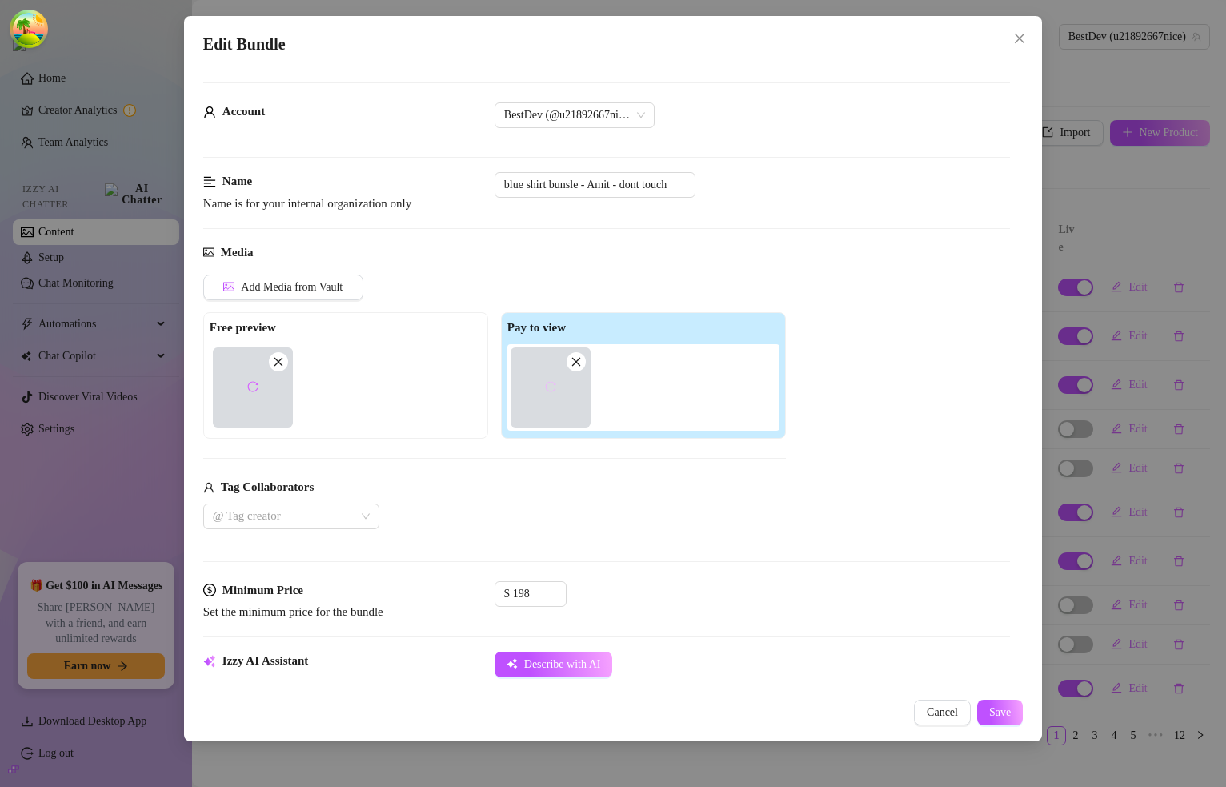
click at [552, 393] on span "button" at bounding box center [550, 387] width 11 height 13
click at [552, 388] on icon "reload" at bounding box center [550, 386] width 11 height 11
click at [551, 392] on span "button" at bounding box center [550, 387] width 11 height 13
click at [1021, 38] on icon "close" at bounding box center [1020, 39] width 10 height 10
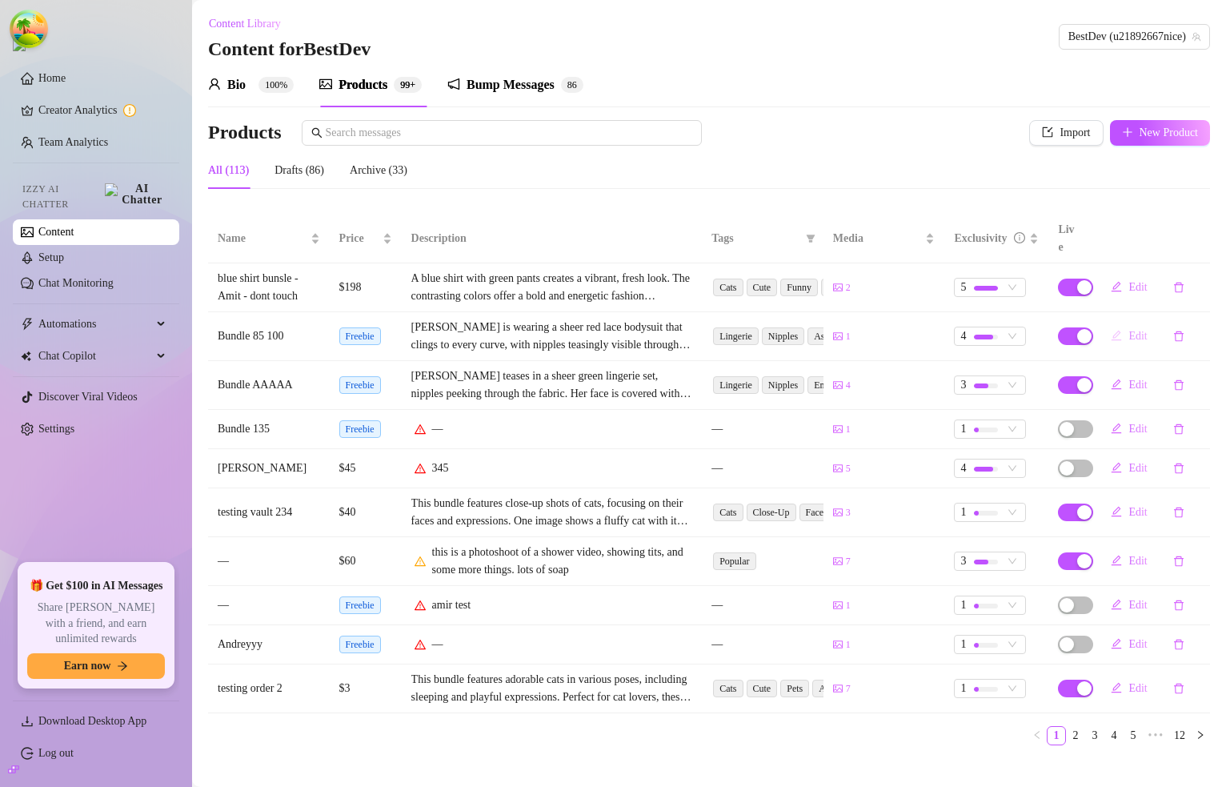
click at [1133, 330] on span "Edit" at bounding box center [1137, 336] width 18 height 13
type textarea "Type your message here..."
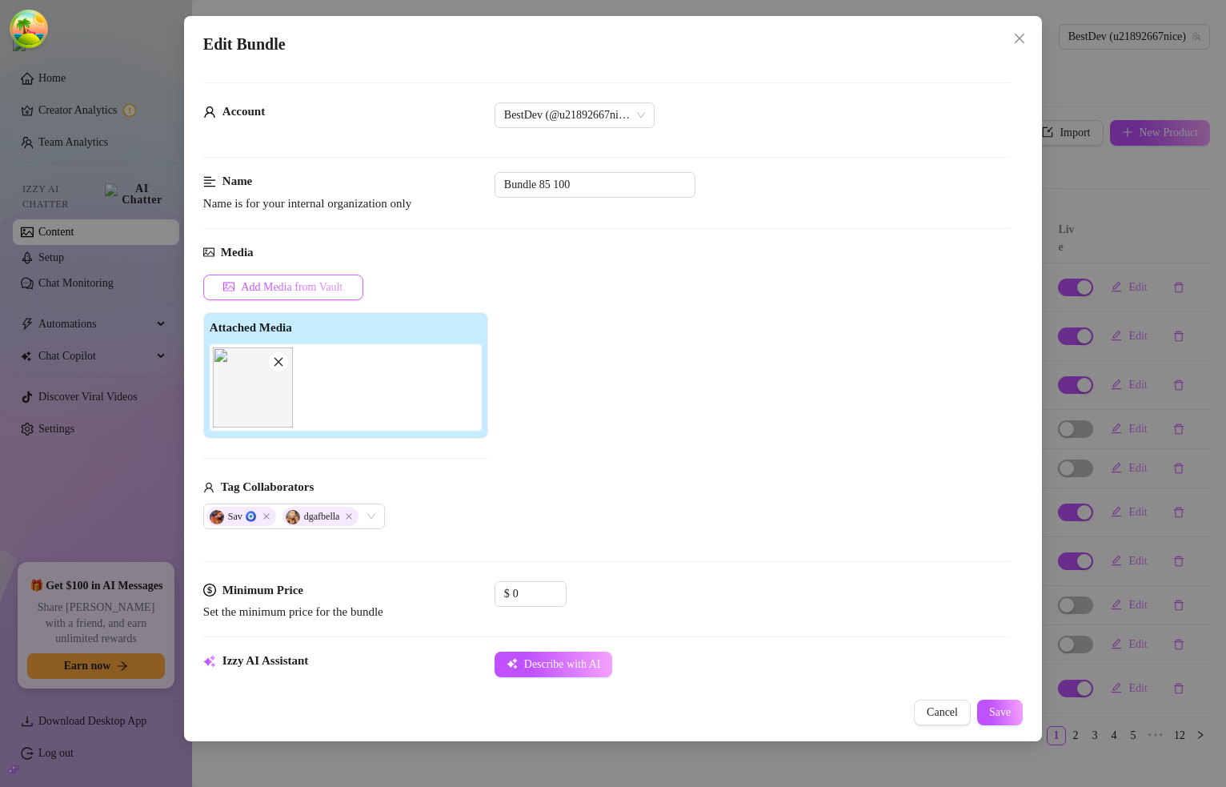
click at [300, 290] on span "Add Media from Vault" at bounding box center [292, 287] width 102 height 13
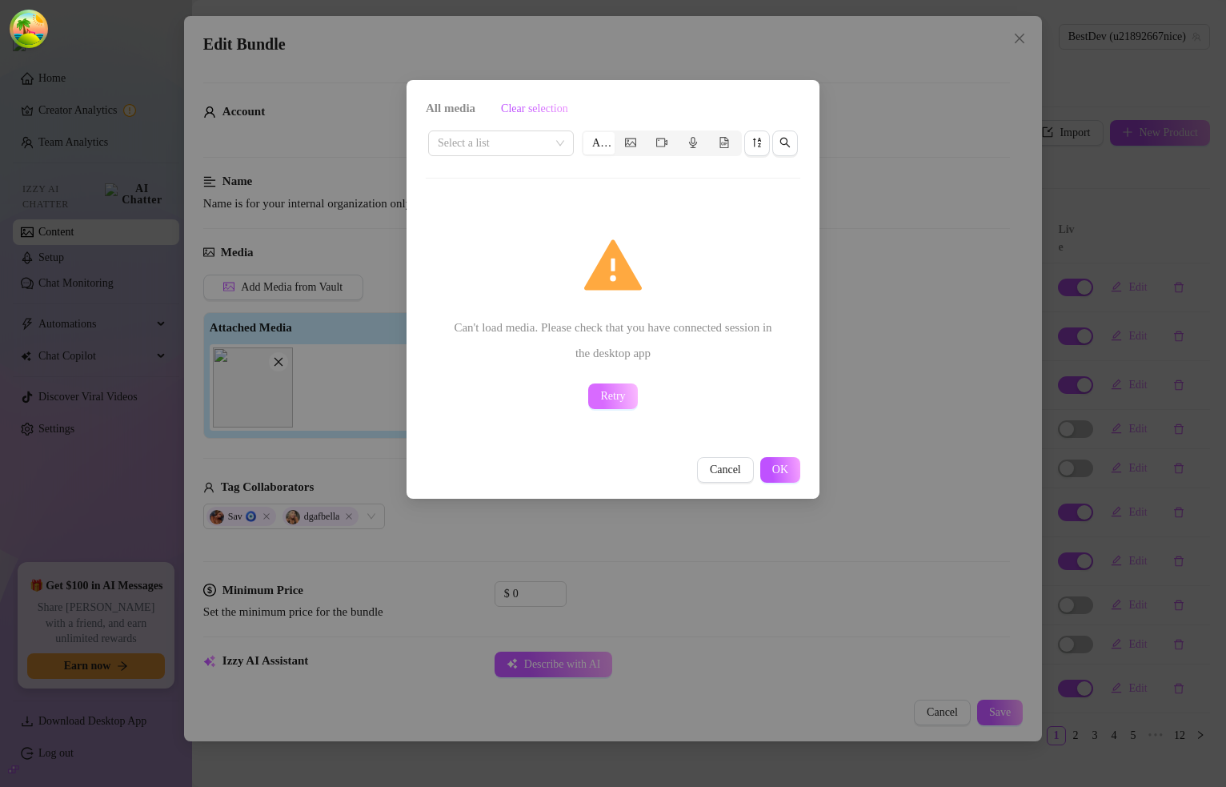
click at [607, 383] on button "Retry" at bounding box center [612, 396] width 49 height 26
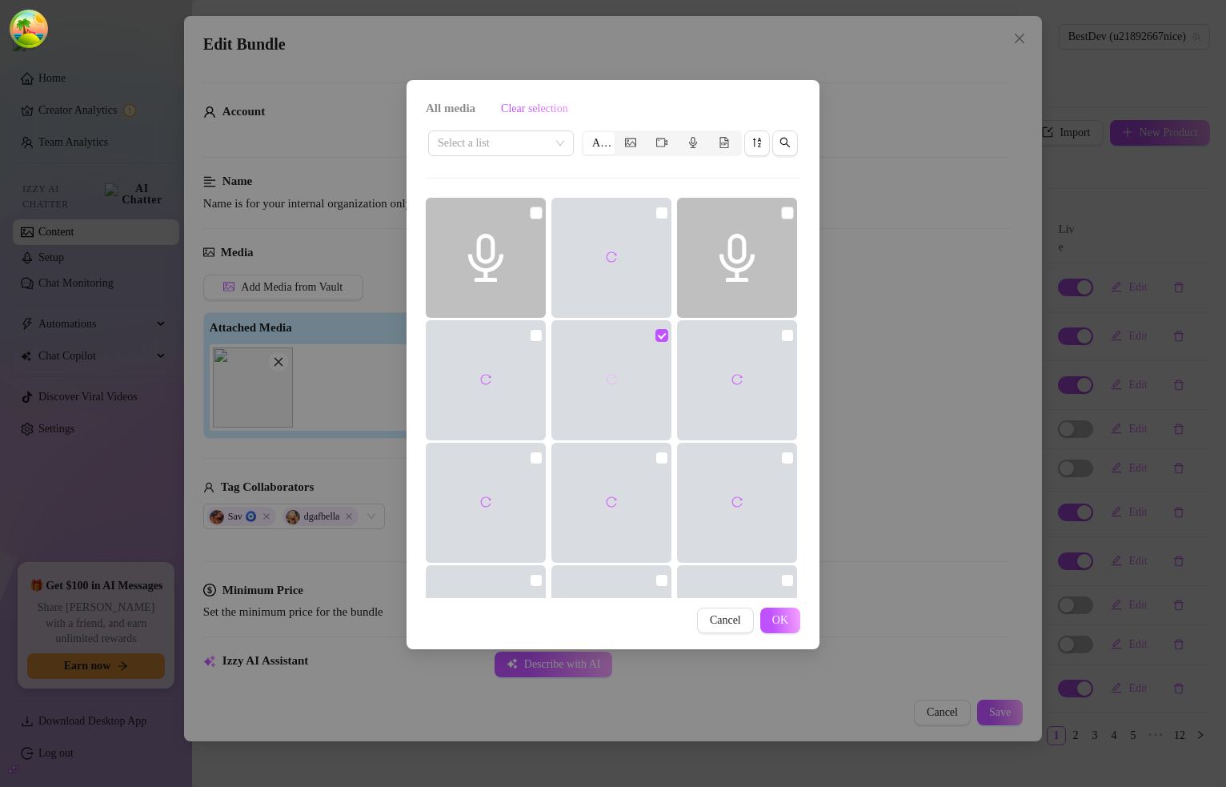
click at [616, 374] on button "button" at bounding box center [612, 380] width 26 height 26
click at [709, 408] on div at bounding box center [737, 380] width 120 height 120
click at [718, 422] on div at bounding box center [737, 380] width 120 height 120
checkbox input "false"
click at [731, 388] on button "button" at bounding box center [737, 380] width 26 height 26
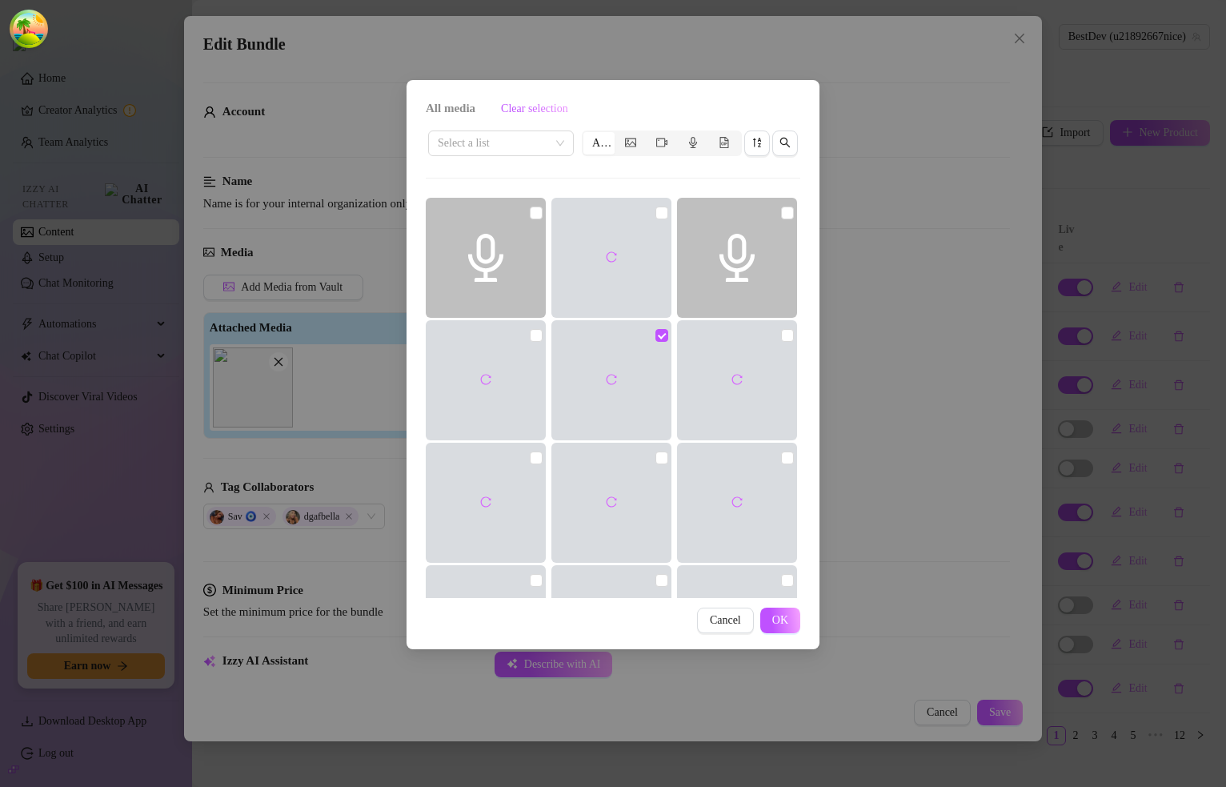
scroll to position [603, 0]
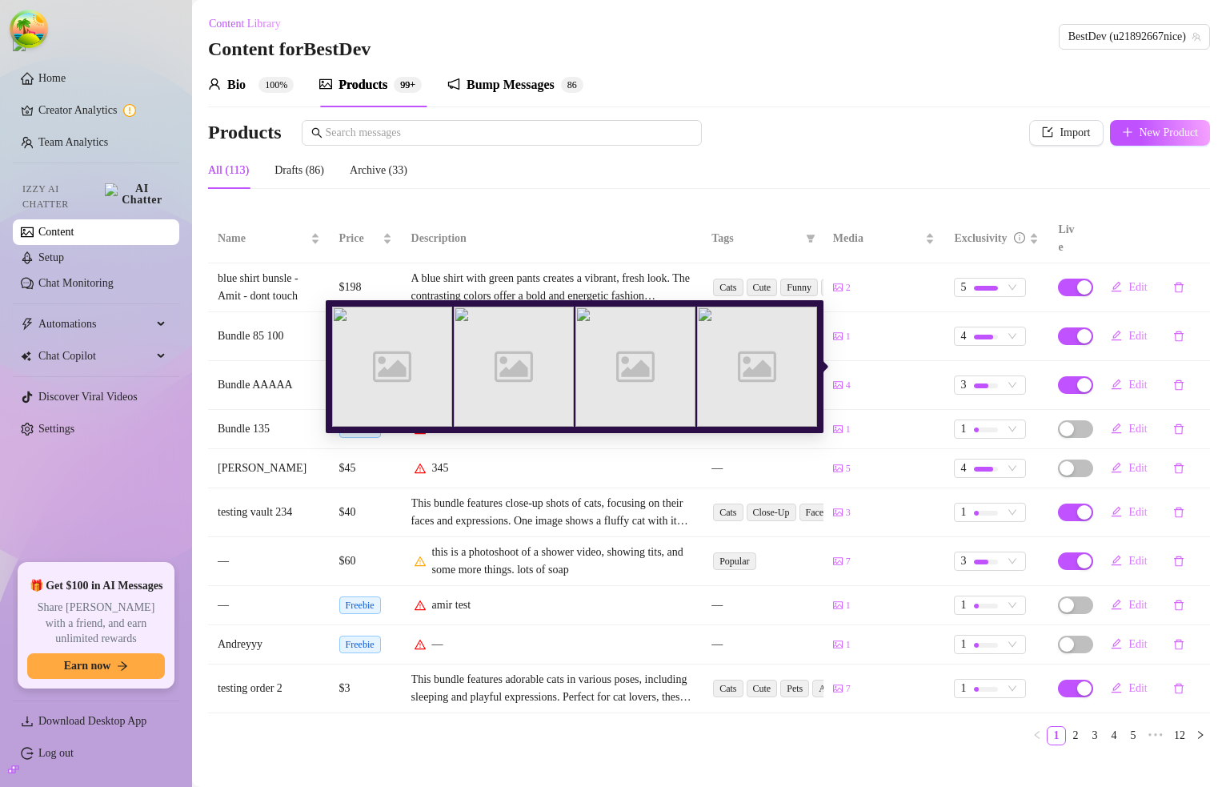
click at [847, 378] on span "4" at bounding box center [848, 385] width 5 height 15
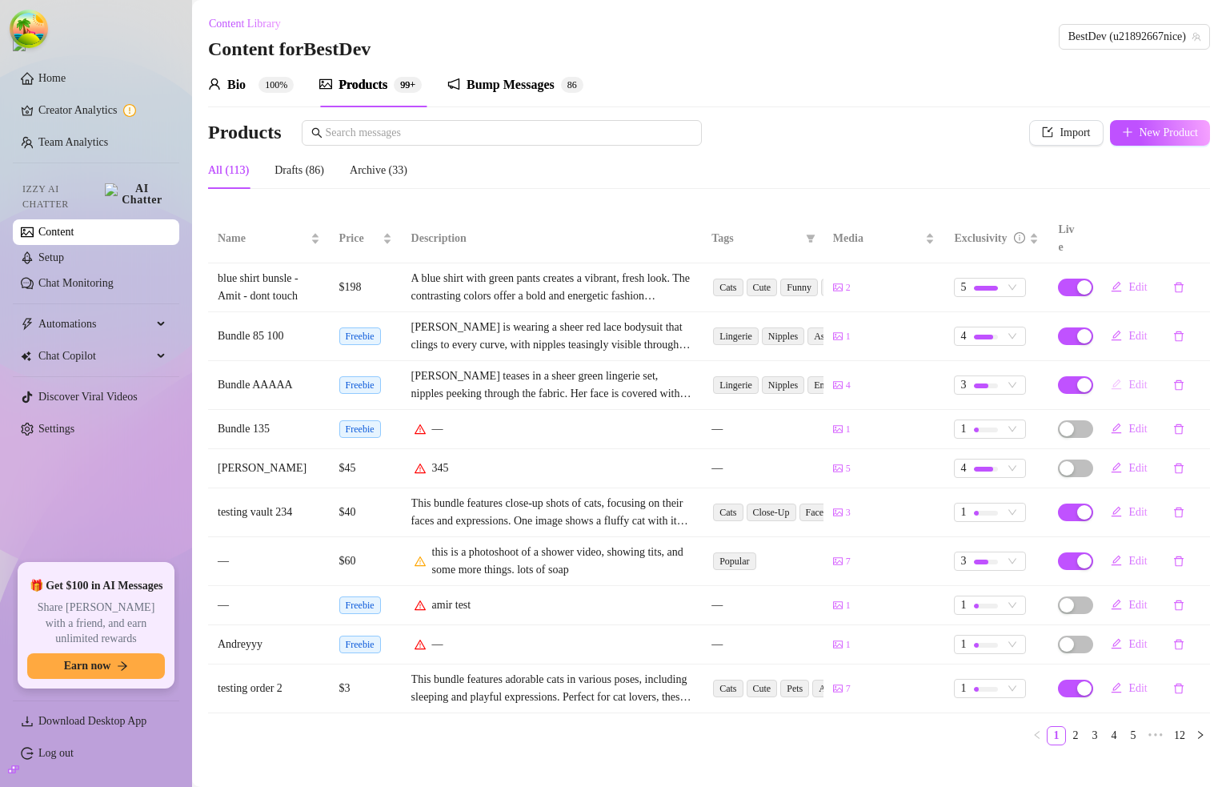
click at [1137, 378] on span "Edit" at bounding box center [1137, 384] width 18 height 13
type textarea "Super Mega Bundle"
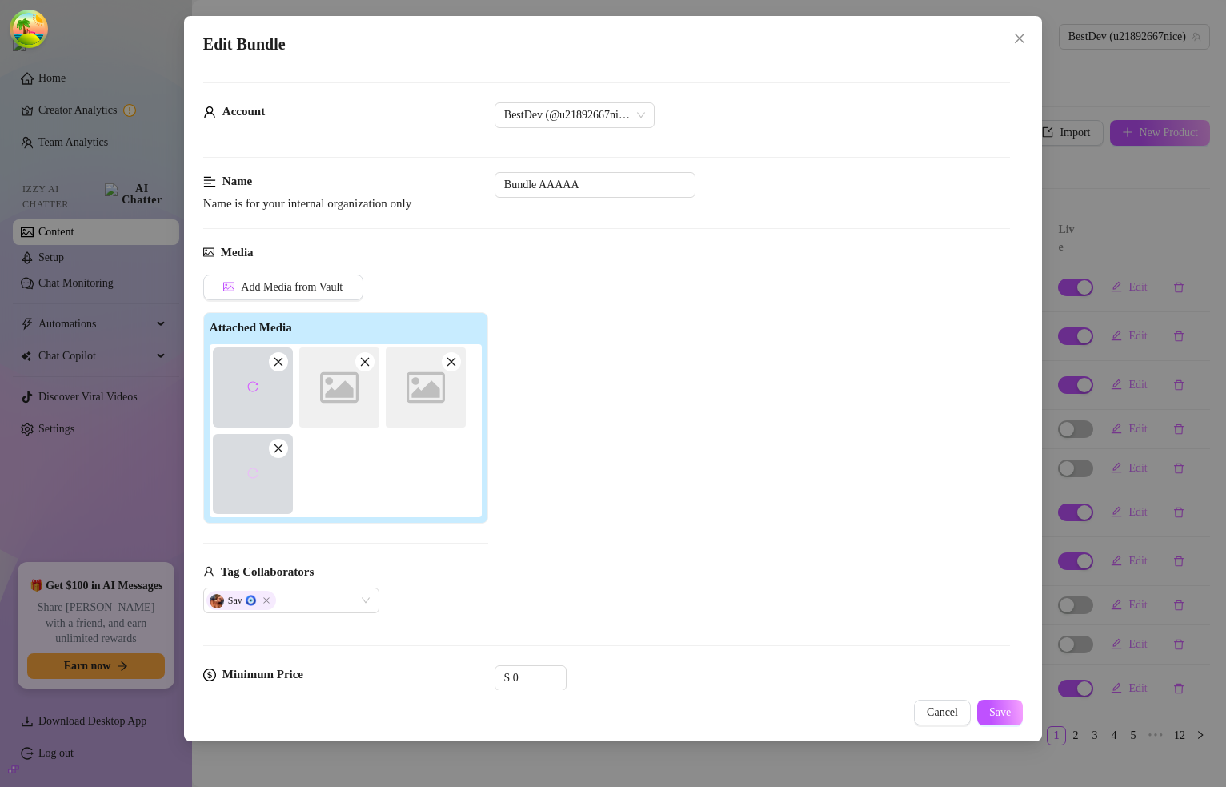
click at [253, 474] on icon "reload" at bounding box center [252, 472] width 11 height 11
click at [254, 389] on icon "reload" at bounding box center [252, 386] width 11 height 11
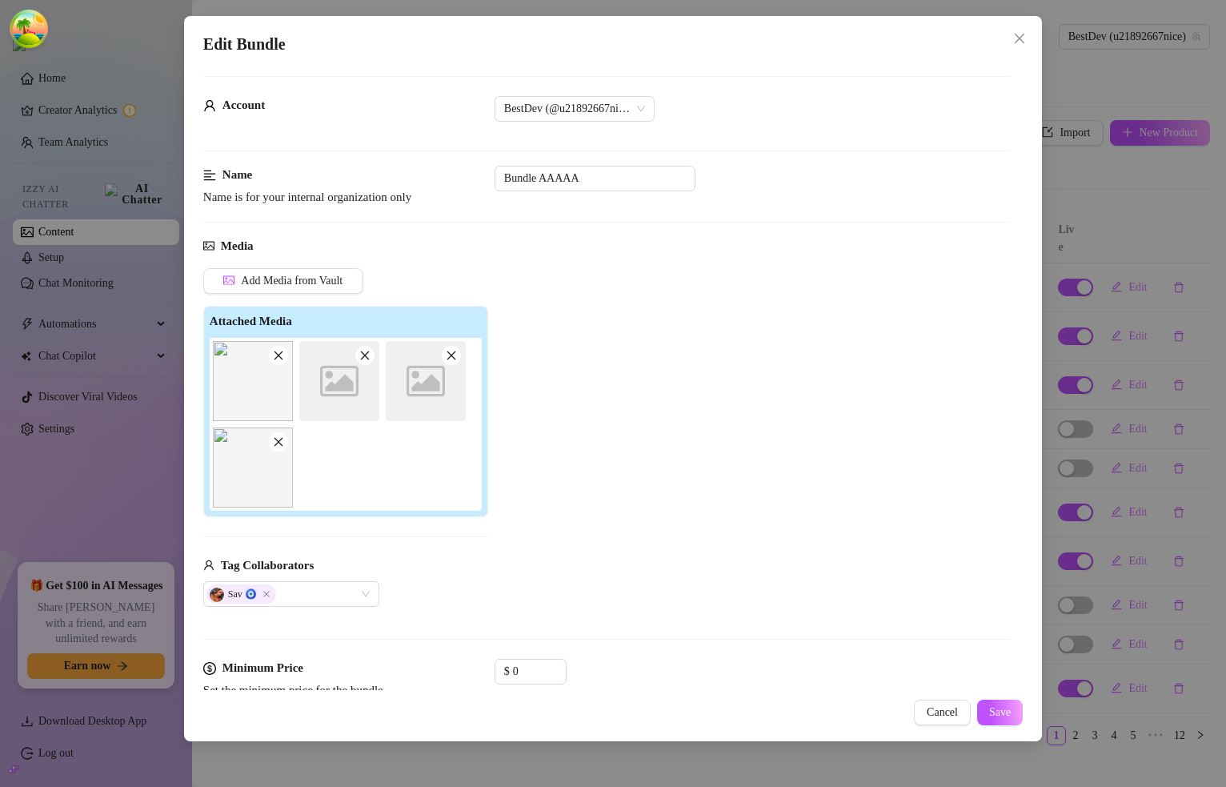
scroll to position [0, 0]
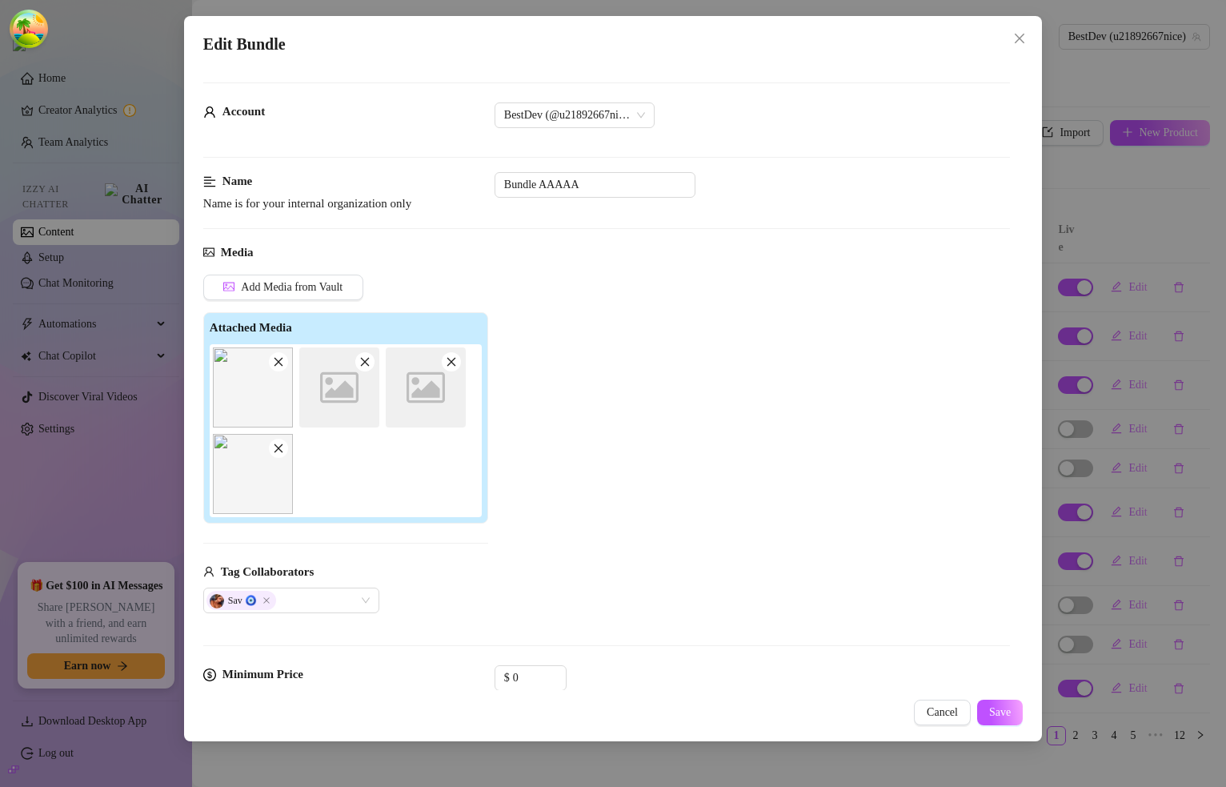
drag, startPoint x: 1024, startPoint y: 27, endPoint x: 1022, endPoint y: 40, distance: 13.0
click at [1023, 28] on button "Close" at bounding box center [1020, 39] width 26 height 26
